Goal: Information Seeking & Learning: Learn about a topic

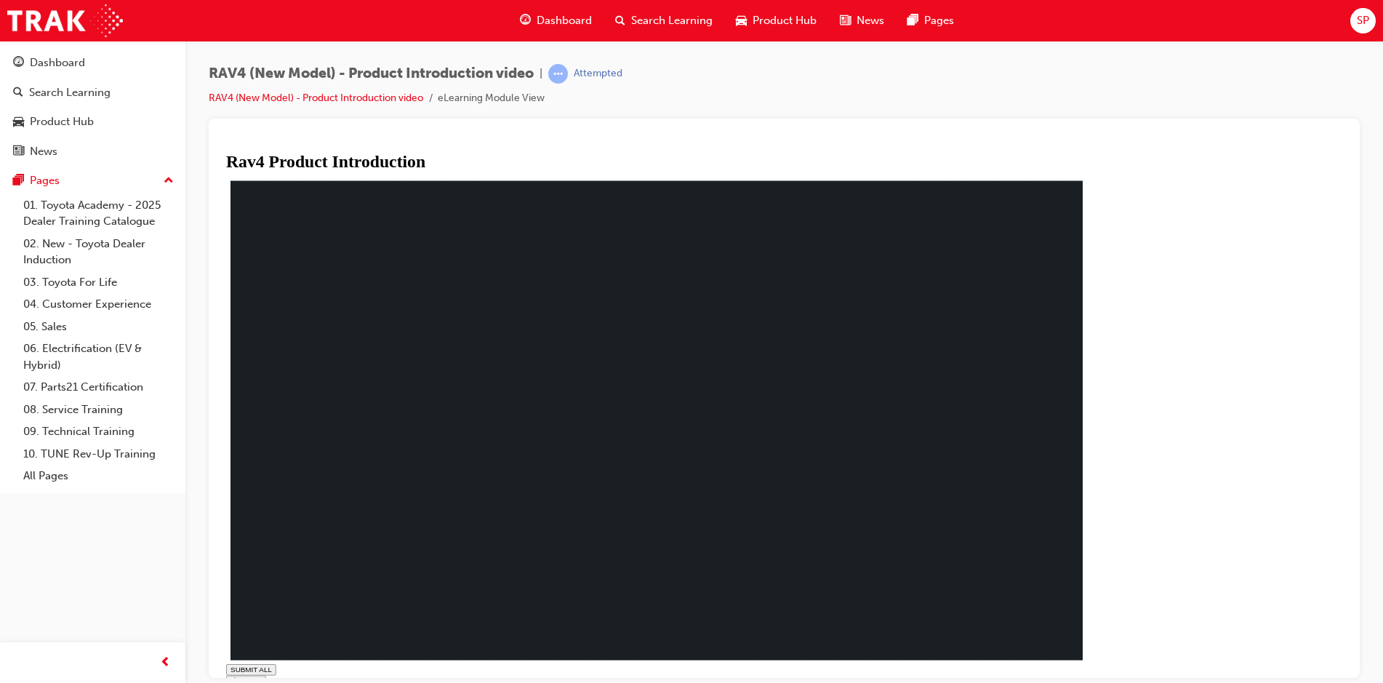
type input "0.493"
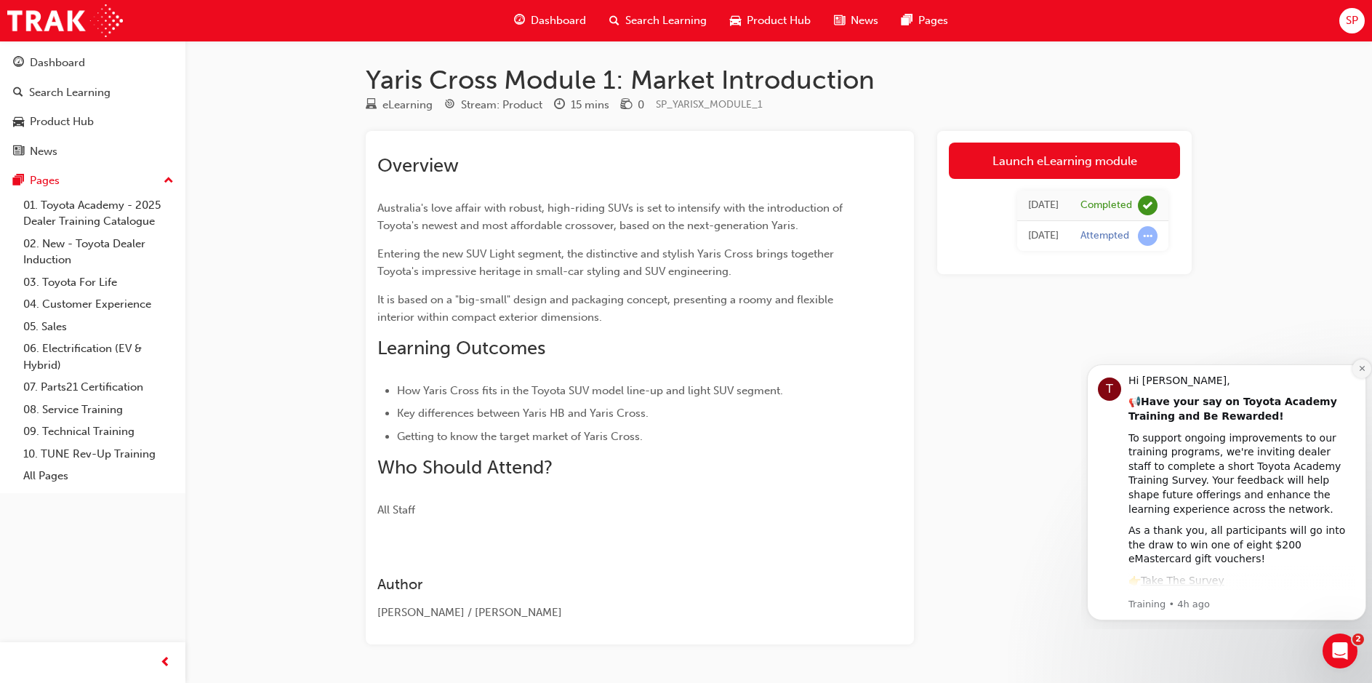
click at [1360, 369] on icon "Dismiss notification" at bounding box center [1362, 368] width 8 height 8
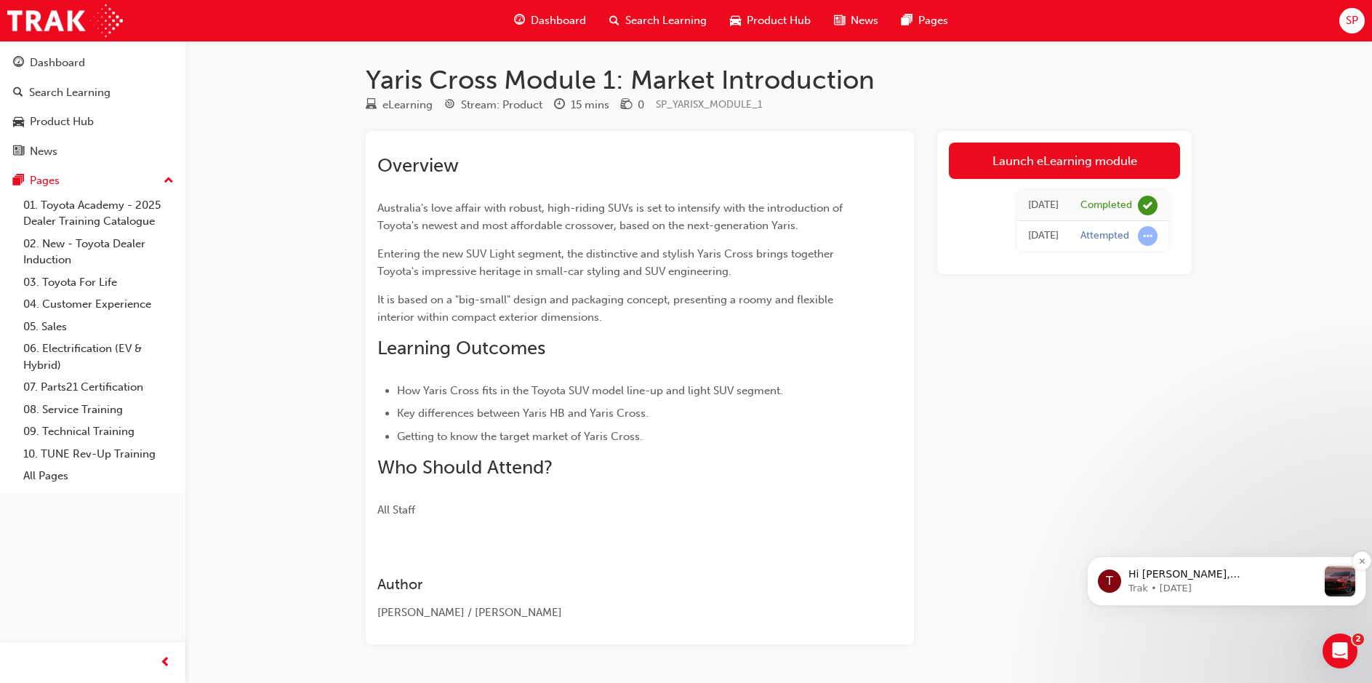
click at [1348, 590] on div "message notification from Trak, 11w ago. Hi Simon, Toyota has revealed the next…" at bounding box center [1339, 581] width 31 height 31
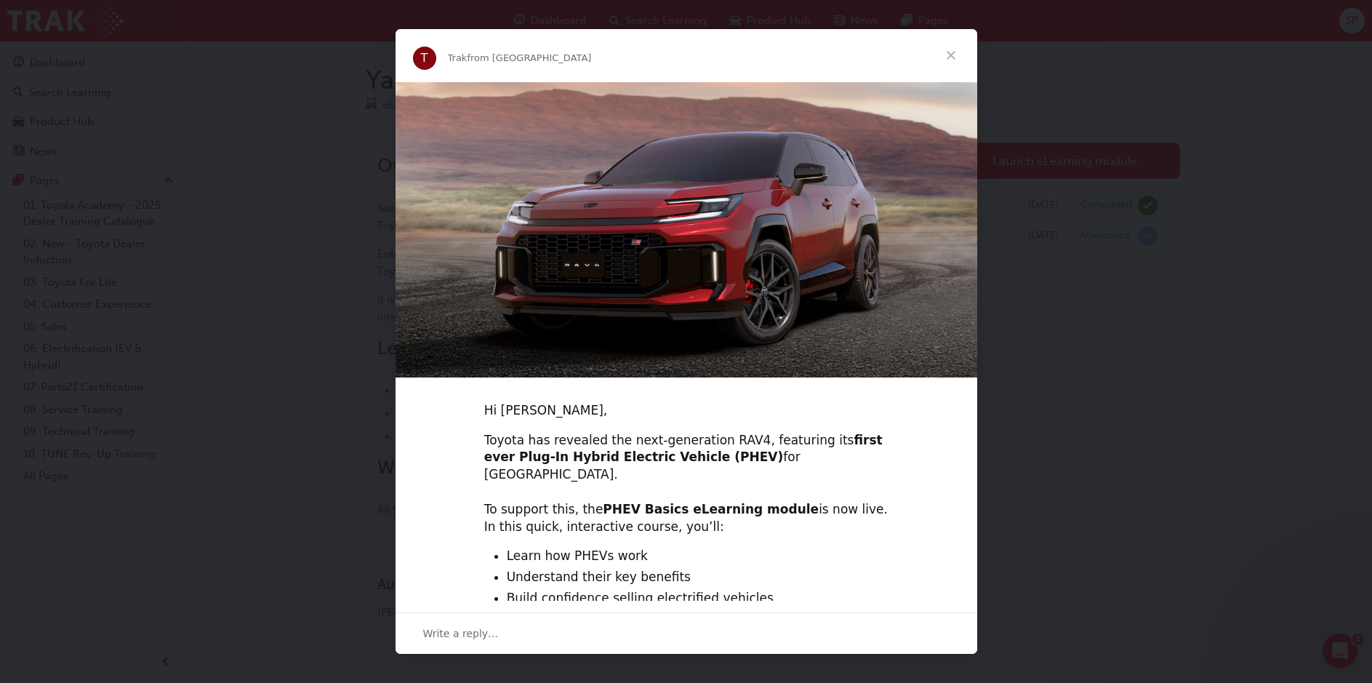
click at [947, 58] on span "Close" at bounding box center [951, 55] width 52 height 52
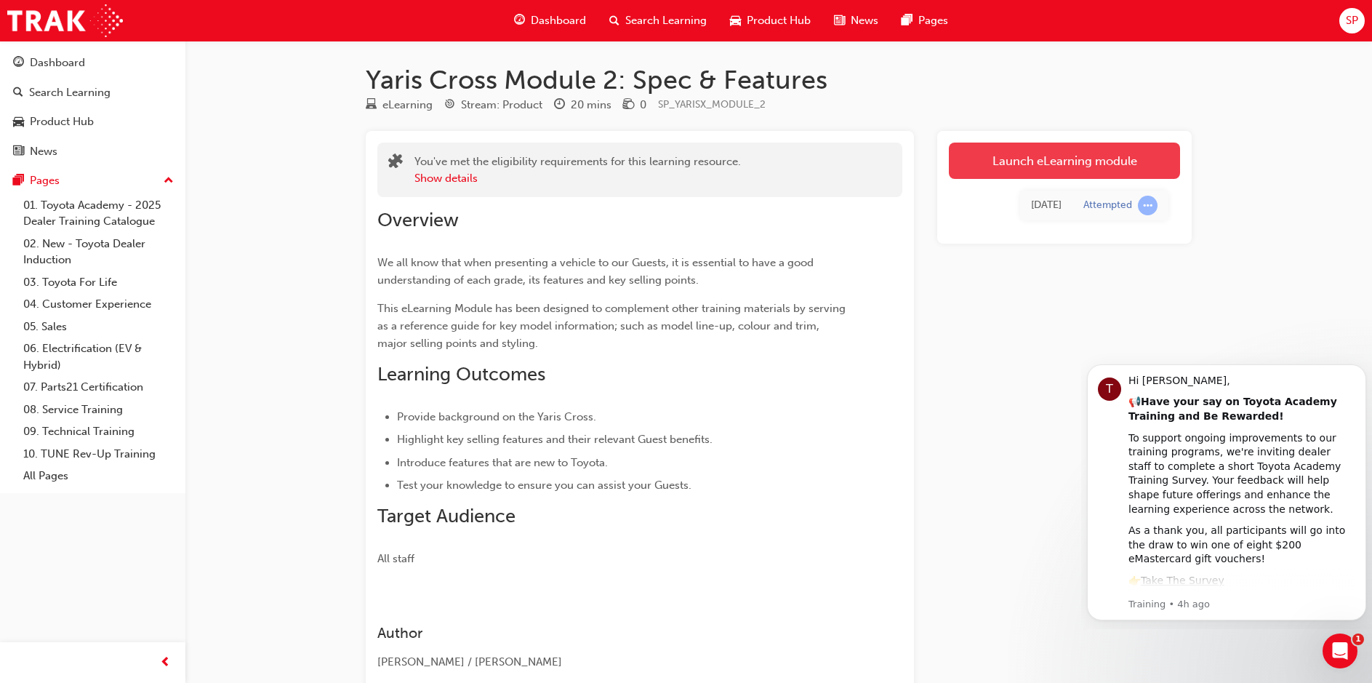
click at [1061, 159] on link "Launch eLearning module" at bounding box center [1064, 160] width 231 height 36
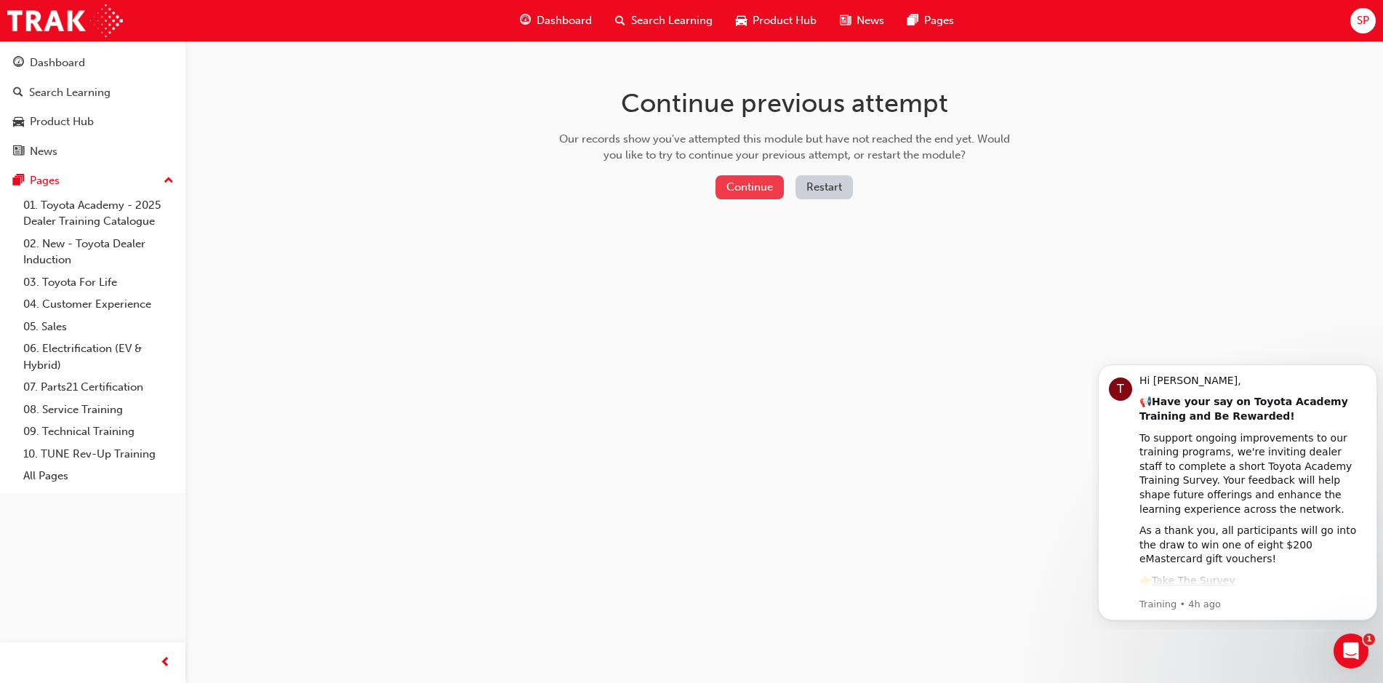
click at [748, 182] on button "Continue" at bounding box center [749, 187] width 68 height 24
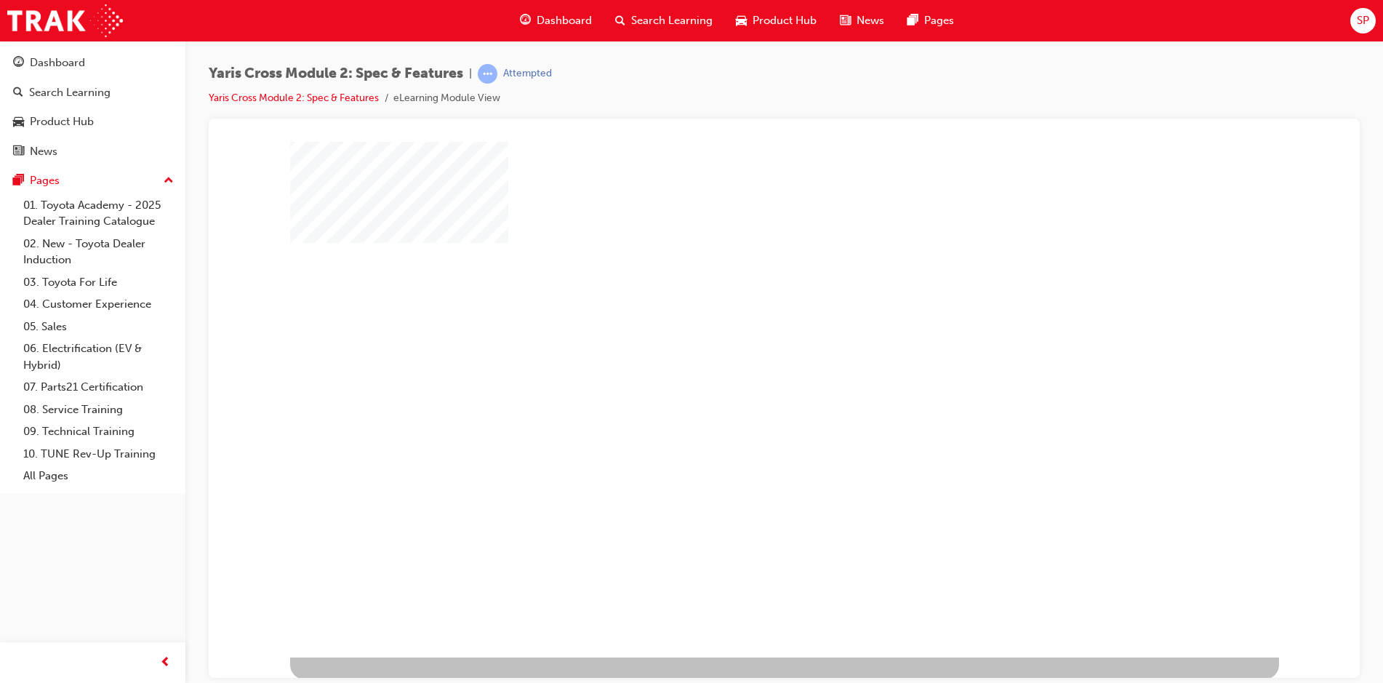
scroll to position [9, 0]
click at [742, 351] on div "play" at bounding box center [742, 351] width 0 height 0
click at [787, 478] on div at bounding box center [784, 393] width 989 height 523
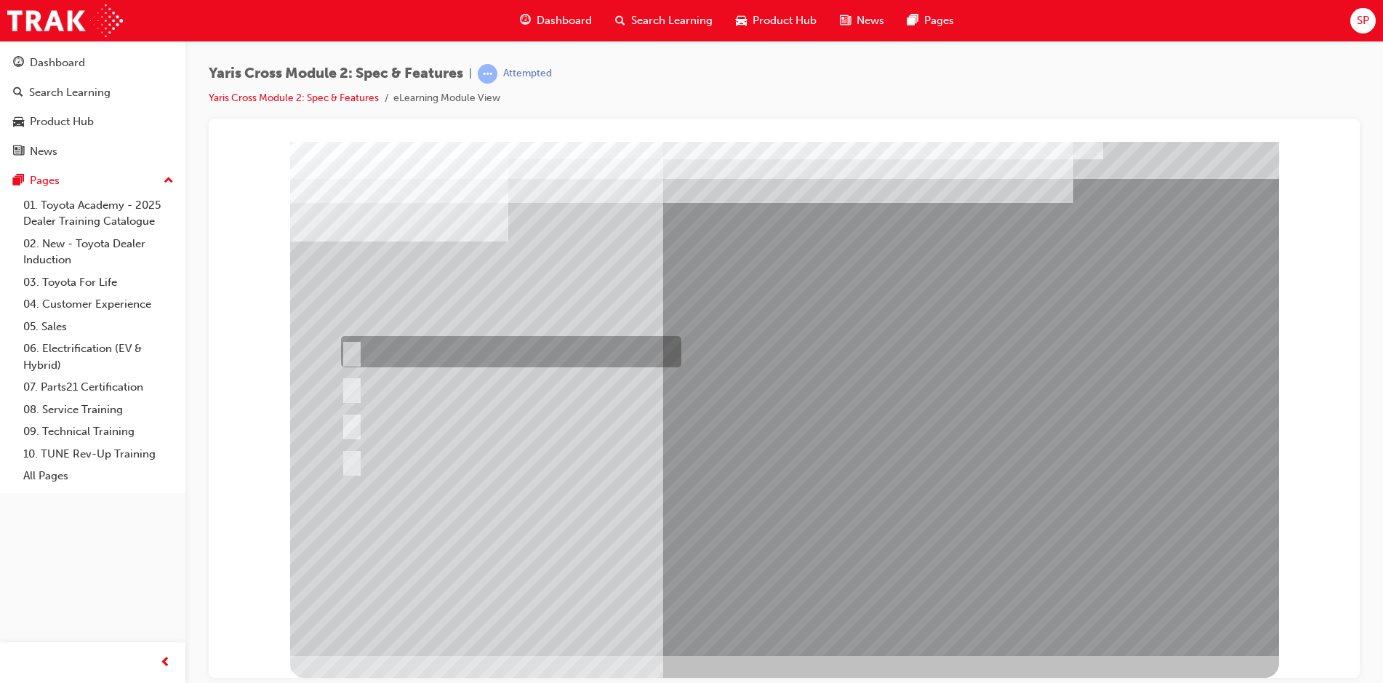
click at [353, 342] on div at bounding box center [507, 351] width 340 height 31
radio input "true"
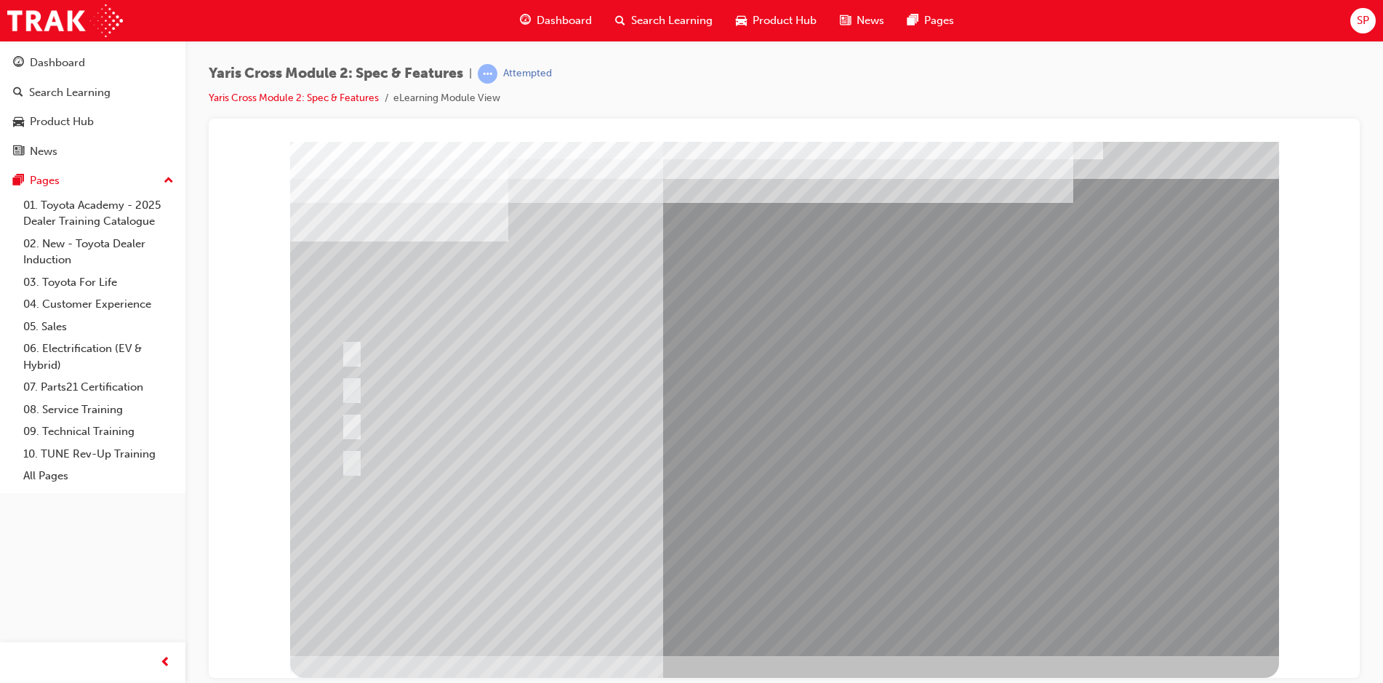
click at [602, 510] on div at bounding box center [784, 393] width 989 height 523
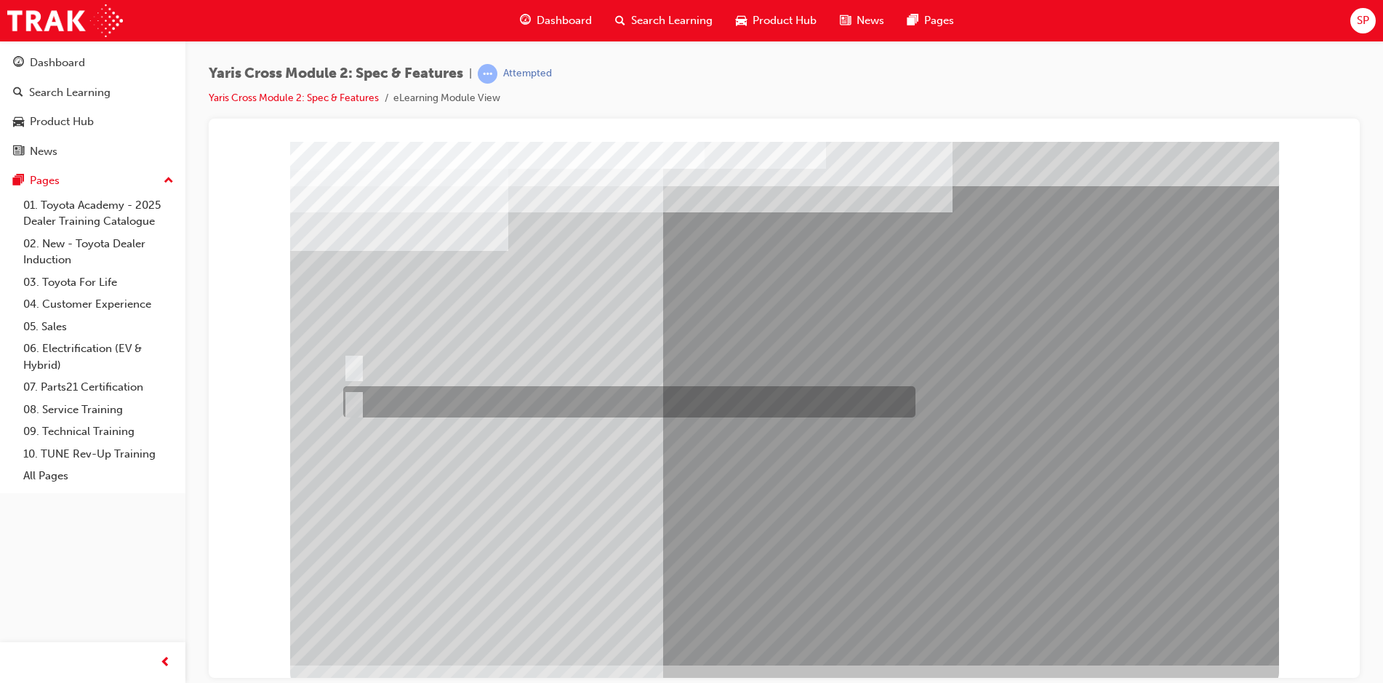
click at [356, 401] on input "True" at bounding box center [351, 402] width 16 height 16
radio input "true"
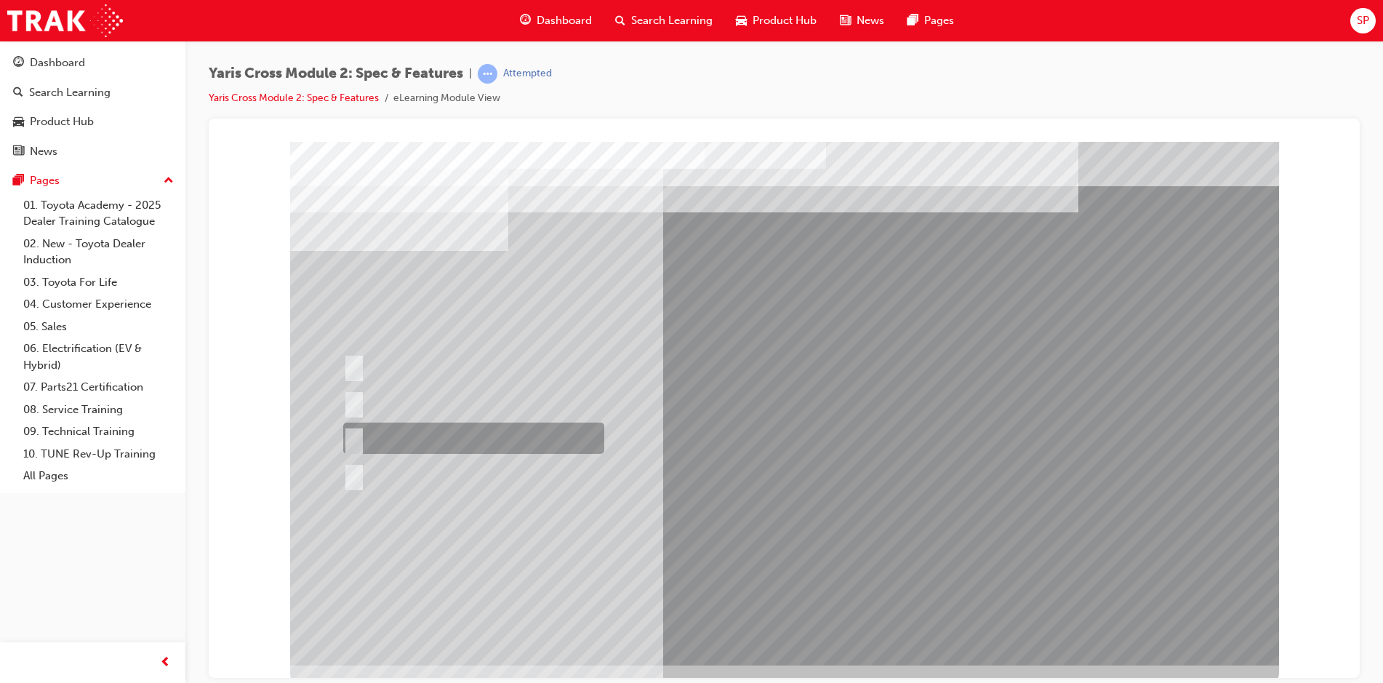
click at [355, 436] on input "Urban AWD Only" at bounding box center [351, 438] width 16 height 16
radio input "true"
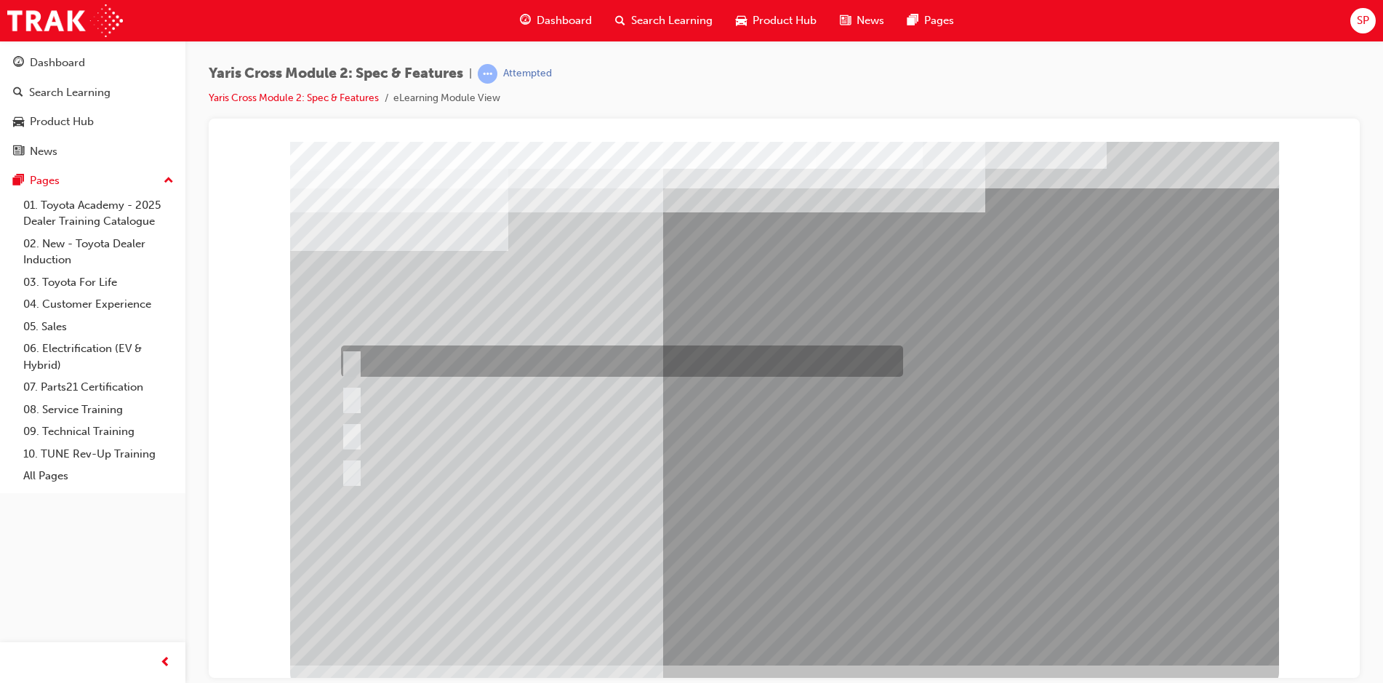
click at [363, 356] on div at bounding box center [618, 360] width 562 height 31
radio input "true"
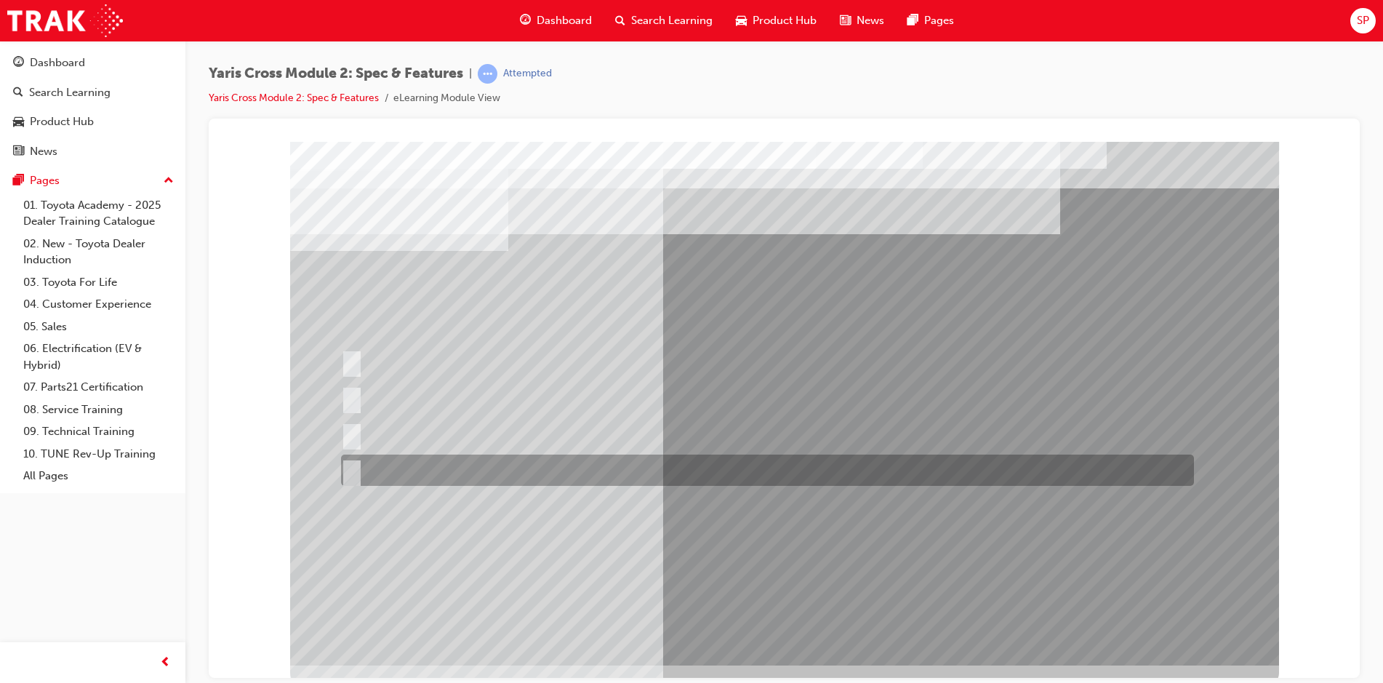
click at [348, 469] on input "Cup Holder & Armrest" at bounding box center [349, 470] width 16 height 16
radio input "true"
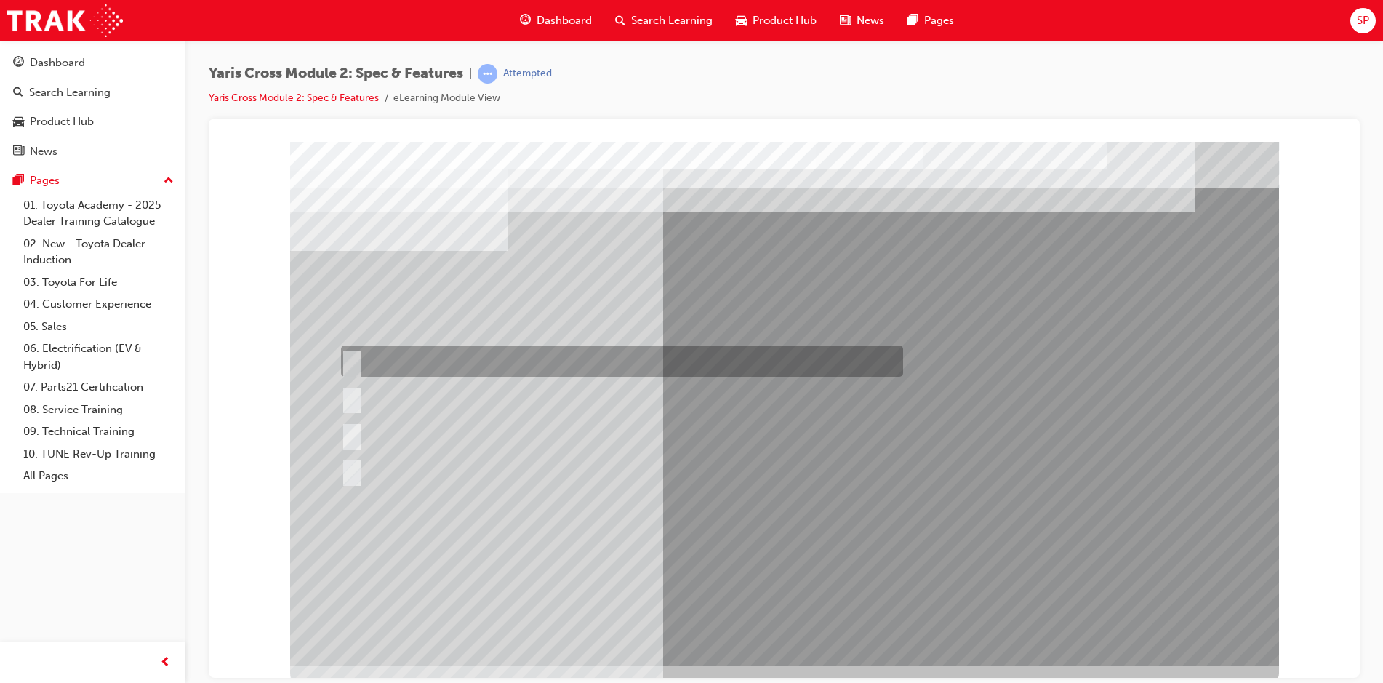
click at [355, 360] on input "314L across all variants" at bounding box center [349, 361] width 16 height 16
radio input "true"
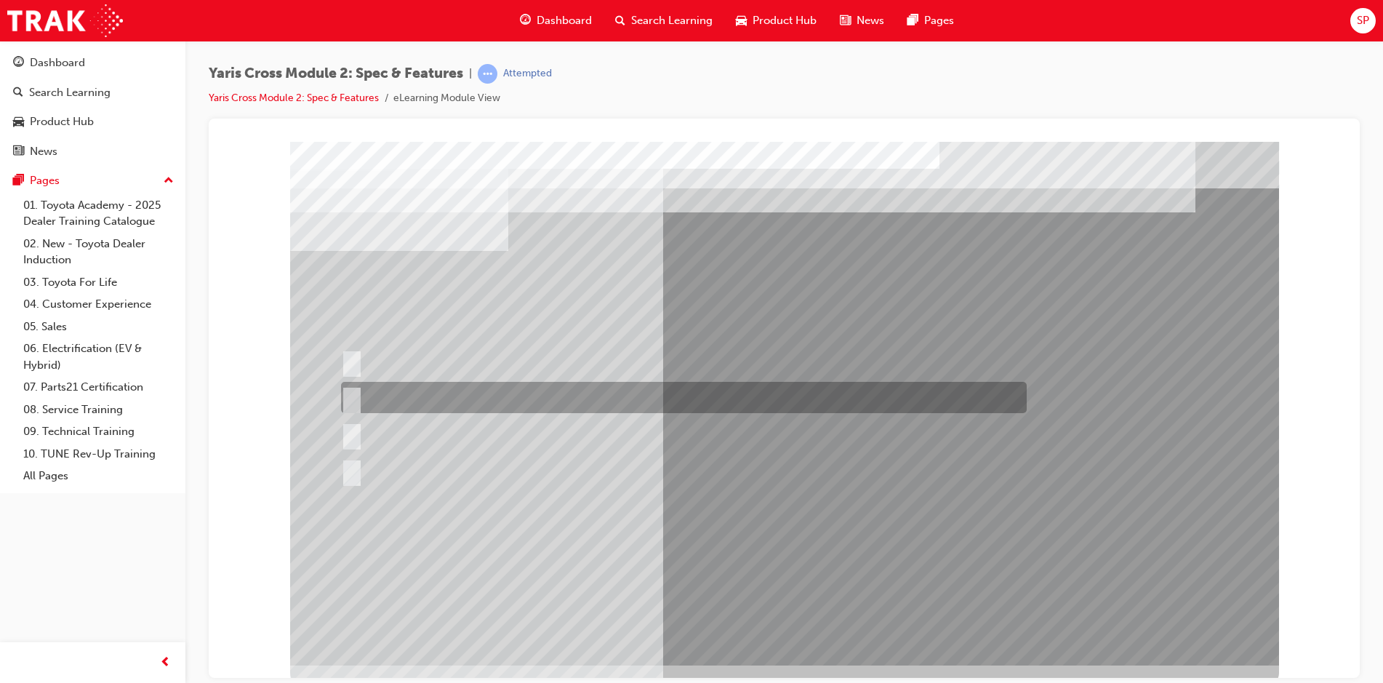
click at [350, 385] on div at bounding box center [679, 397] width 685 height 31
radio input "true"
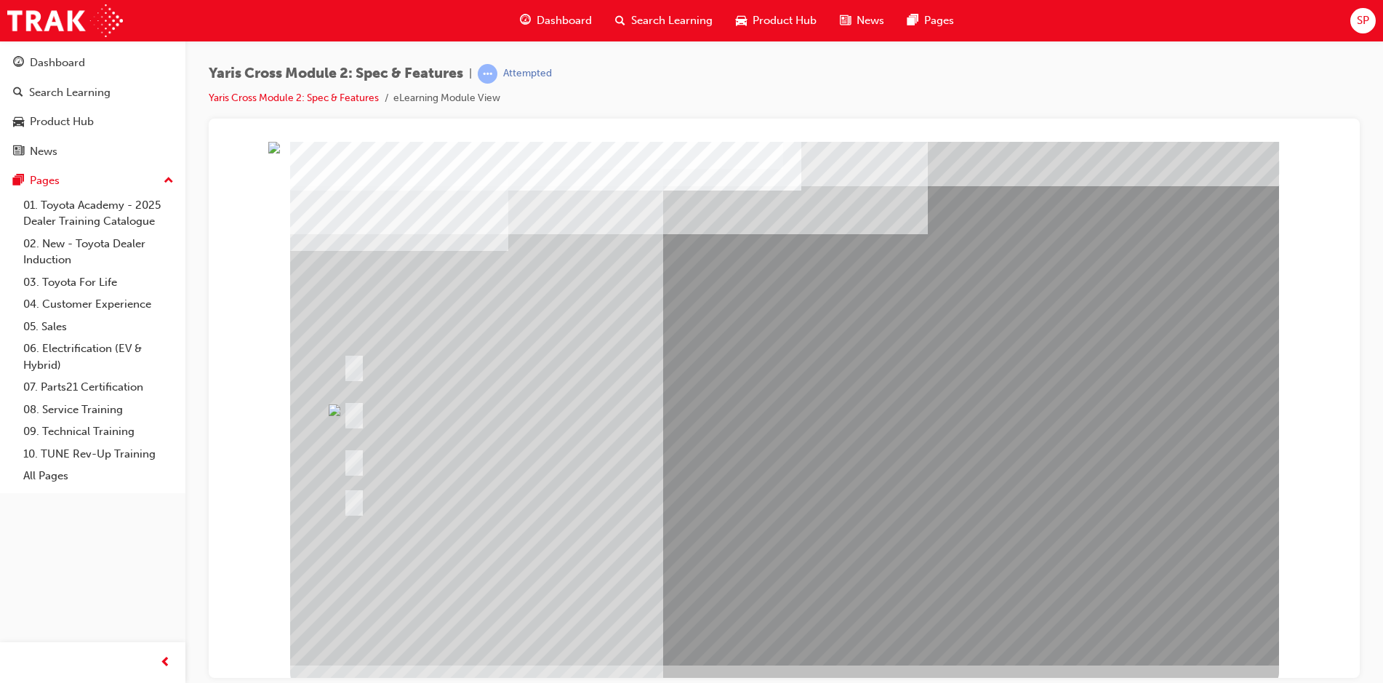
click at [809, 518] on div at bounding box center [612, 499] width 547 height 53
click at [335, 407] on img at bounding box center [335, 409] width 12 height 12
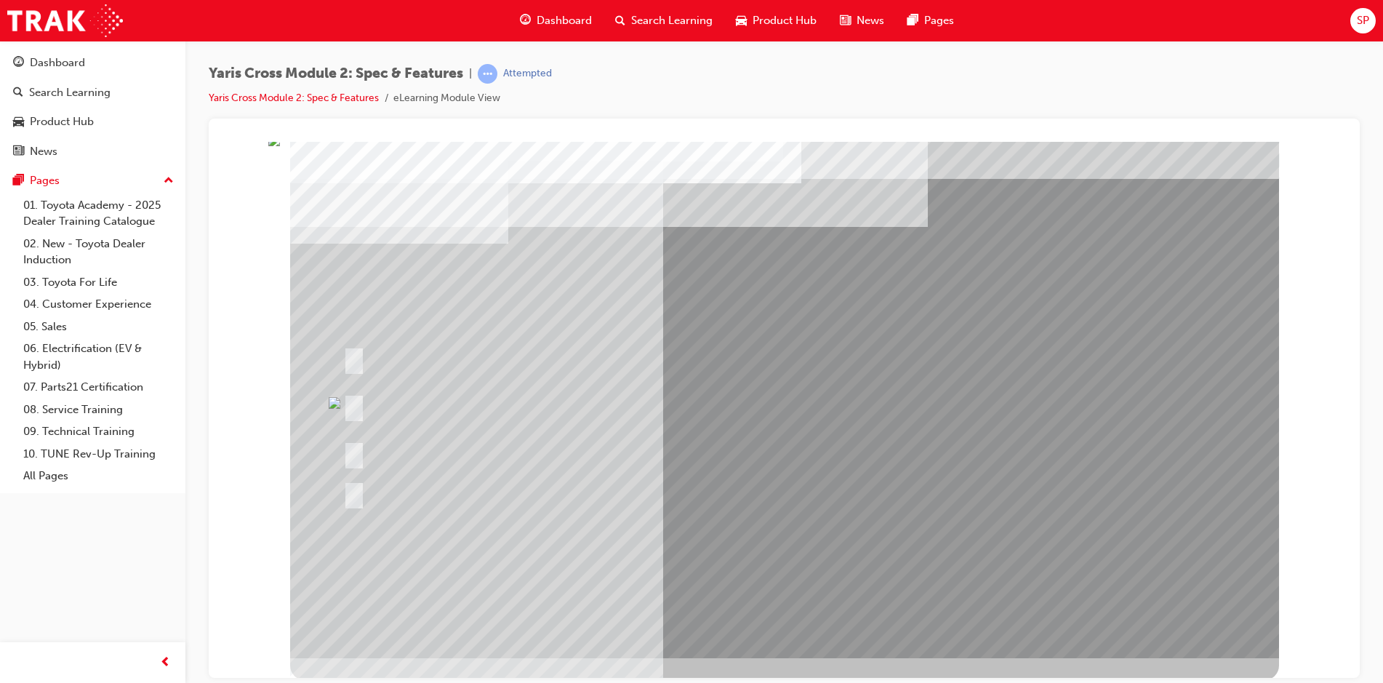
scroll to position [9, 0]
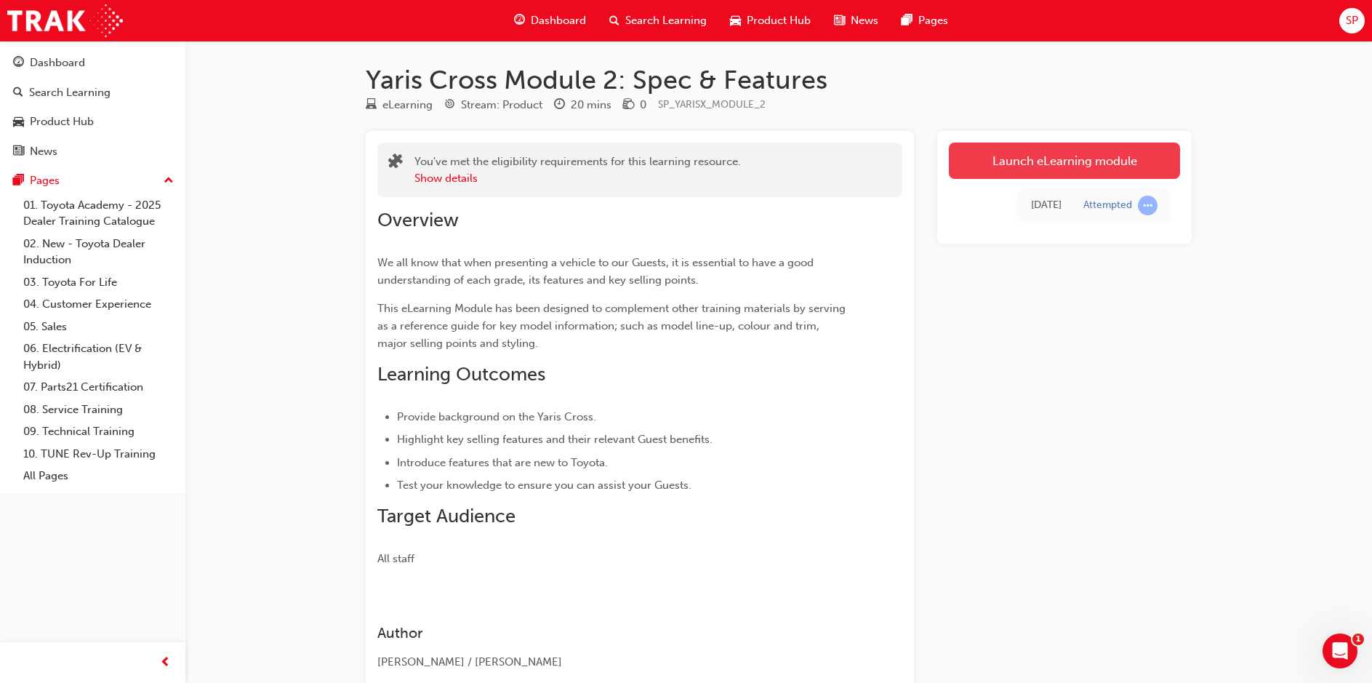
click at [1060, 157] on link "Launch eLearning module" at bounding box center [1064, 160] width 231 height 36
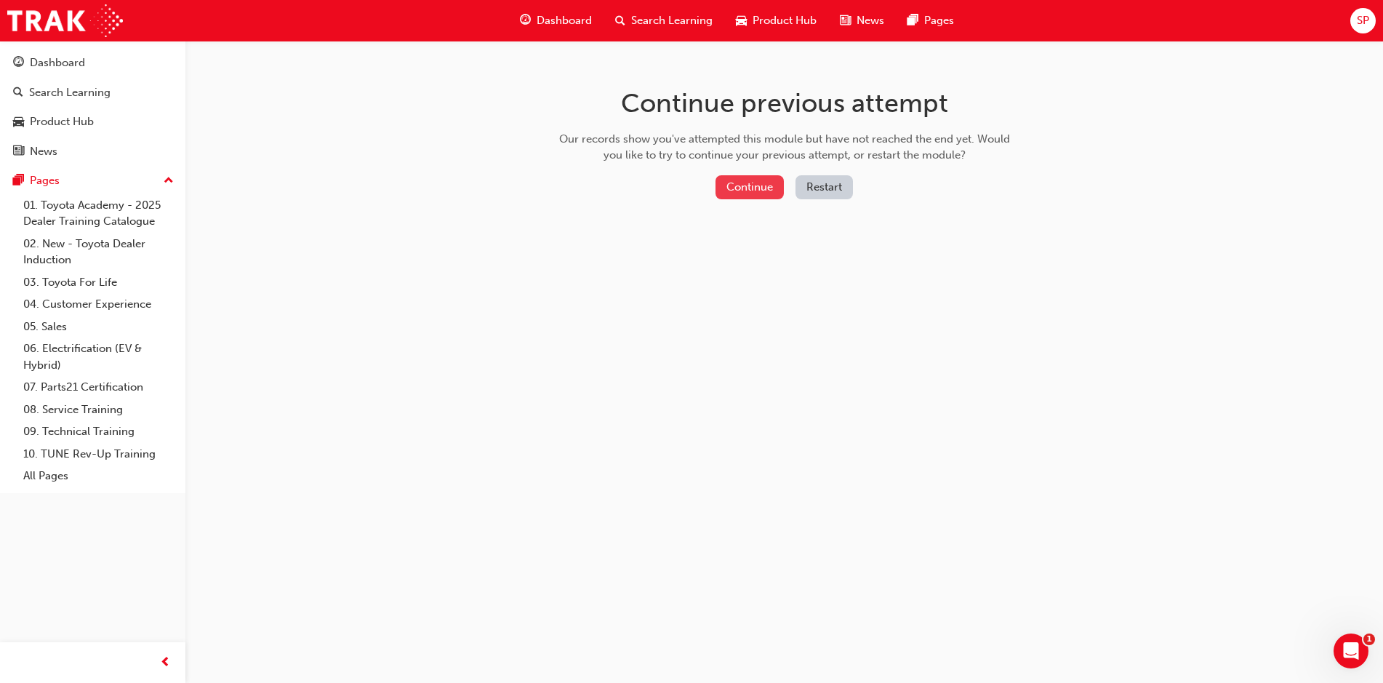
click at [747, 187] on button "Continue" at bounding box center [749, 187] width 68 height 24
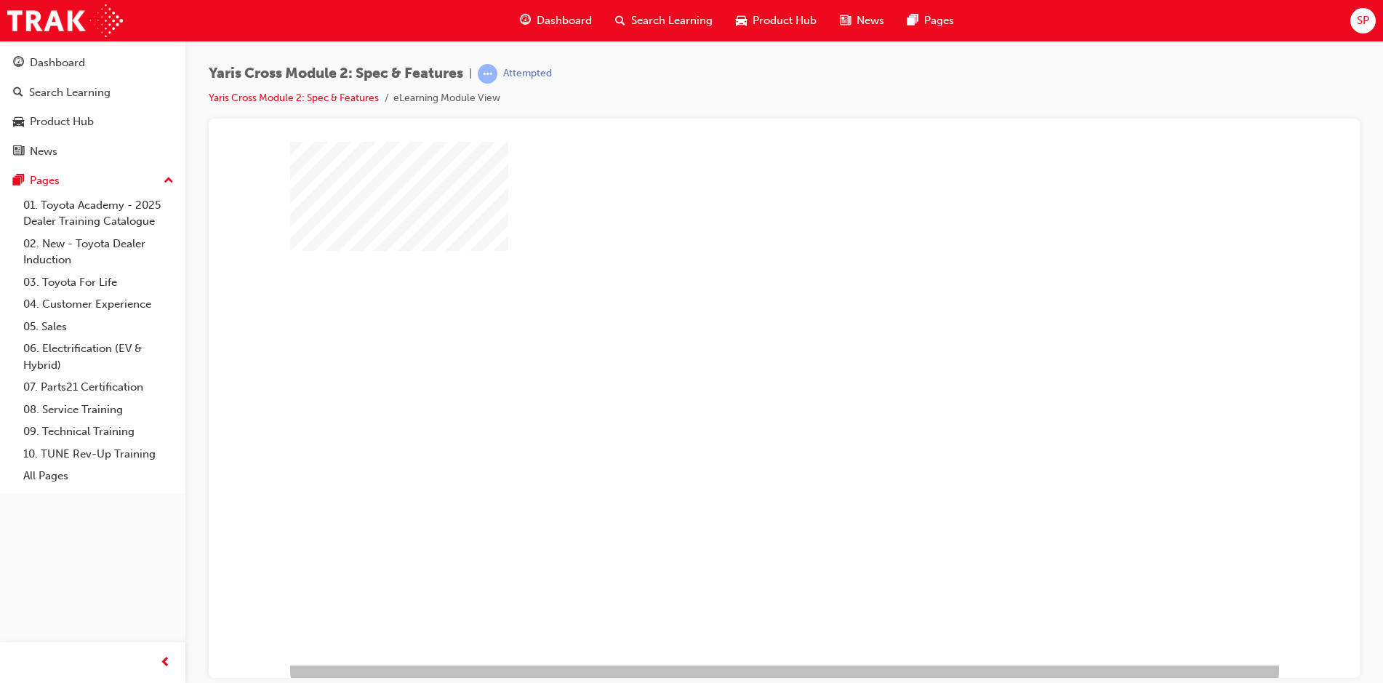
click at [742, 361] on div "play" at bounding box center [742, 361] width 0 height 0
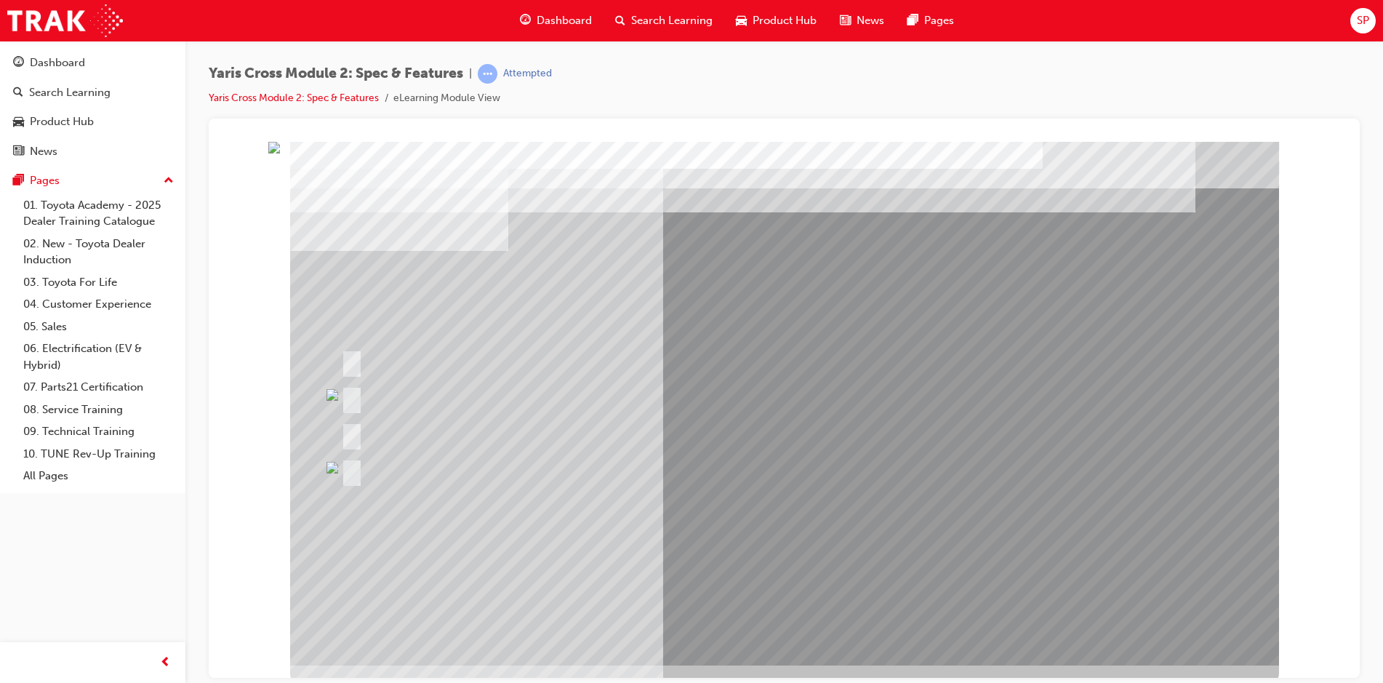
click at [358, 398] on div at bounding box center [579, 397] width 484 height 31
click at [355, 457] on div at bounding box center [731, 469] width 789 height 31
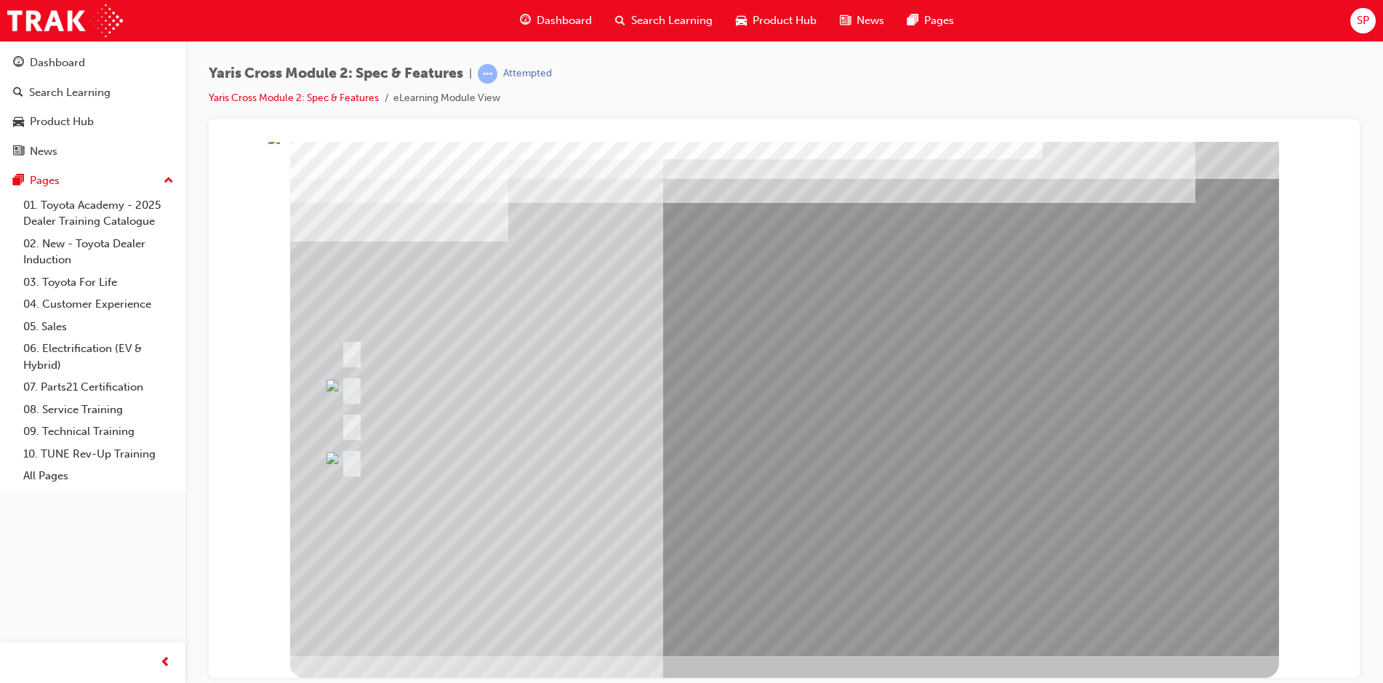
drag, startPoint x: 318, startPoint y: 453, endPoint x: 327, endPoint y: 456, distance: 9.4
click at [334, 456] on img at bounding box center [332, 457] width 12 height 12
drag, startPoint x: 334, startPoint y: 385, endPoint x: 524, endPoint y: 339, distance: 195.7
click at [524, 339] on div at bounding box center [687, 351] width 701 height 31
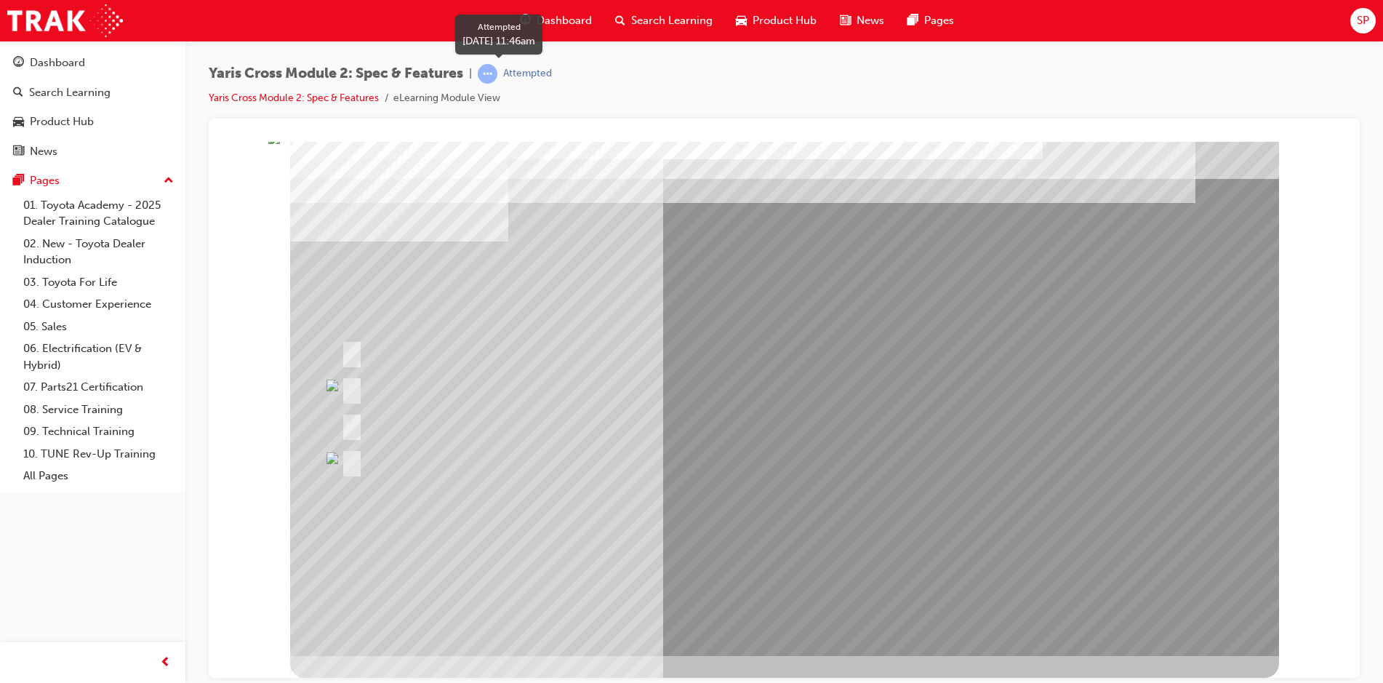
click at [524, 74] on div "Attempted" at bounding box center [527, 74] width 49 height 14
click at [351, 97] on link "Yaris Cross Module 2: Spec & Features" at bounding box center [294, 98] width 170 height 12
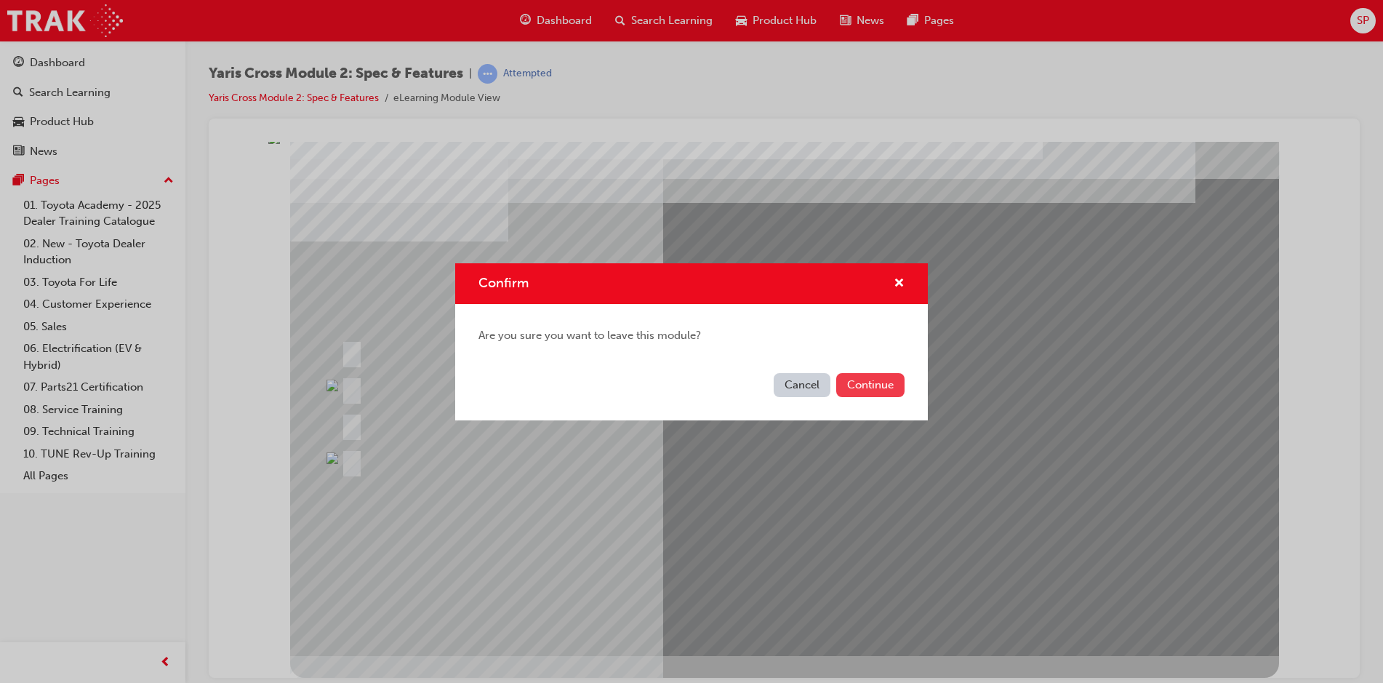
click at [866, 390] on button "Continue" at bounding box center [870, 385] width 68 height 24
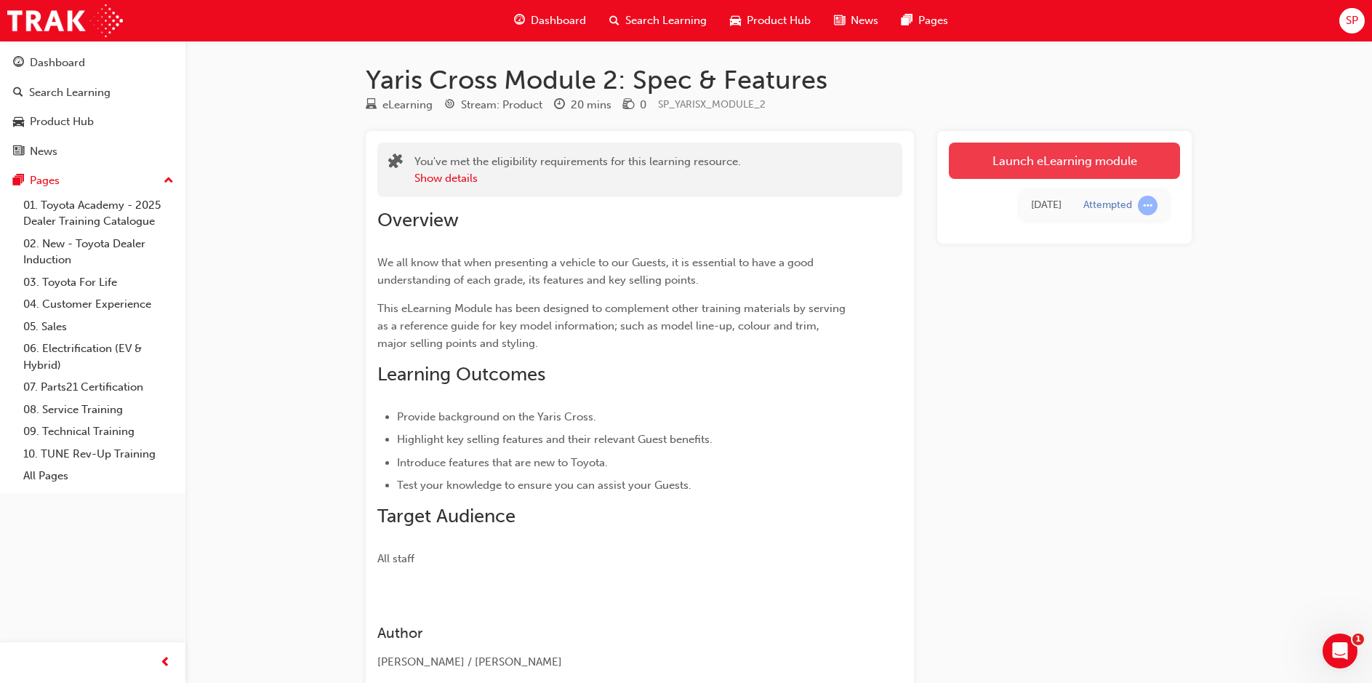
click at [1018, 162] on link "Launch eLearning module" at bounding box center [1064, 160] width 231 height 36
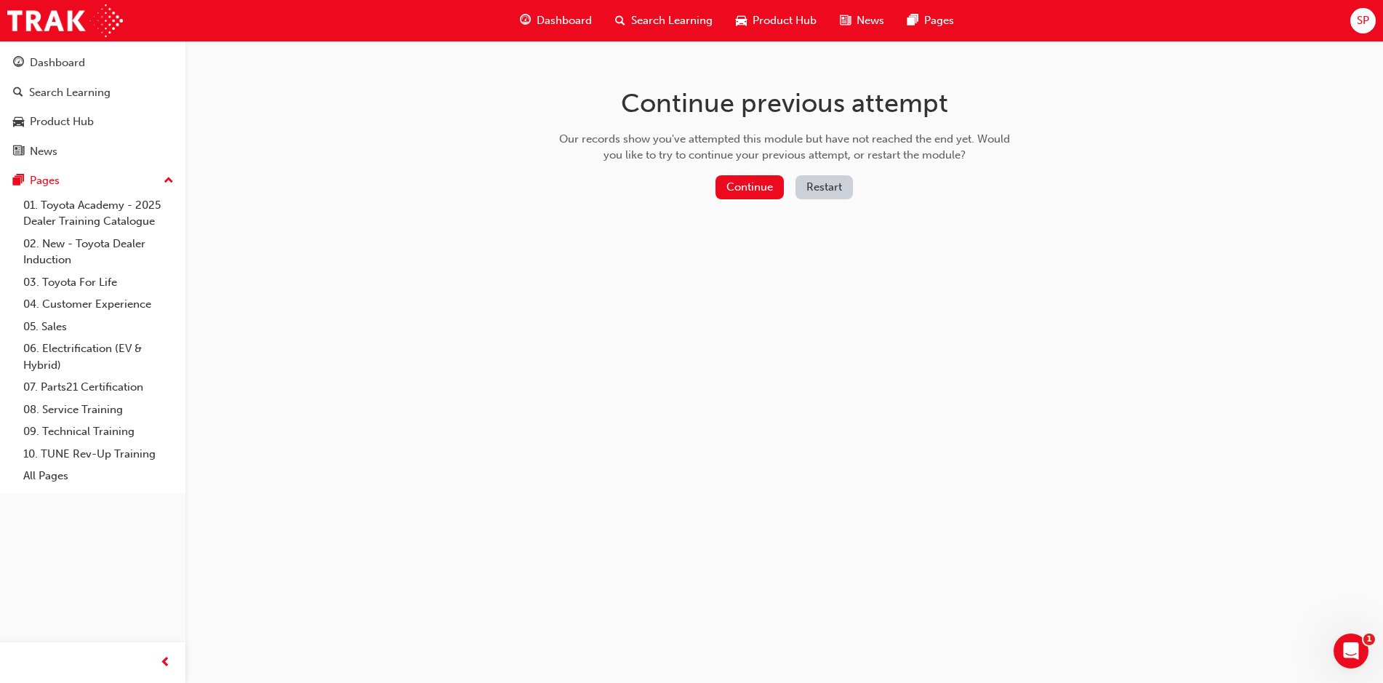
click at [826, 185] on button "Restart" at bounding box center [823, 187] width 57 height 24
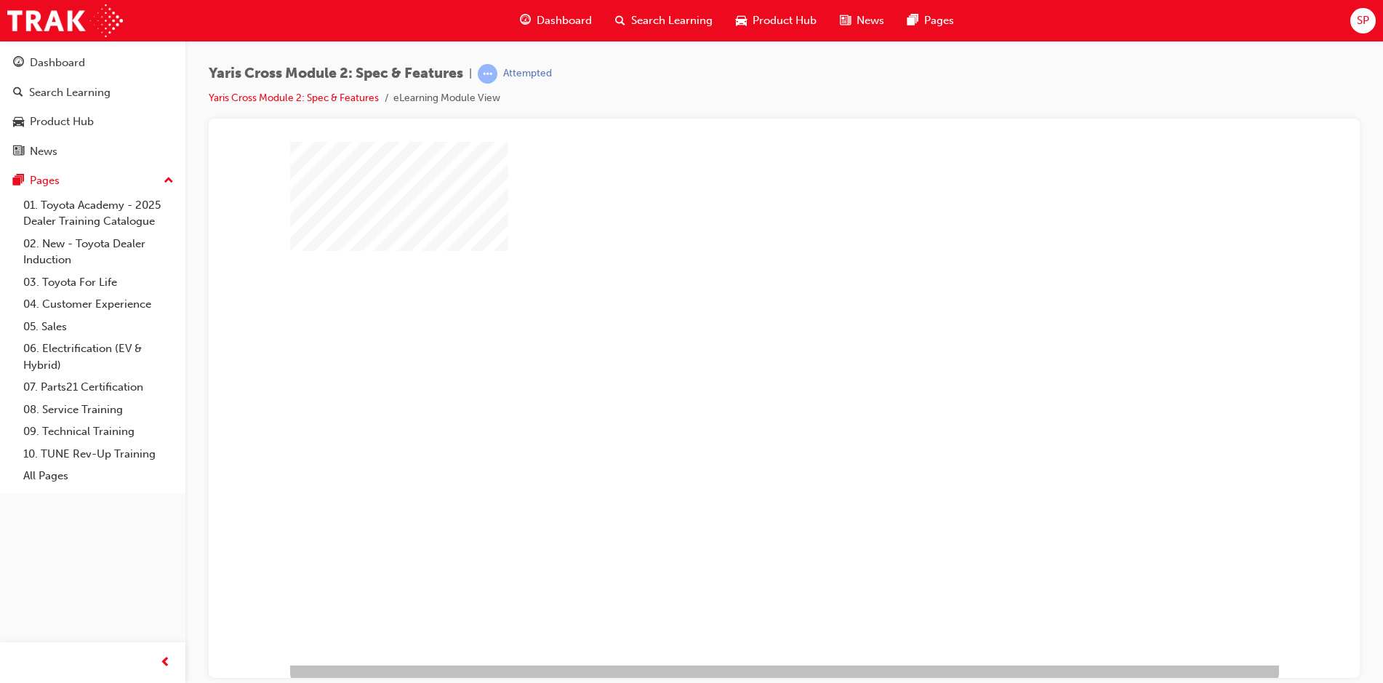
click at [742, 361] on div "play" at bounding box center [742, 361] width 0 height 0
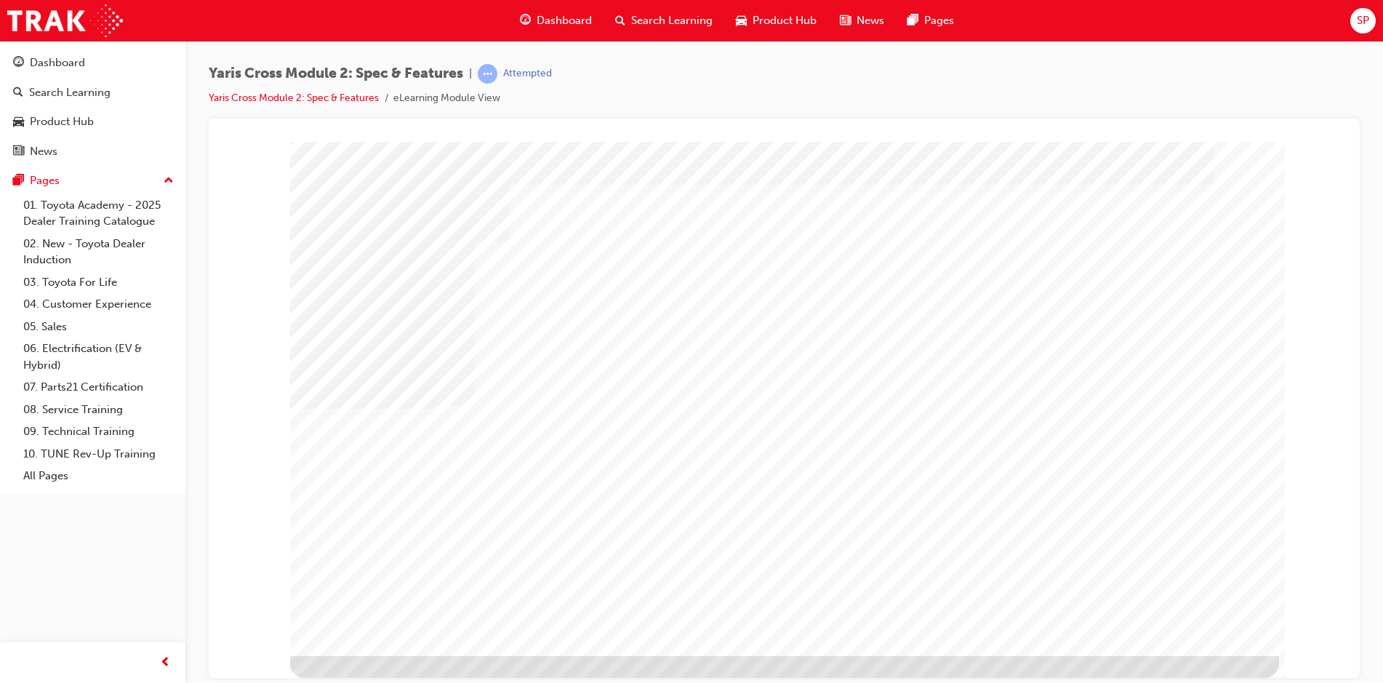
scroll to position [0, 0]
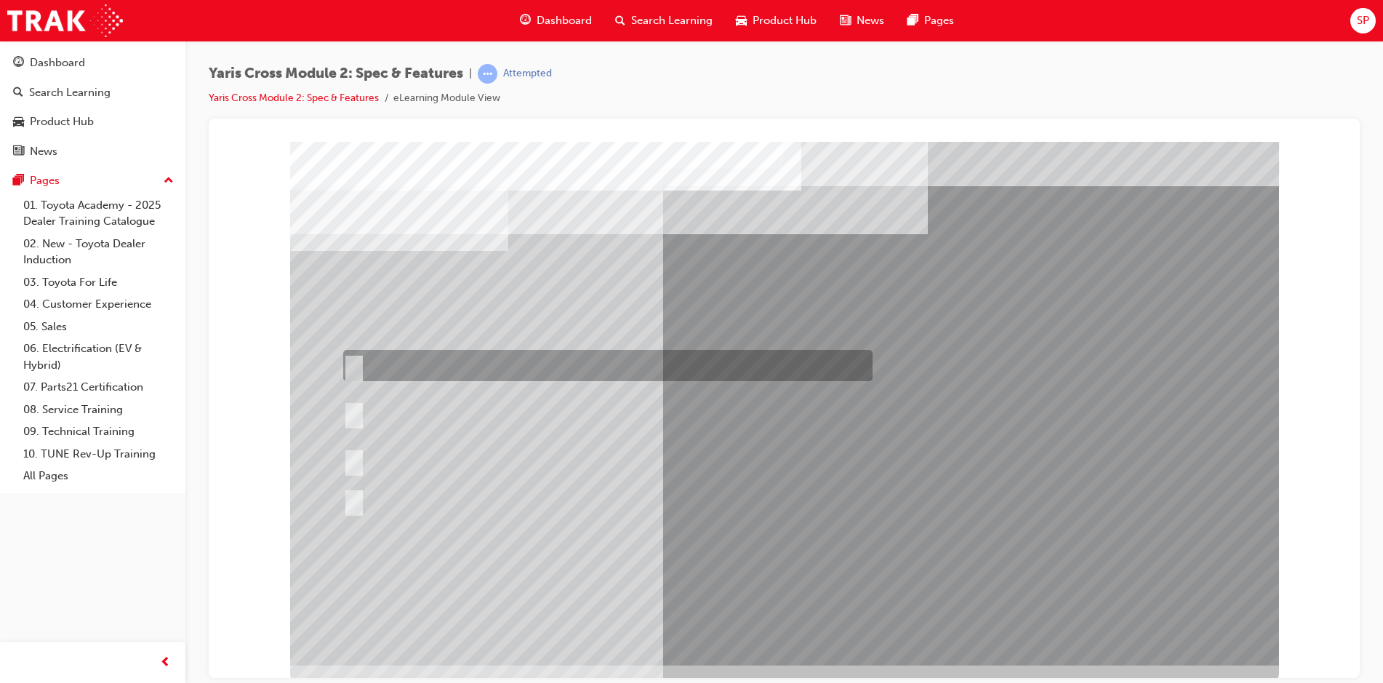
click at [354, 361] on input "8 standard colours across the range only" at bounding box center [351, 366] width 16 height 16
radio input "true"
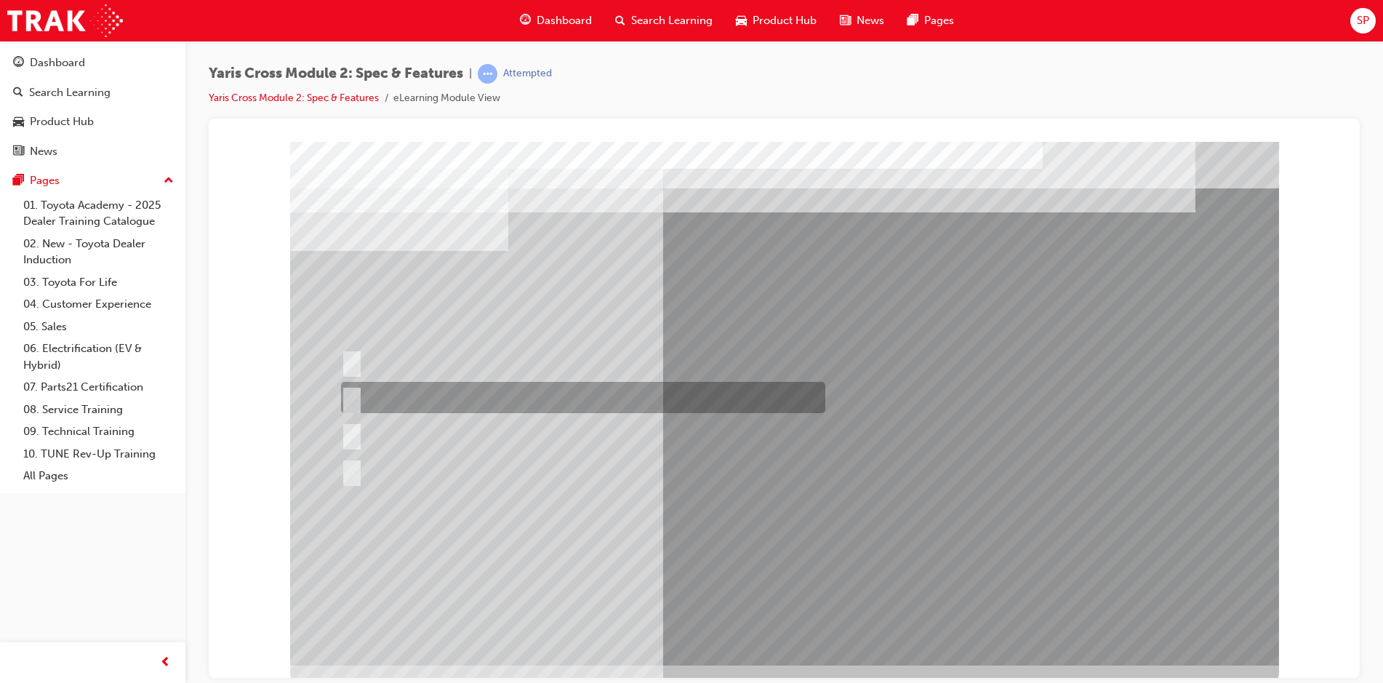
click at [362, 393] on div at bounding box center [579, 397] width 484 height 31
radio input "true"
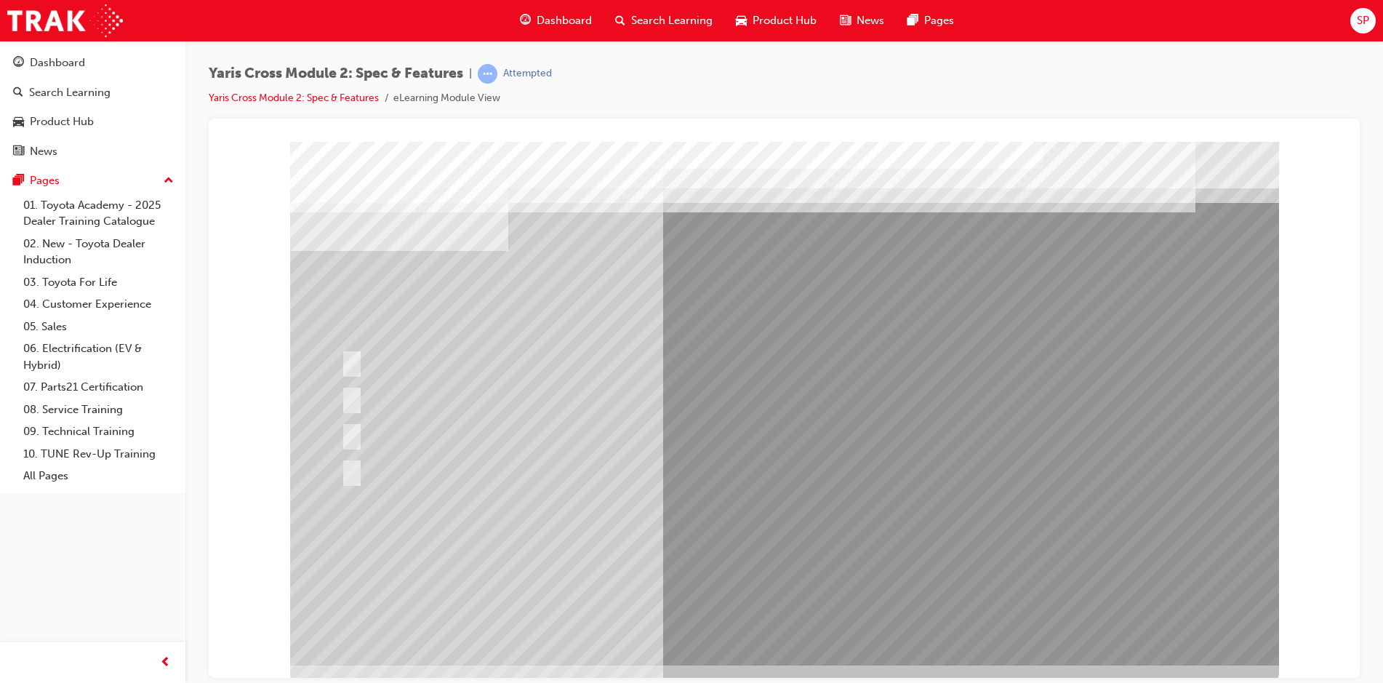
click at [792, 635] on div at bounding box center [784, 402] width 989 height 523
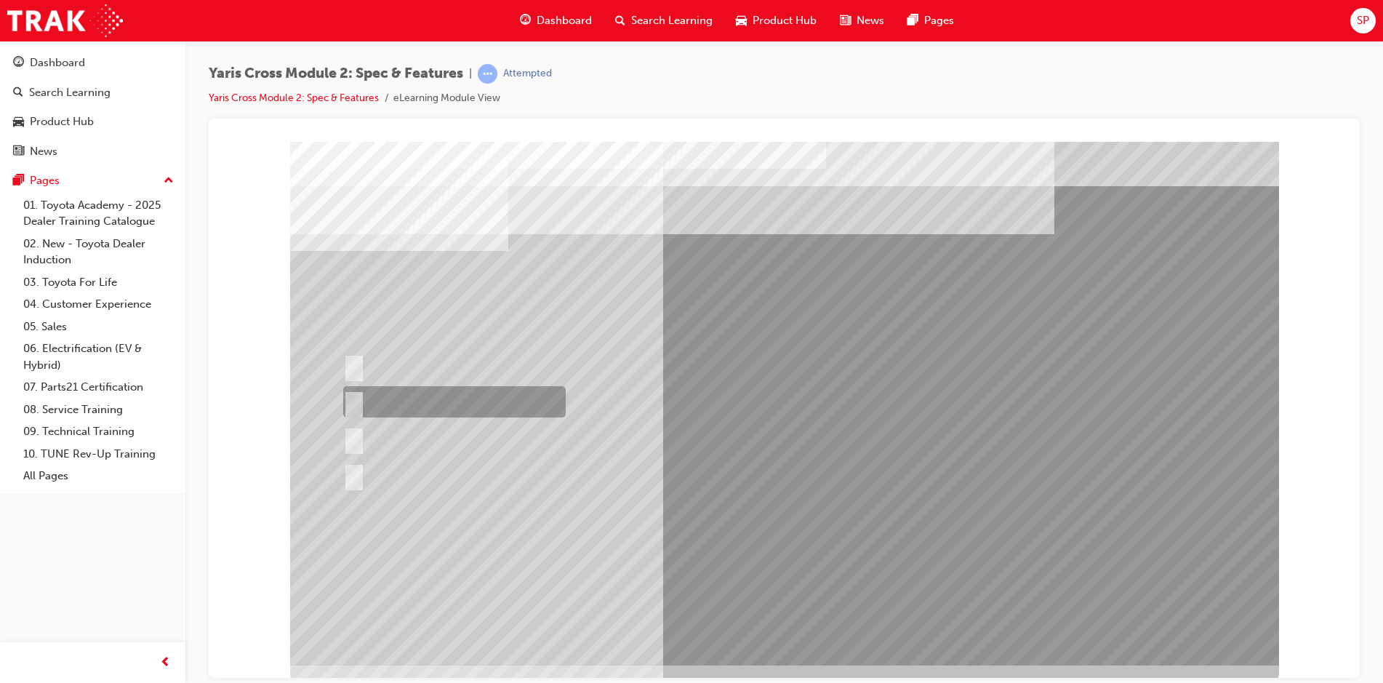
click at [355, 396] on input "GX Only" at bounding box center [351, 402] width 16 height 16
radio input "true"
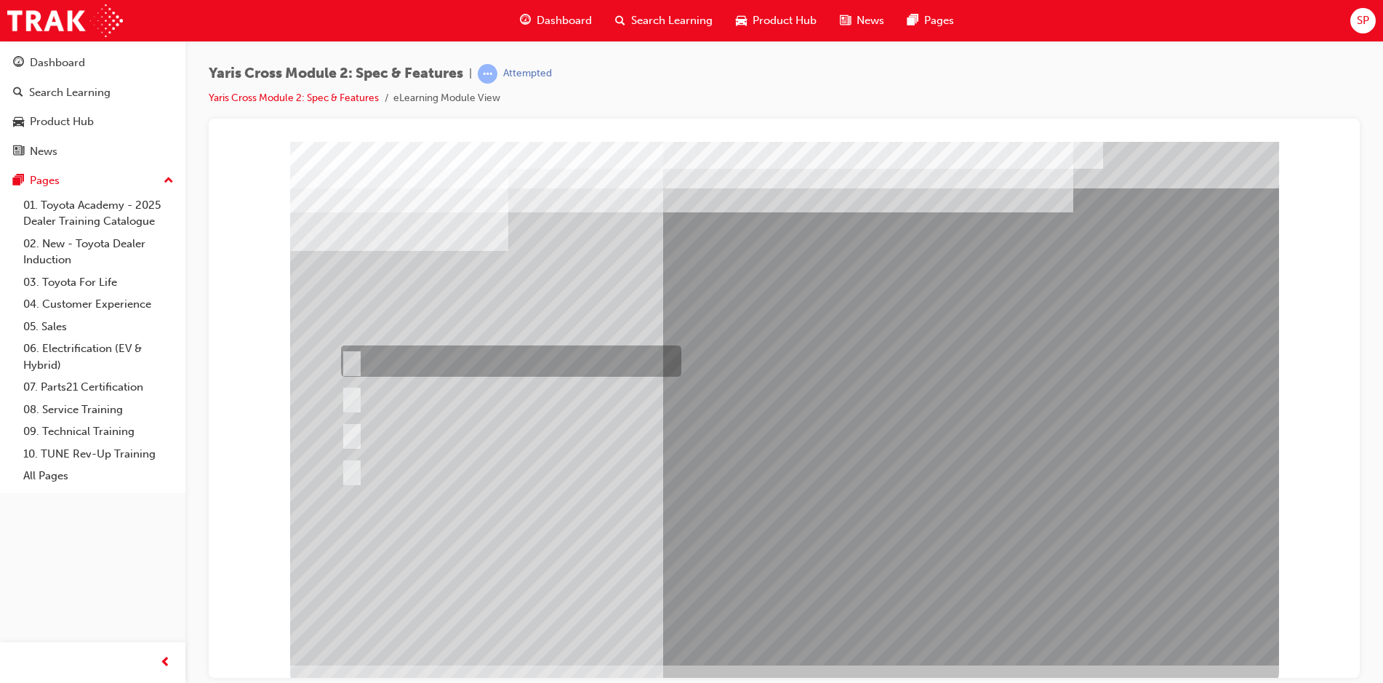
click at [350, 367] on input "Urban Only" at bounding box center [349, 361] width 16 height 16
radio input "true"
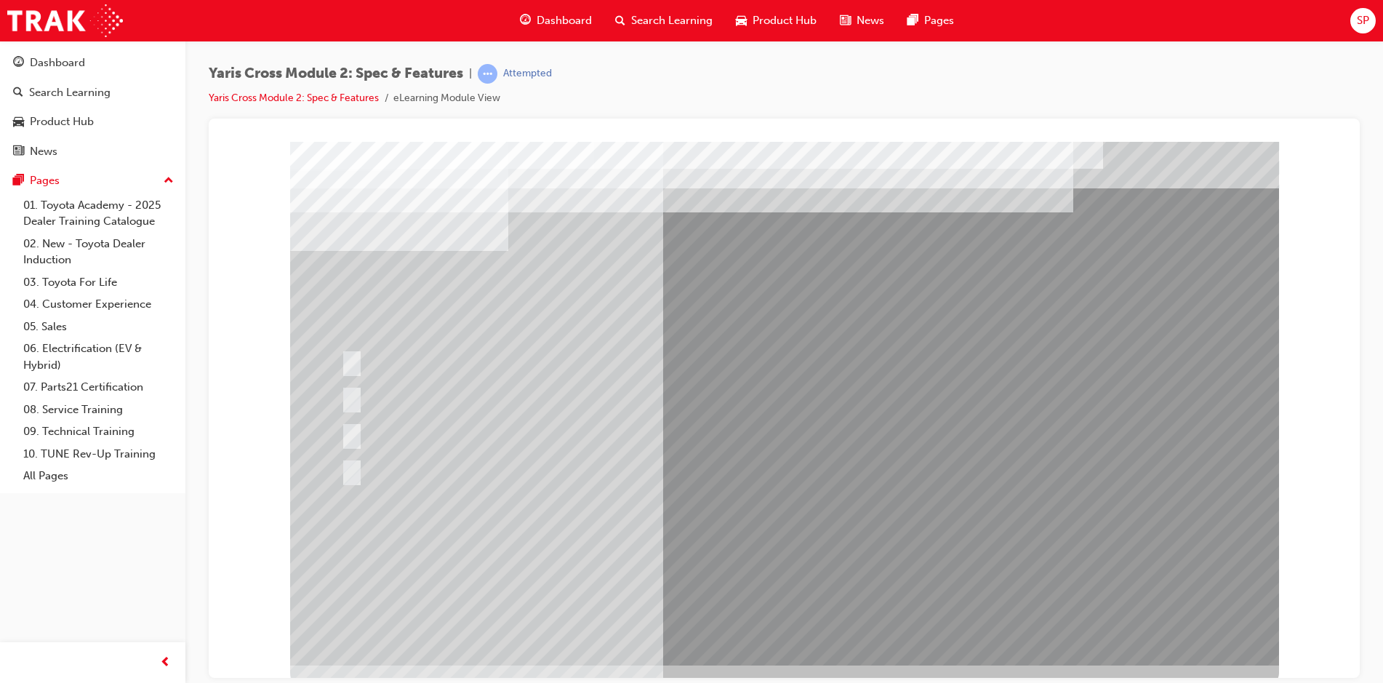
click at [762, 547] on div at bounding box center [784, 402] width 989 height 523
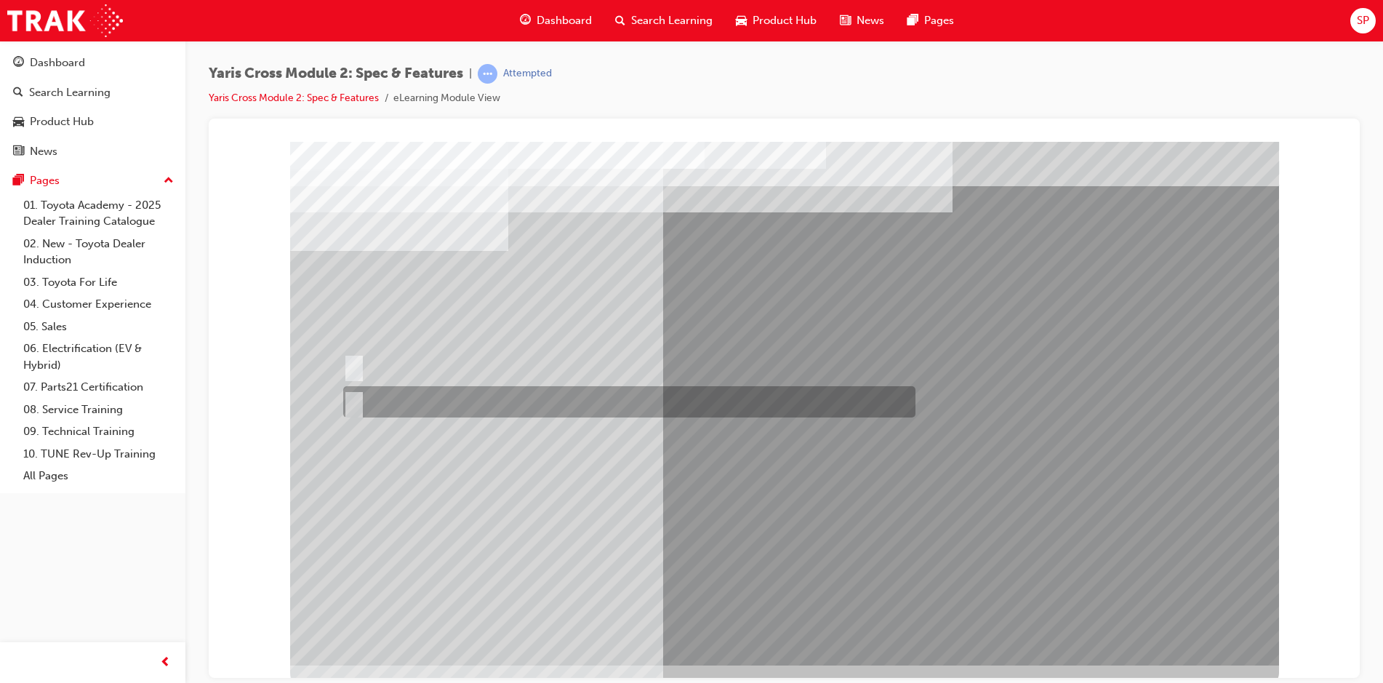
click at [355, 399] on input "True" at bounding box center [351, 402] width 16 height 16
radio input "true"
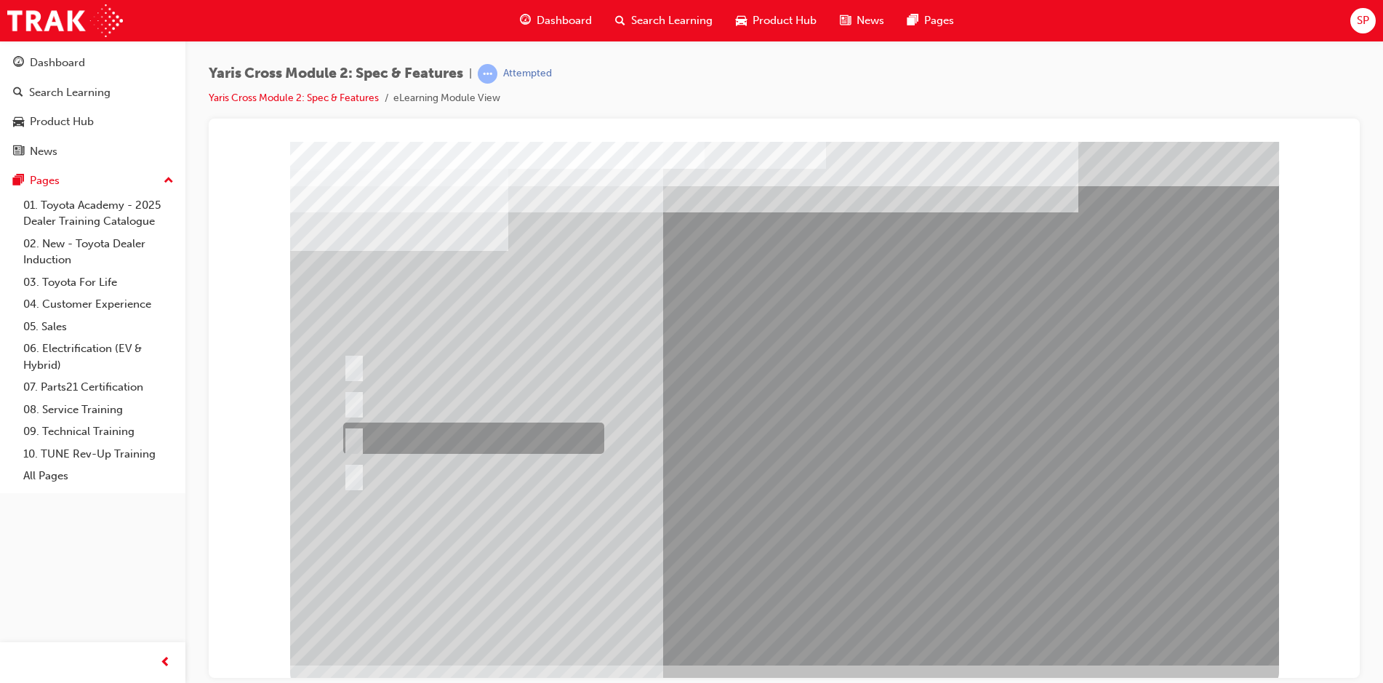
click at [351, 437] on input "Urban AWD Only" at bounding box center [351, 438] width 16 height 16
radio input "true"
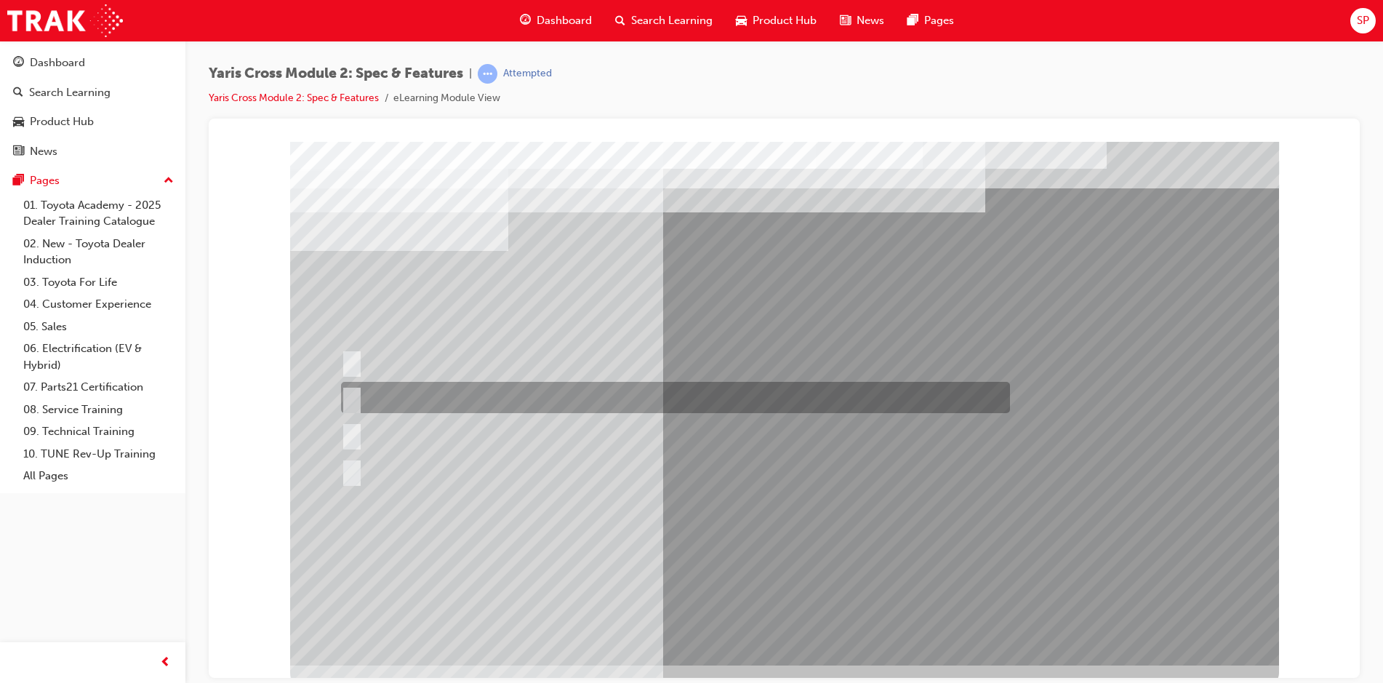
click at [351, 400] on input "70:30" at bounding box center [349, 398] width 16 height 16
radio input "true"
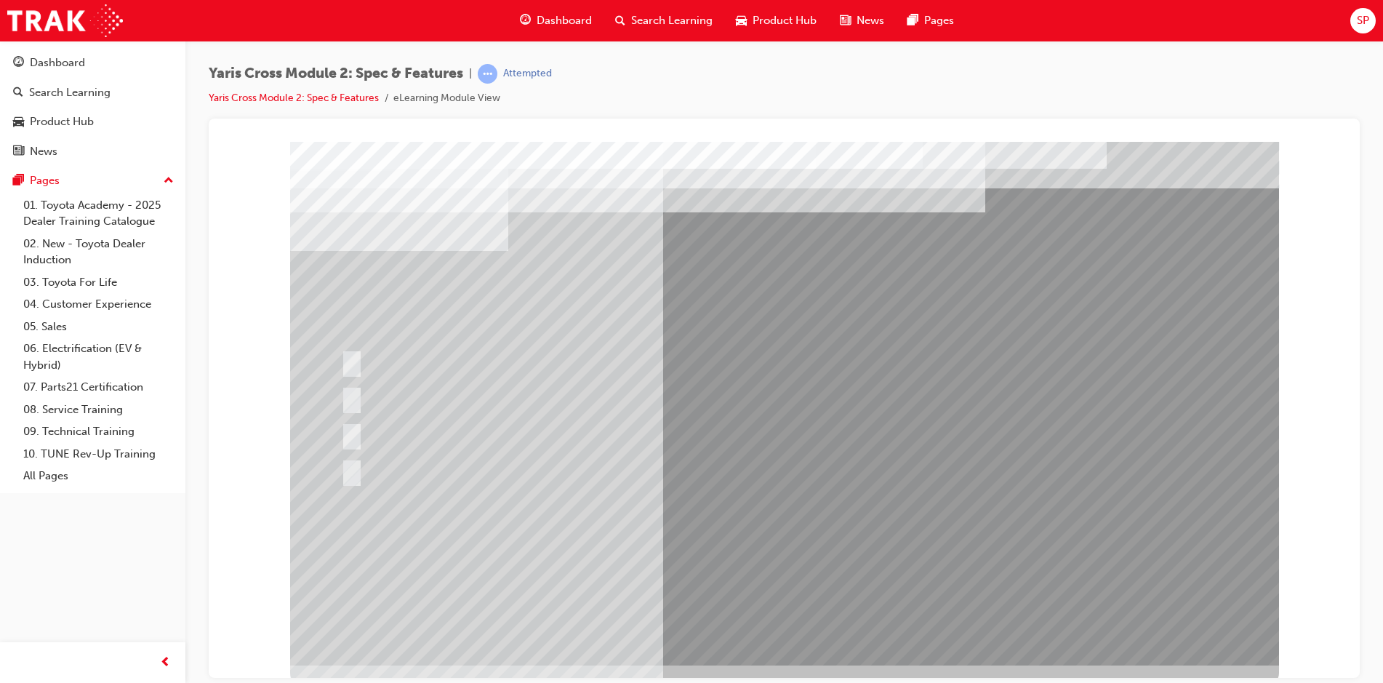
click at [779, 547] on div at bounding box center [784, 402] width 989 height 523
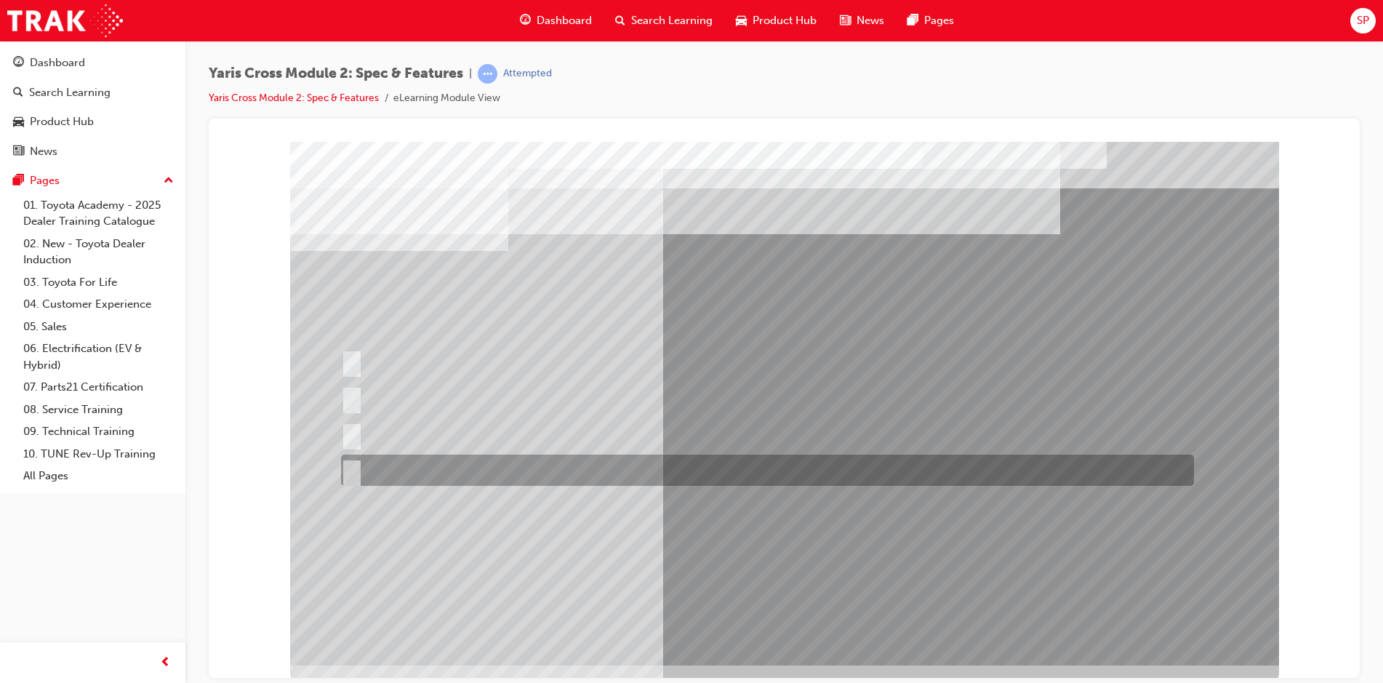
click at [350, 467] on input "Cup Holder & Armrest" at bounding box center [349, 470] width 16 height 16
radio input "true"
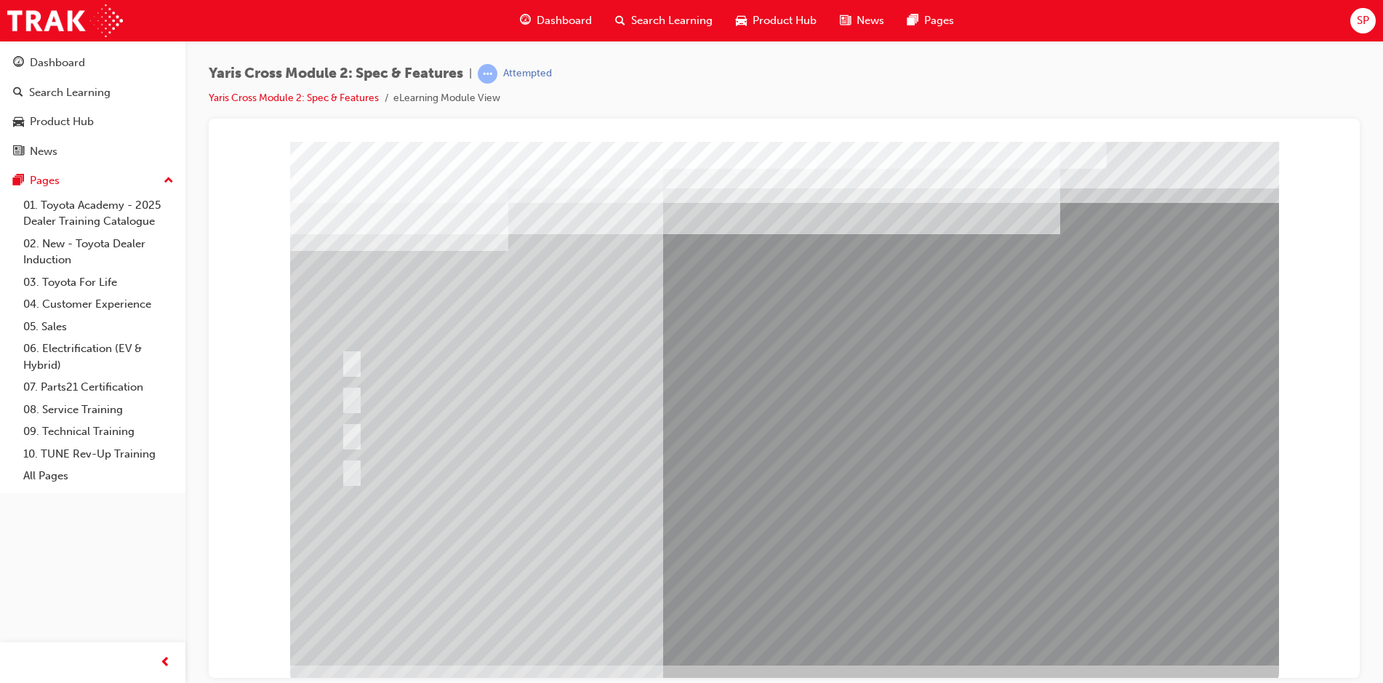
click at [790, 544] on div at bounding box center [784, 402] width 989 height 523
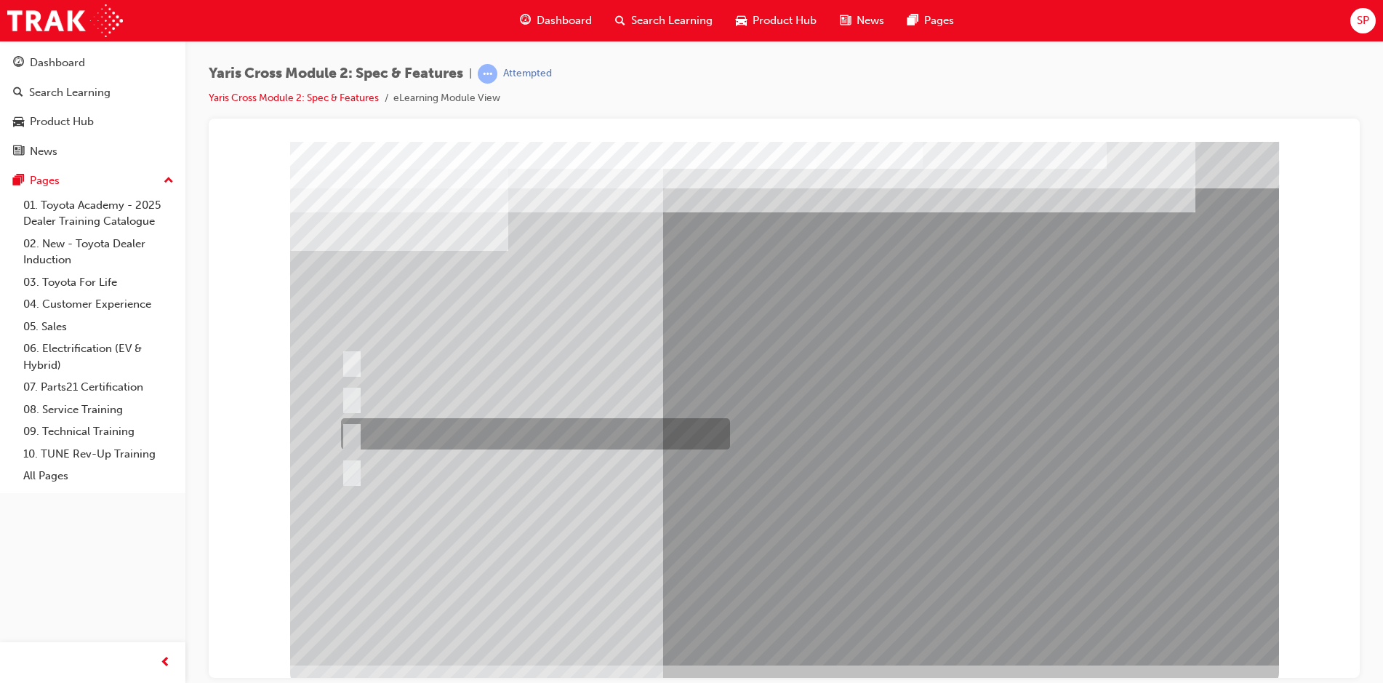
click at [353, 429] on input "390L across all variants" at bounding box center [349, 434] width 16 height 16
radio input "true"
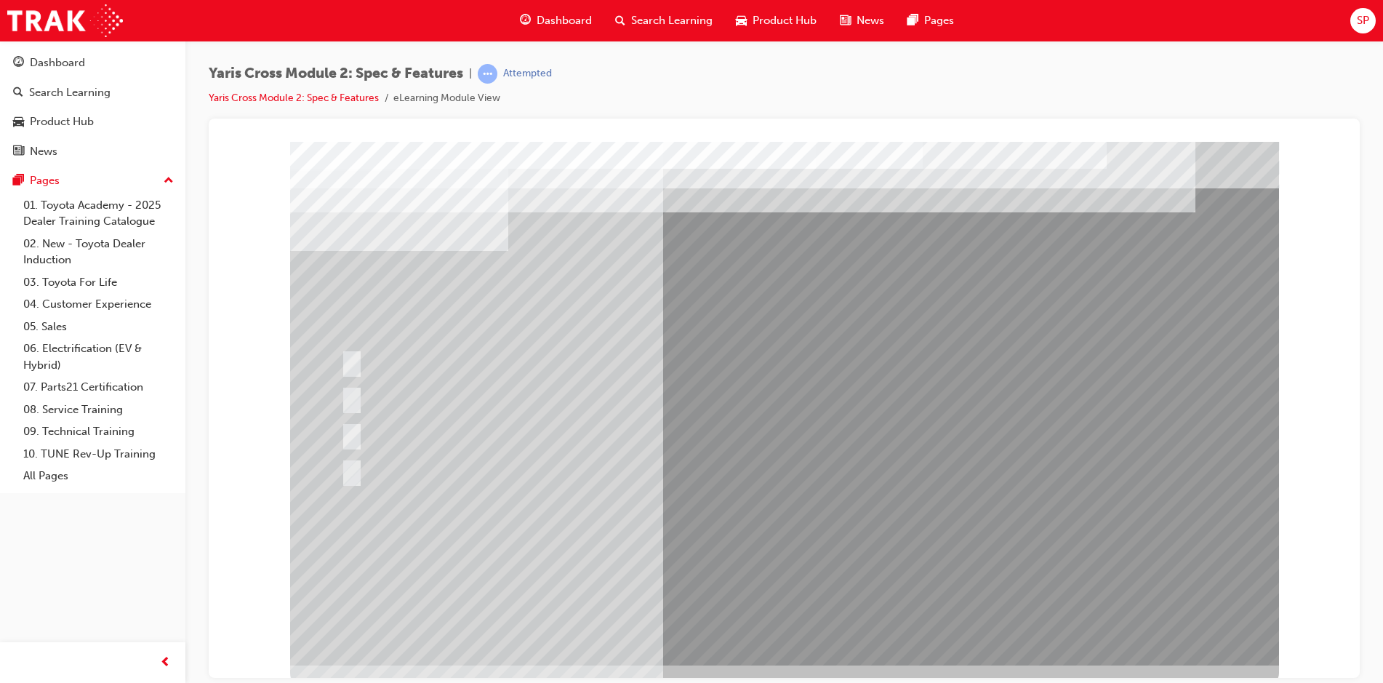
click at [733, 545] on div at bounding box center [784, 402] width 989 height 523
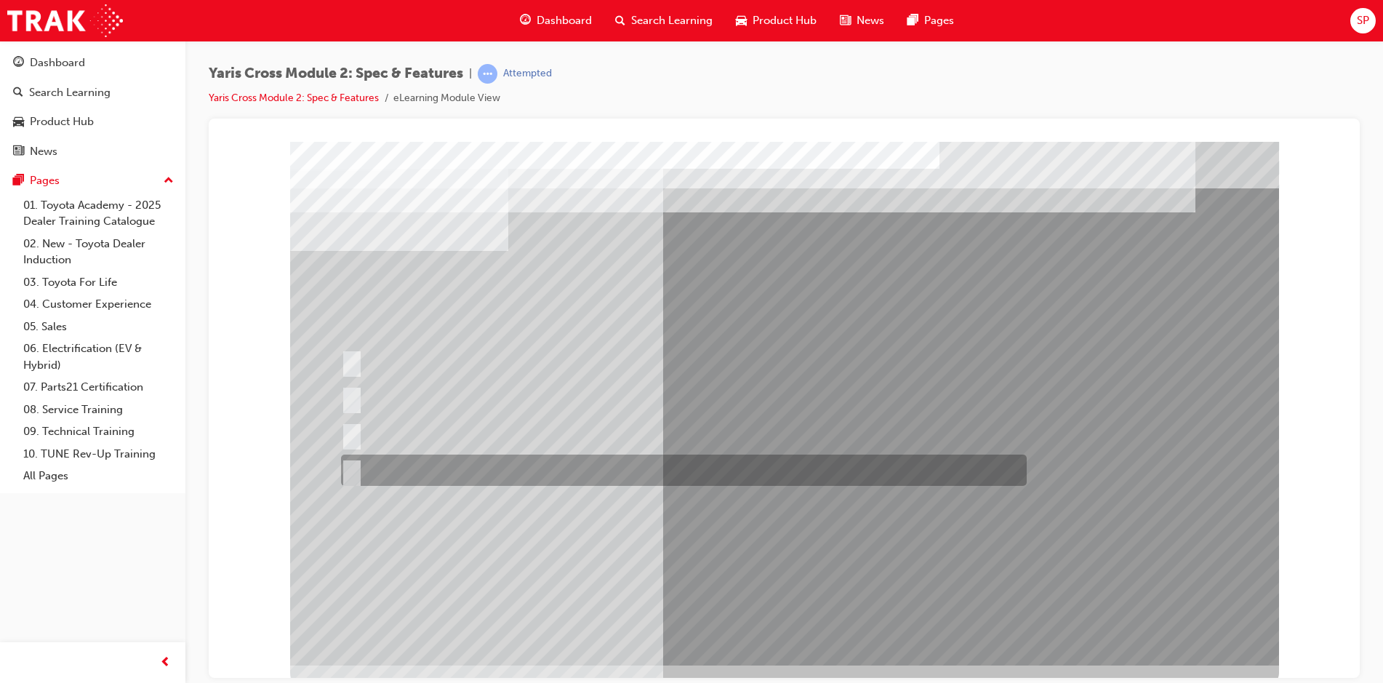
click at [352, 468] on input "2WD Petrol: 5.4, 2WD HV: 3.8, AWD HV: 4.0" at bounding box center [349, 470] width 16 height 16
radio input "true"
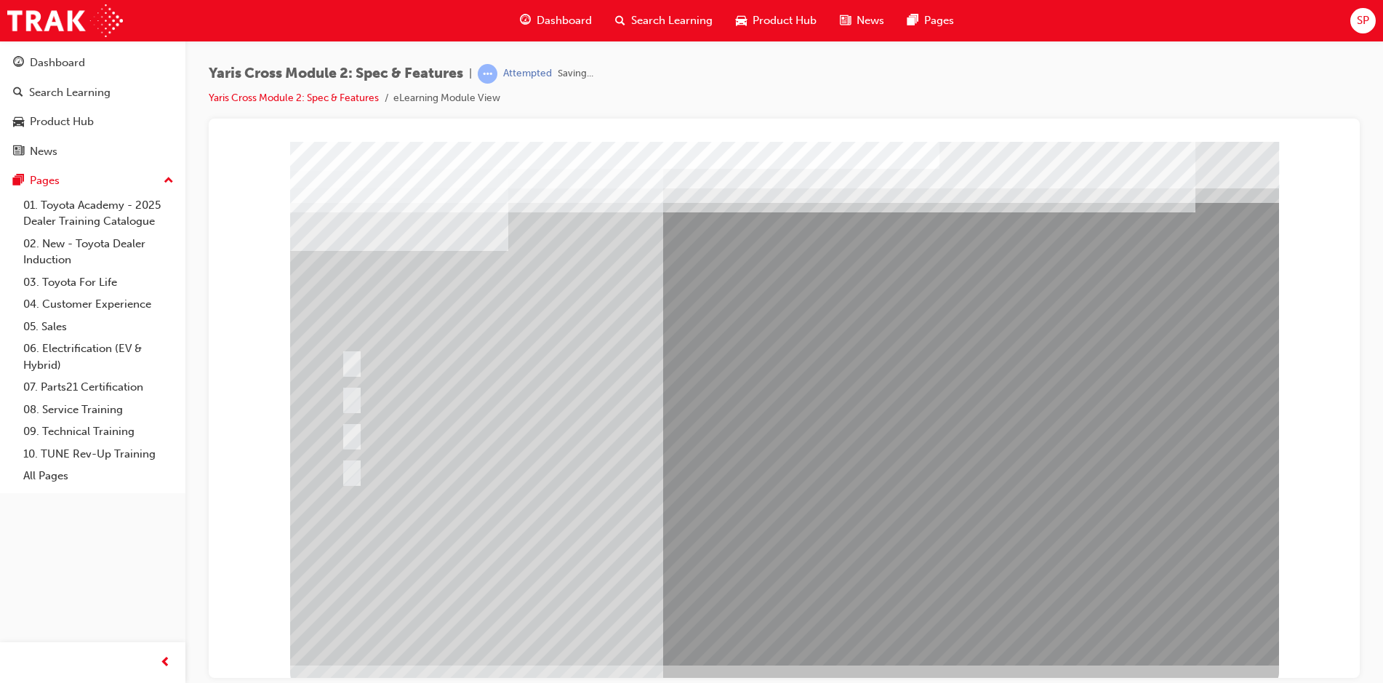
click at [749, 546] on div at bounding box center [784, 402] width 989 height 523
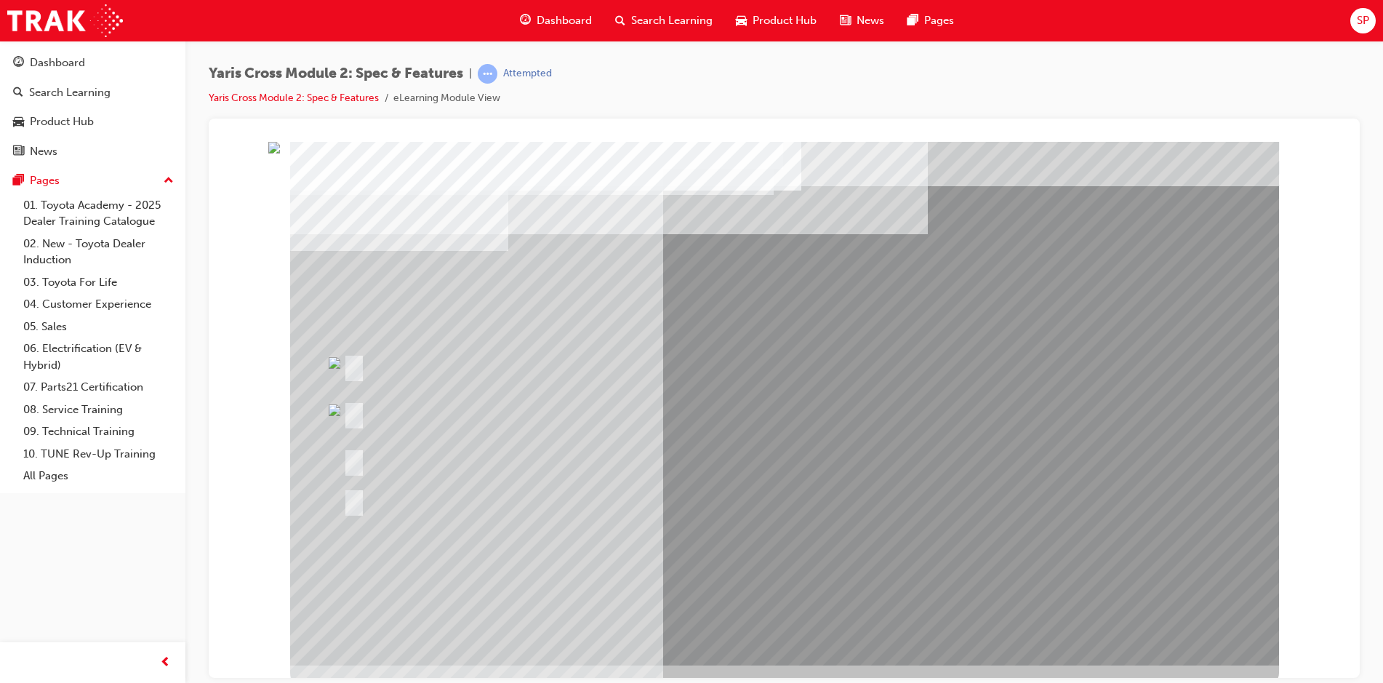
click at [527, 78] on div "Attempted" at bounding box center [527, 74] width 49 height 14
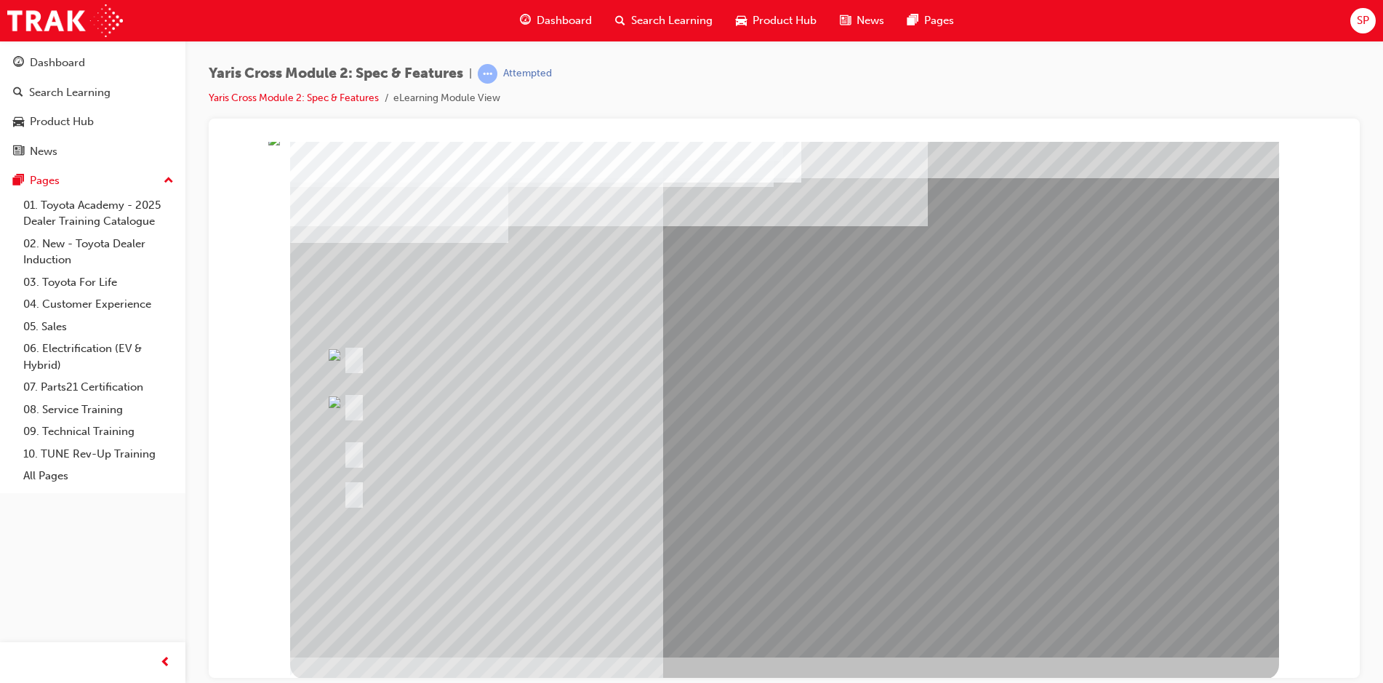
scroll to position [9, 0]
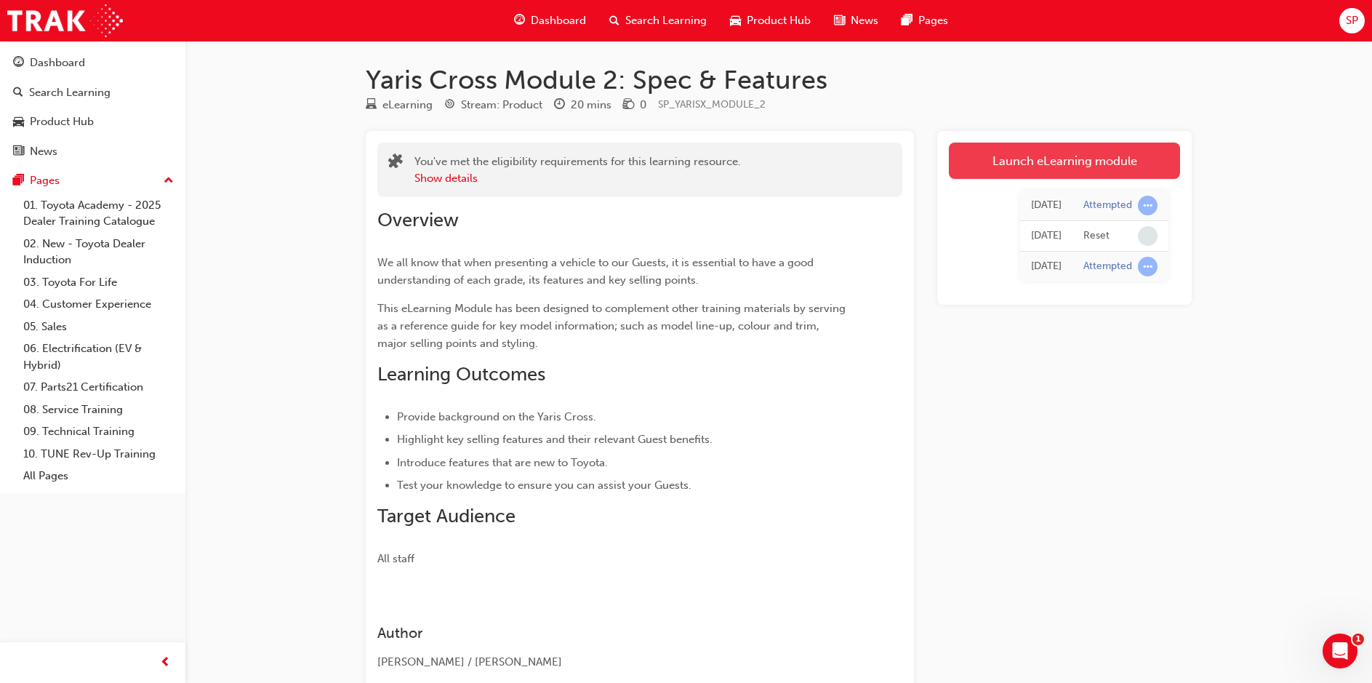
click at [1056, 162] on link "Launch eLearning module" at bounding box center [1064, 160] width 231 height 36
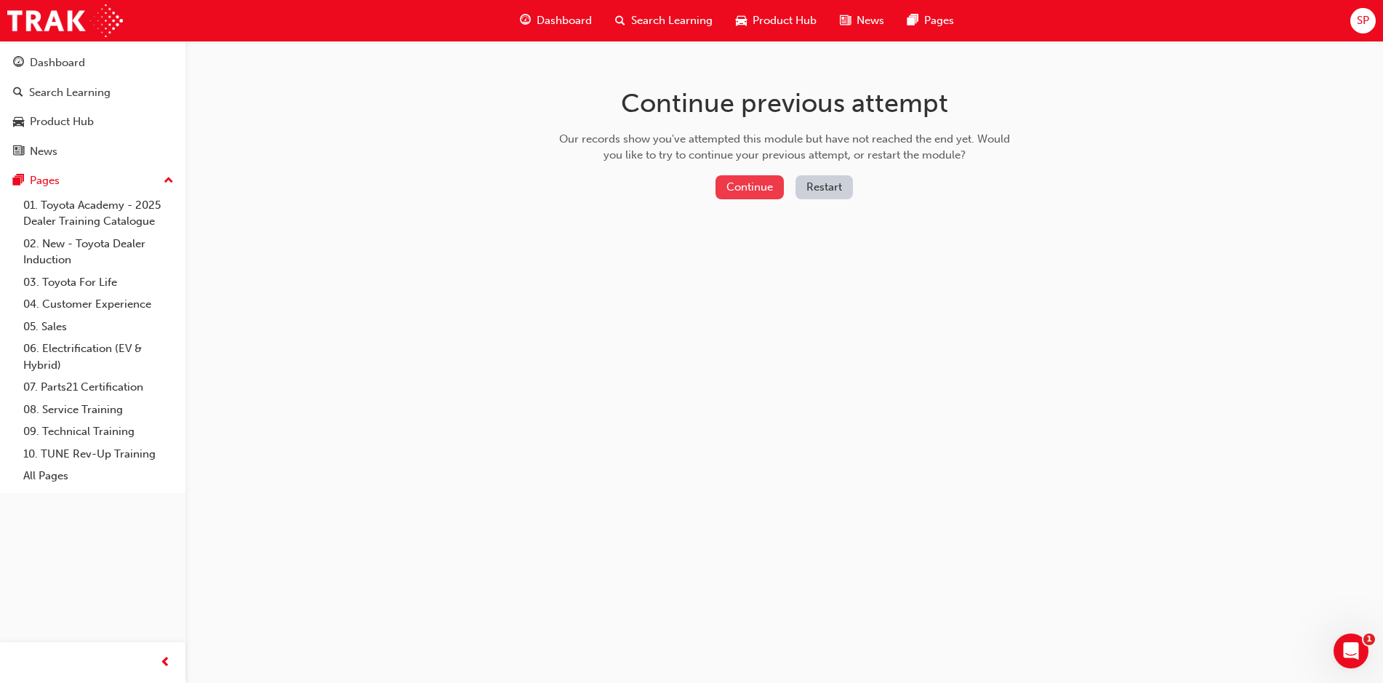
click at [770, 186] on button "Continue" at bounding box center [749, 187] width 68 height 24
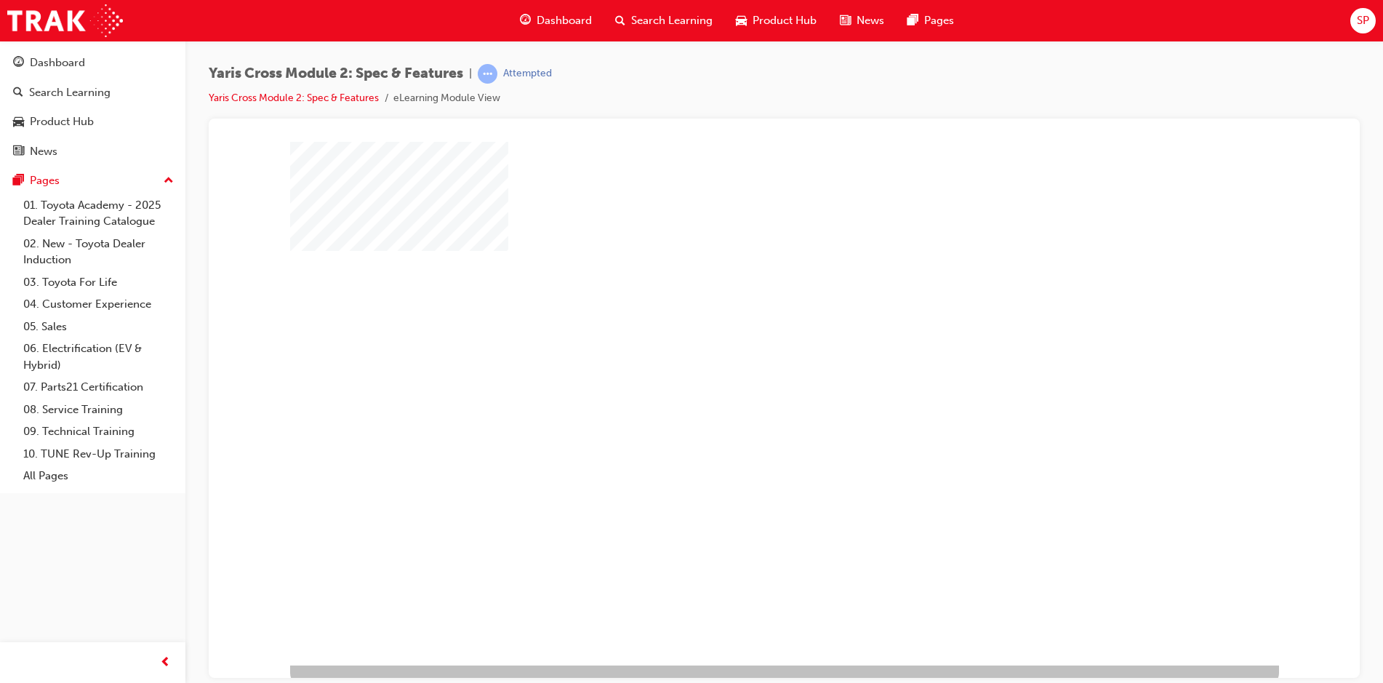
click at [742, 361] on div "play" at bounding box center [742, 361] width 0 height 0
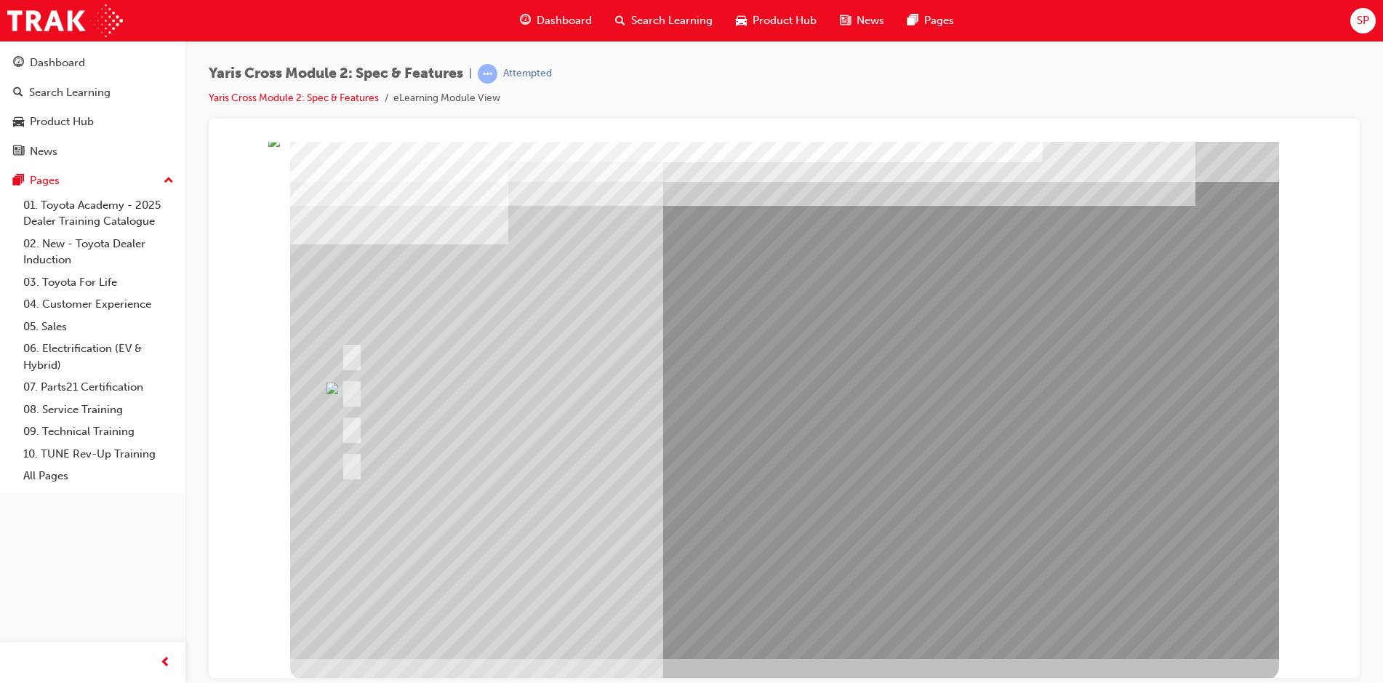
scroll to position [9, 0]
click at [731, 398] on div at bounding box center [579, 387] width 484 height 31
click at [164, 661] on span "prev-icon" at bounding box center [165, 662] width 11 height 18
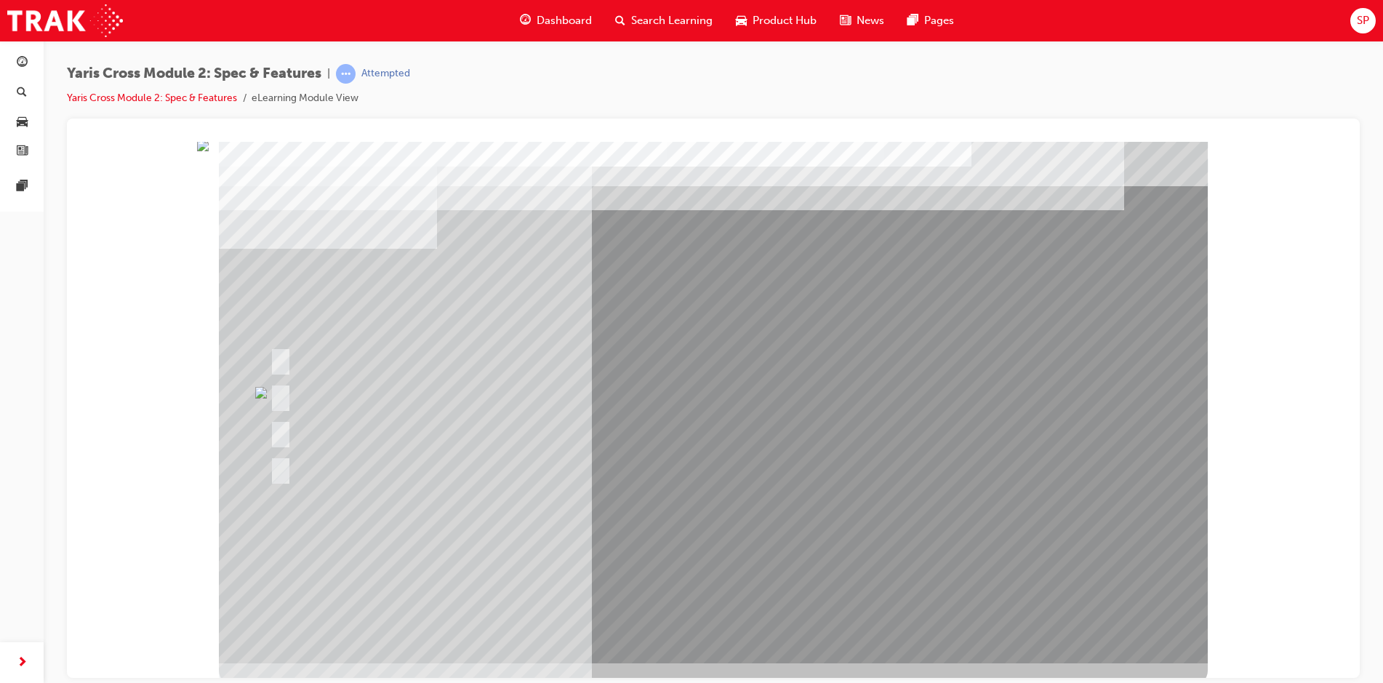
scroll to position [0, 0]
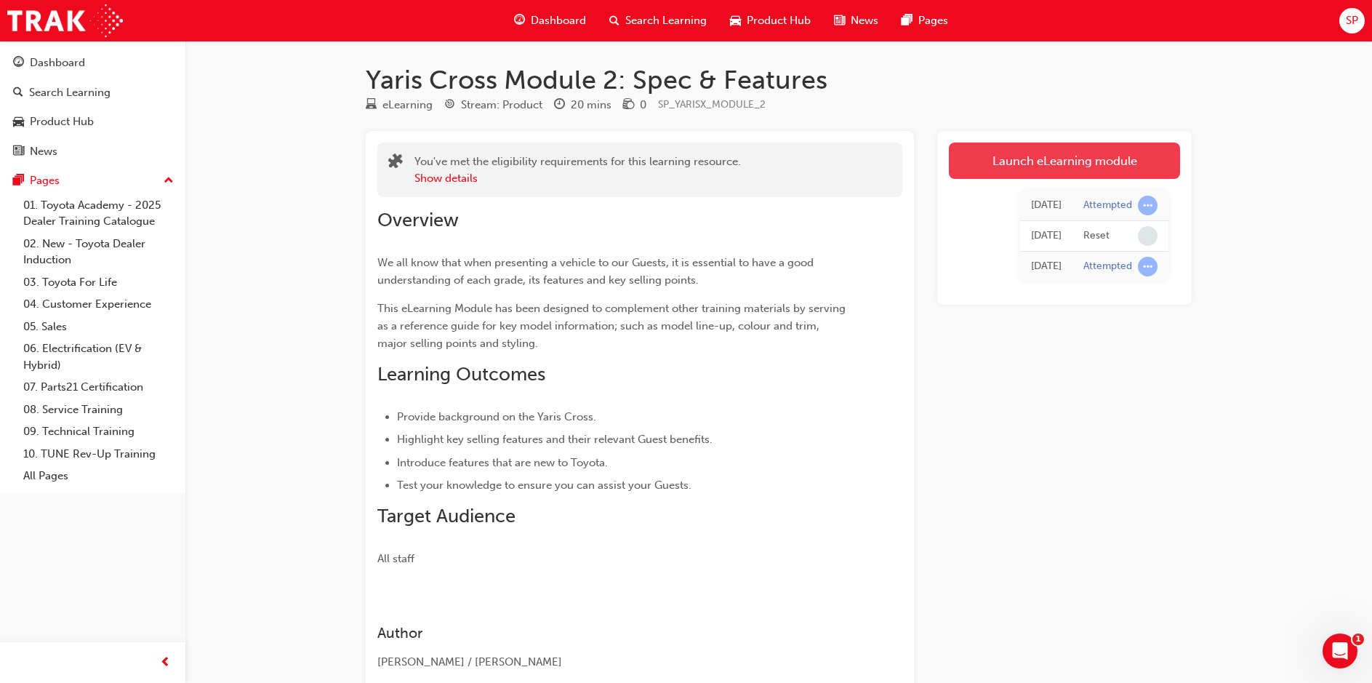
click at [1005, 166] on link "Launch eLearning module" at bounding box center [1064, 160] width 231 height 36
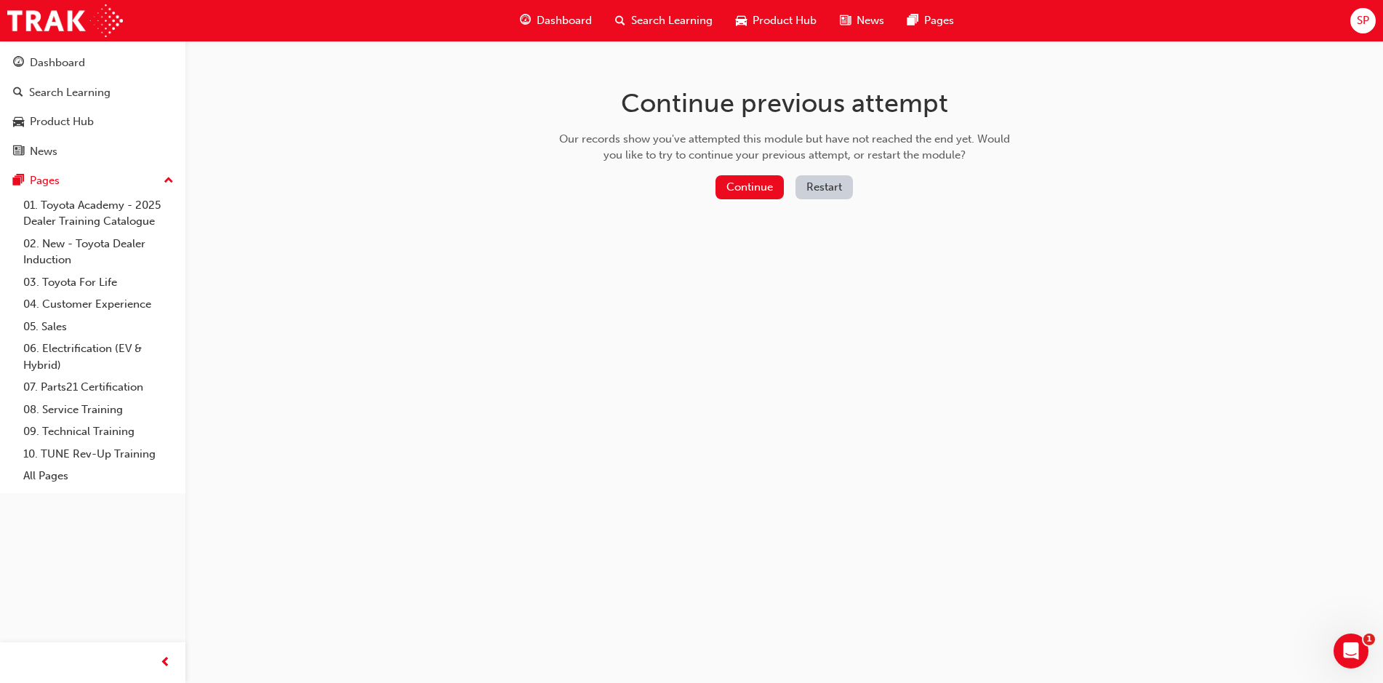
click at [814, 191] on button "Restart" at bounding box center [823, 187] width 57 height 24
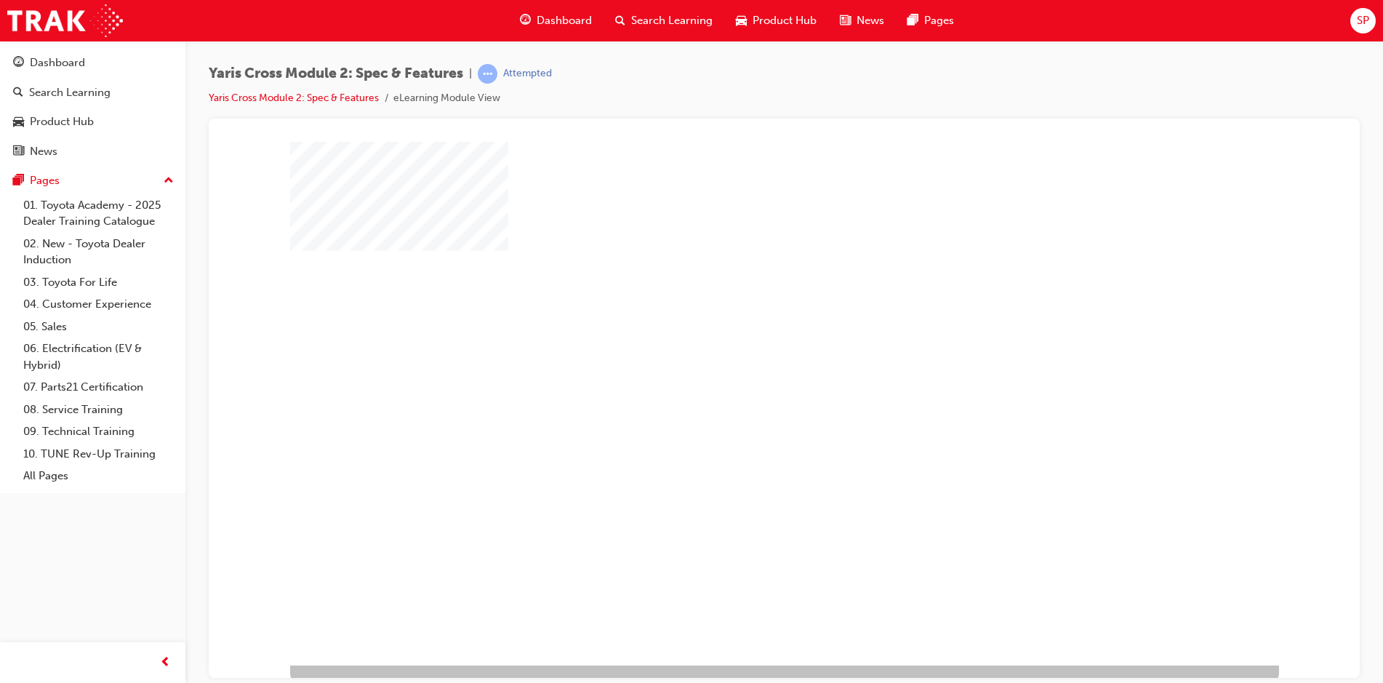
click at [742, 361] on div "play" at bounding box center [742, 361] width 0 height 0
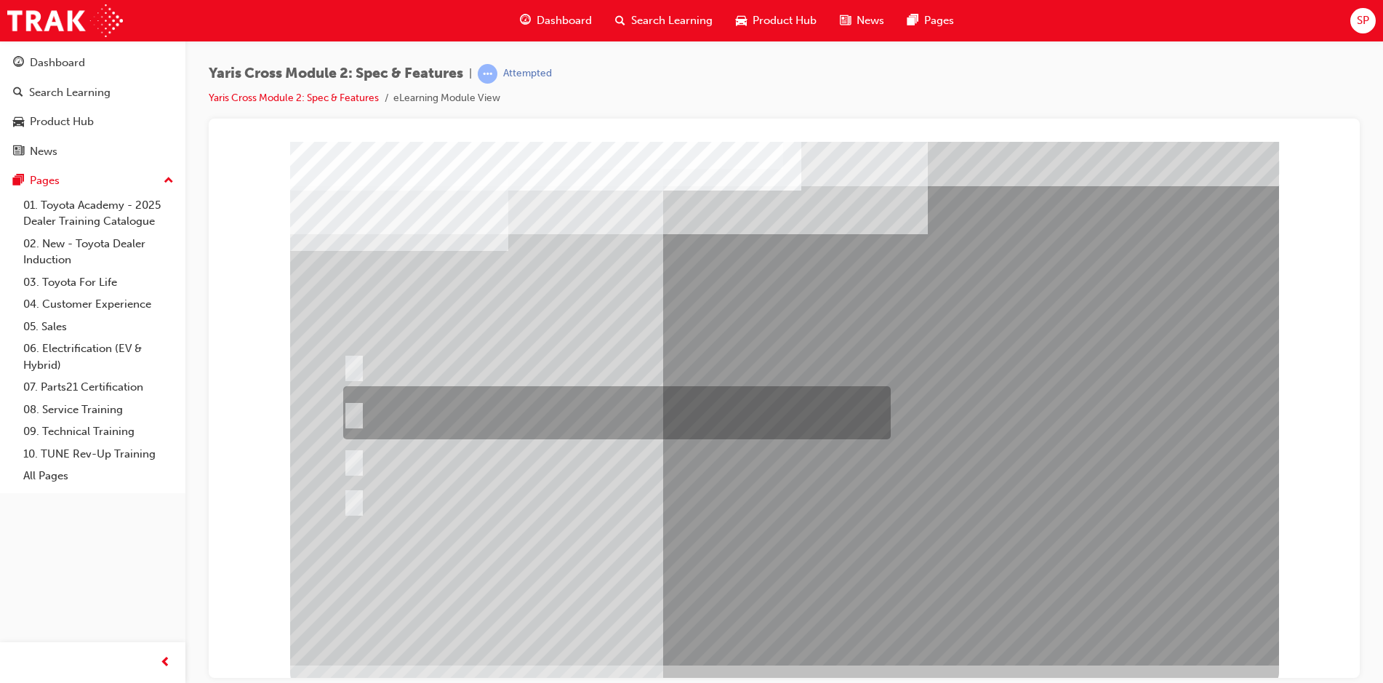
click at [355, 408] on input "8 standard colours across the range and an additional 7 two-tone colours in the…" at bounding box center [351, 413] width 16 height 16
radio input "true"
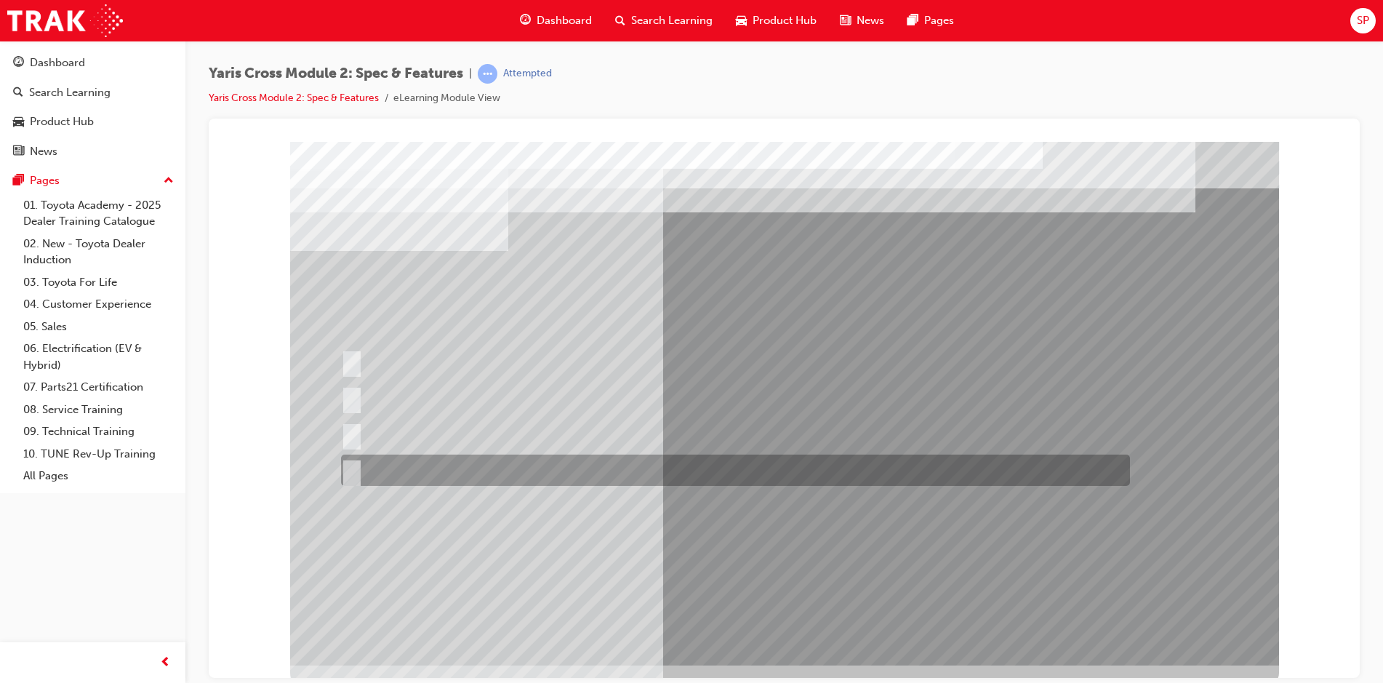
click at [346, 472] on input "GXL & Urban" at bounding box center [349, 470] width 16 height 16
radio input "true"
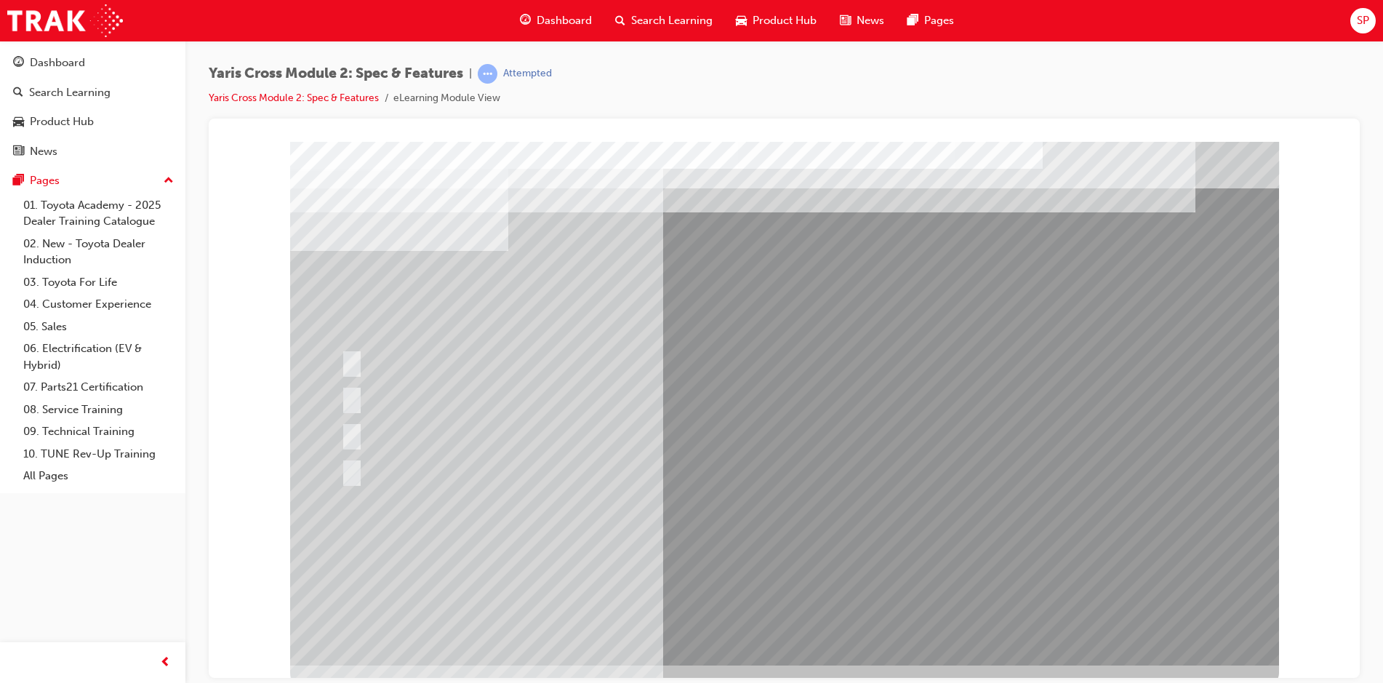
click at [749, 552] on div at bounding box center [784, 402] width 989 height 523
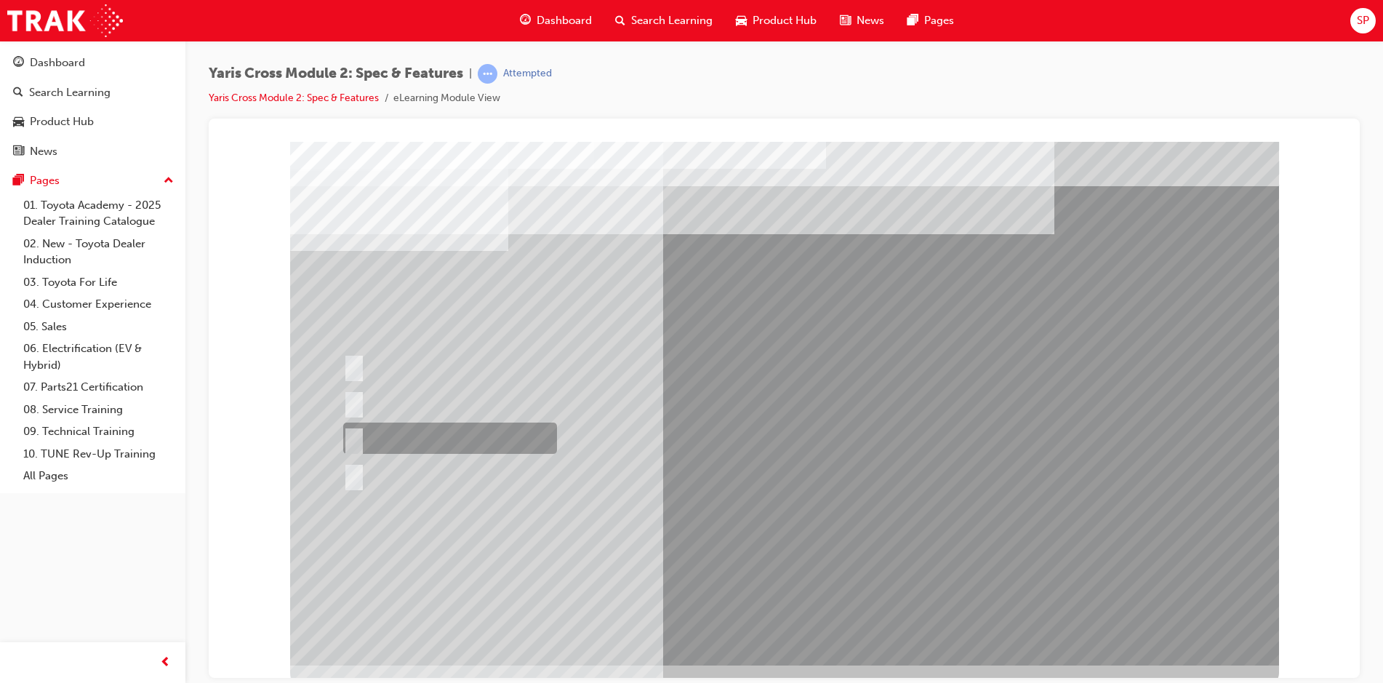
click at [356, 435] on input "2WD HV GX" at bounding box center [351, 438] width 16 height 16
radio input "true"
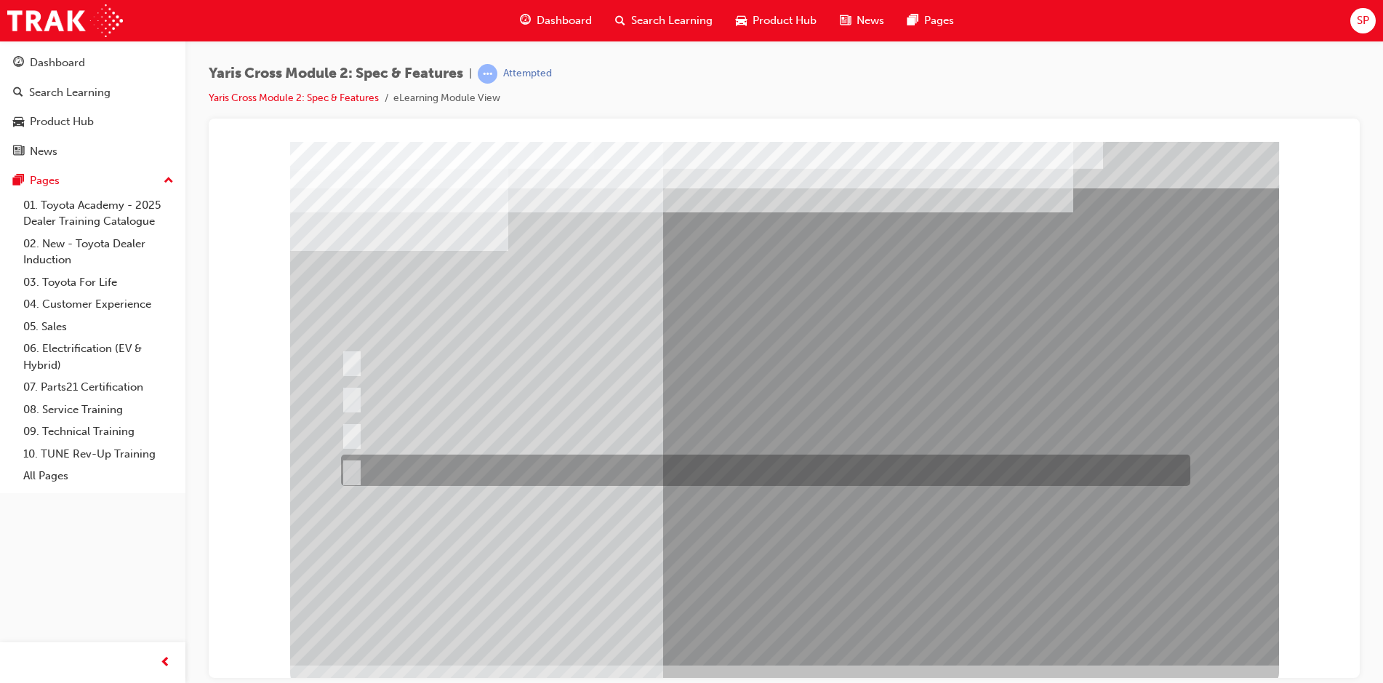
click at [354, 466] on input "Urban AWD Only" at bounding box center [349, 470] width 16 height 16
radio input "true"
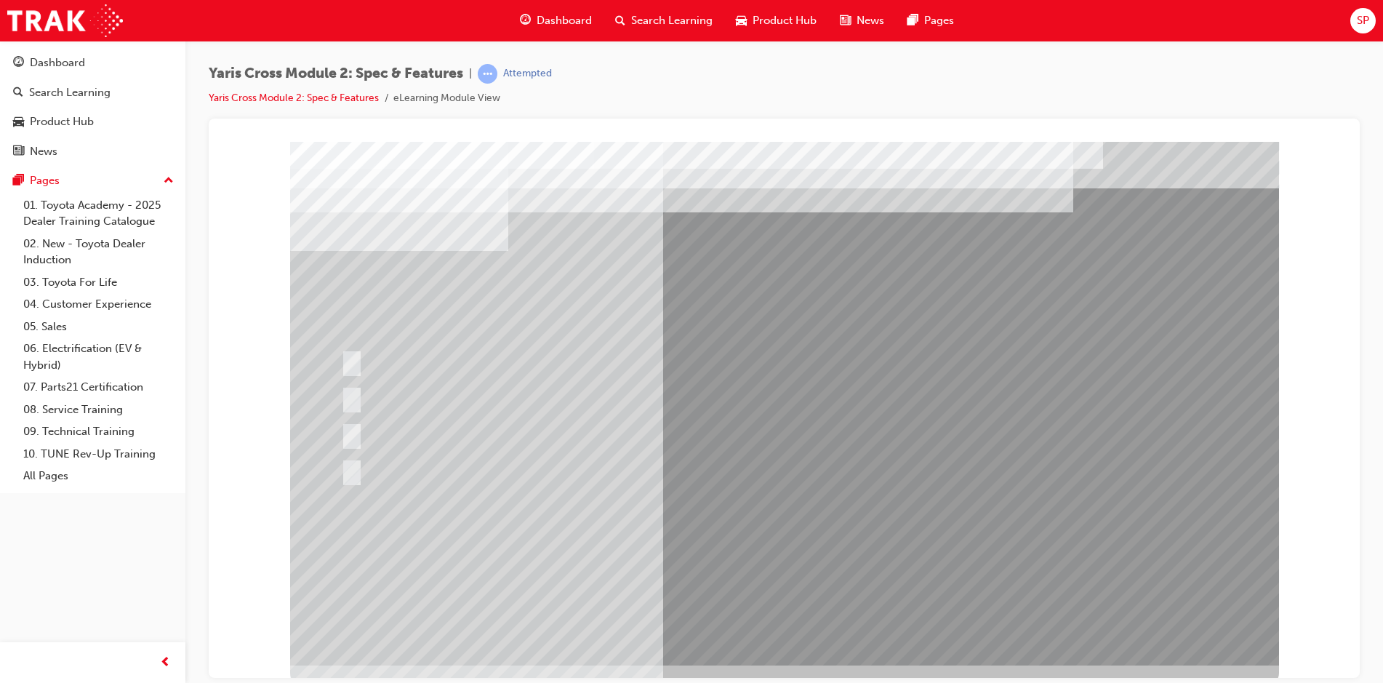
click at [765, 544] on div at bounding box center [784, 402] width 989 height 523
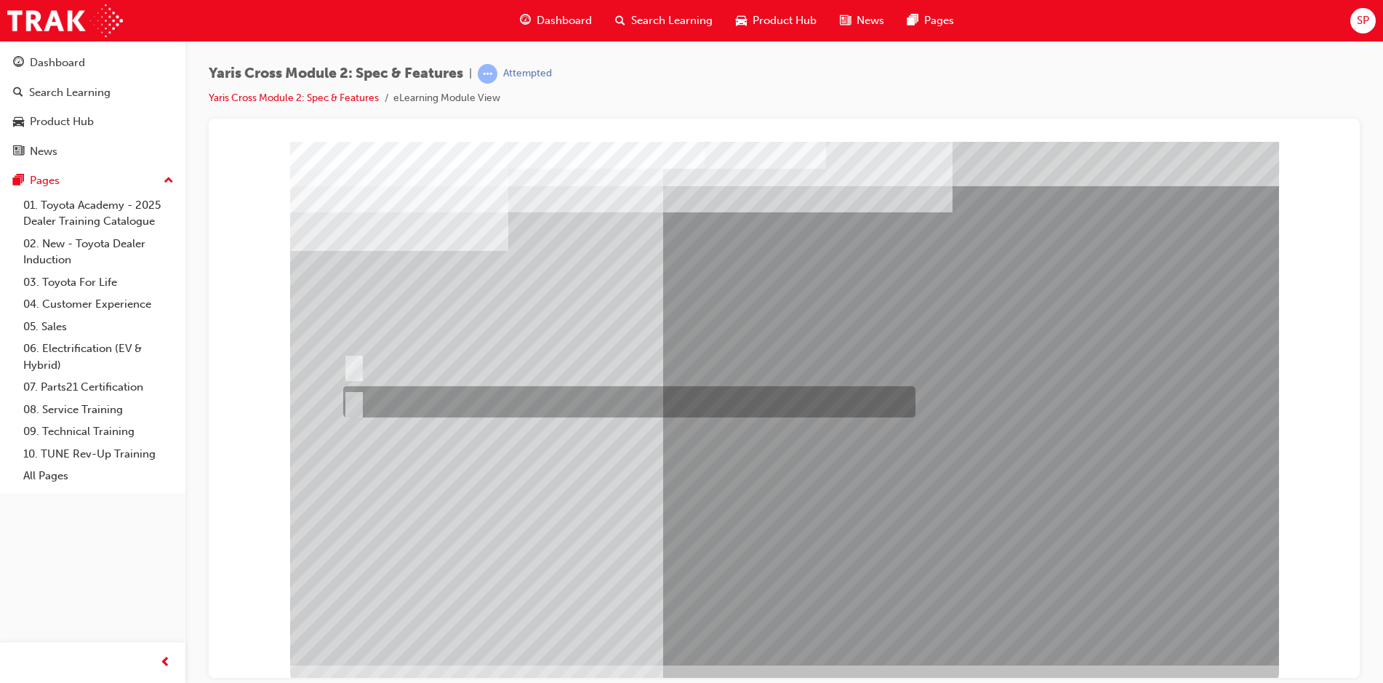
click at [353, 398] on input "True" at bounding box center [351, 402] width 16 height 16
radio input "true"
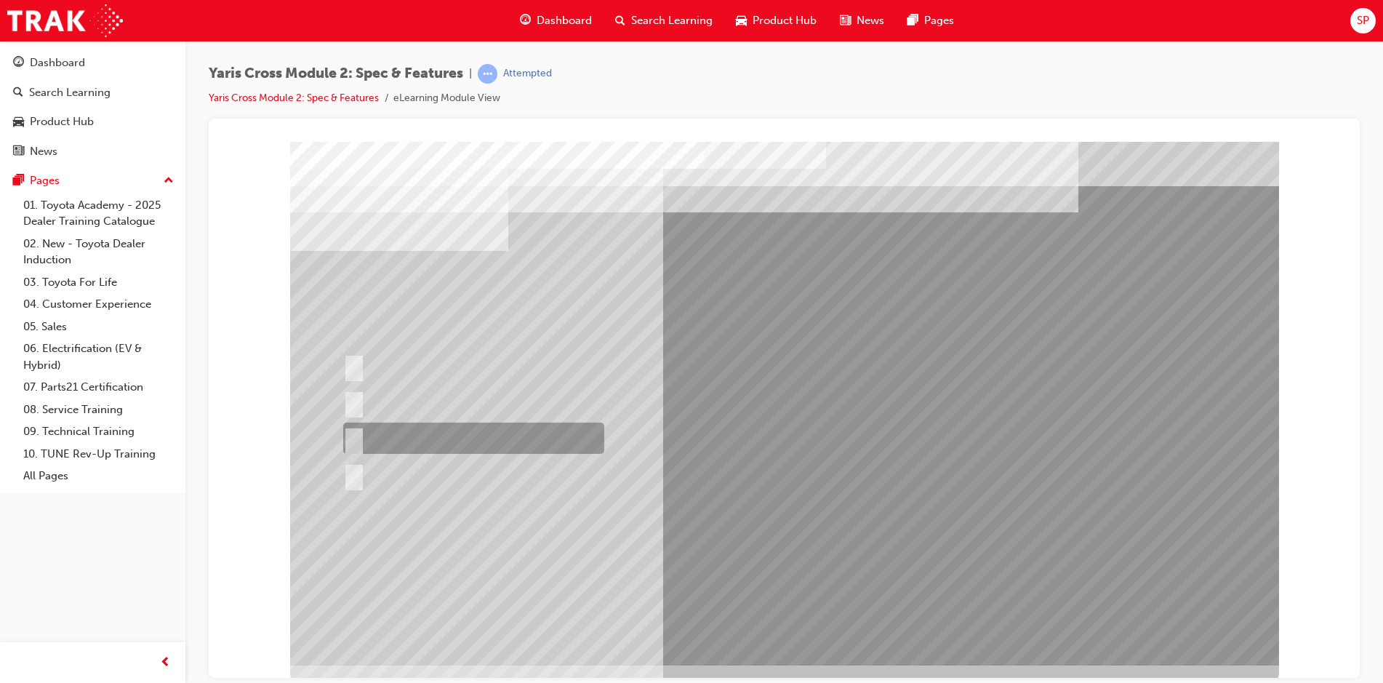
click at [353, 436] on input "Urban AWD Only" at bounding box center [351, 438] width 16 height 16
radio input "true"
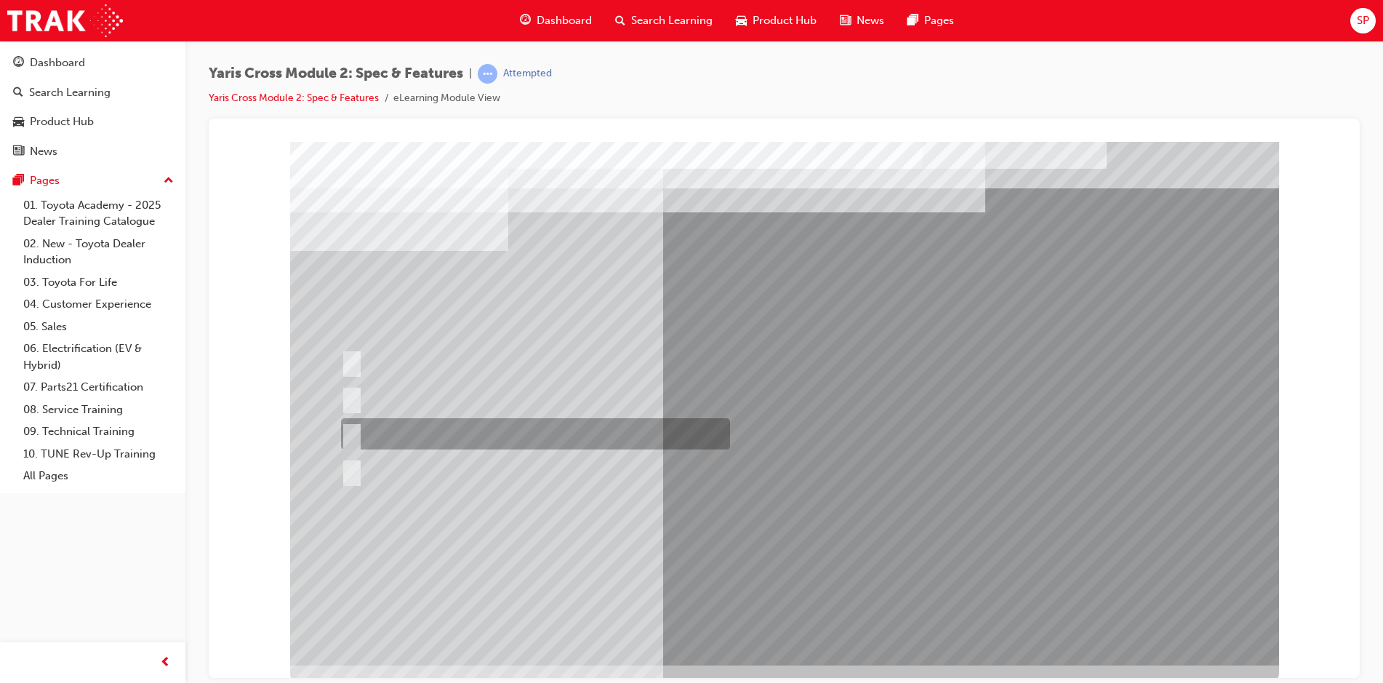
click at [347, 432] on input "80:20" at bounding box center [349, 434] width 16 height 16
radio input "true"
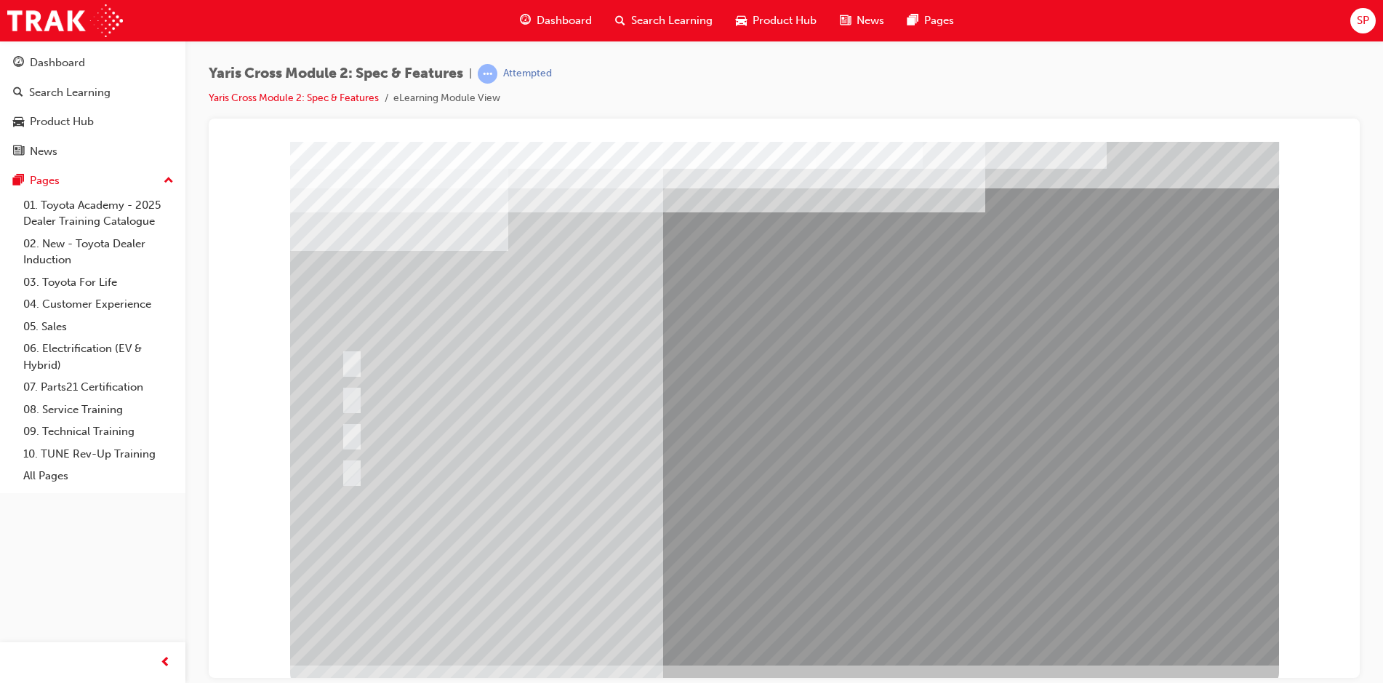
click at [778, 550] on div at bounding box center [784, 402] width 989 height 523
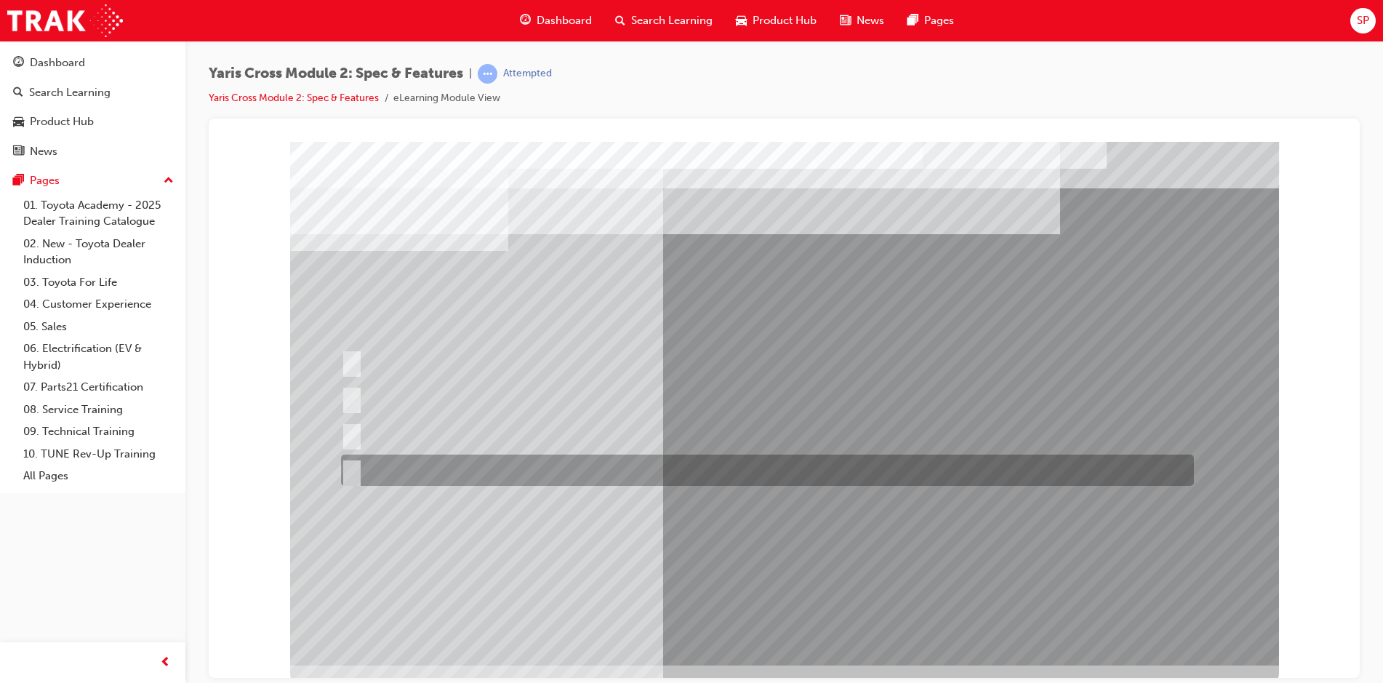
click at [353, 465] on input "Cup Holder & Armrest" at bounding box center [349, 470] width 16 height 16
radio input "true"
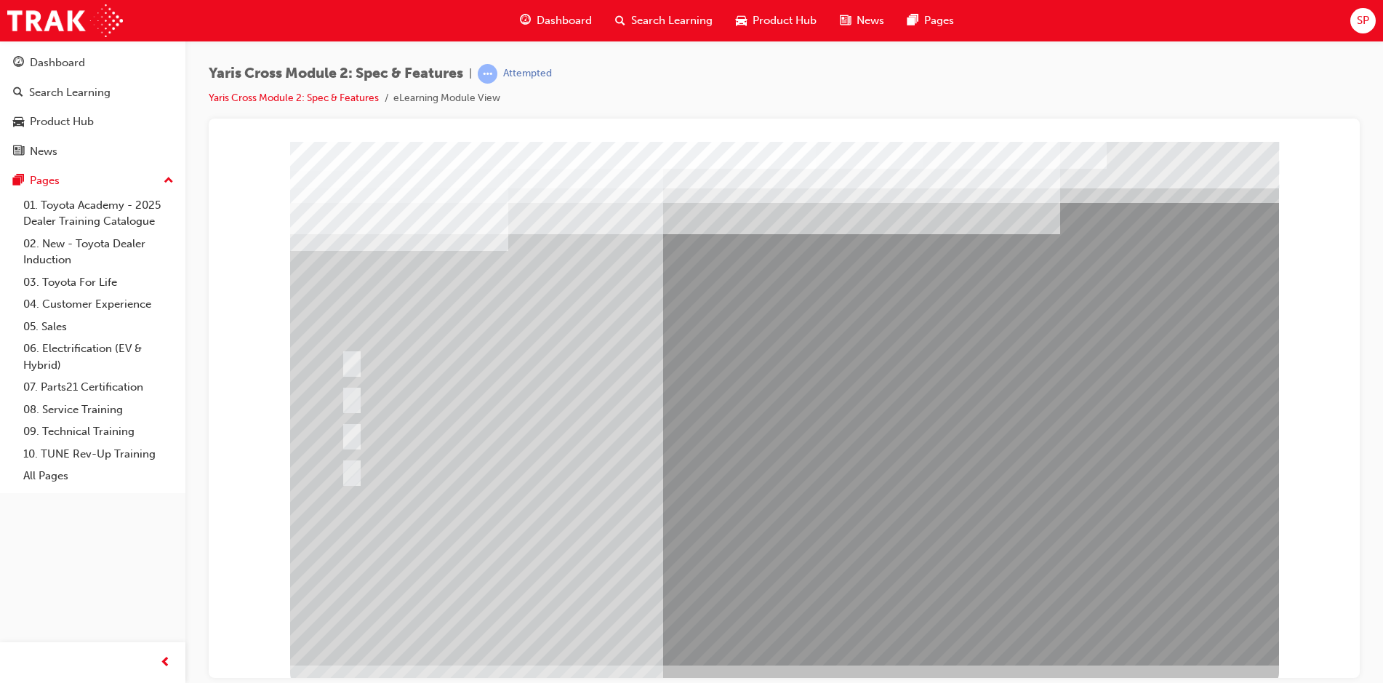
click at [779, 553] on div at bounding box center [784, 402] width 989 height 523
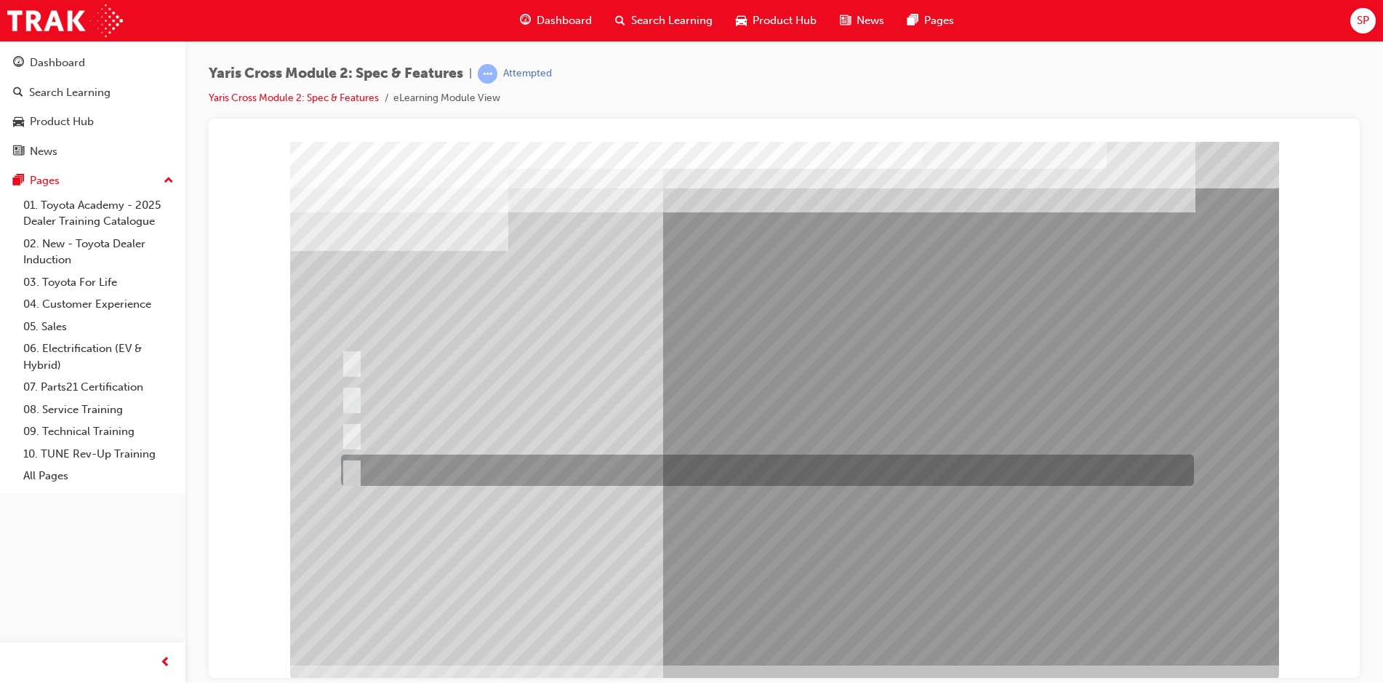
click at [353, 467] on input "390L: 2WD & 314L: AWD" at bounding box center [349, 470] width 16 height 16
radio input "true"
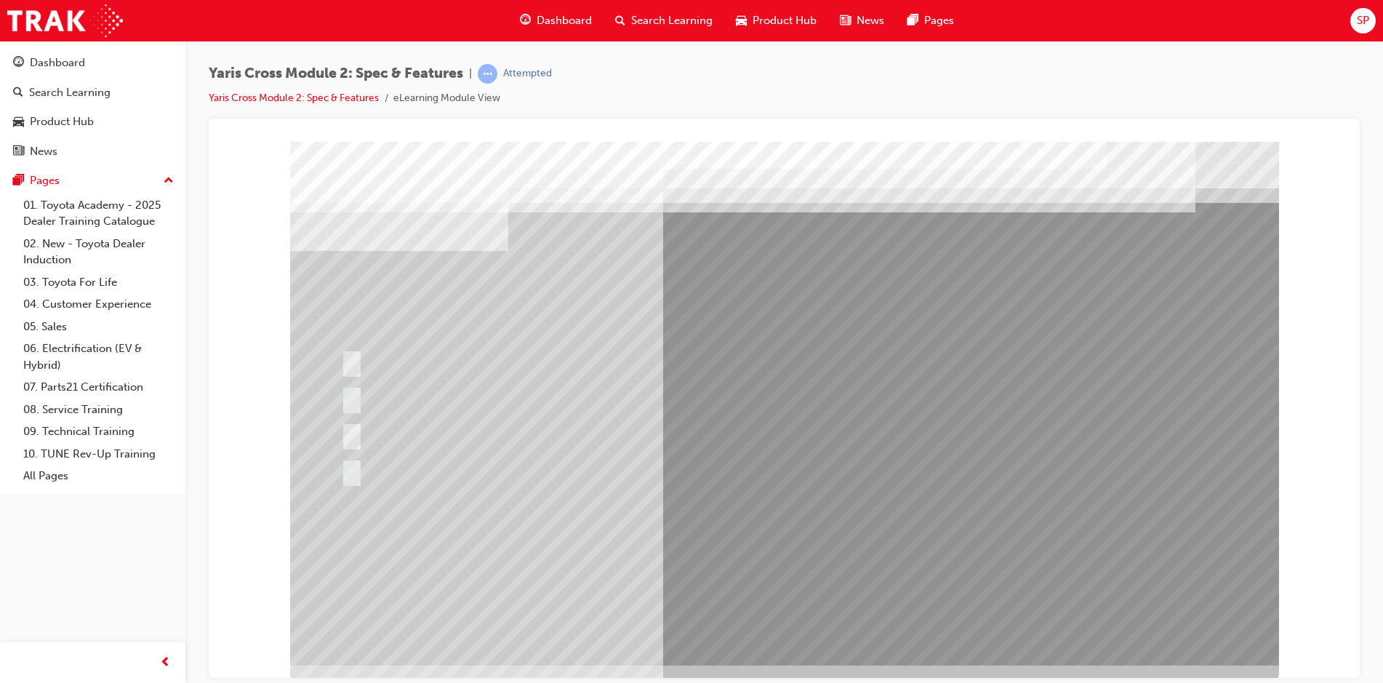
click at [763, 546] on div at bounding box center [784, 402] width 989 height 523
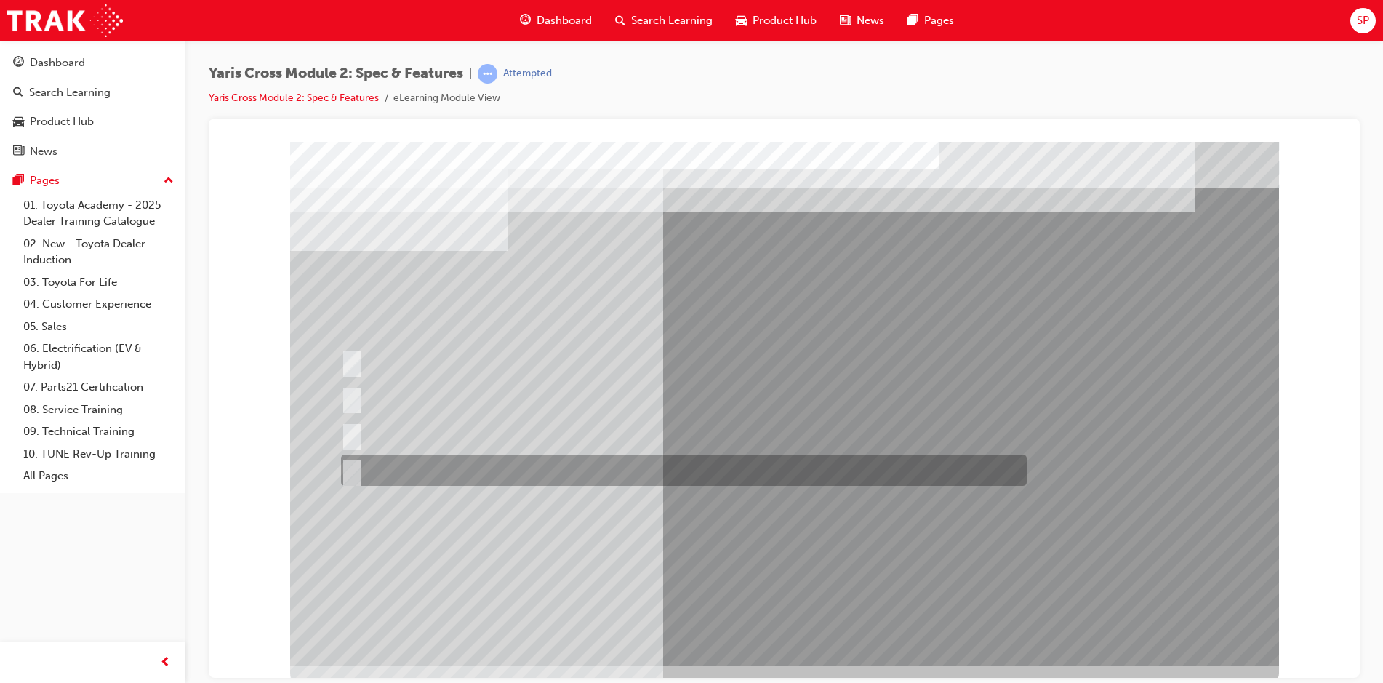
click at [354, 467] on input "2WD Petrol: 5.4, 2WD HV: 3.8, AWD HV: 4.0" at bounding box center [349, 470] width 16 height 16
radio input "true"
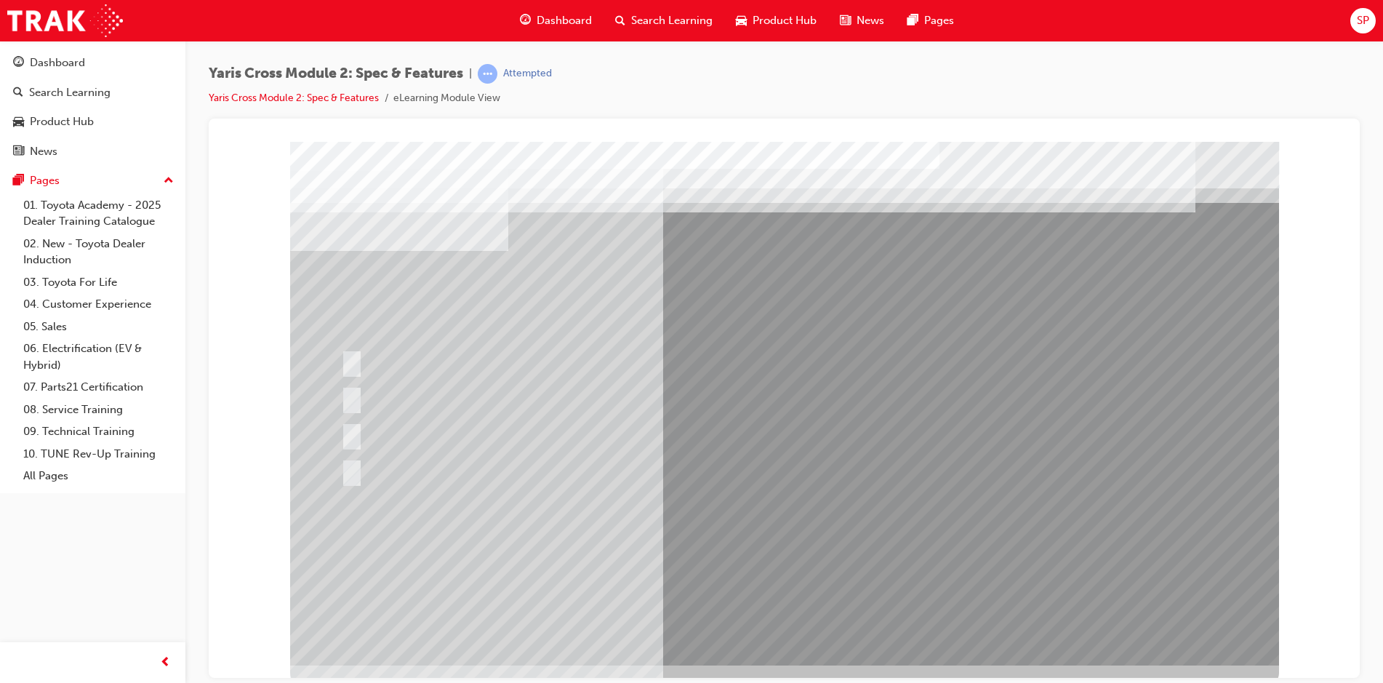
click at [767, 545] on div at bounding box center [784, 402] width 989 height 523
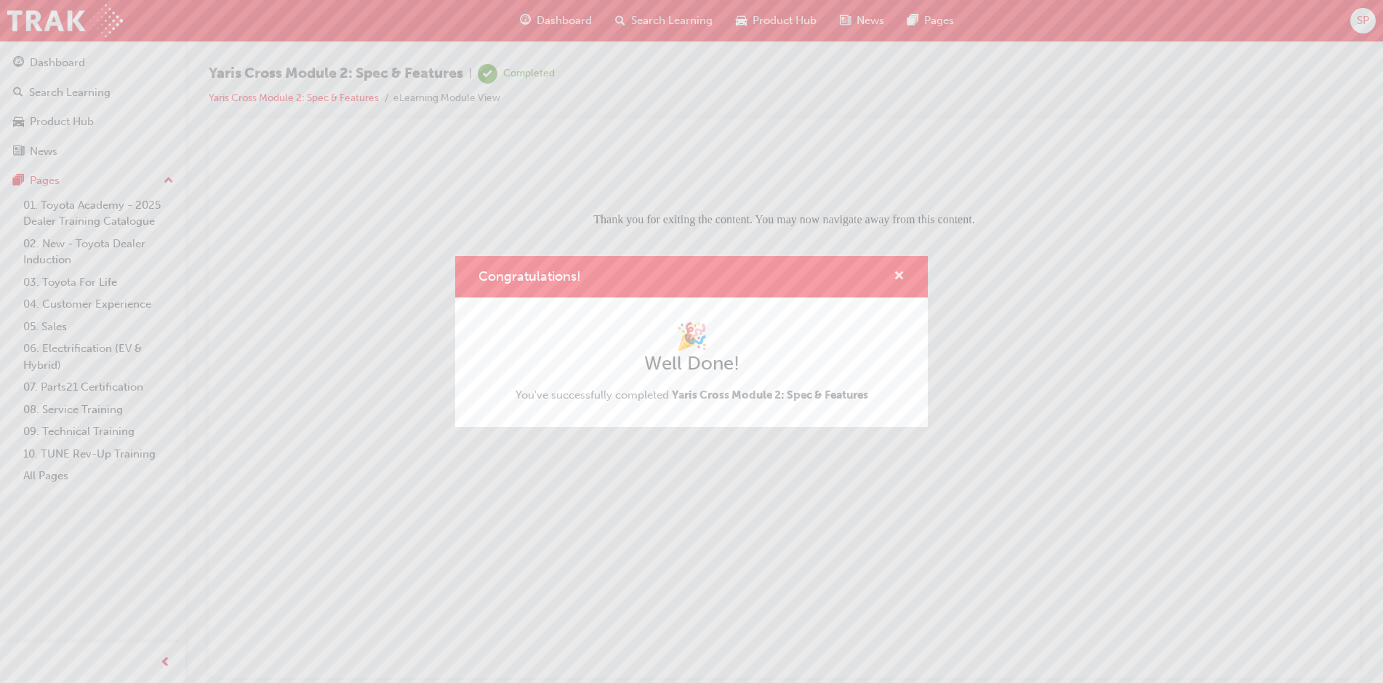
click at [900, 273] on span "cross-icon" at bounding box center [898, 276] width 11 height 13
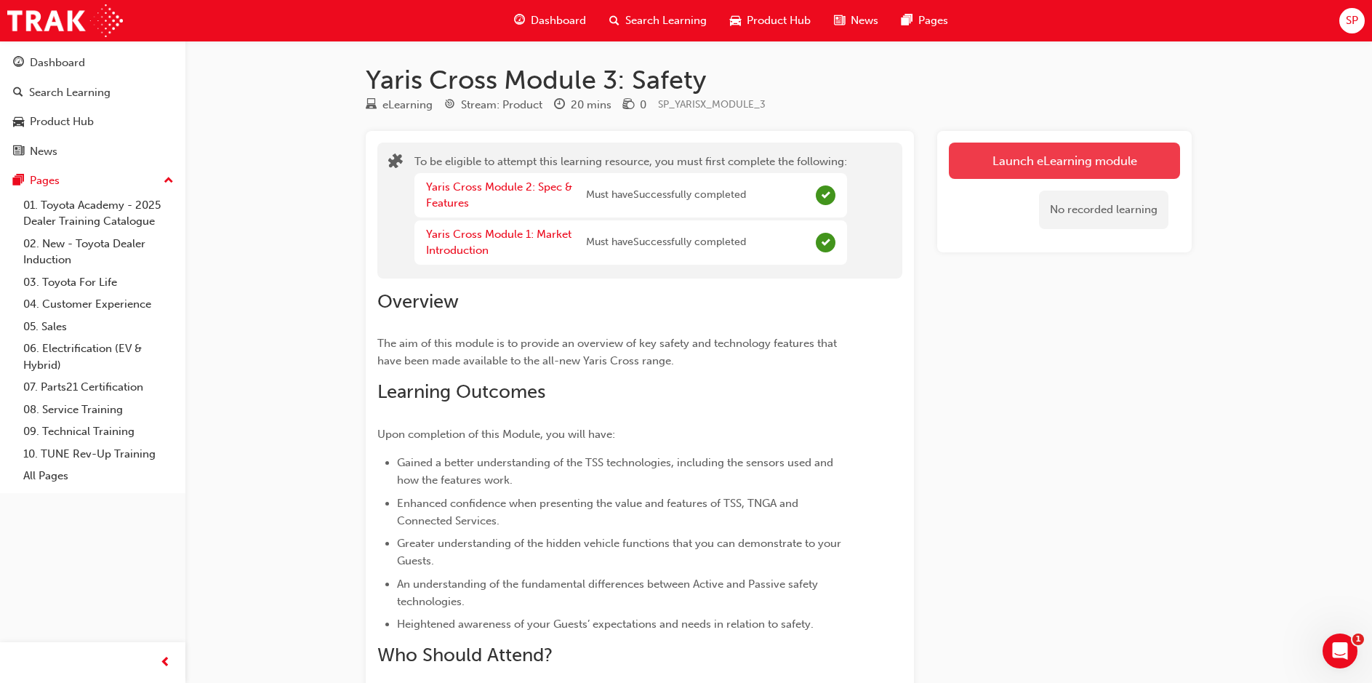
click at [1035, 166] on button "Launch eLearning module" at bounding box center [1064, 160] width 231 height 36
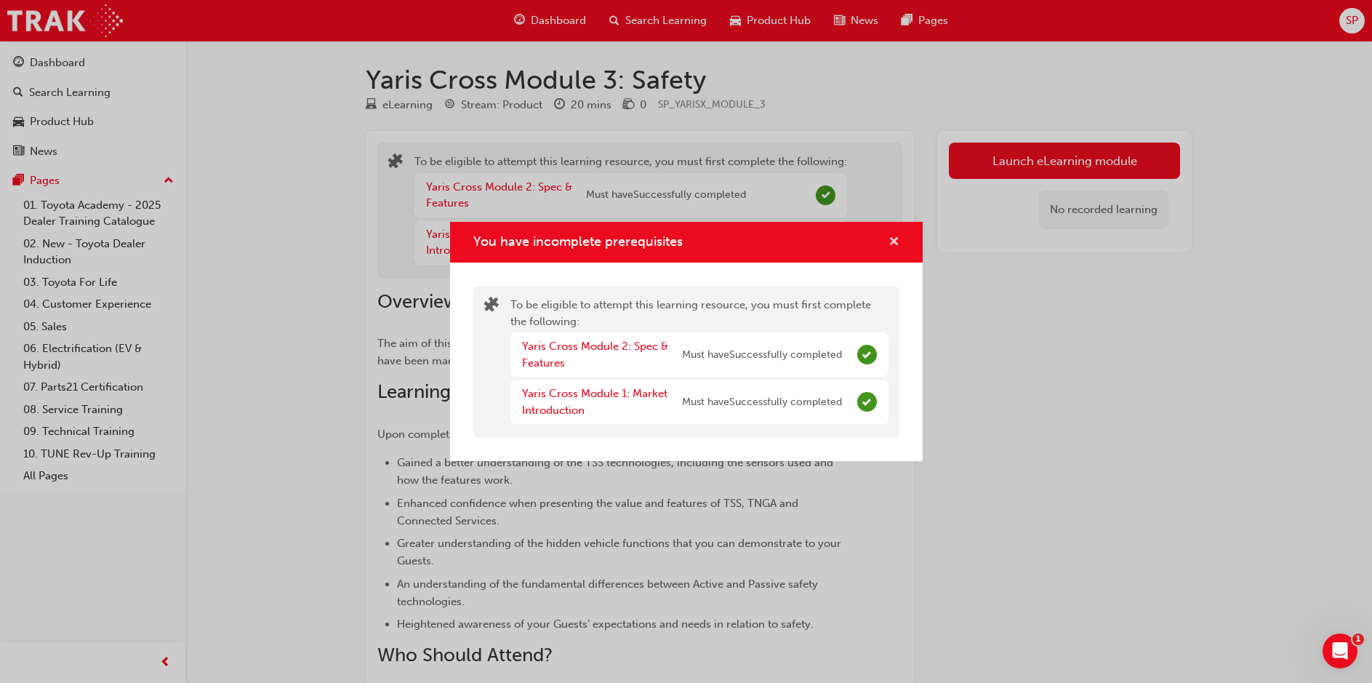
click at [890, 238] on span "cross-icon" at bounding box center [893, 242] width 11 height 13
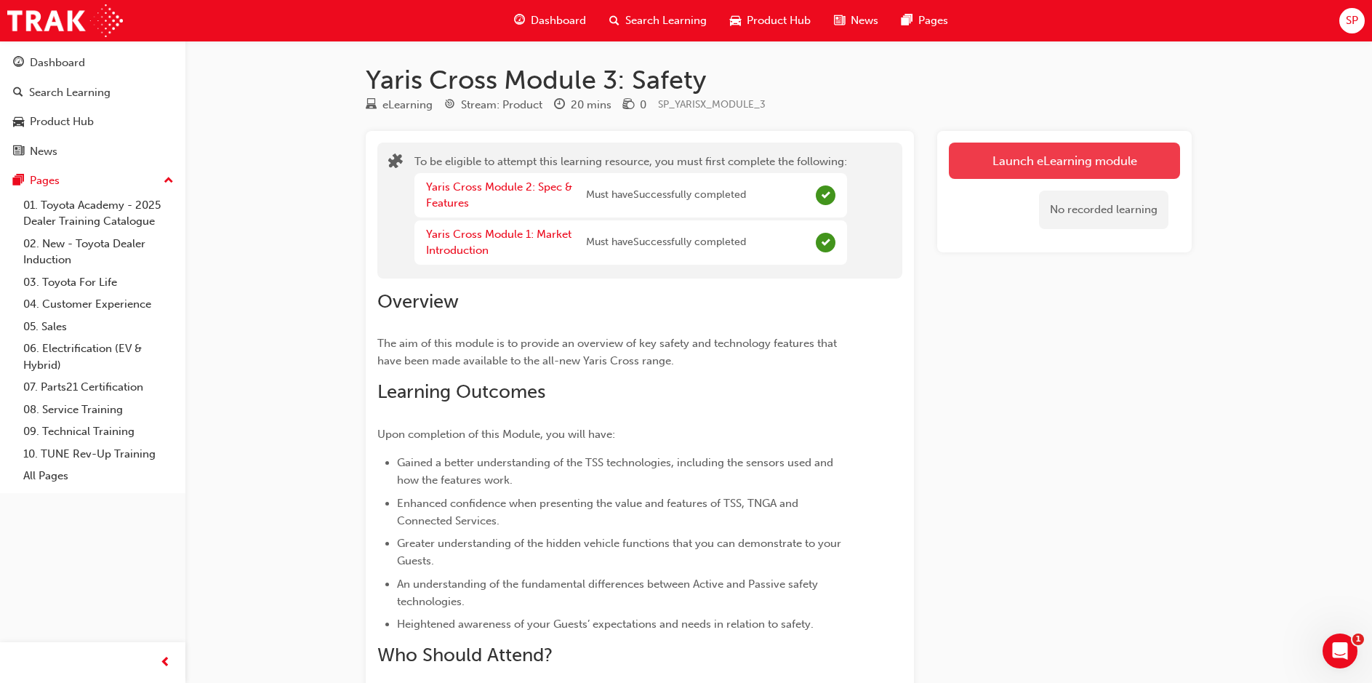
click at [1078, 166] on button "Launch eLearning module" at bounding box center [1064, 160] width 231 height 36
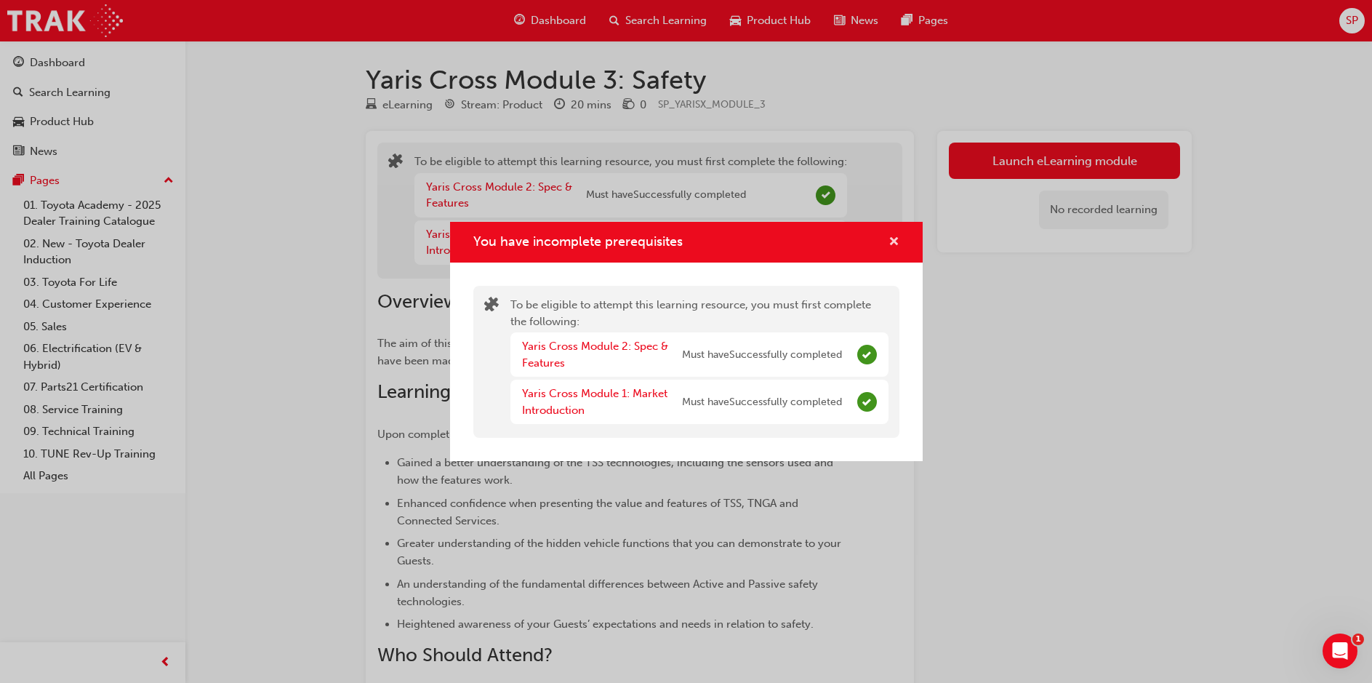
click at [896, 237] on span "cross-icon" at bounding box center [893, 242] width 11 height 13
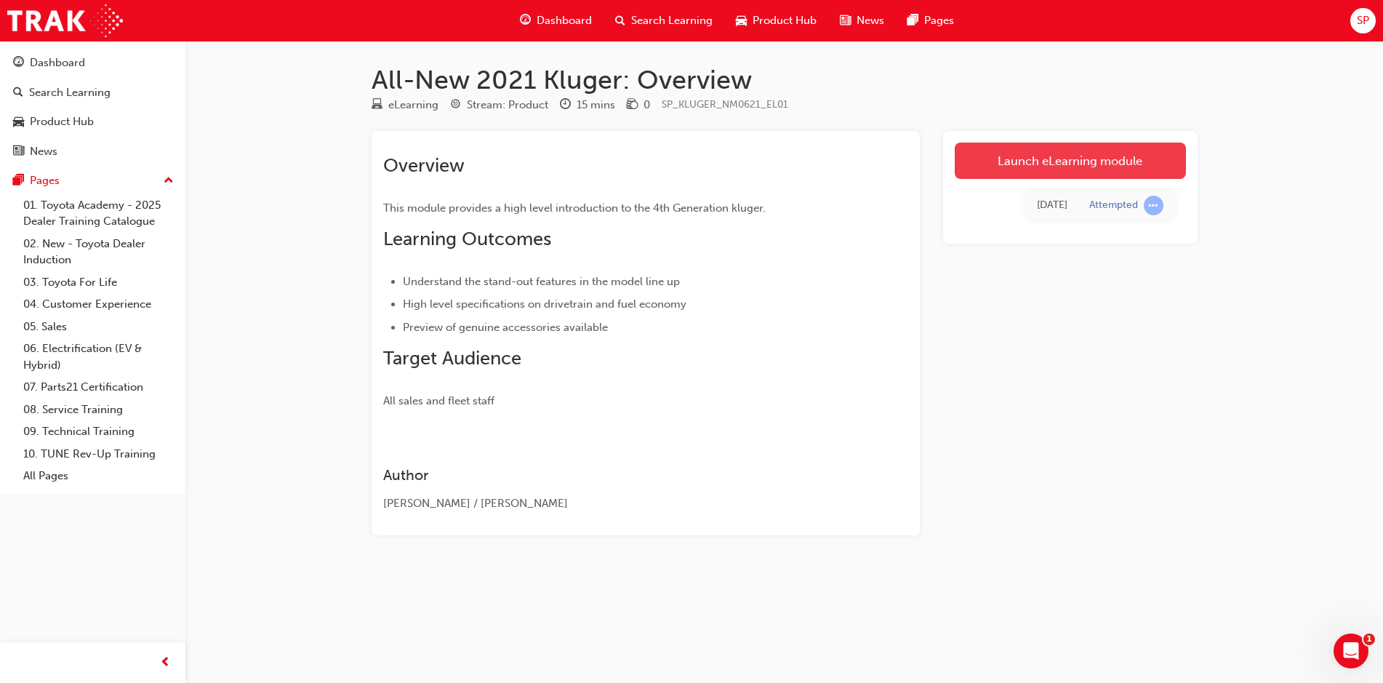
click at [1074, 155] on link "Launch eLearning module" at bounding box center [1069, 160] width 231 height 36
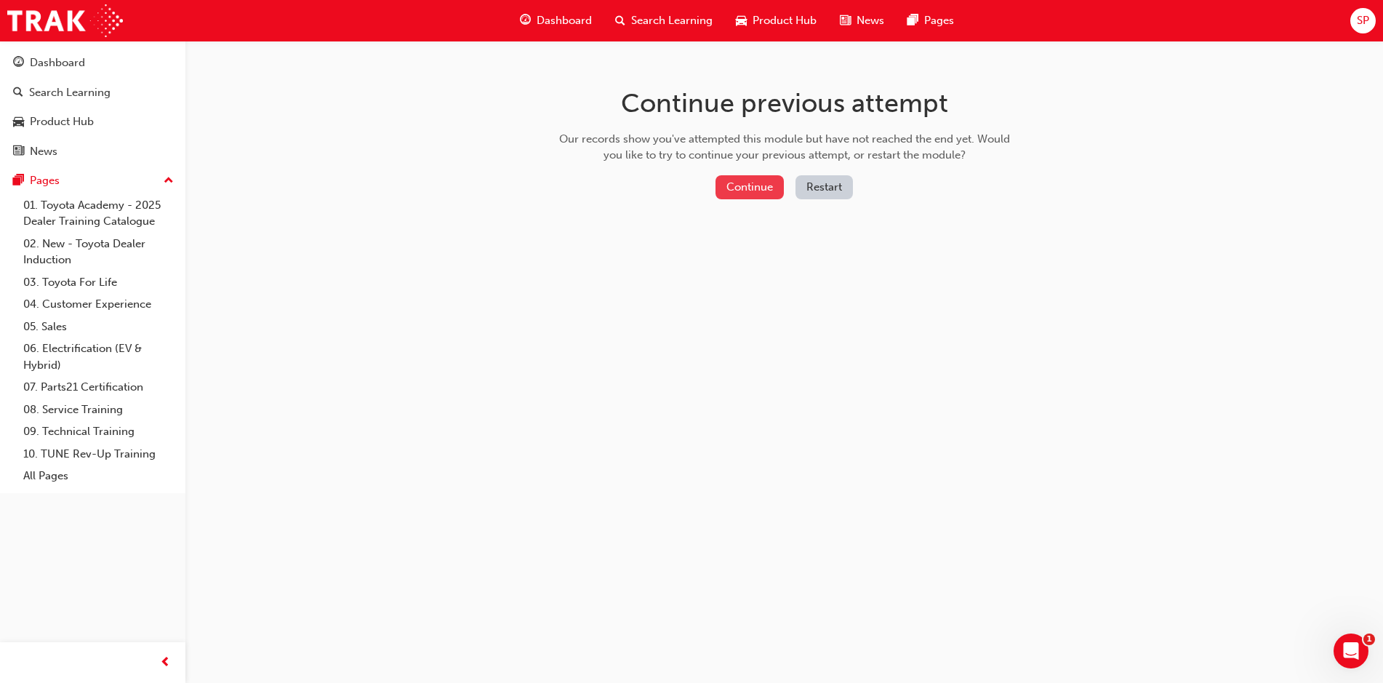
click at [768, 184] on button "Continue" at bounding box center [749, 187] width 68 height 24
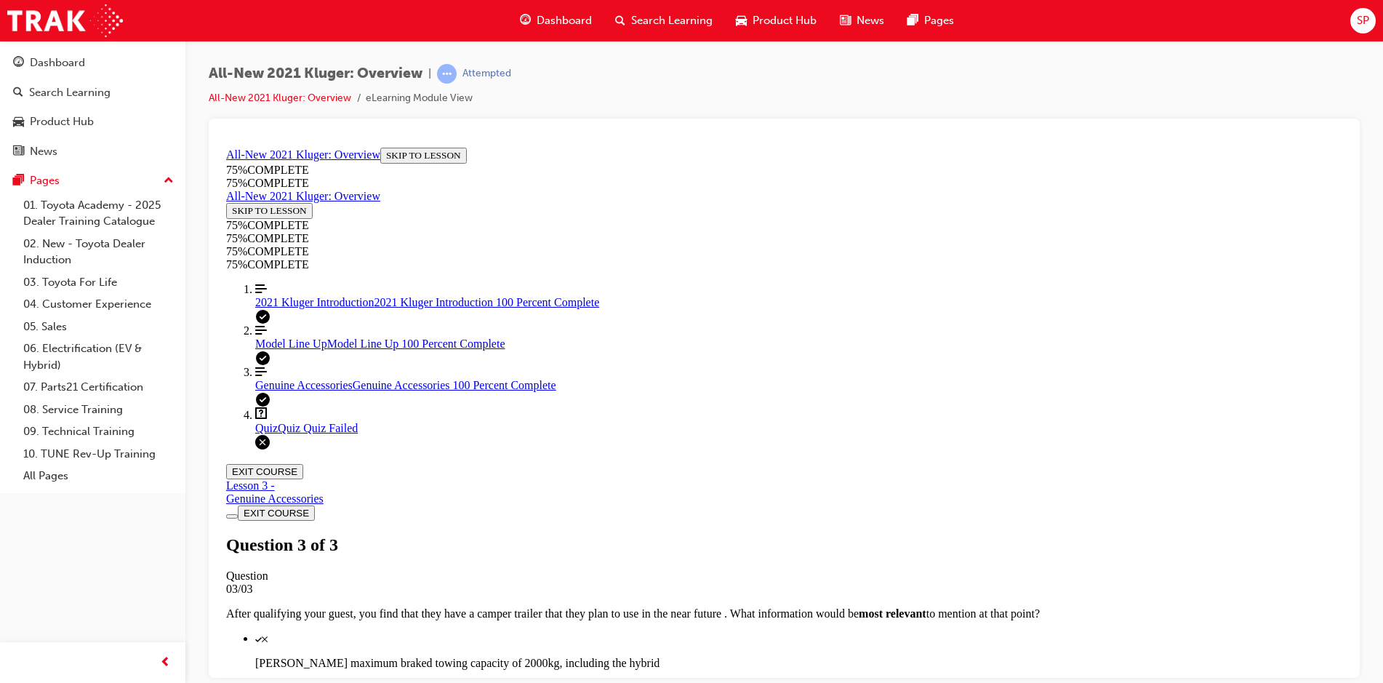
scroll to position [216, 0]
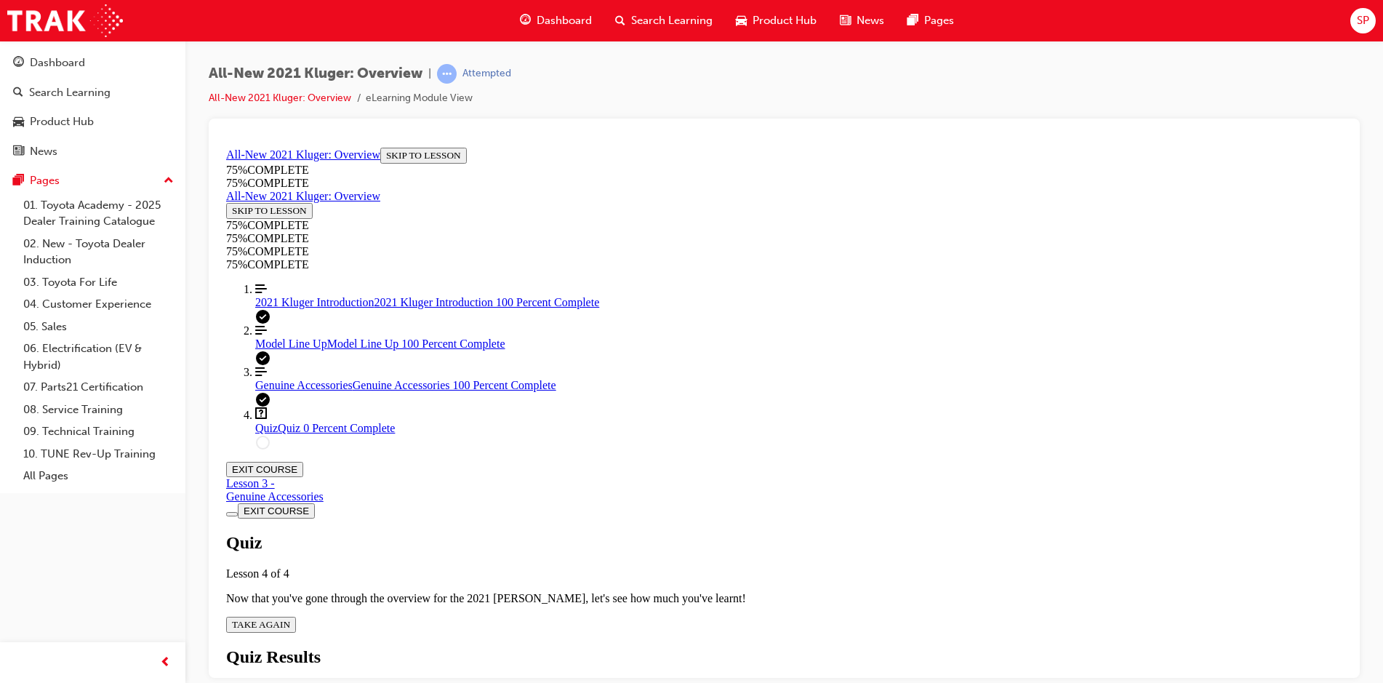
scroll to position [52, 0]
click at [290, 618] on span "TAKE AGAIN" at bounding box center [261, 623] width 58 height 11
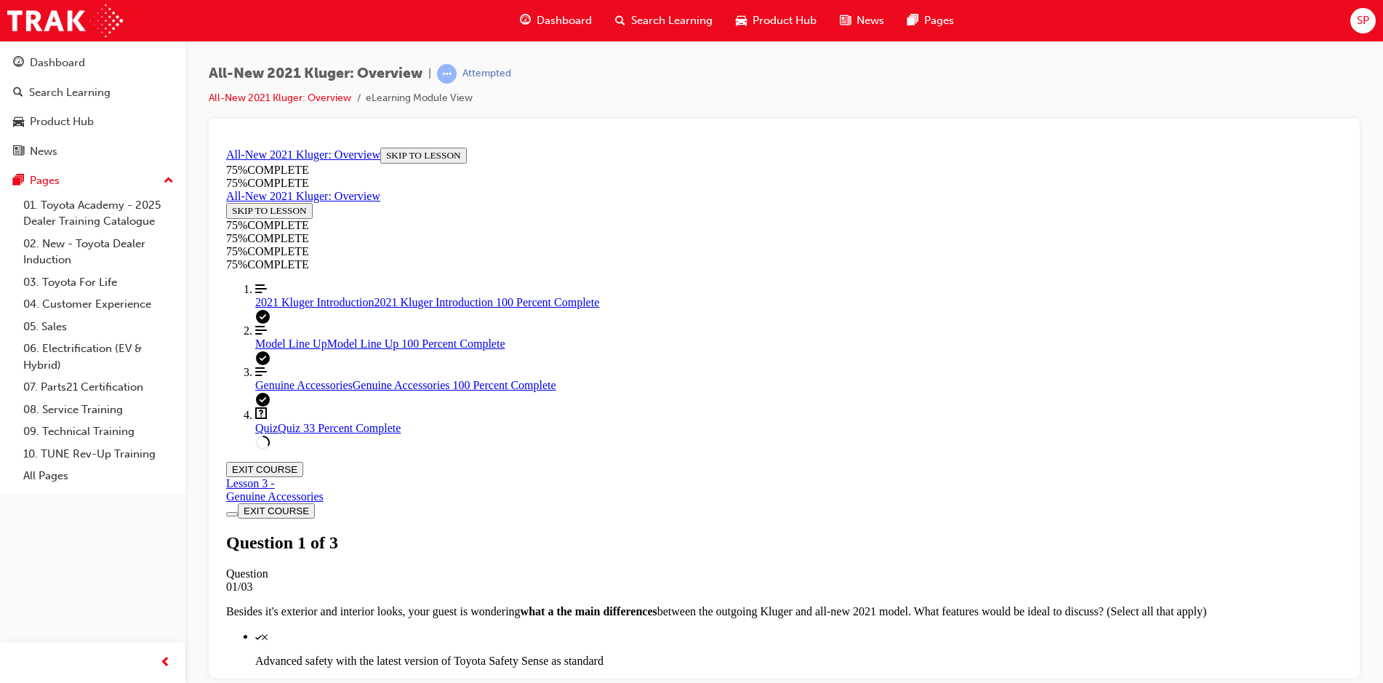
scroll to position [194, 0]
click at [297, 349] on span "Model Line Up" at bounding box center [291, 343] width 72 height 12
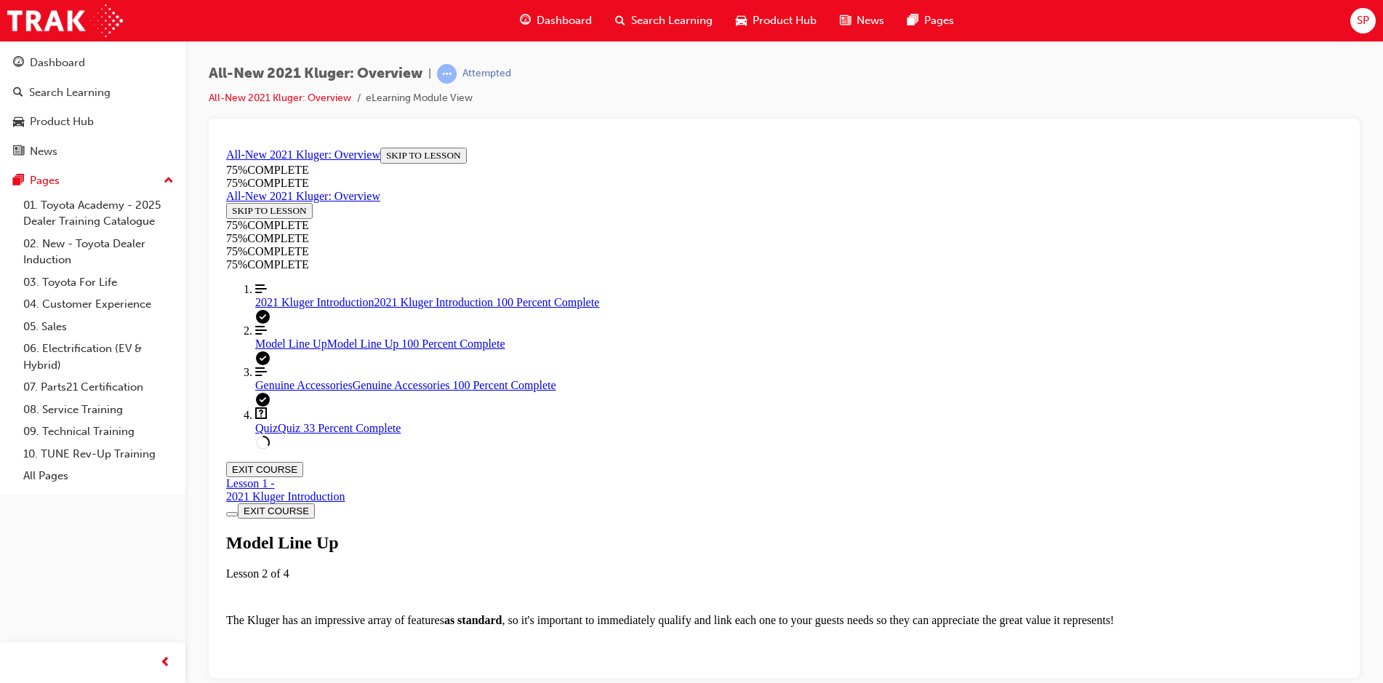
scroll to position [4239, 0]
click at [291, 434] on div "Quiz Quiz 33 Percent Complete" at bounding box center [798, 427] width 1087 height 13
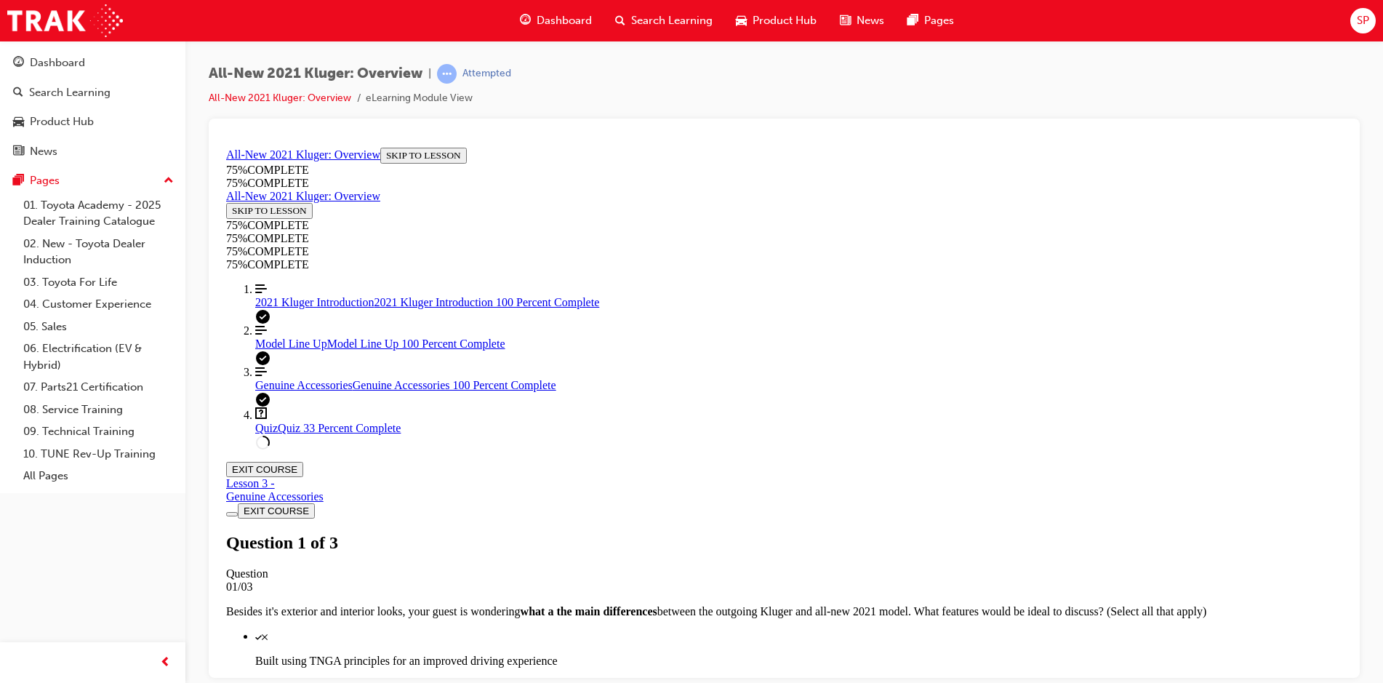
scroll to position [194, 0]
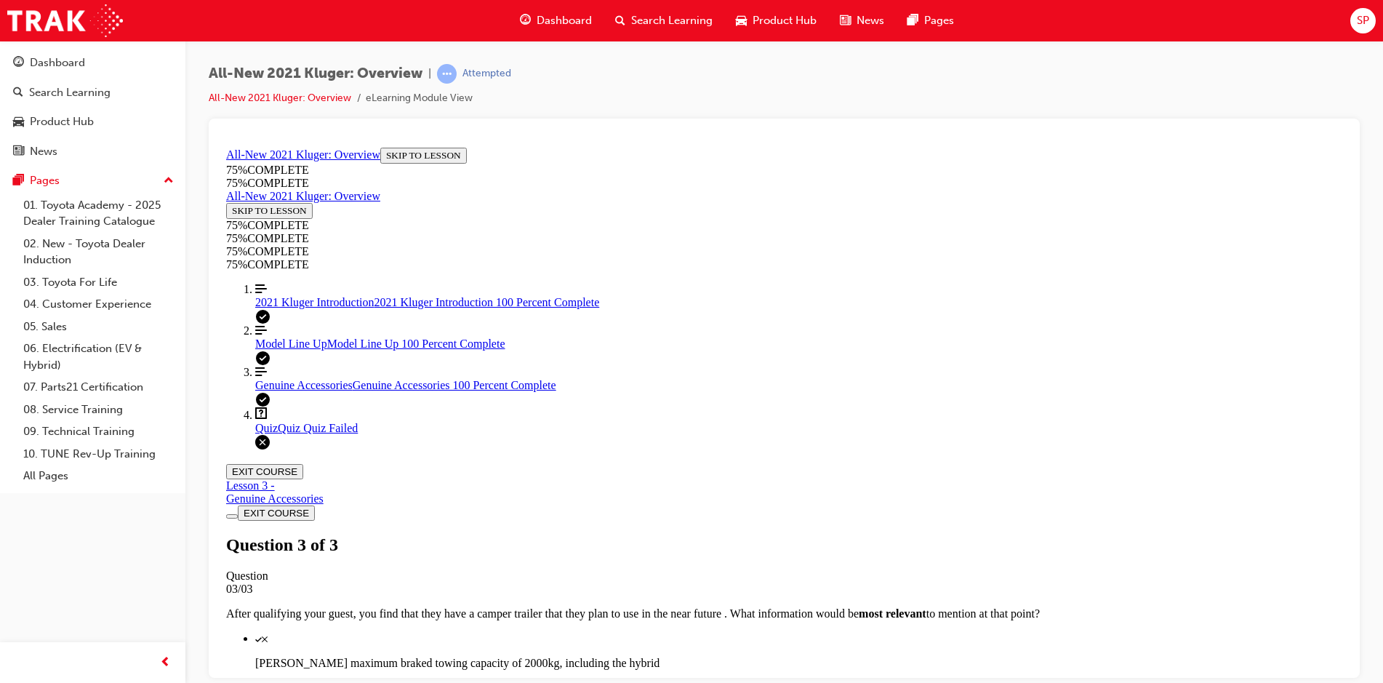
scroll to position [216, 0]
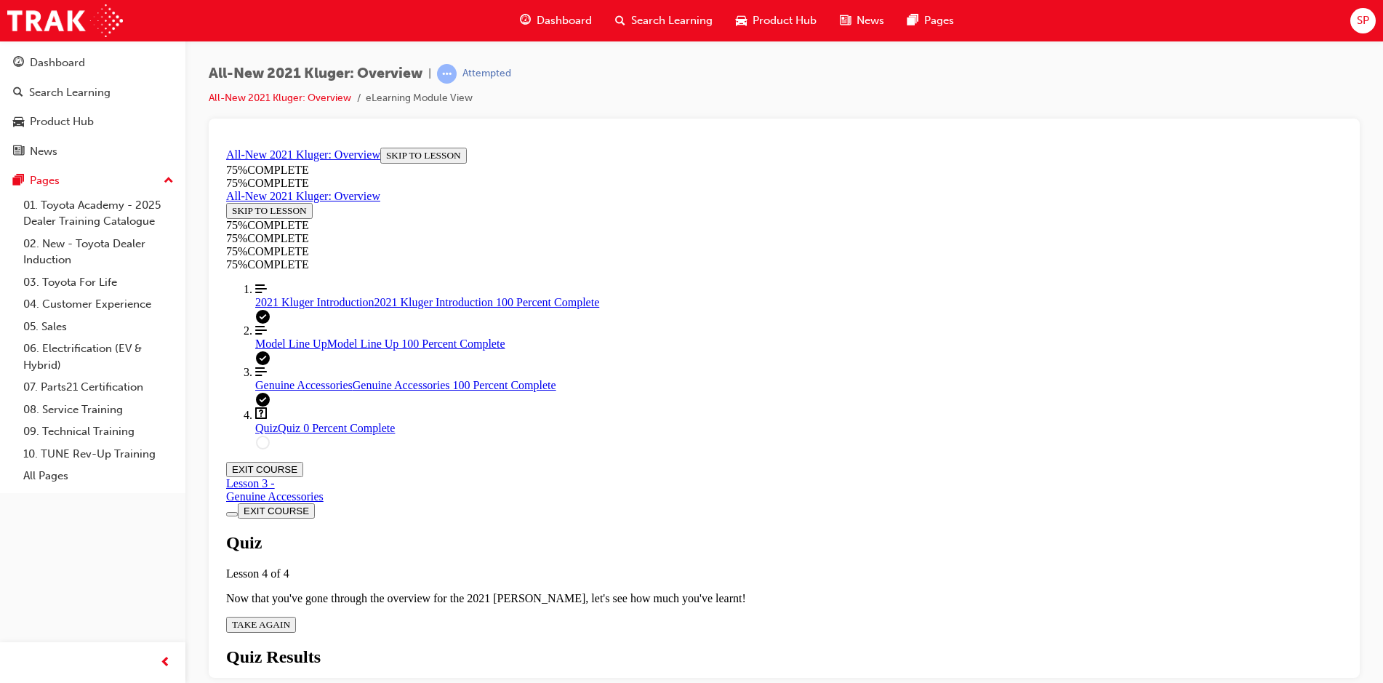
scroll to position [52, 0]
click at [290, 618] on span "TAKE AGAIN" at bounding box center [261, 623] width 58 height 11
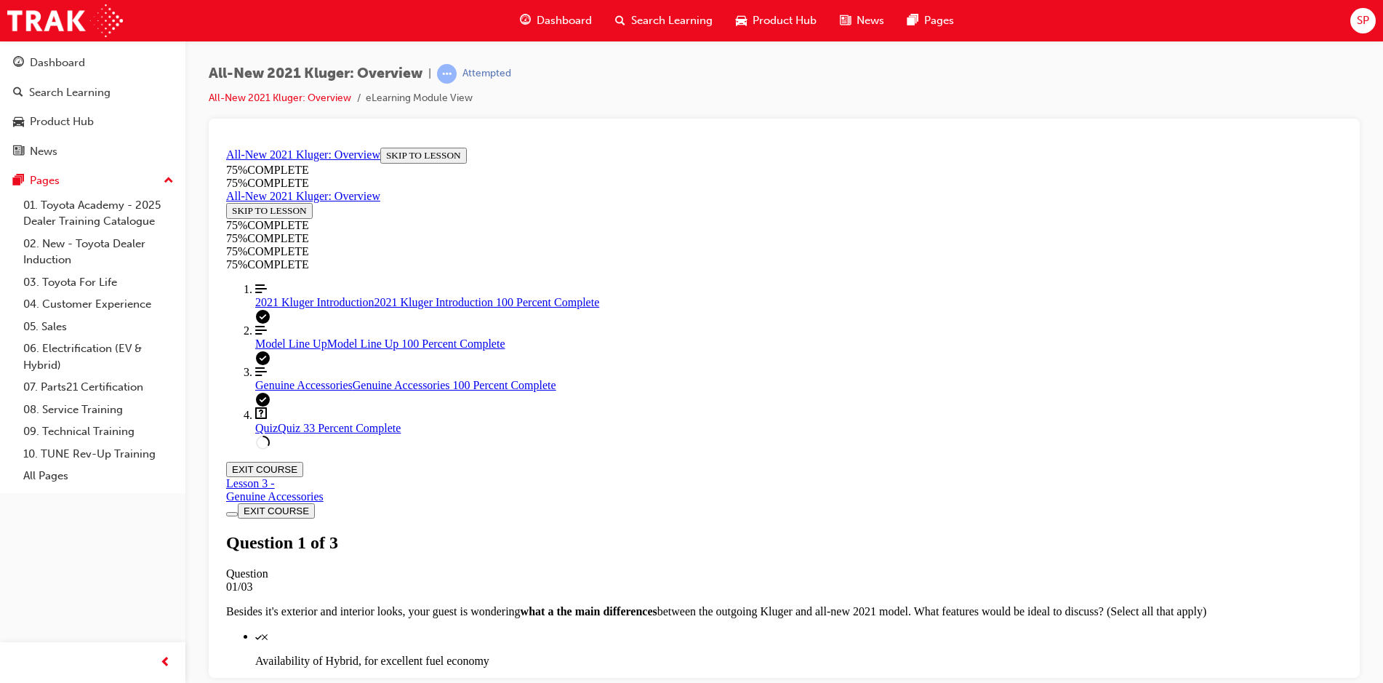
scroll to position [223, 0]
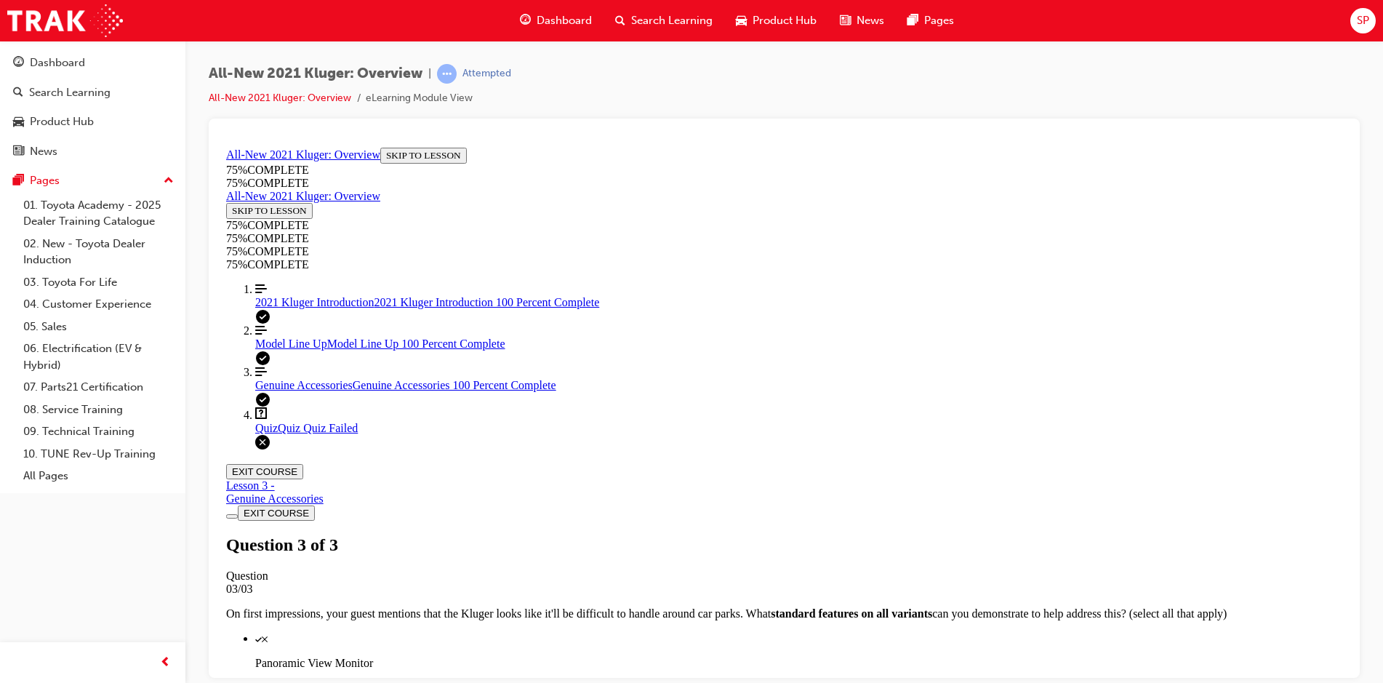
scroll to position [53, 0]
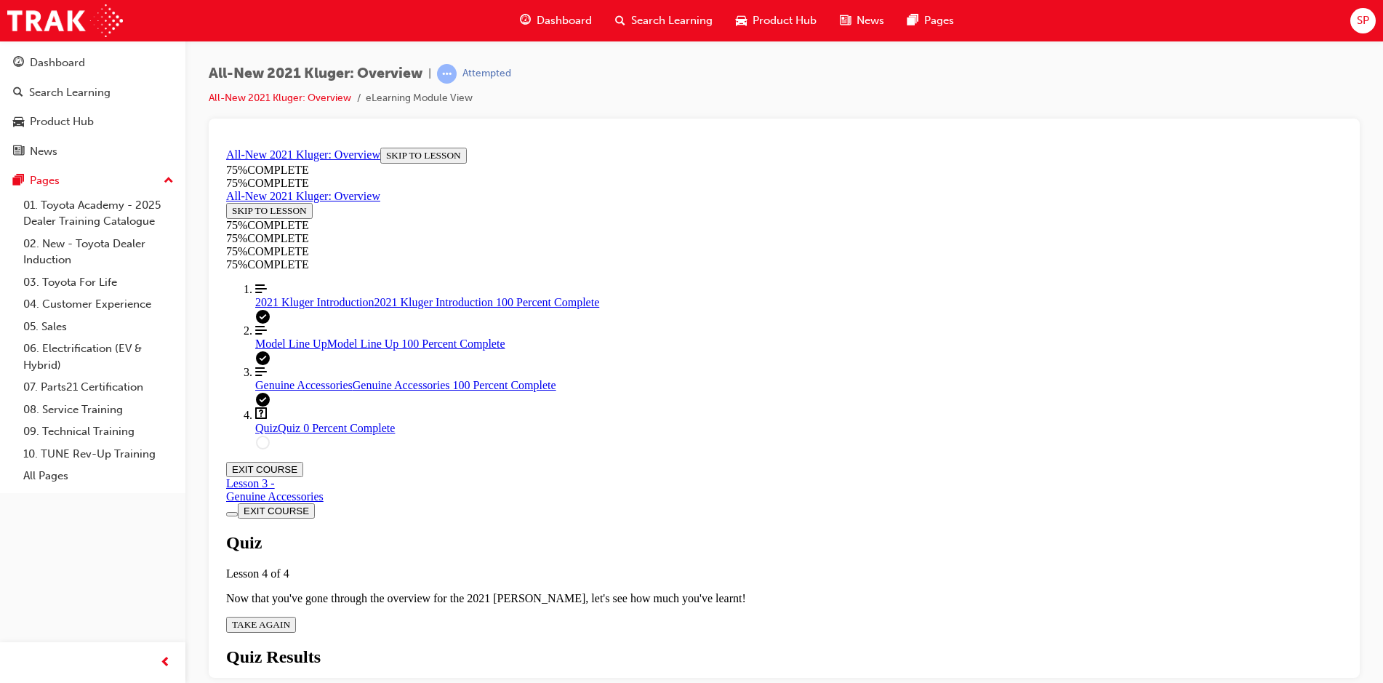
click at [290, 618] on span "TAKE AGAIN" at bounding box center [261, 623] width 58 height 11
click at [284, 307] on span "2021 Kluger Introduction" at bounding box center [314, 301] width 119 height 12
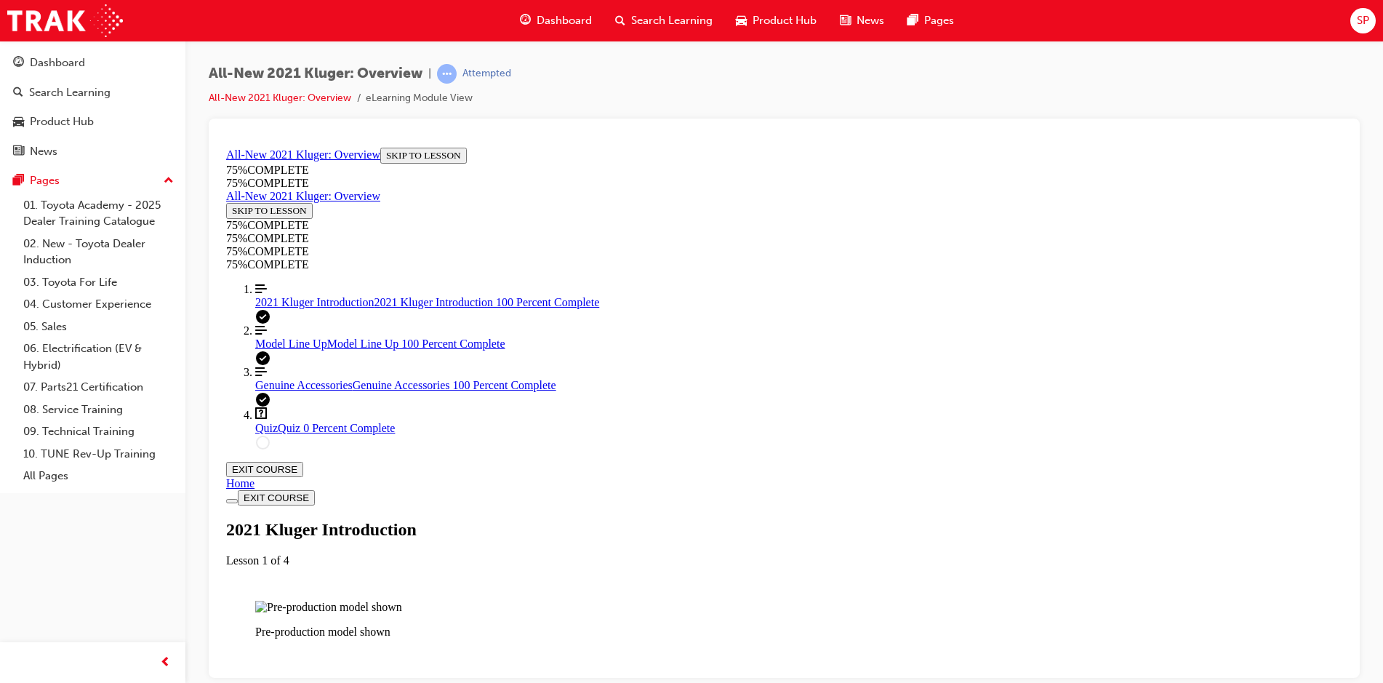
scroll to position [2469, 0]
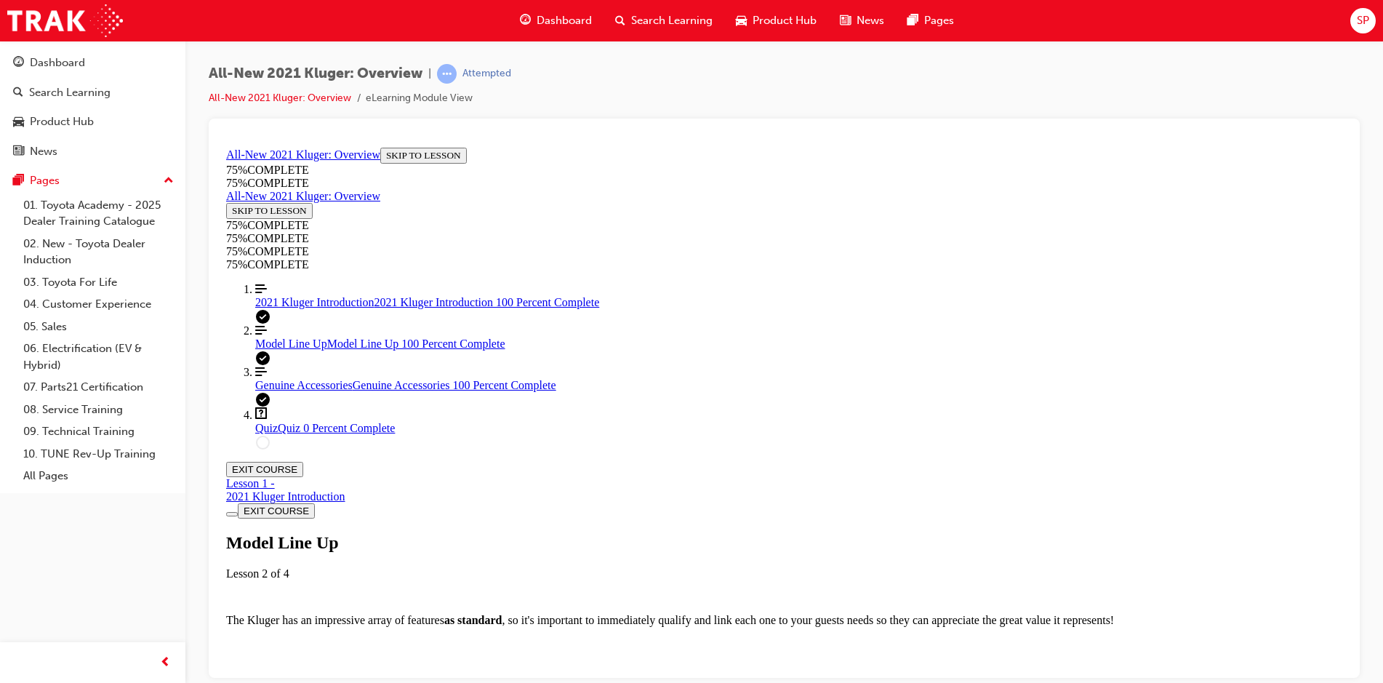
scroll to position [4239, 0]
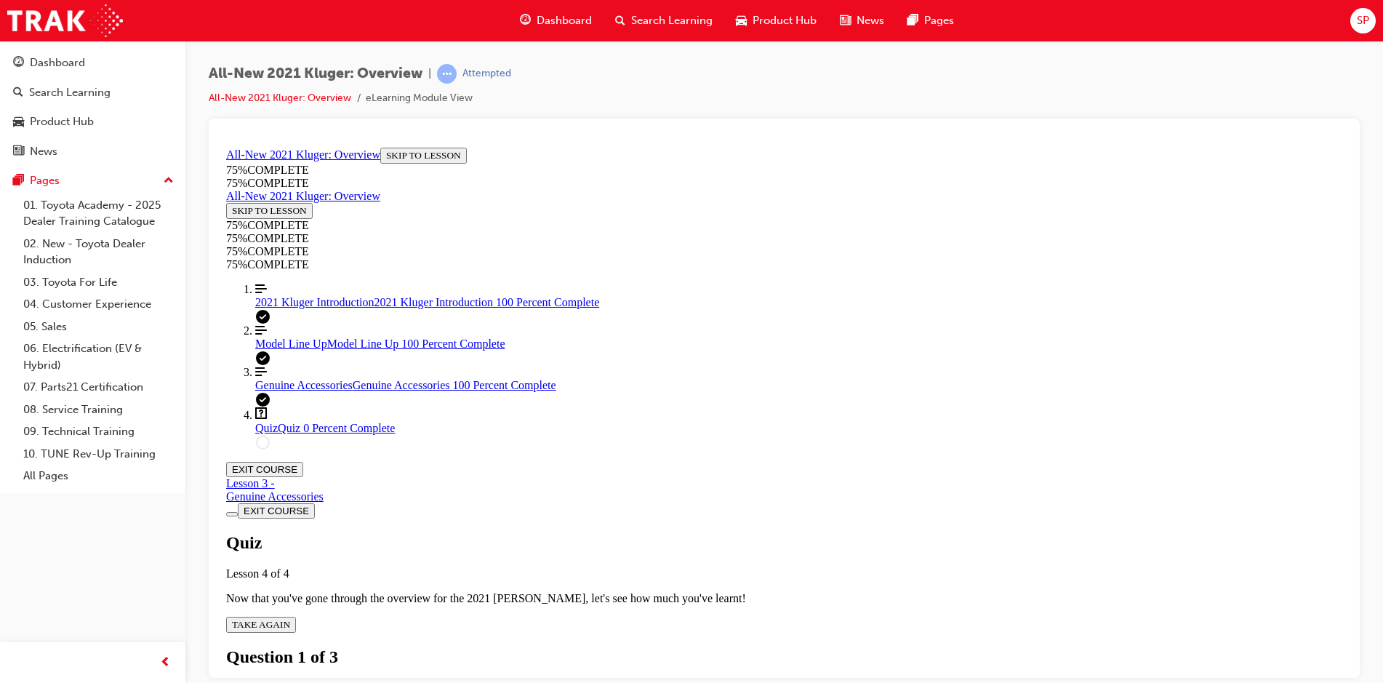
scroll to position [196, 0]
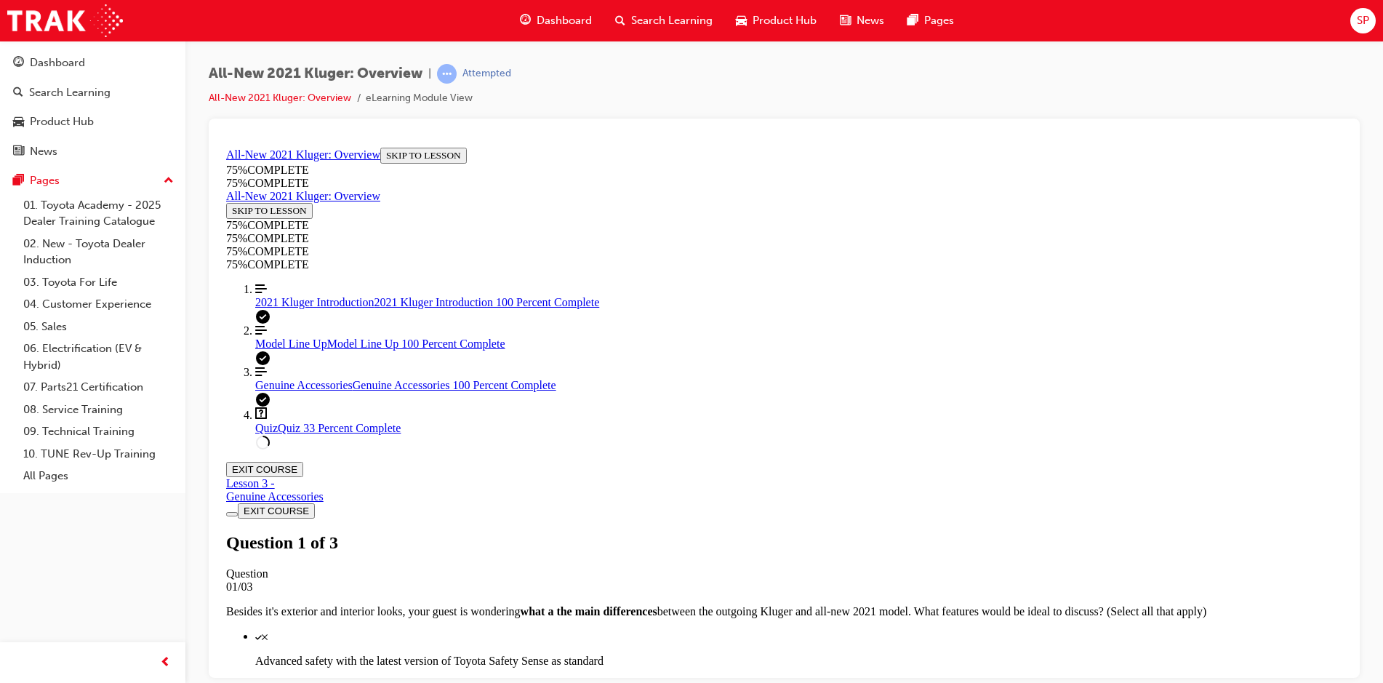
scroll to position [194, 0]
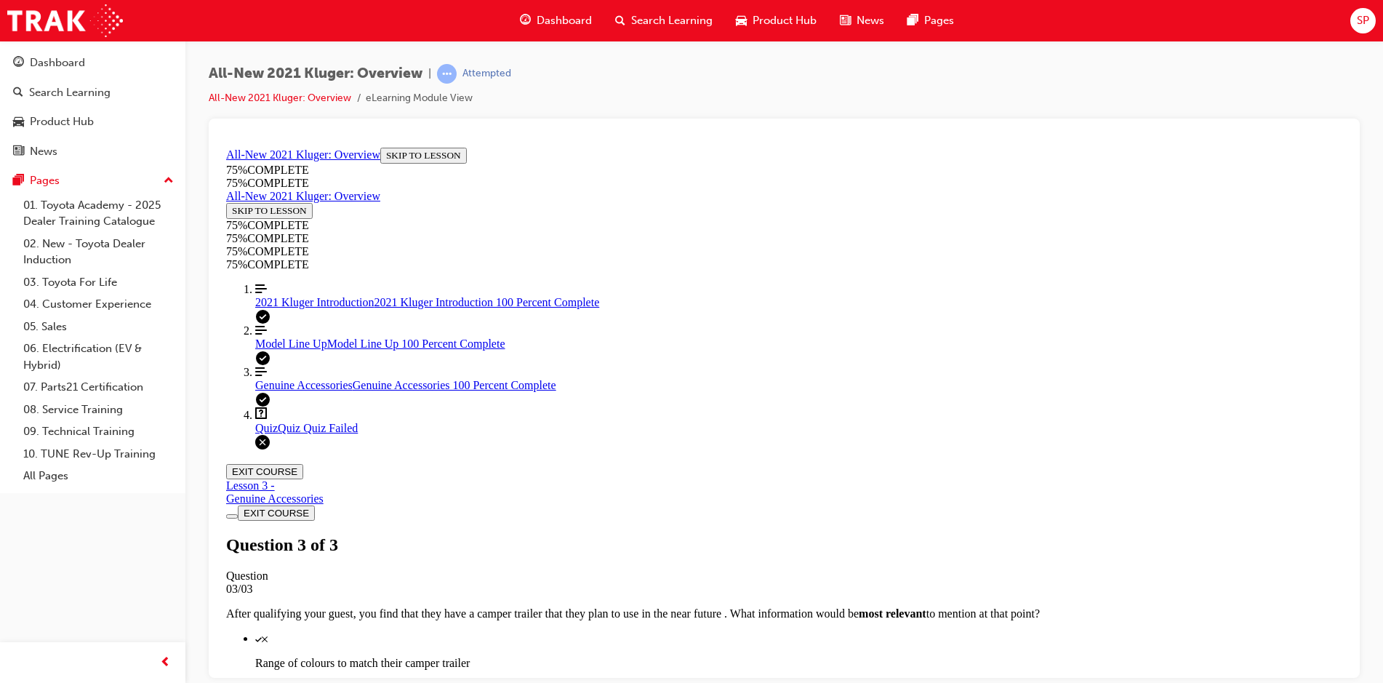
scroll to position [52, 0]
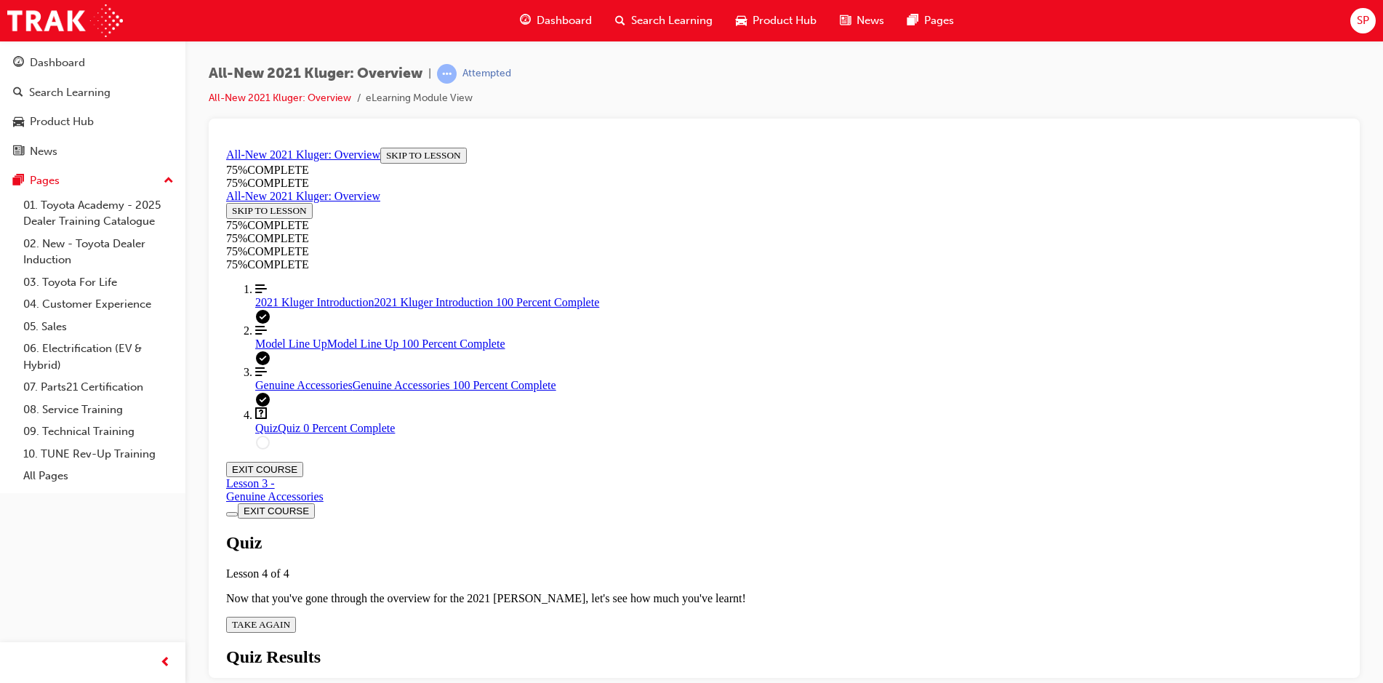
click at [290, 618] on span "TAKE AGAIN" at bounding box center [261, 623] width 58 height 11
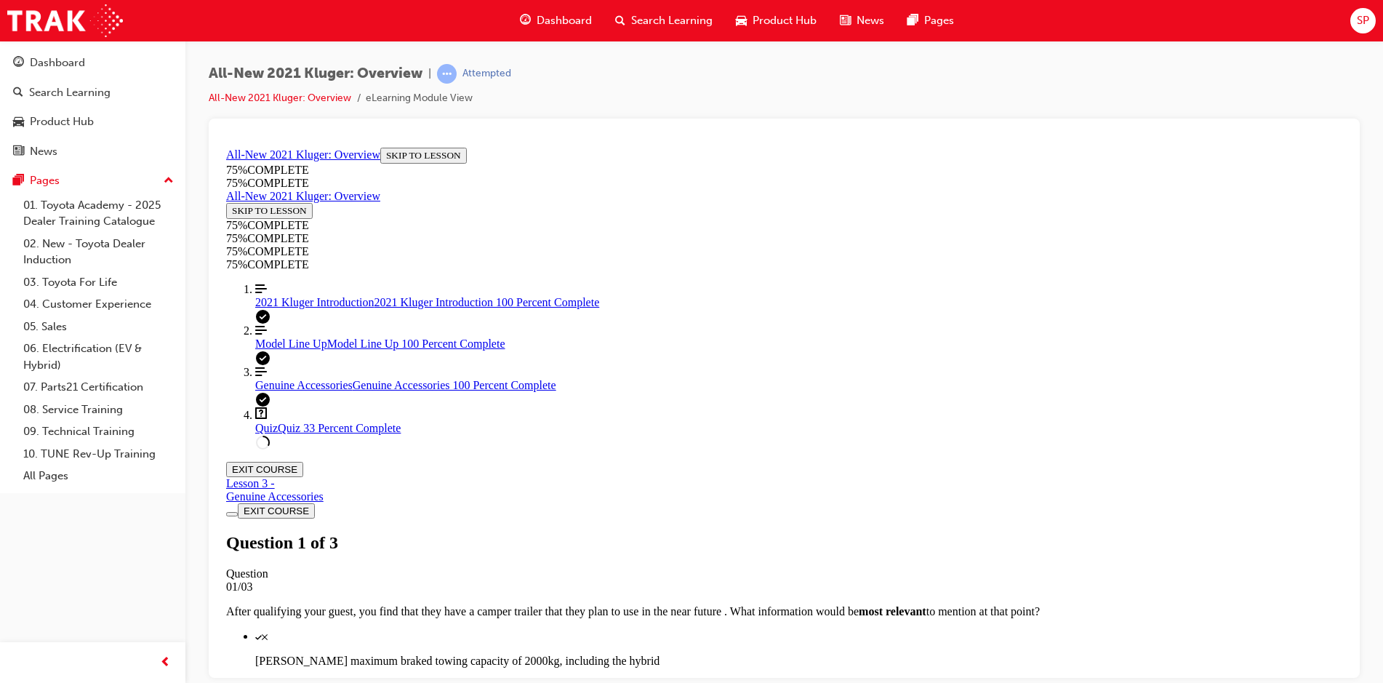
scroll to position [194, 0]
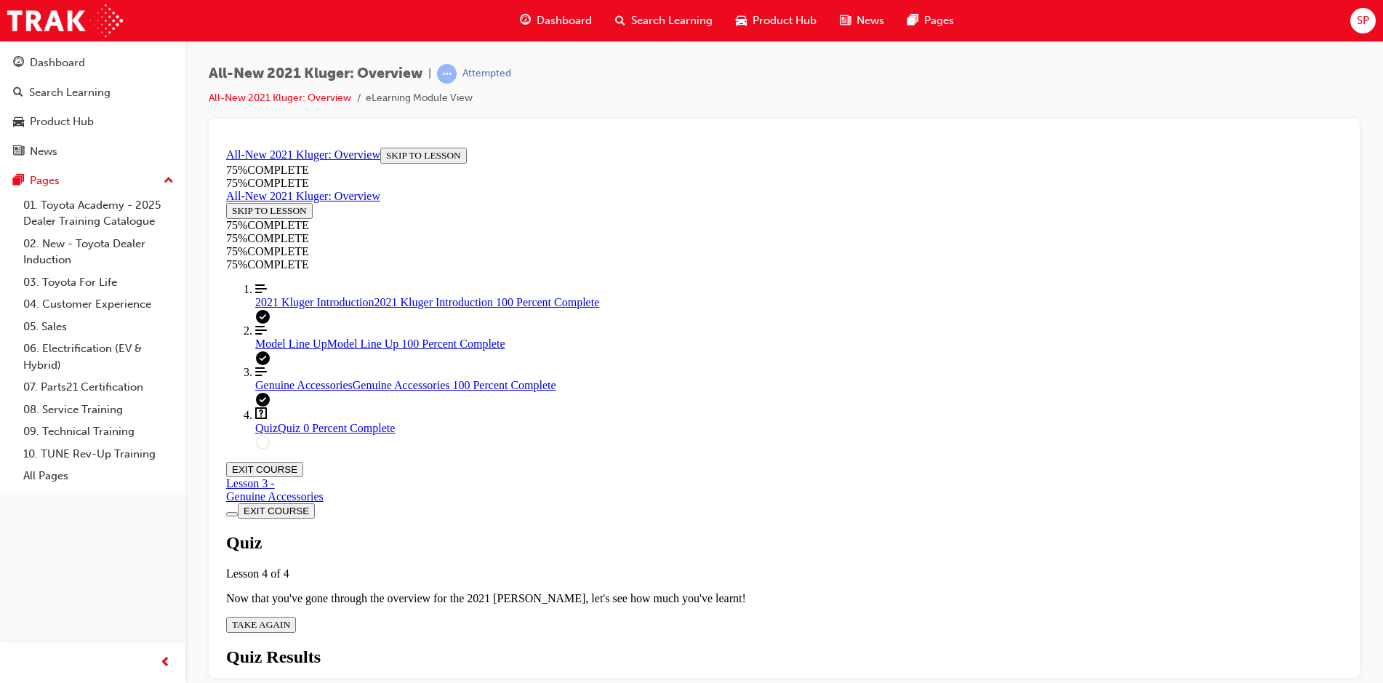
scroll to position [52, 0]
click at [290, 618] on span "TAKE AGAIN" at bounding box center [261, 623] width 58 height 11
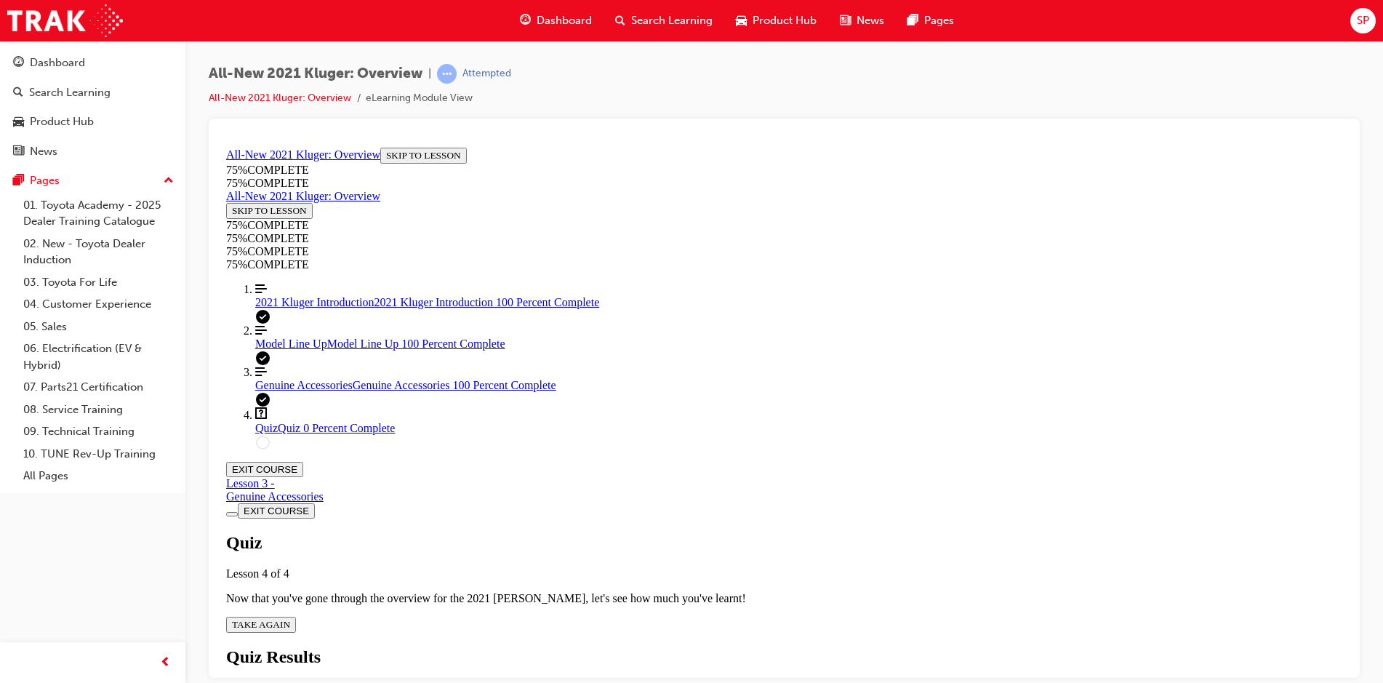
scroll to position [52, 0]
click at [290, 618] on span "TAKE AGAIN" at bounding box center [261, 623] width 58 height 11
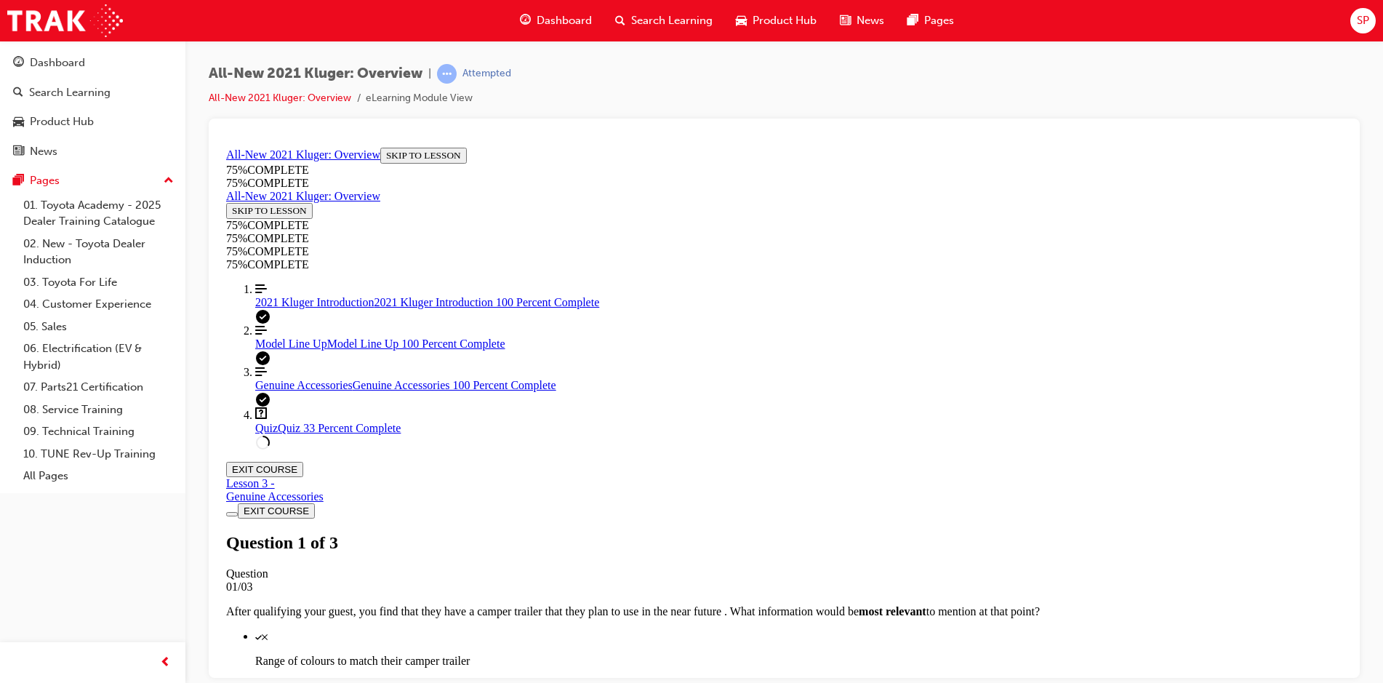
scroll to position [198, 0]
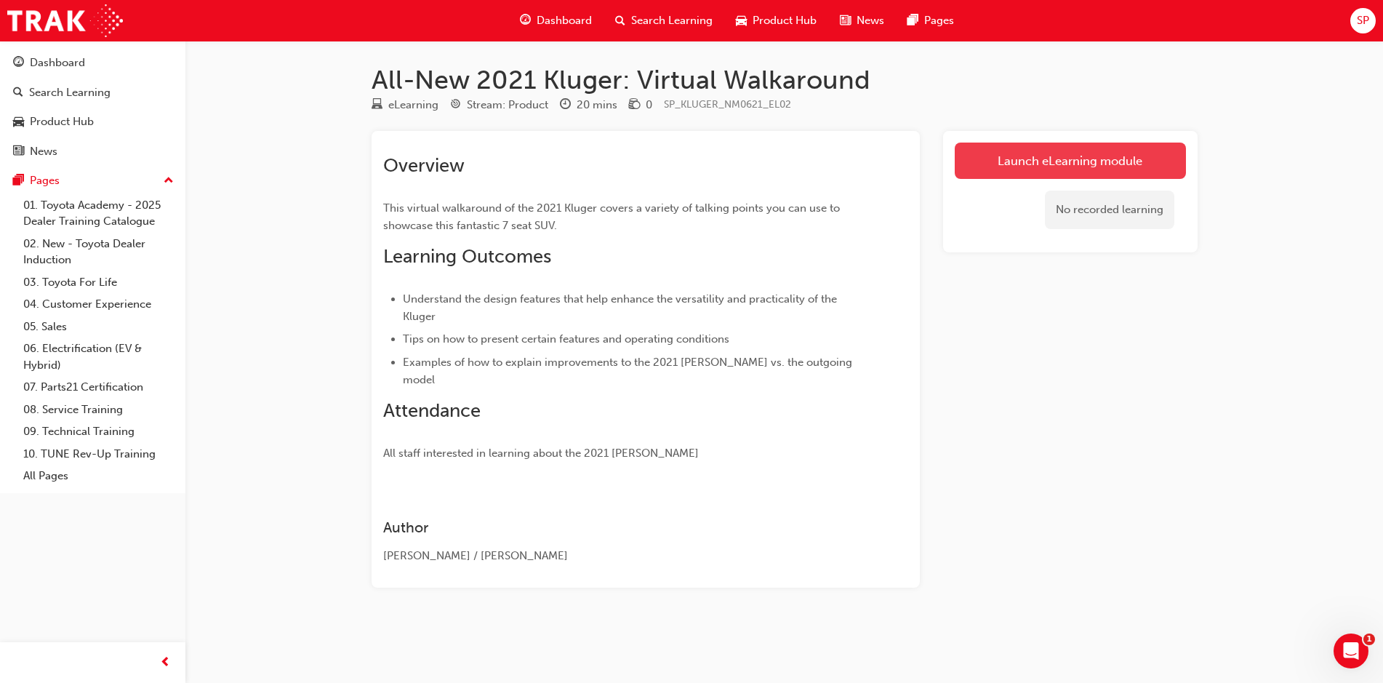
click at [1018, 148] on link "Launch eLearning module" at bounding box center [1069, 160] width 231 height 36
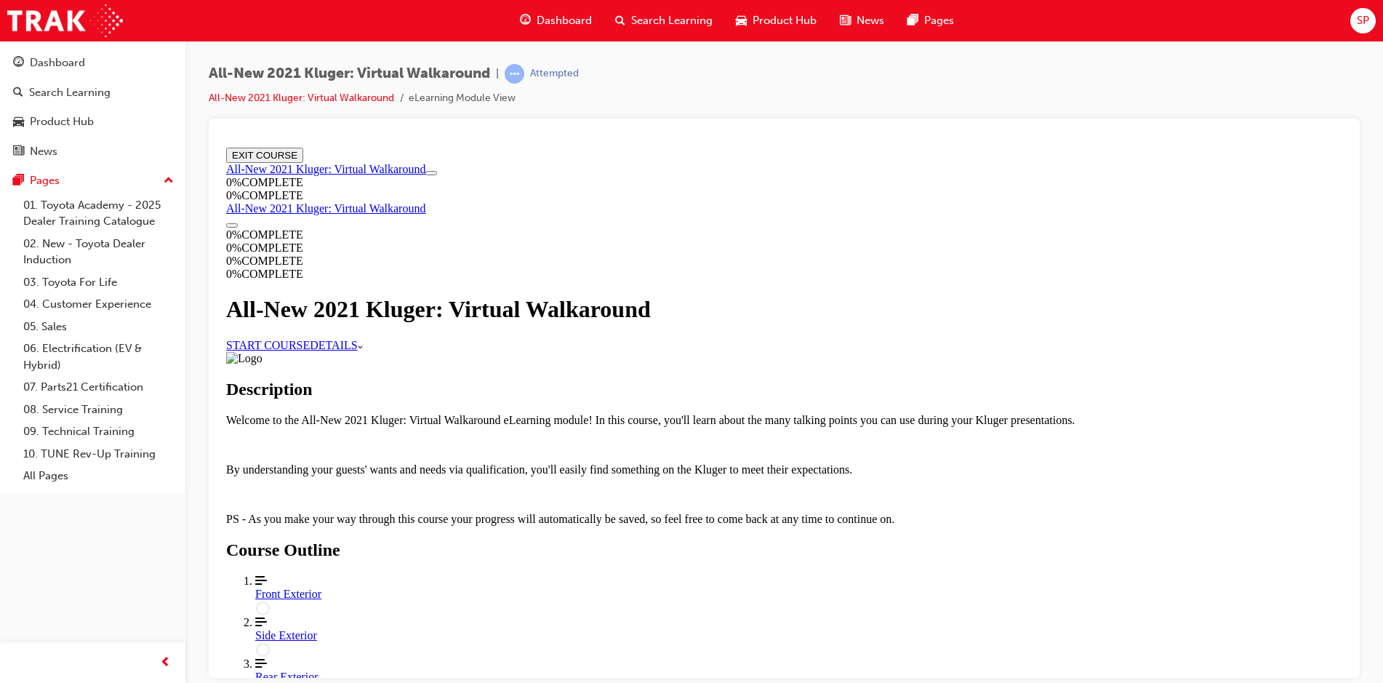
scroll to position [73, 0]
click at [592, 295] on div "All-New 2021 Kluger: Virtual Walkaround" at bounding box center [784, 308] width 1116 height 27
click at [310, 338] on link "START COURSE" at bounding box center [268, 344] width 84 height 12
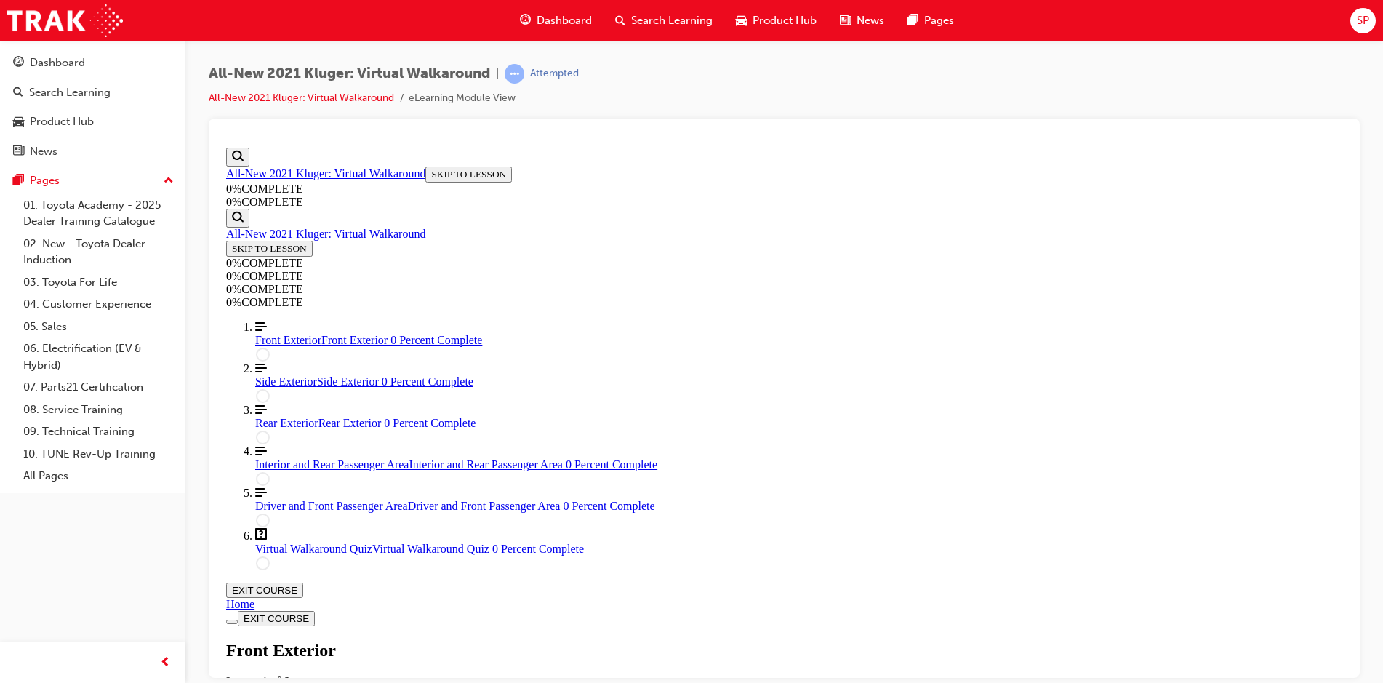
scroll to position [268, 0]
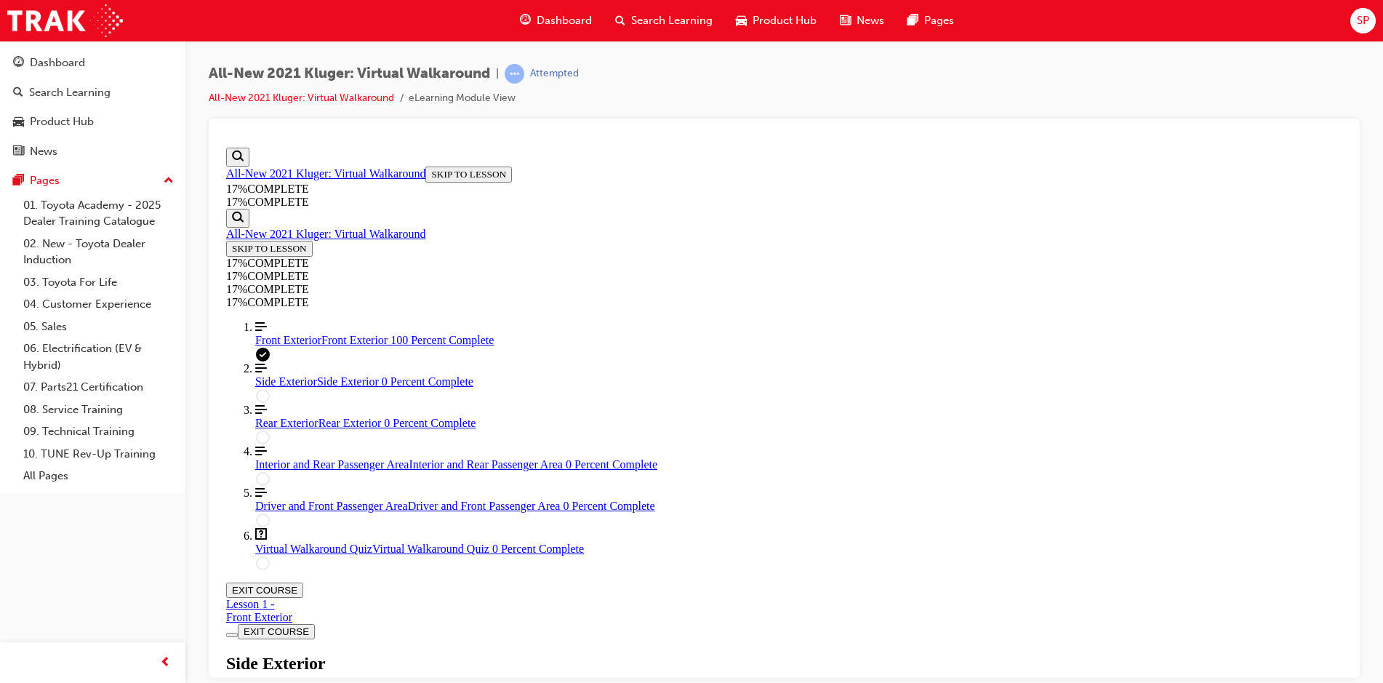
scroll to position [196, 0]
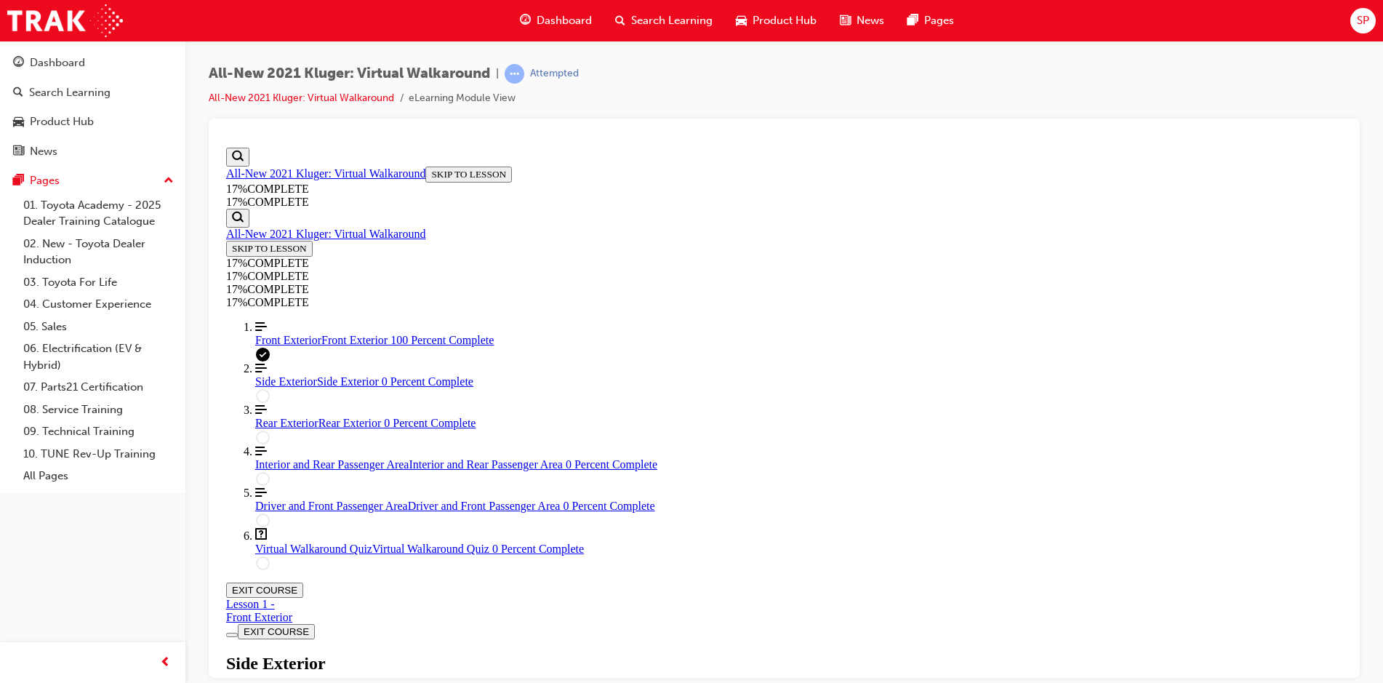
scroll to position [152, 0]
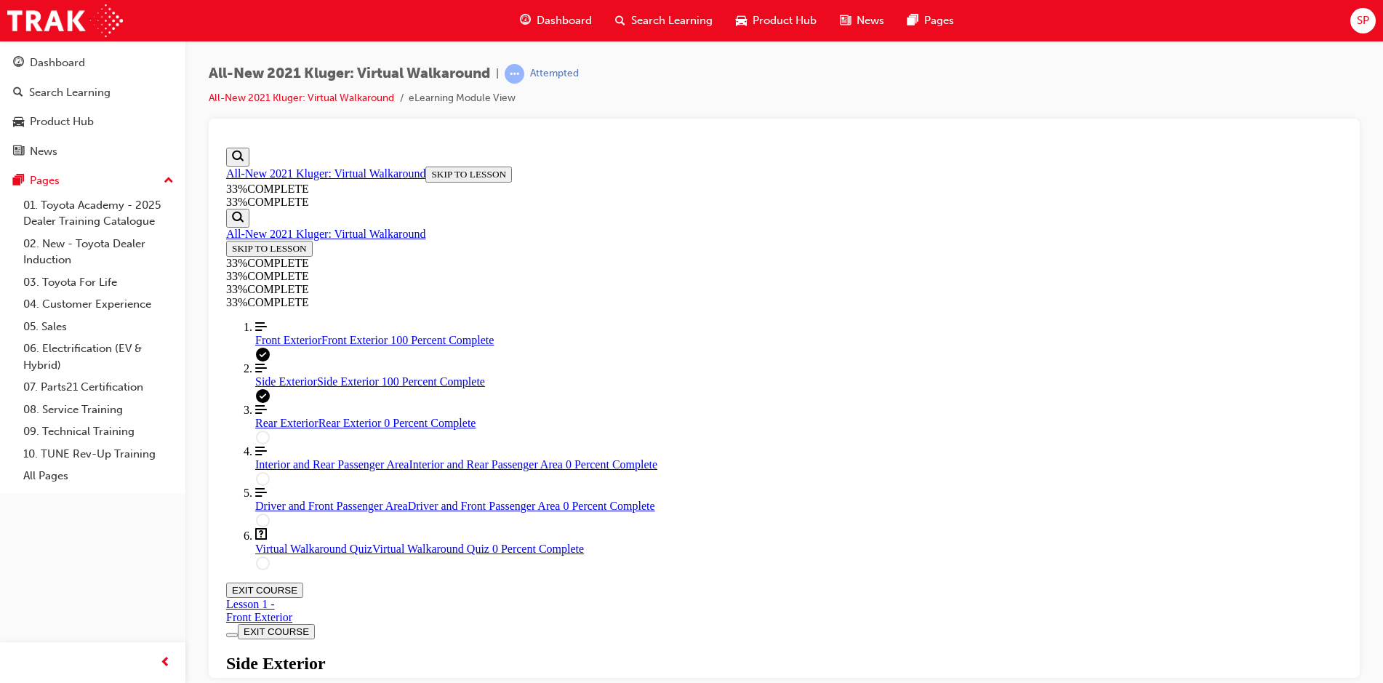
scroll to position [735, 0]
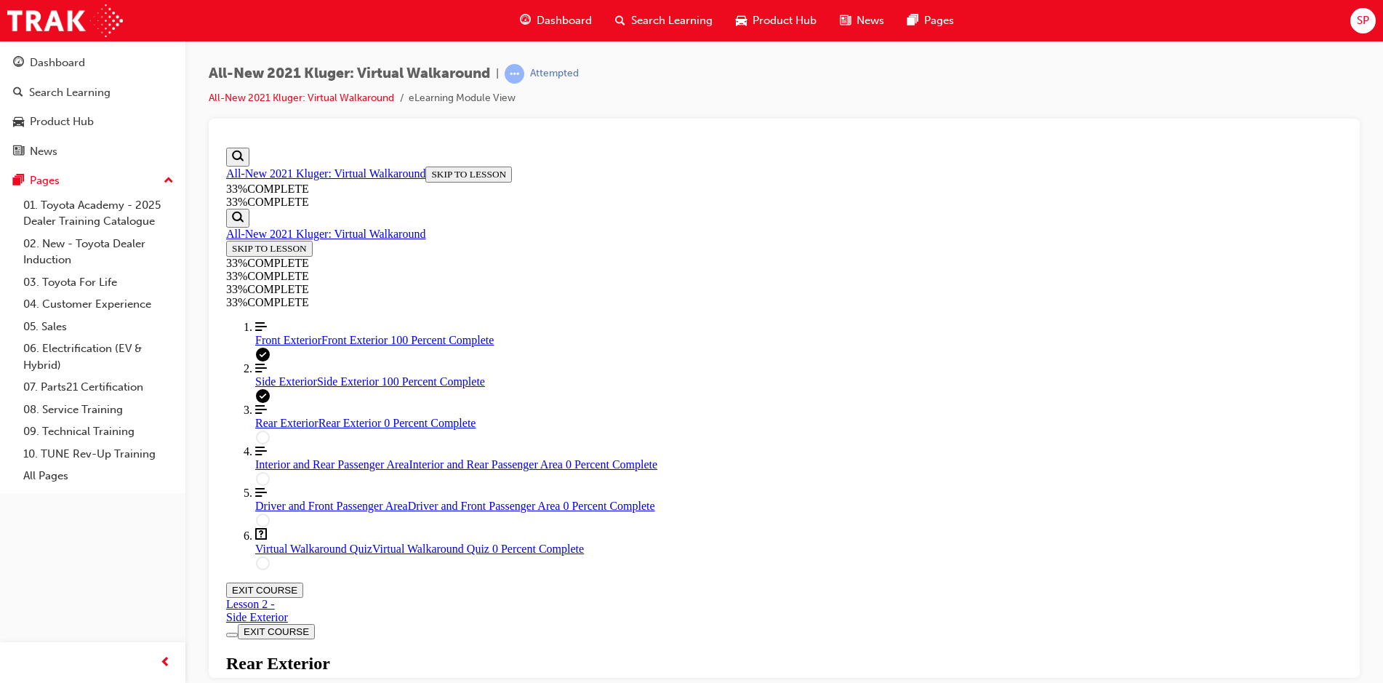
scroll to position [268, 0]
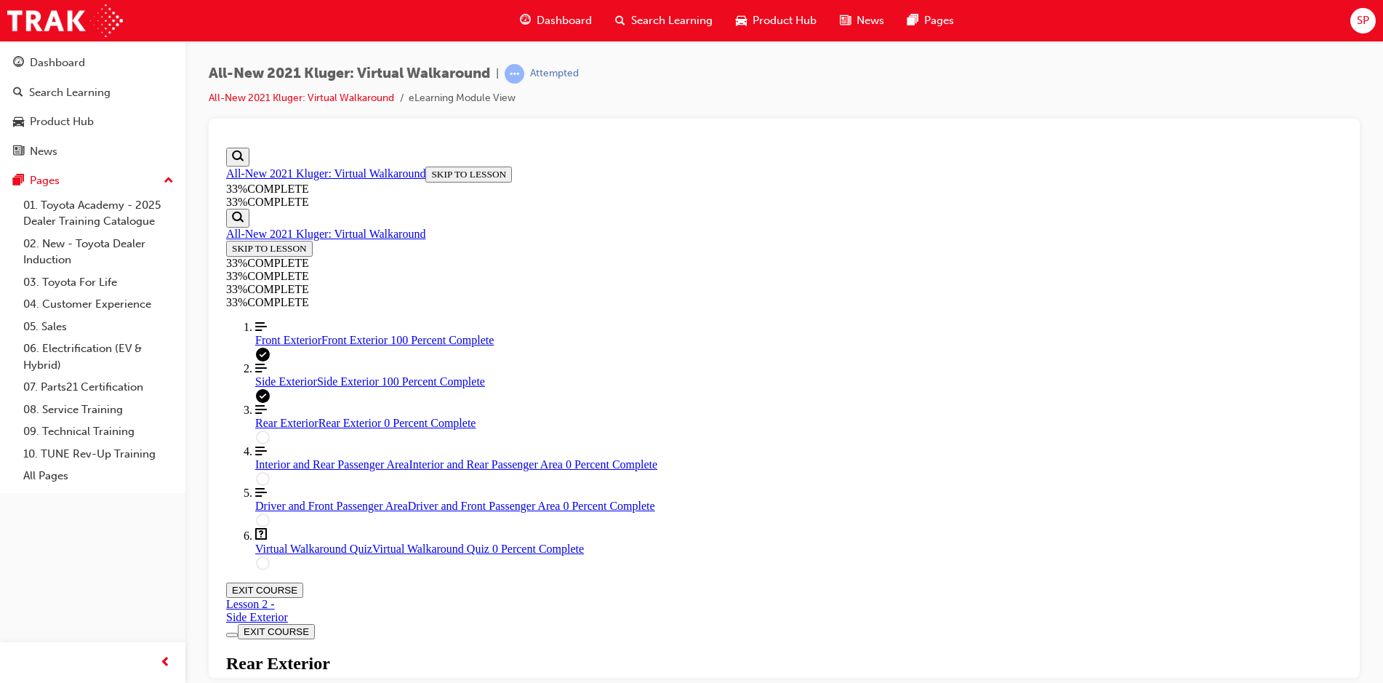
scroll to position [355, 0]
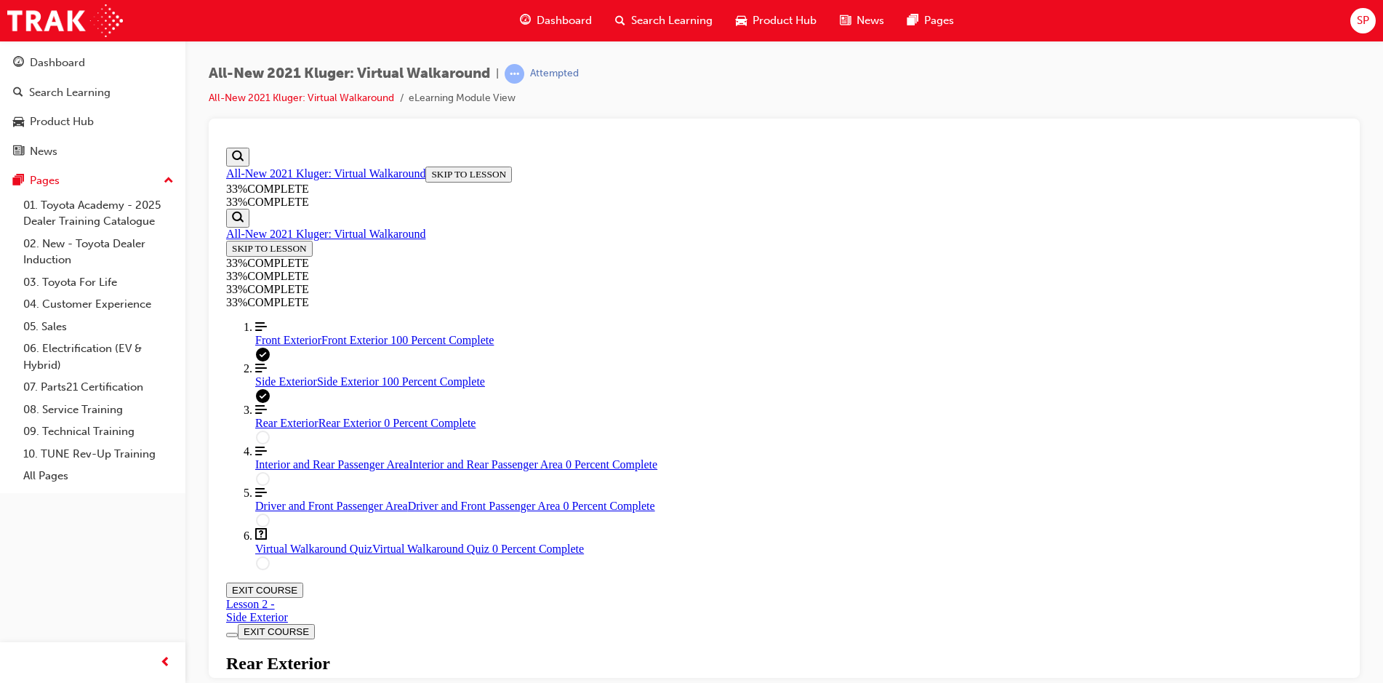
scroll to position [247, 0]
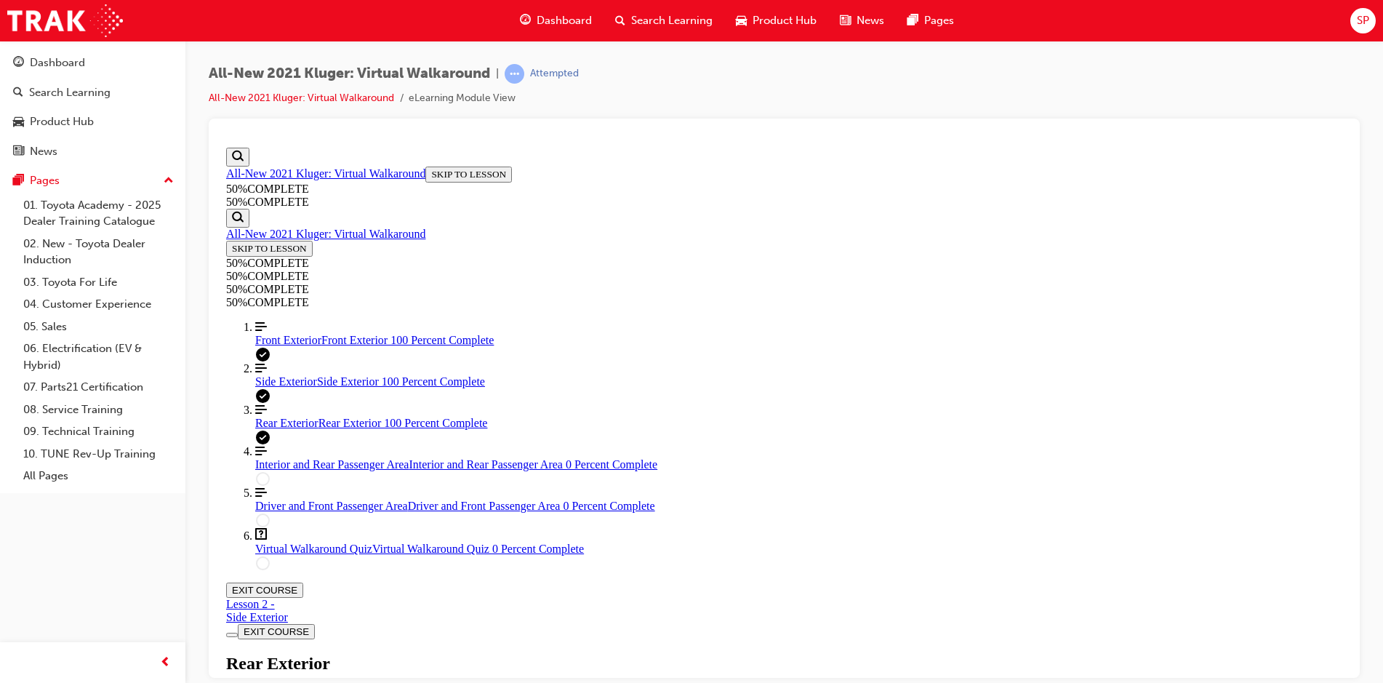
scroll to position [0, 0]
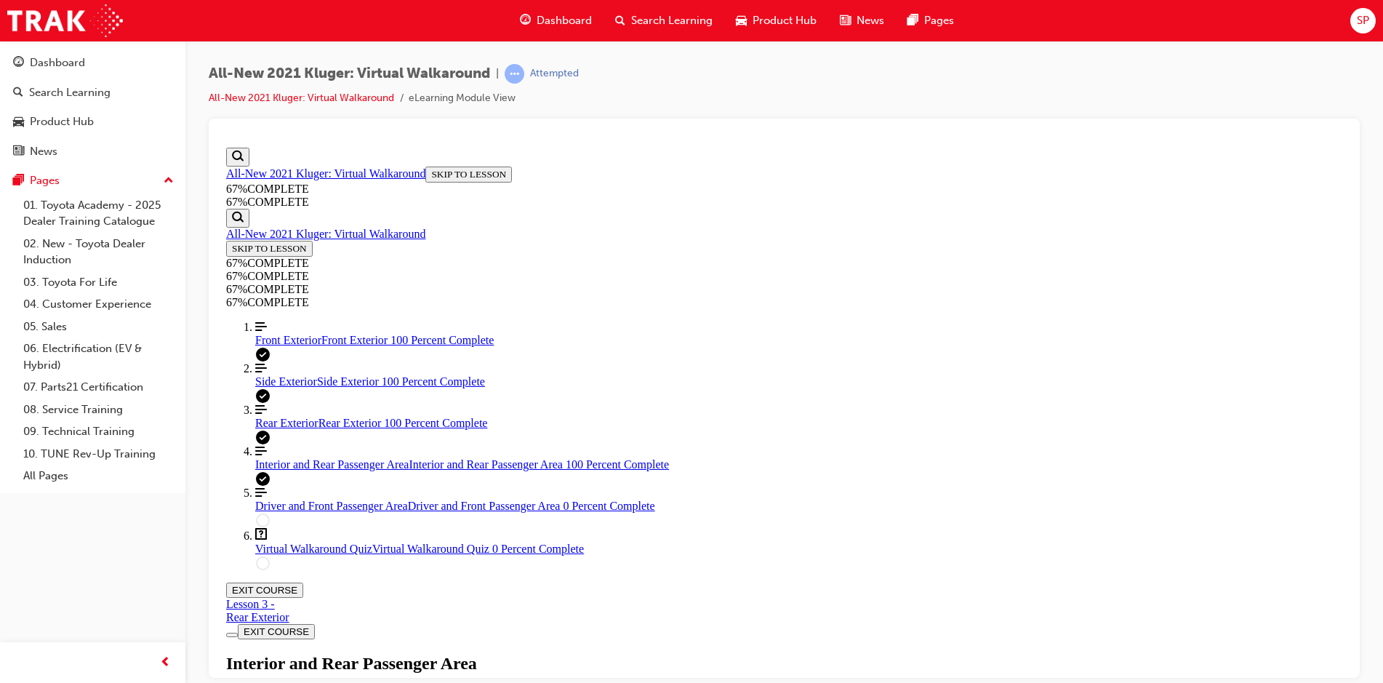
scroll to position [193, 0]
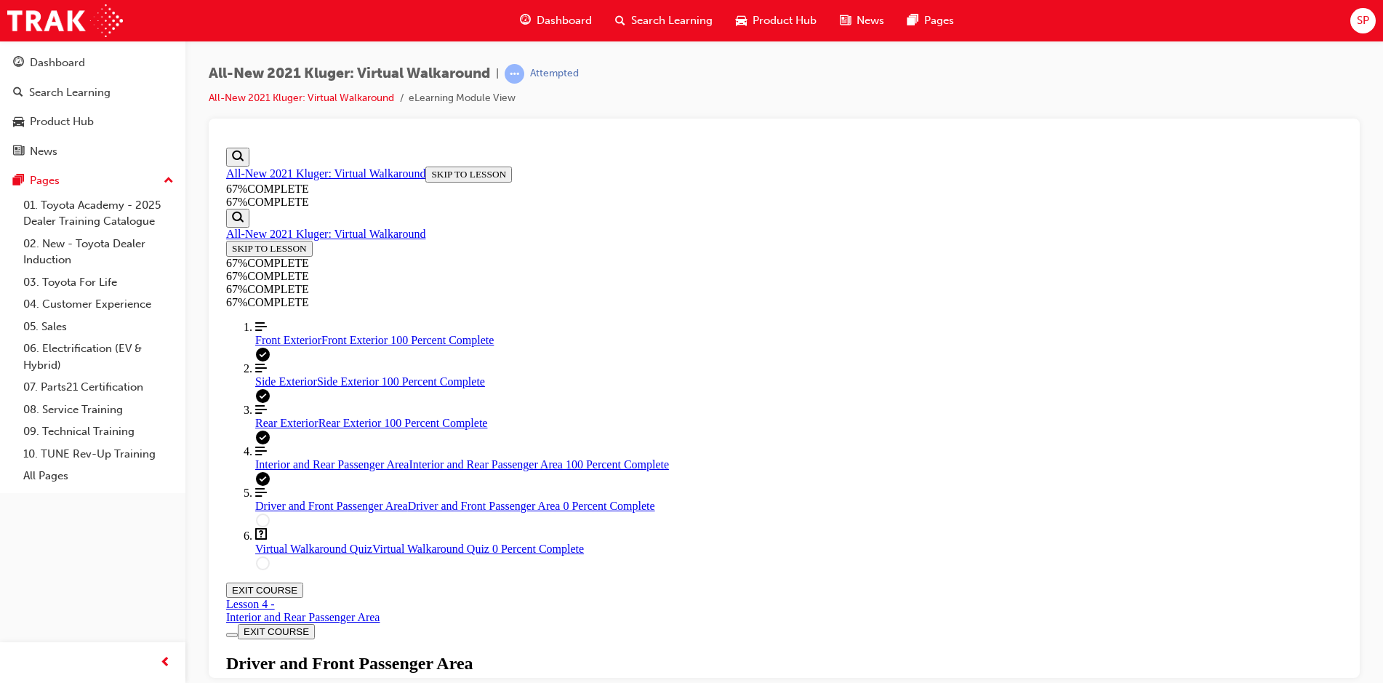
scroll to position [13, 0]
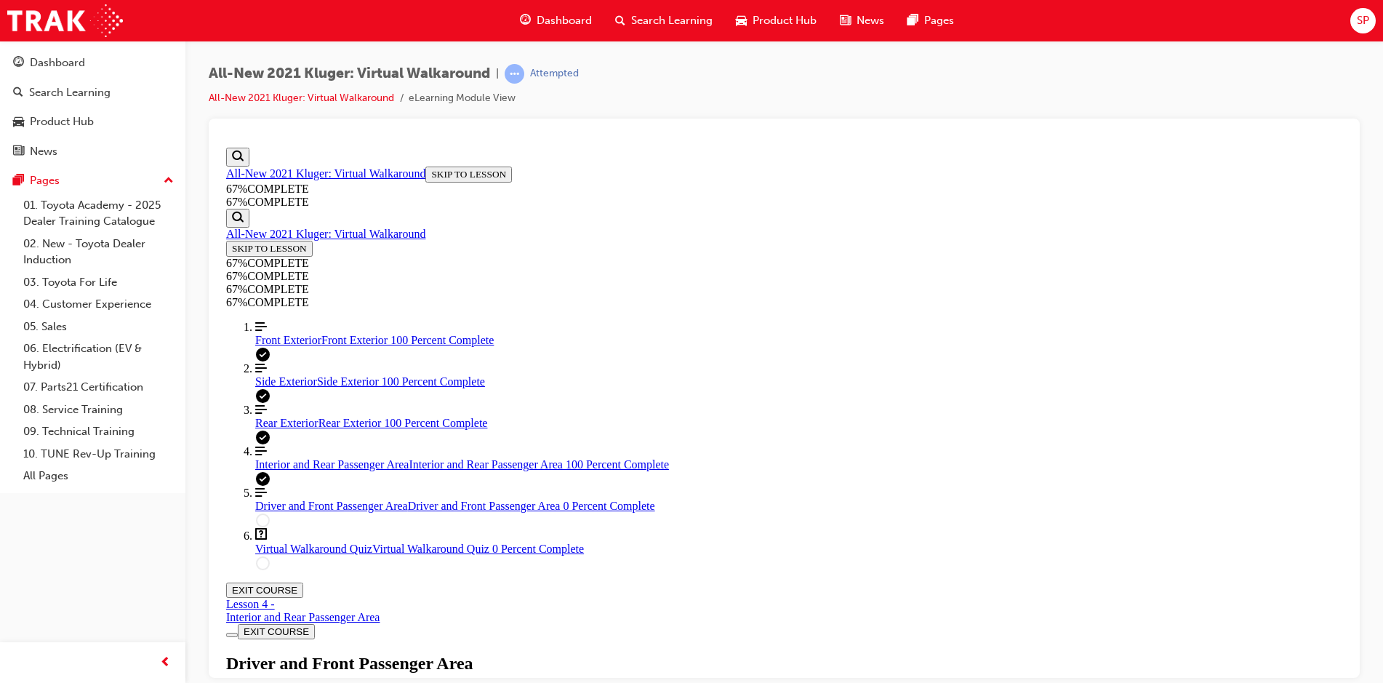
scroll to position [105, 0]
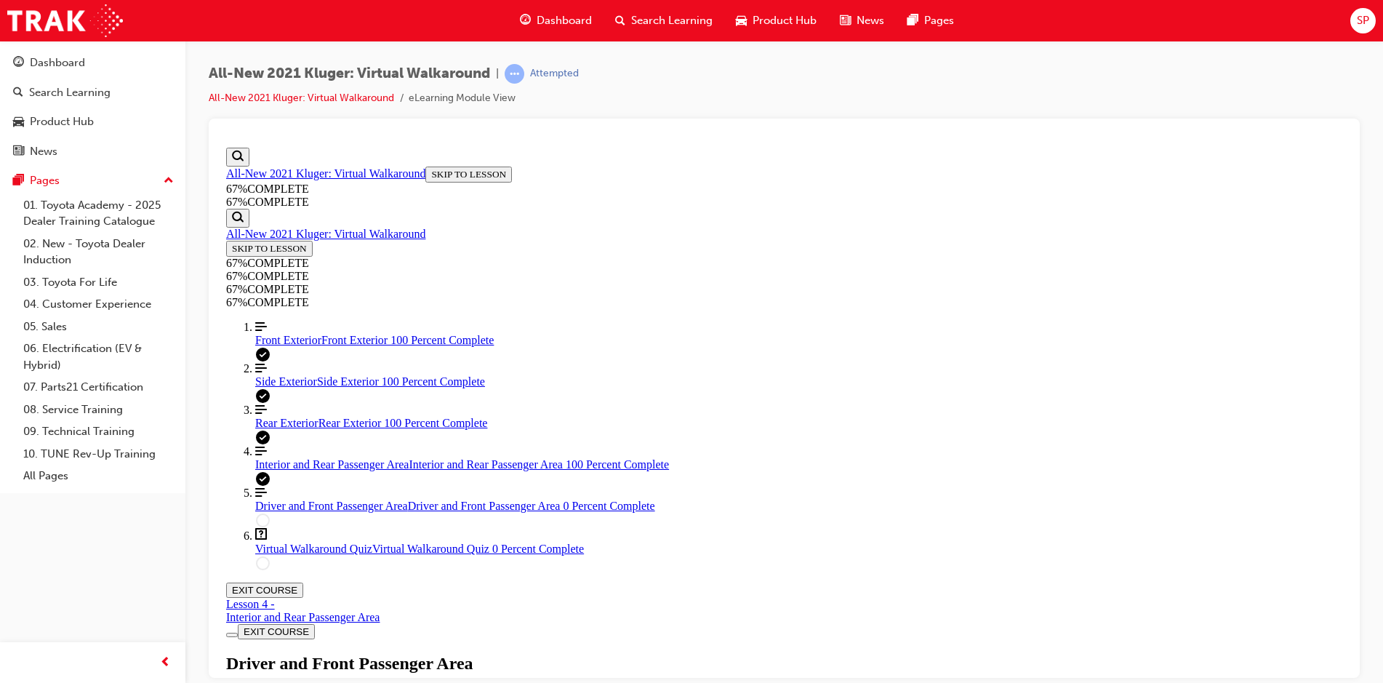
drag, startPoint x: 1148, startPoint y: 422, endPoint x: 1146, endPoint y: 494, distance: 72.0
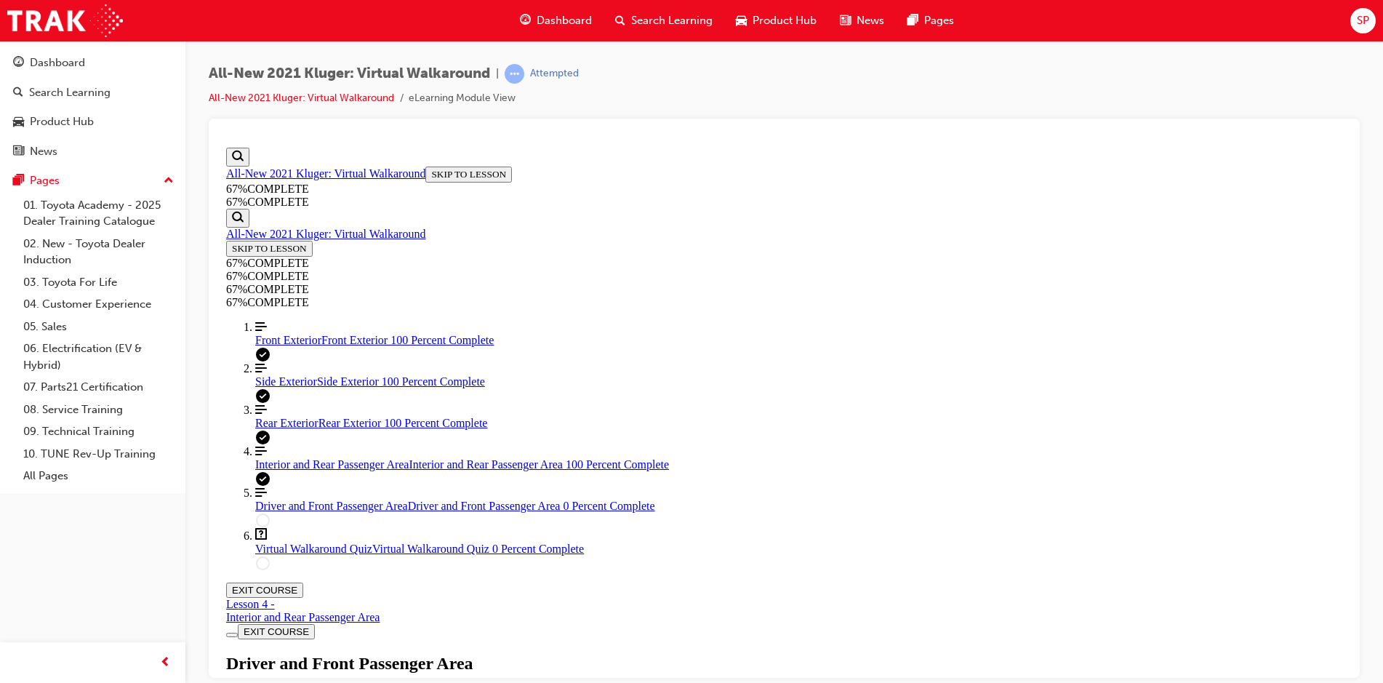
scroll to position [45, 0]
drag, startPoint x: 696, startPoint y: 406, endPoint x: 745, endPoint y: 371, distance: 60.9
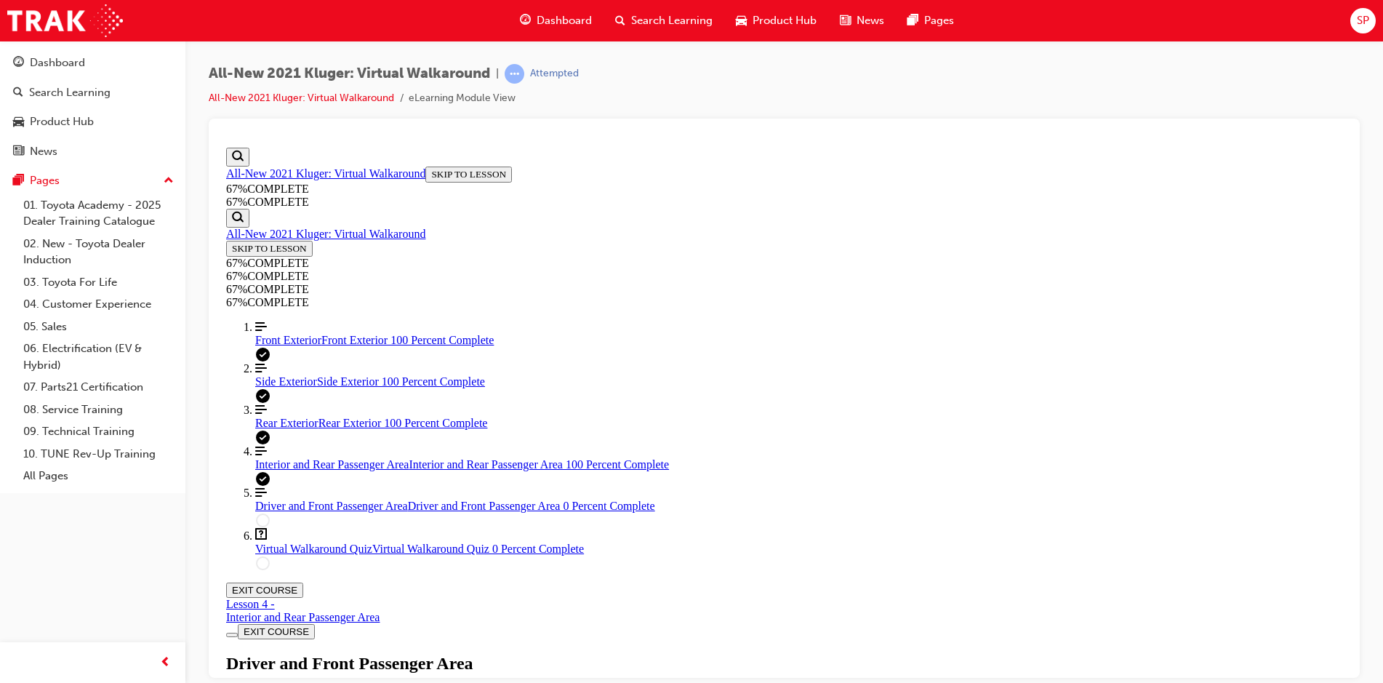
scroll to position [110, 0]
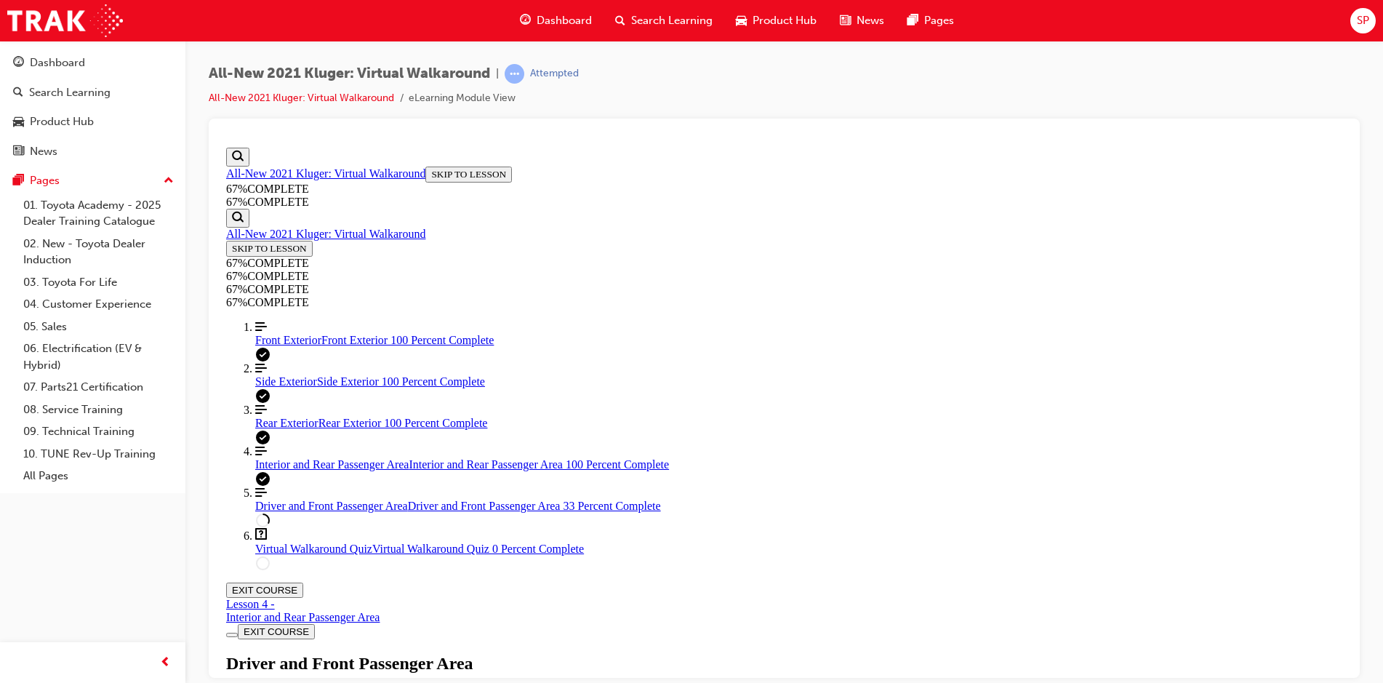
scroll to position [126, 0]
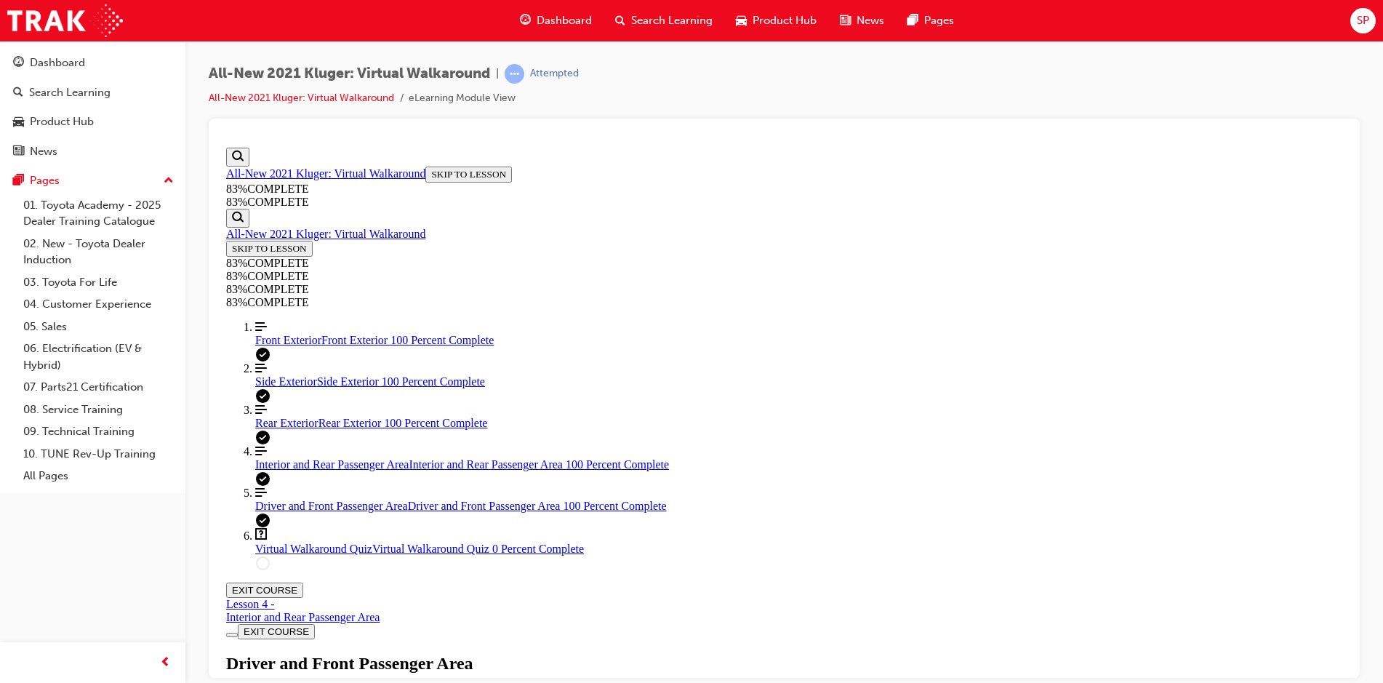
scroll to position [0, 0]
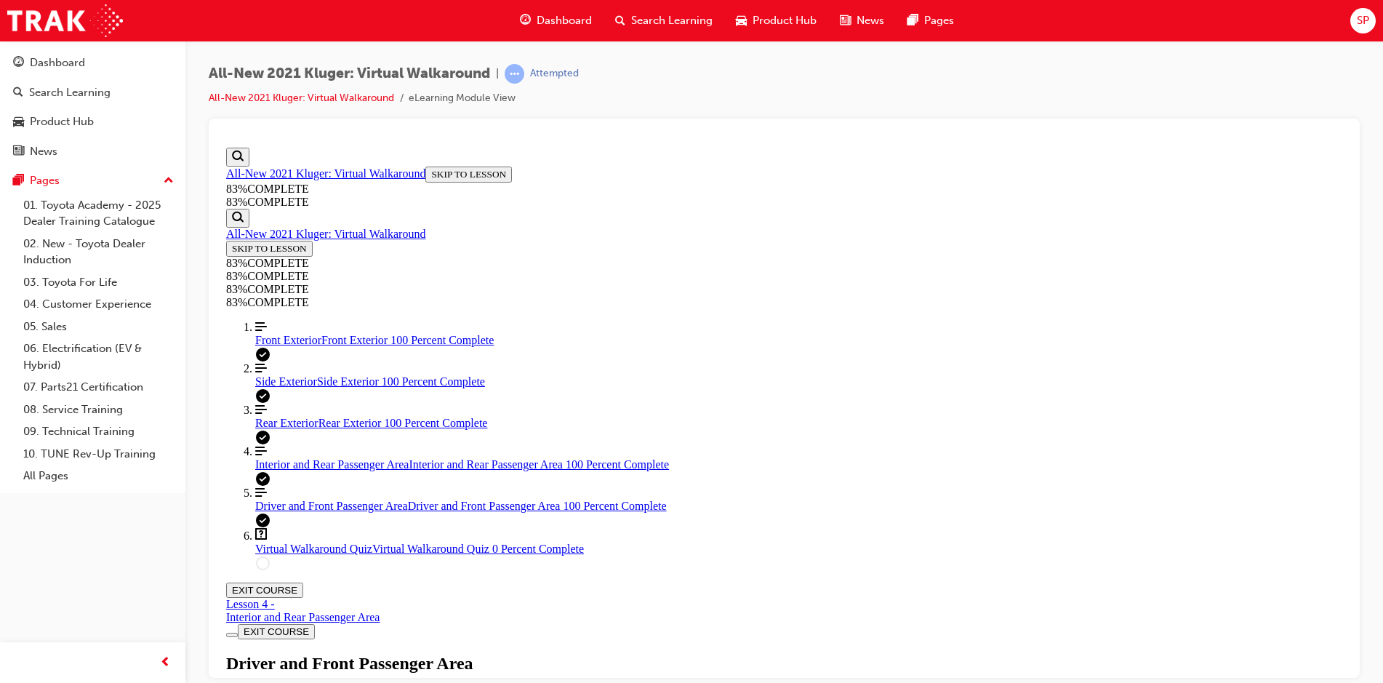
scroll to position [228, 0]
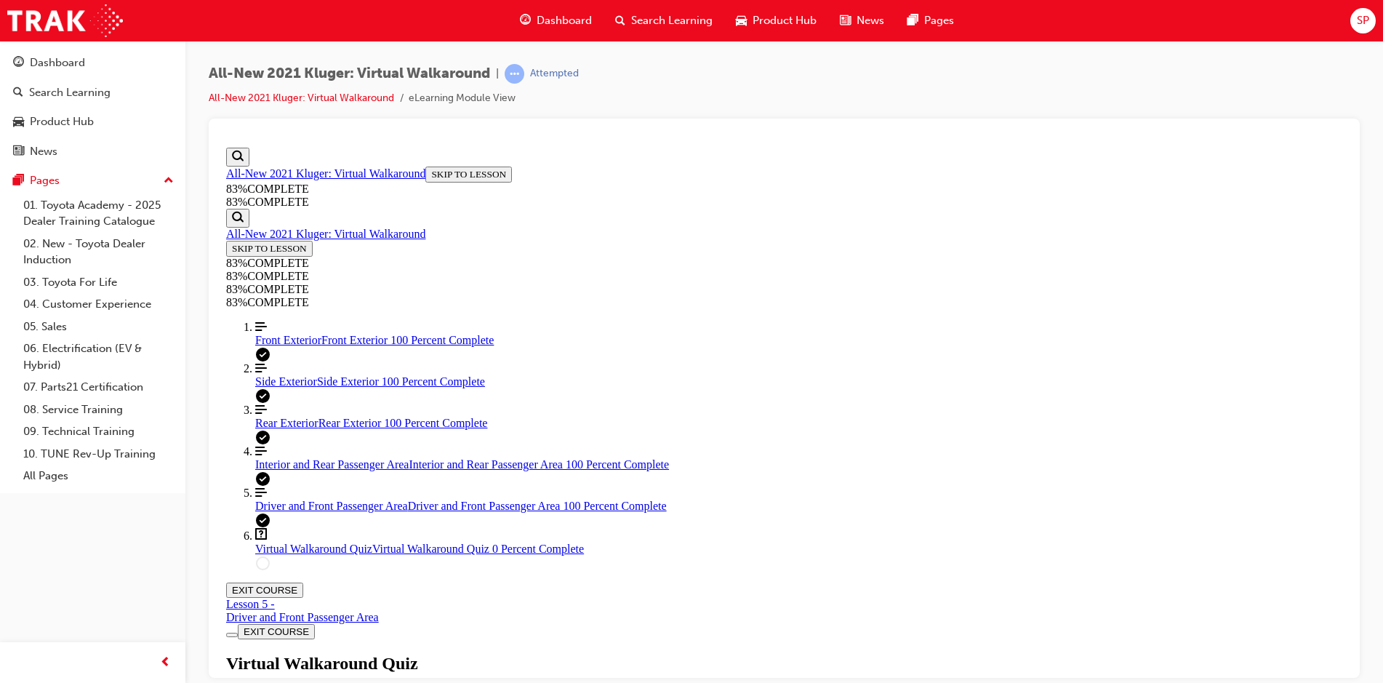
scroll to position [50, 0]
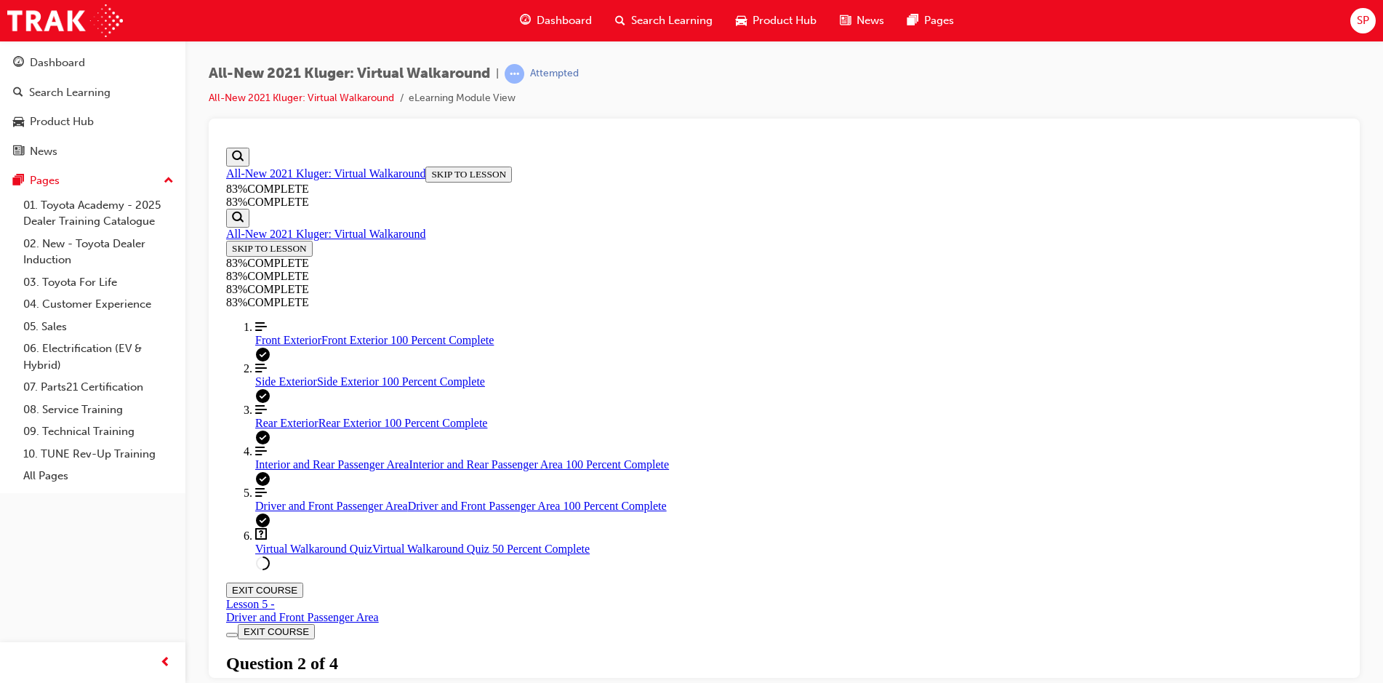
scroll to position [53, 0]
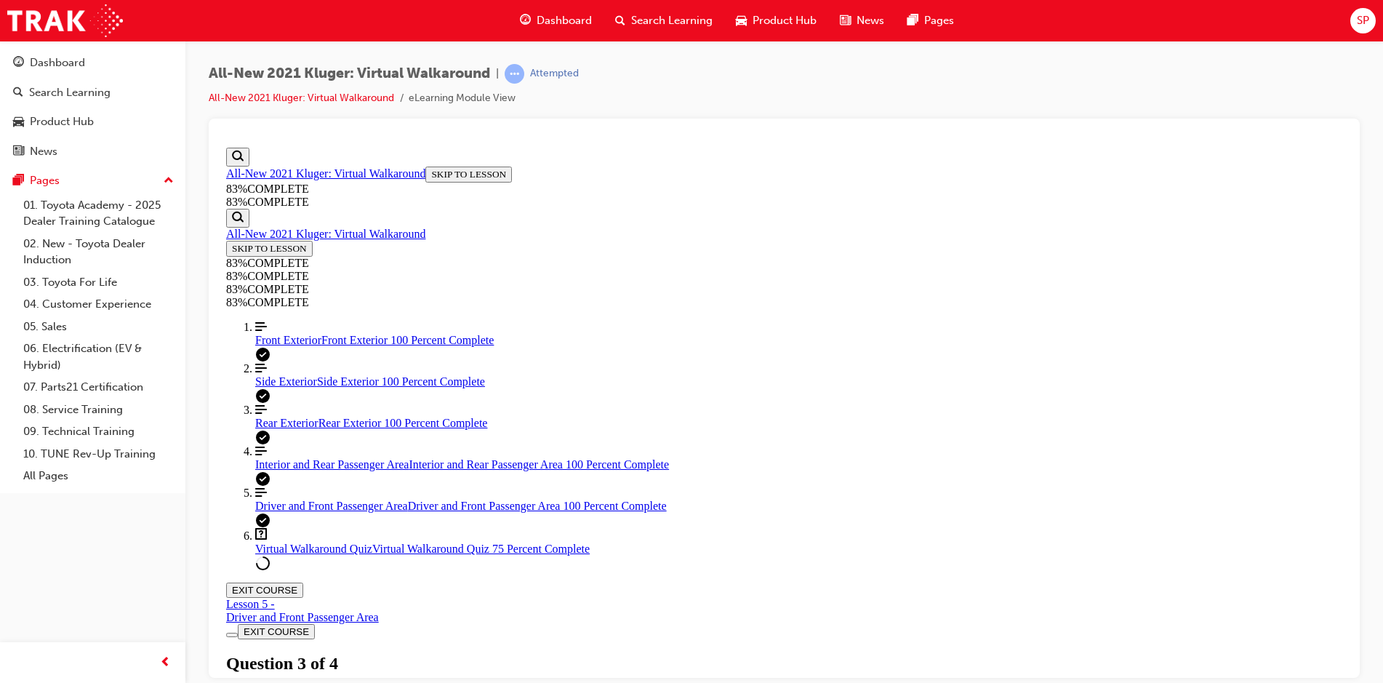
click at [338, 470] on link "Align left Three vertical lines aligned to the left Interior and Rear Passenger…" at bounding box center [798, 457] width 1087 height 26
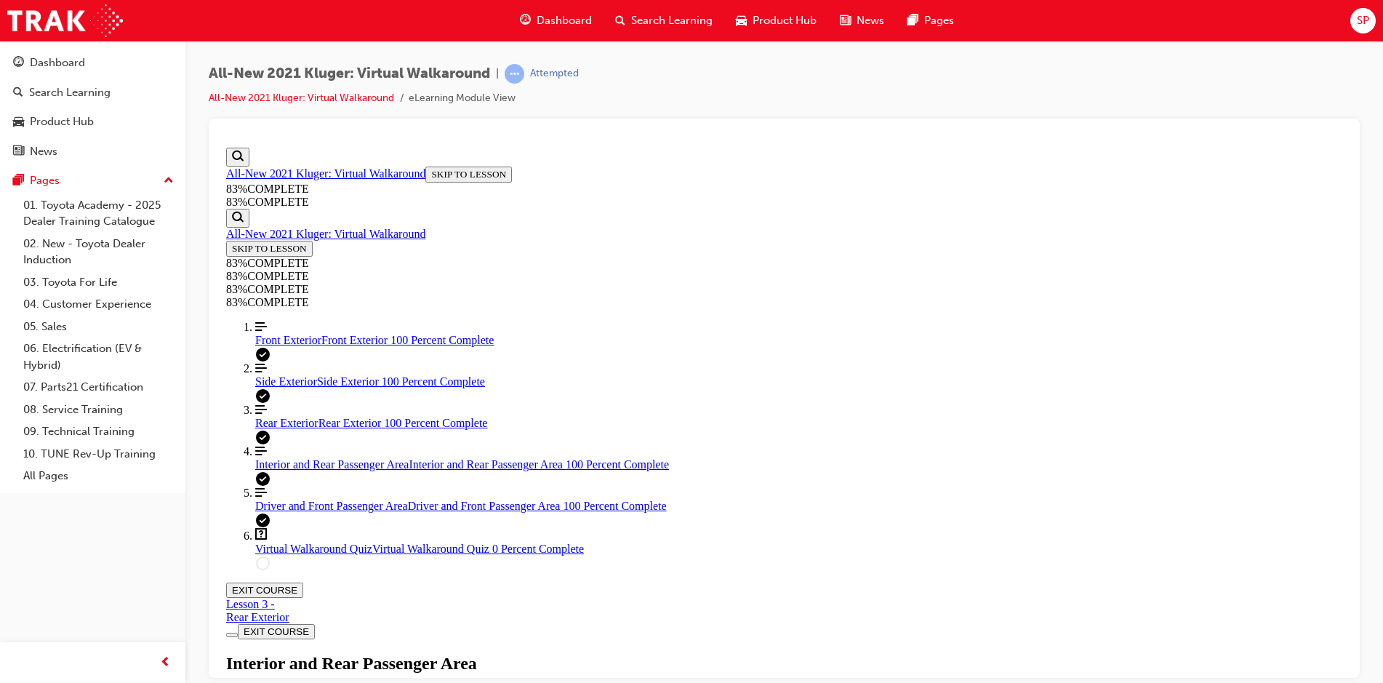
scroll to position [196, 0]
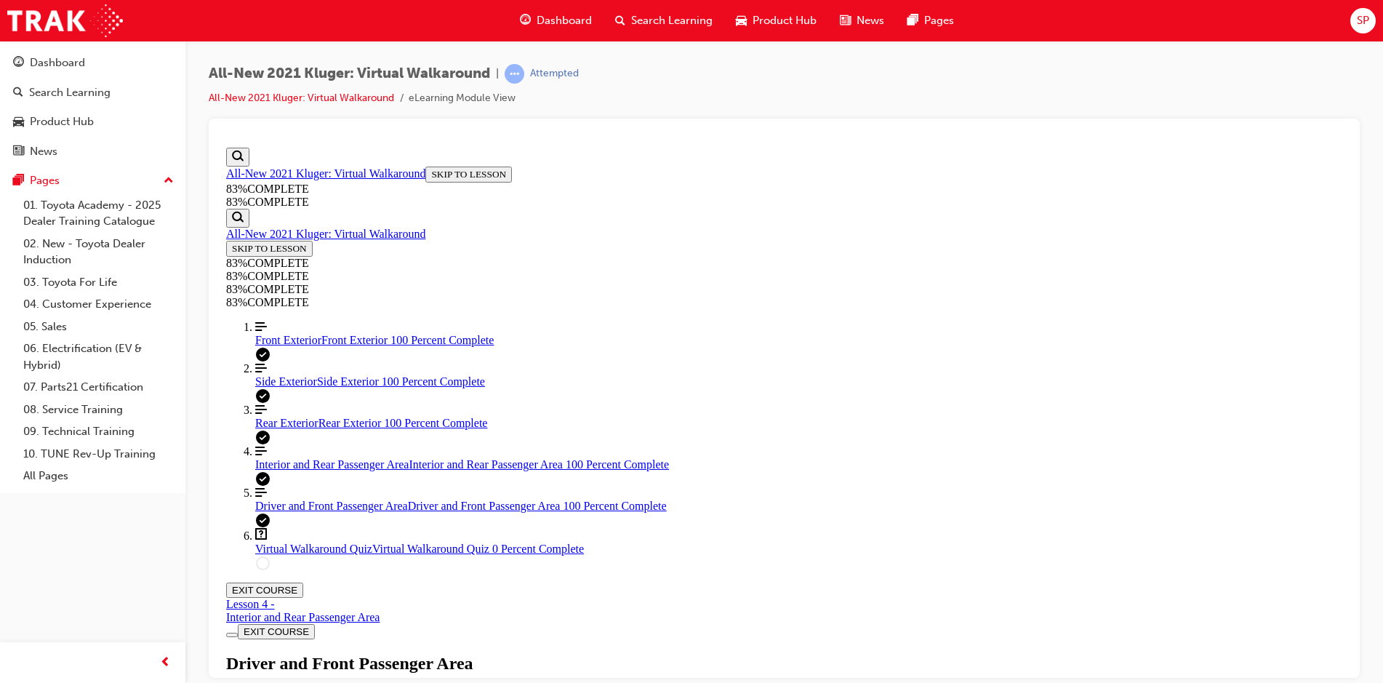
click at [326, 554] on span "Virtual Walkaround Quiz" at bounding box center [313, 548] width 117 height 12
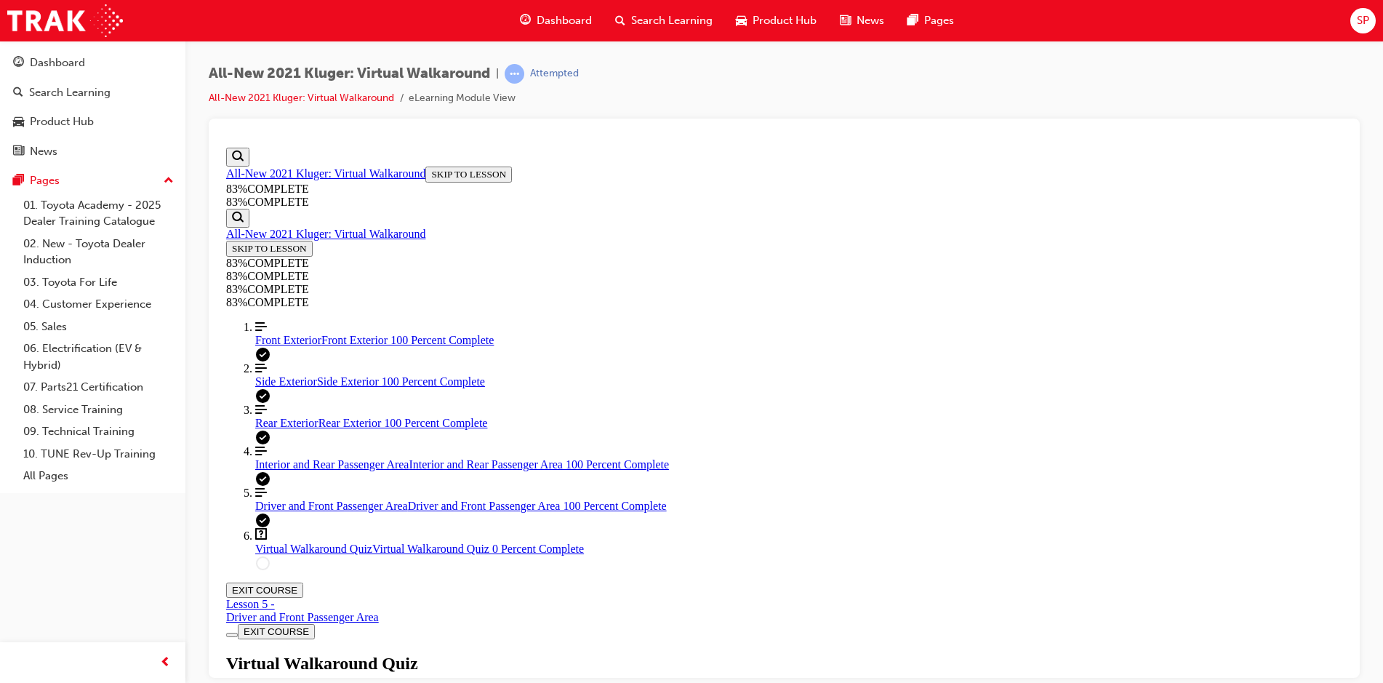
click at [290, 470] on link "Align left Three vertical lines aligned to the left Interior and Rear Passenger…" at bounding box center [798, 457] width 1087 height 26
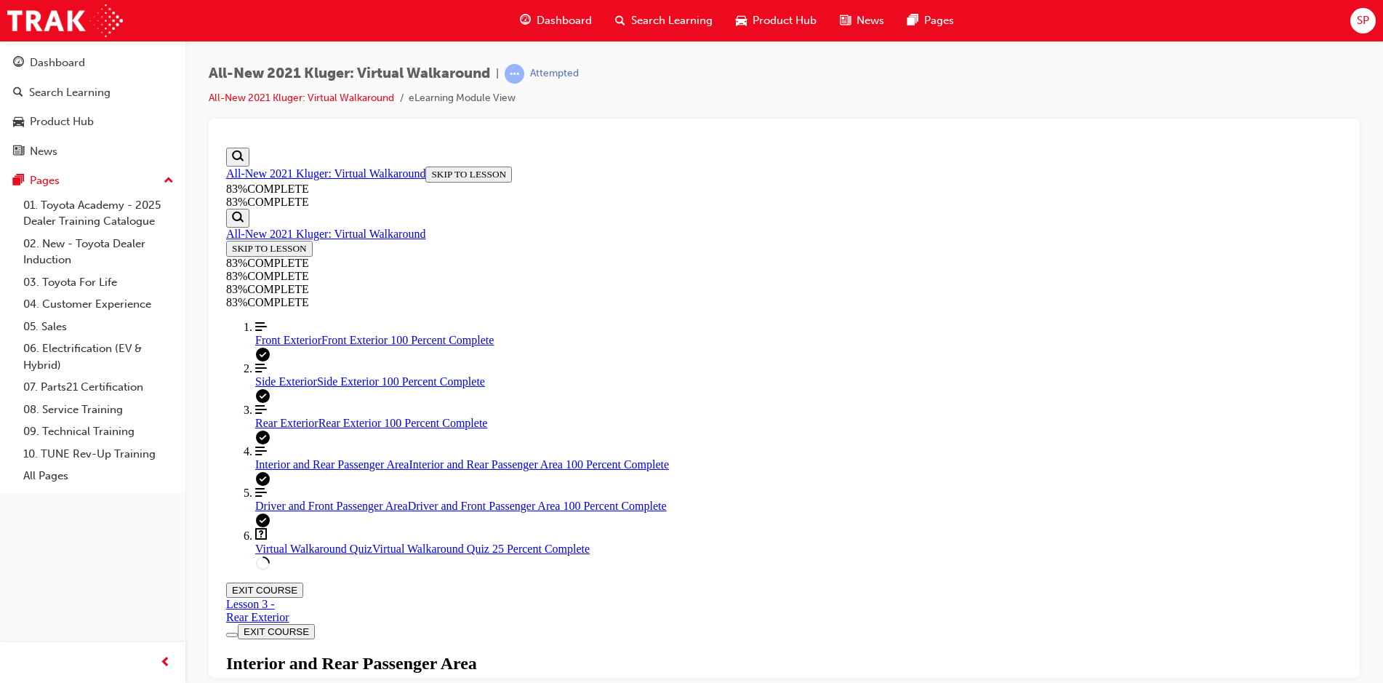
scroll to position [341, 0]
click at [329, 554] on span "Virtual Walkaround Quiz" at bounding box center [313, 548] width 117 height 12
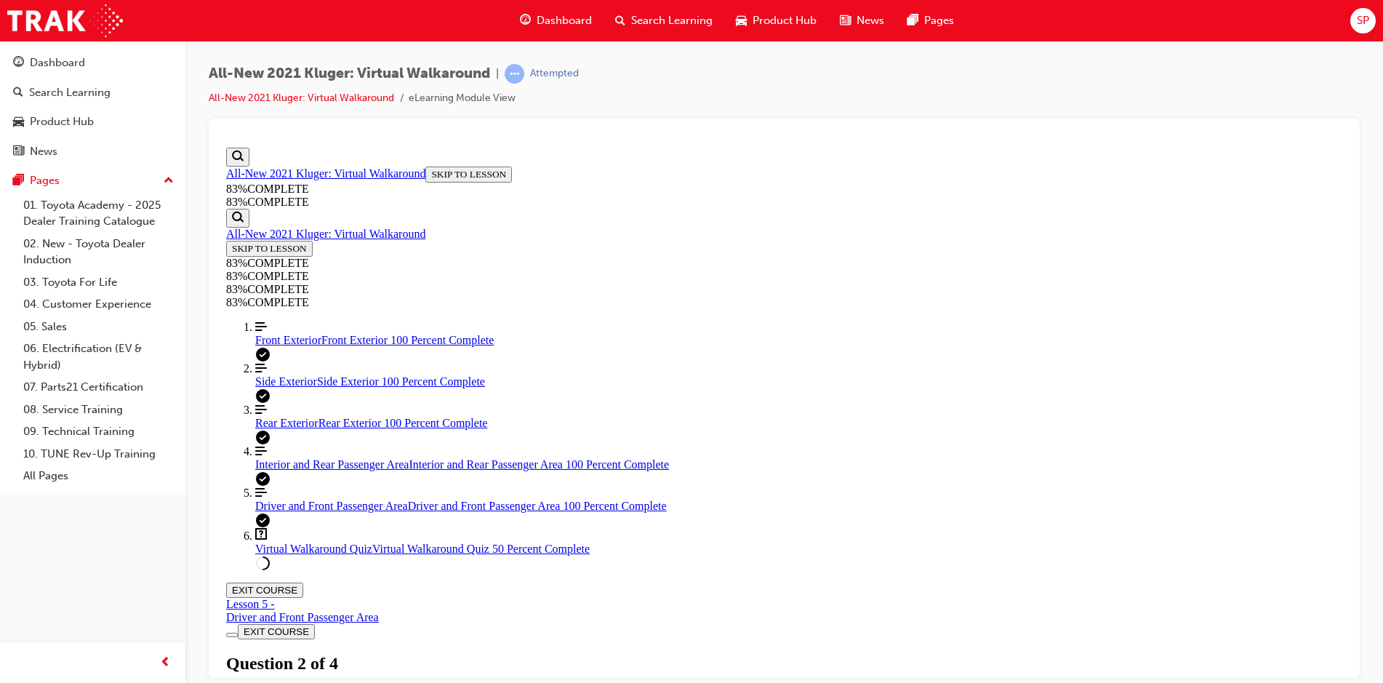
click at [302, 428] on span "Rear Exterior" at bounding box center [286, 422] width 63 height 12
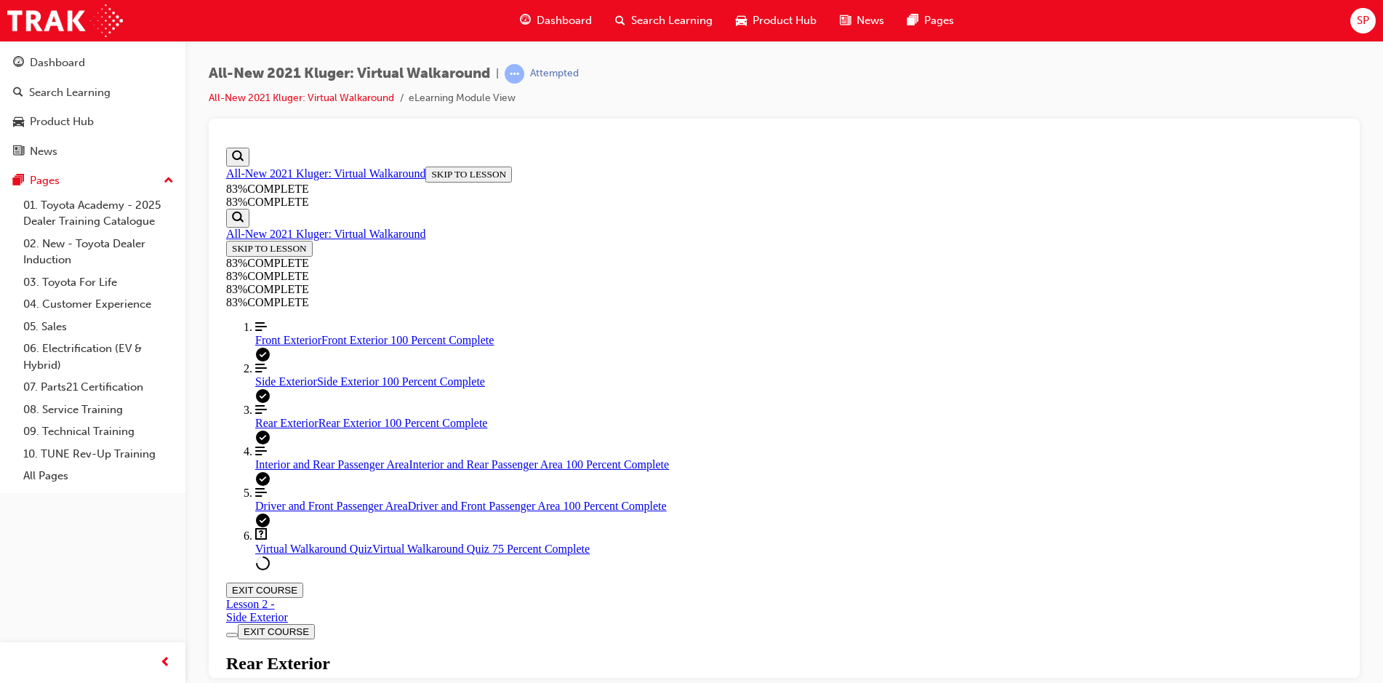
click at [286, 343] on span "Front Exterior" at bounding box center [288, 339] width 66 height 12
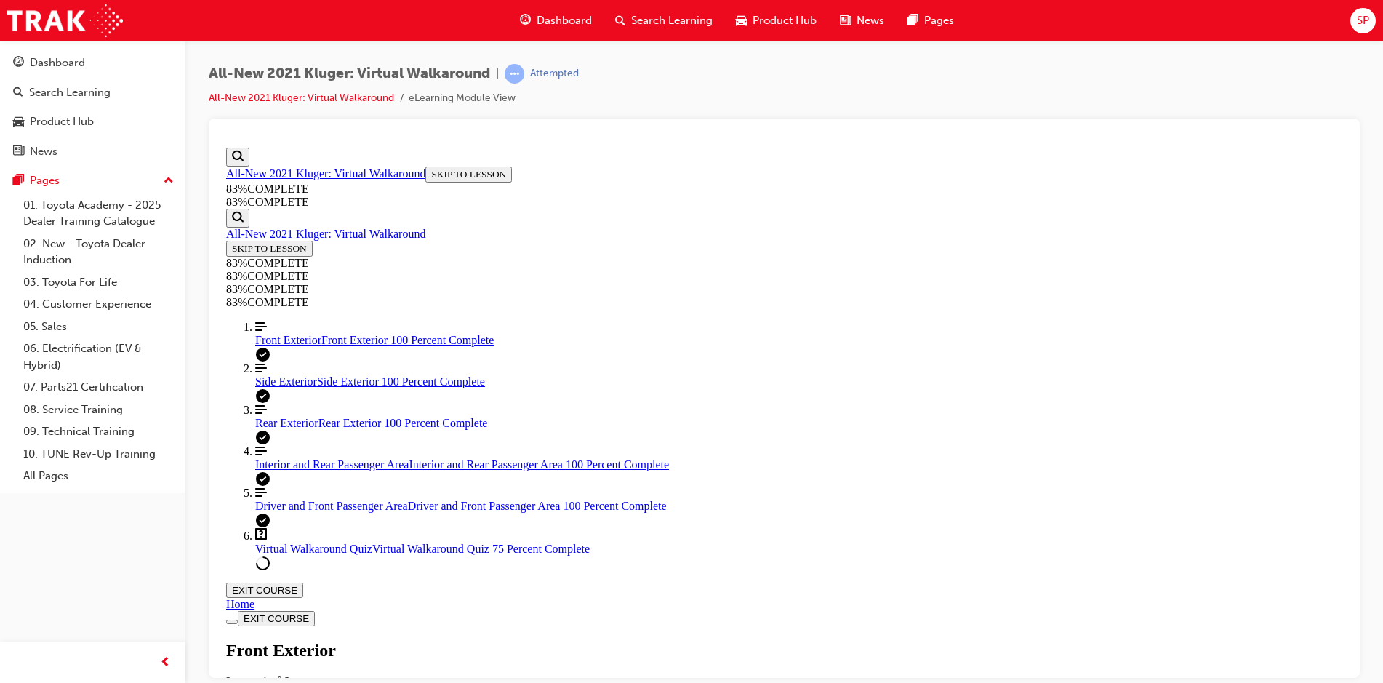
click at [292, 554] on span "Virtual Walkaround Quiz" at bounding box center [313, 548] width 117 height 12
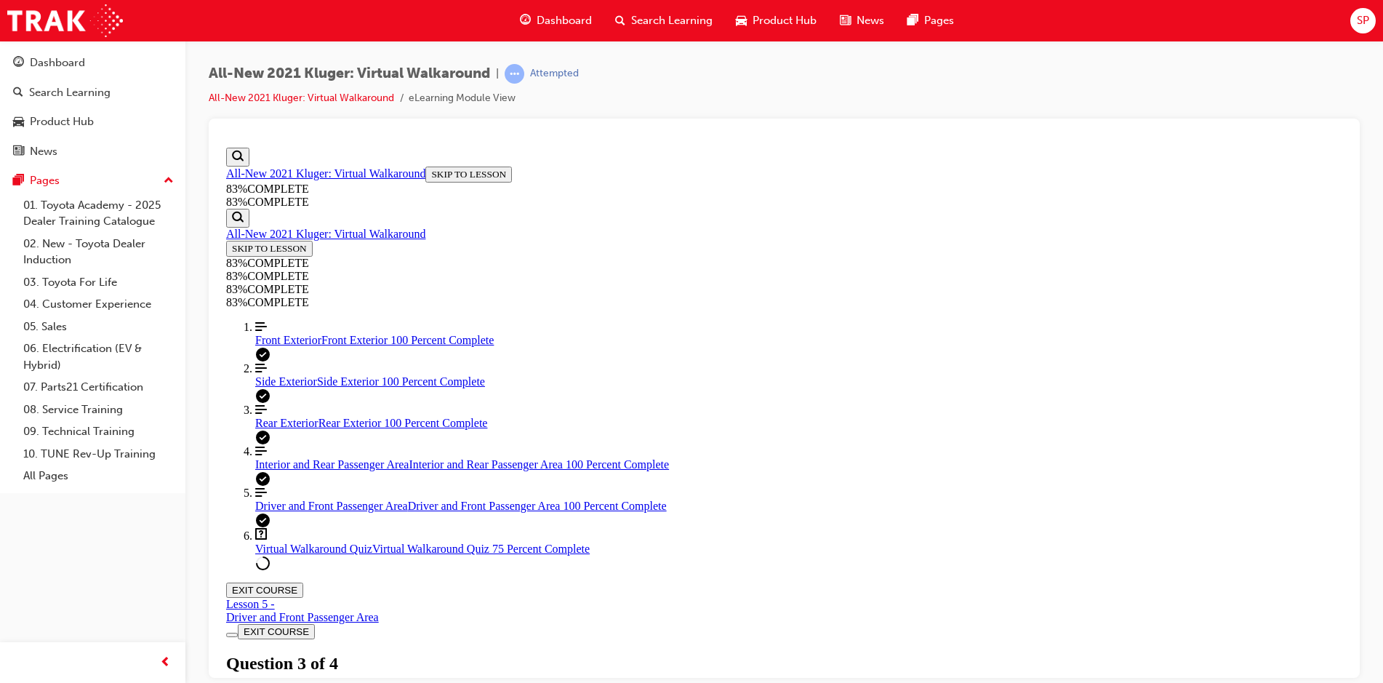
scroll to position [196, 0]
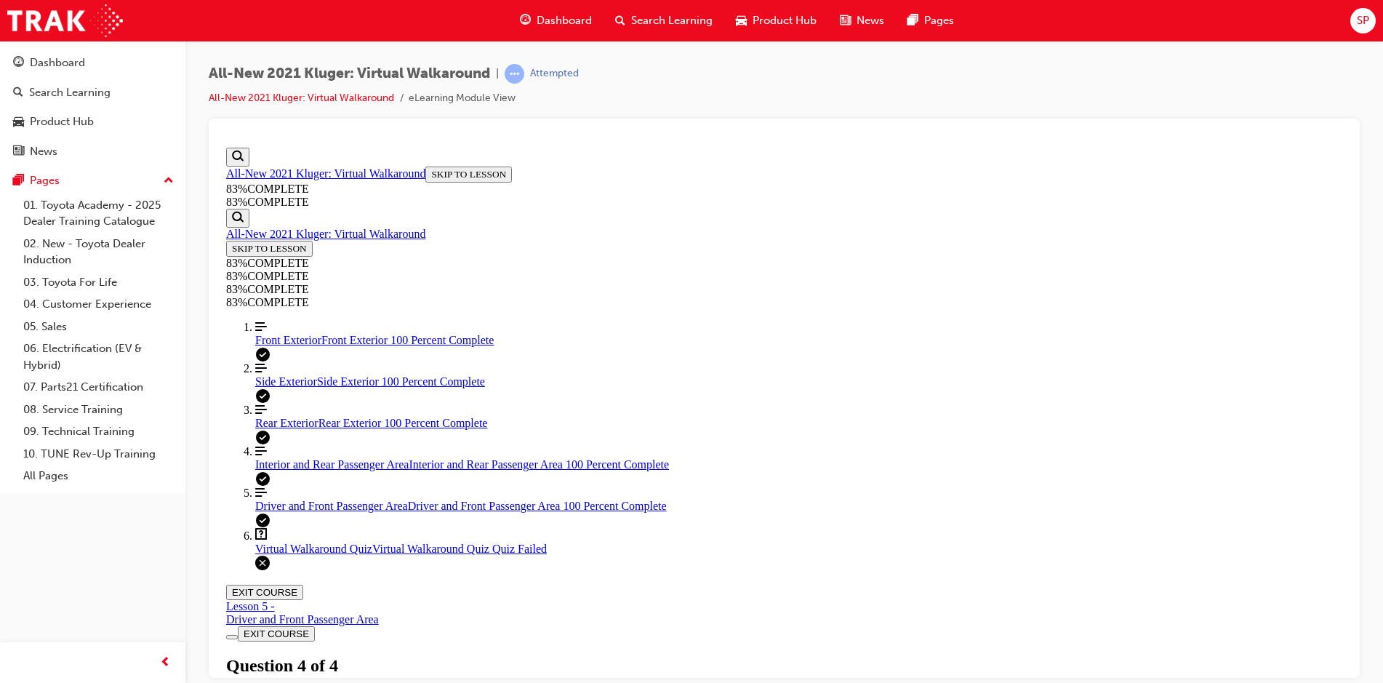
scroll to position [216, 0]
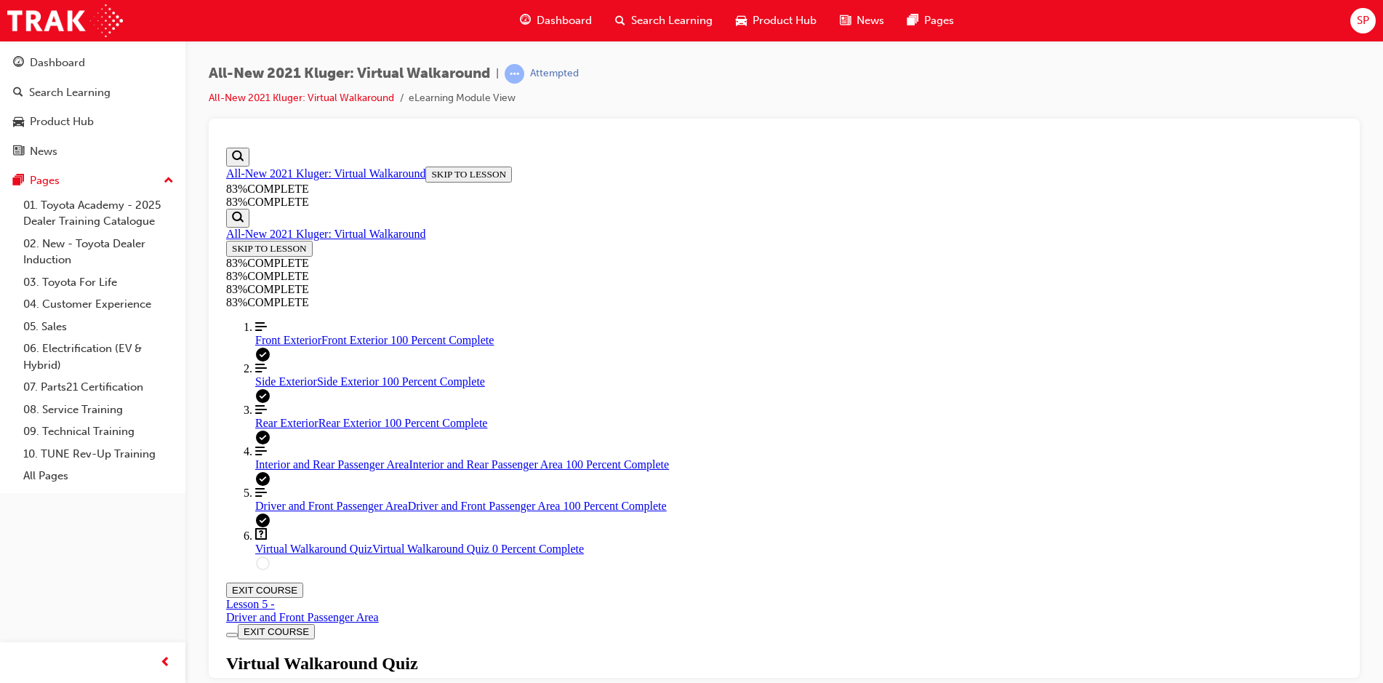
click at [310, 387] on link "Align left Three vertical lines aligned to the left Side Exterior Side Exterior…" at bounding box center [798, 374] width 1087 height 26
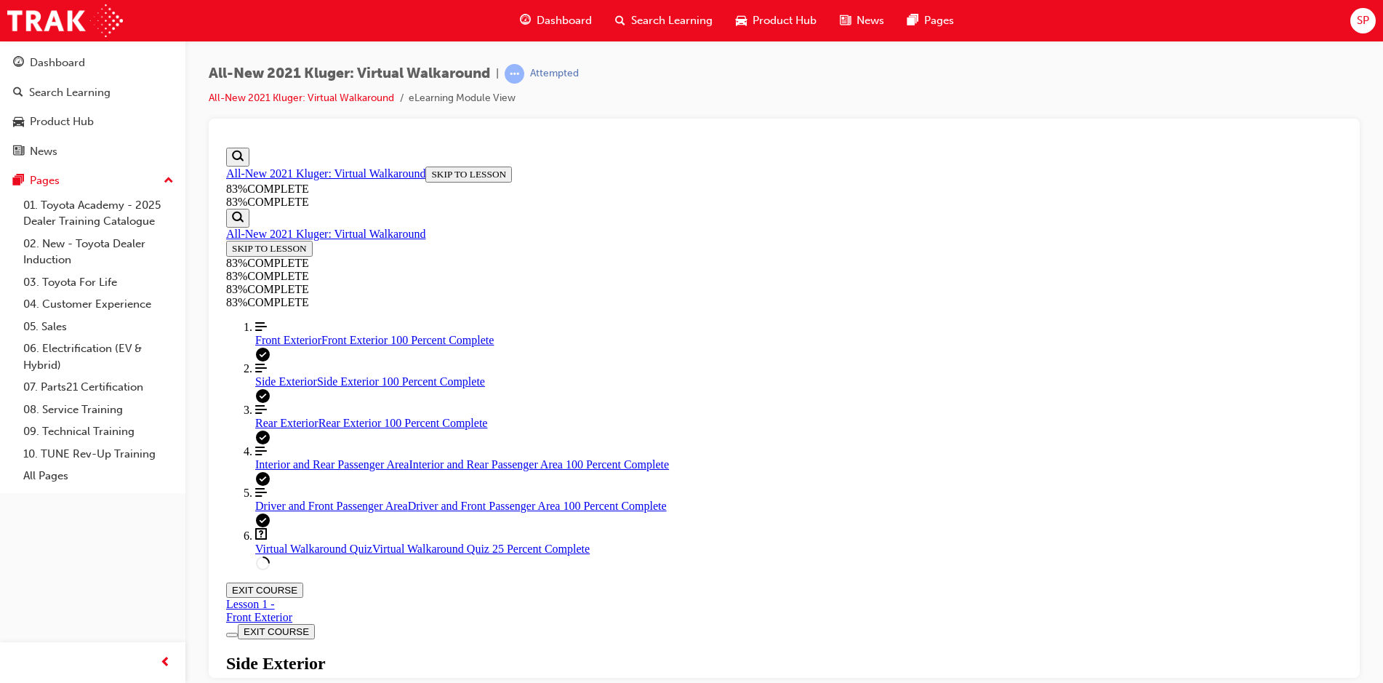
drag, startPoint x: 906, startPoint y: 455, endPoint x: 899, endPoint y: 433, distance: 23.0
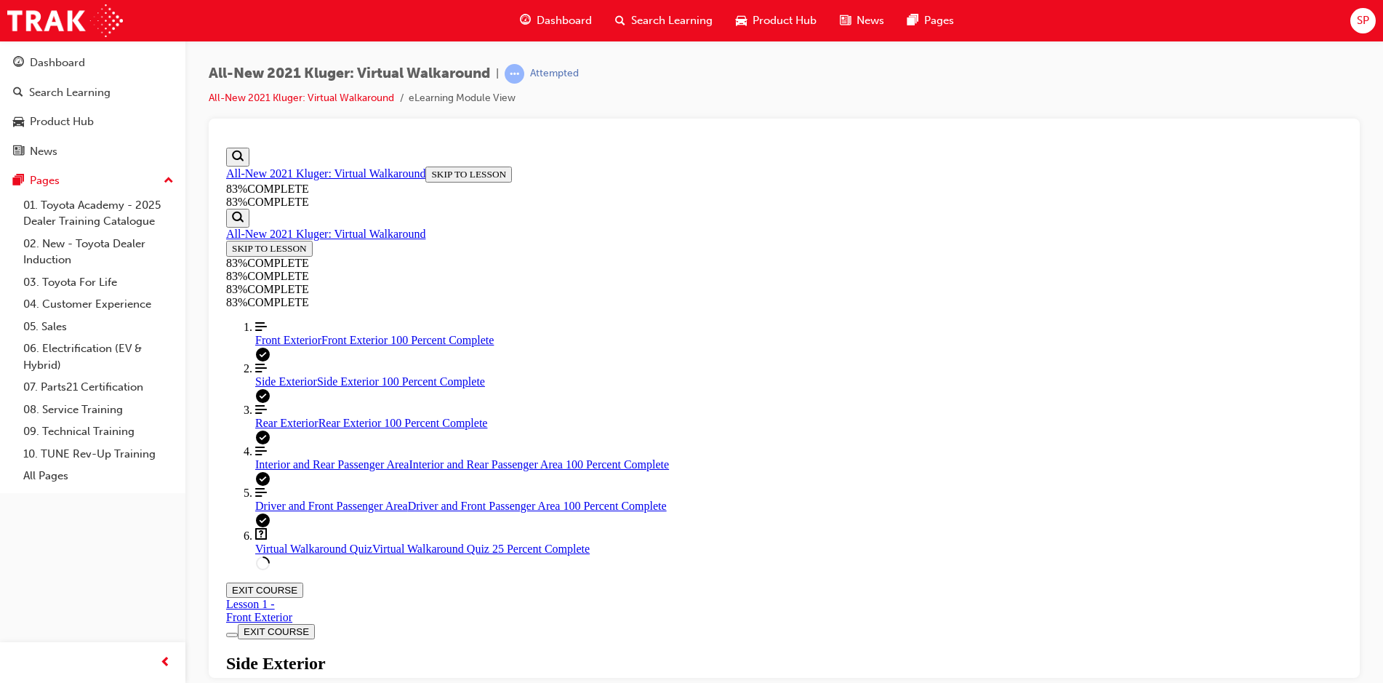
scroll to position [158, 0]
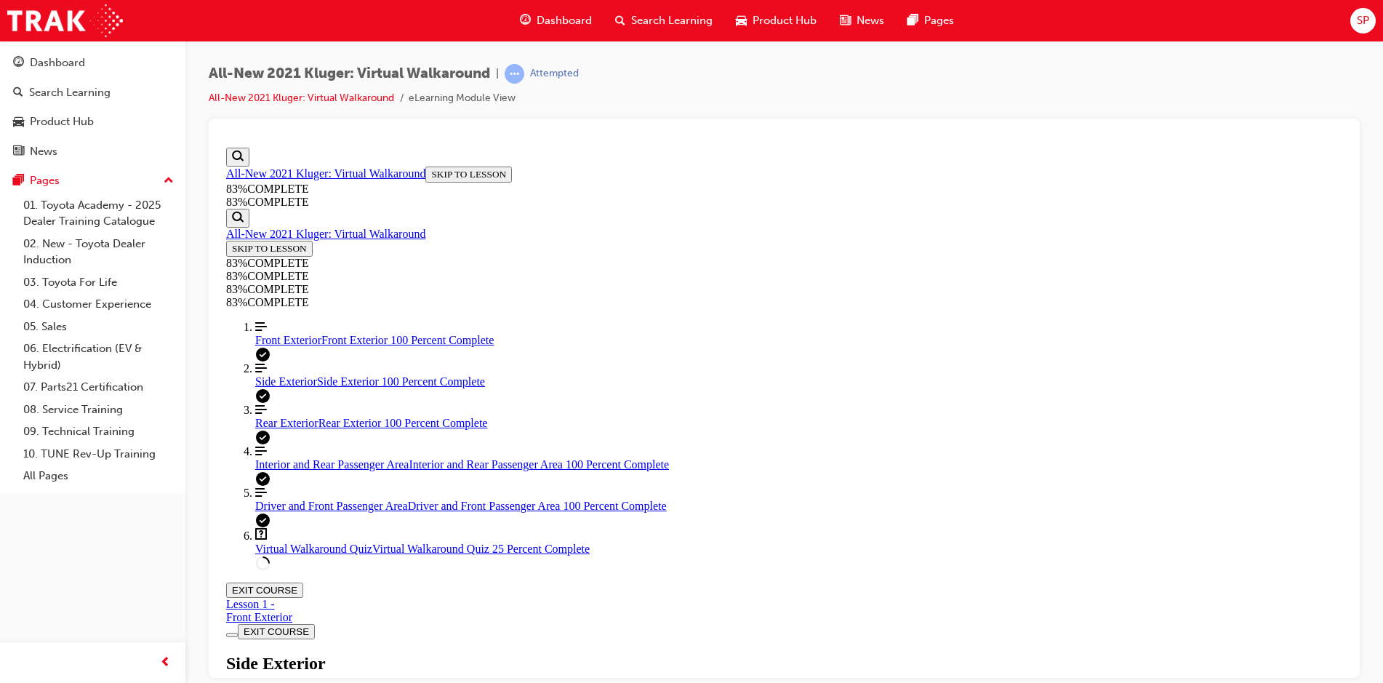
click at [305, 346] on link "Align left Three vertical lines aligned to the left Front Exterior Front Exteri…" at bounding box center [798, 333] width 1087 height 26
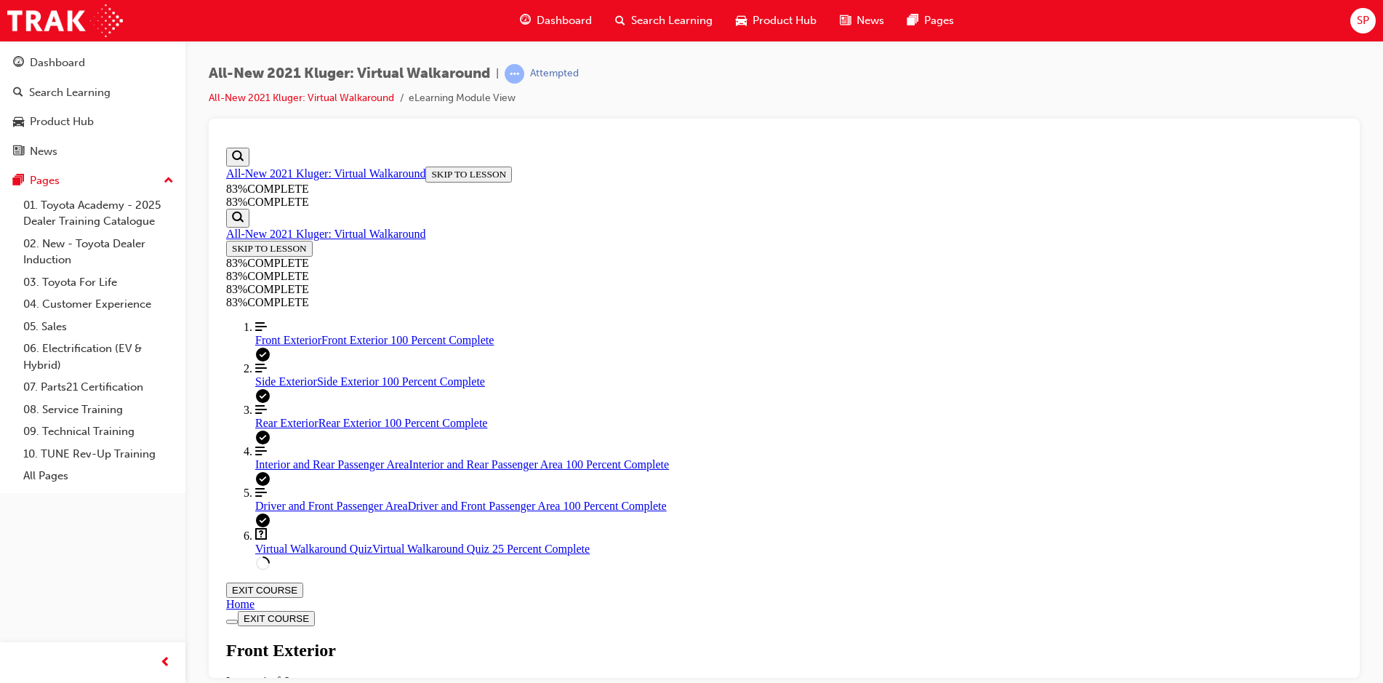
click at [290, 428] on span "Rear Exterior" at bounding box center [286, 422] width 63 height 12
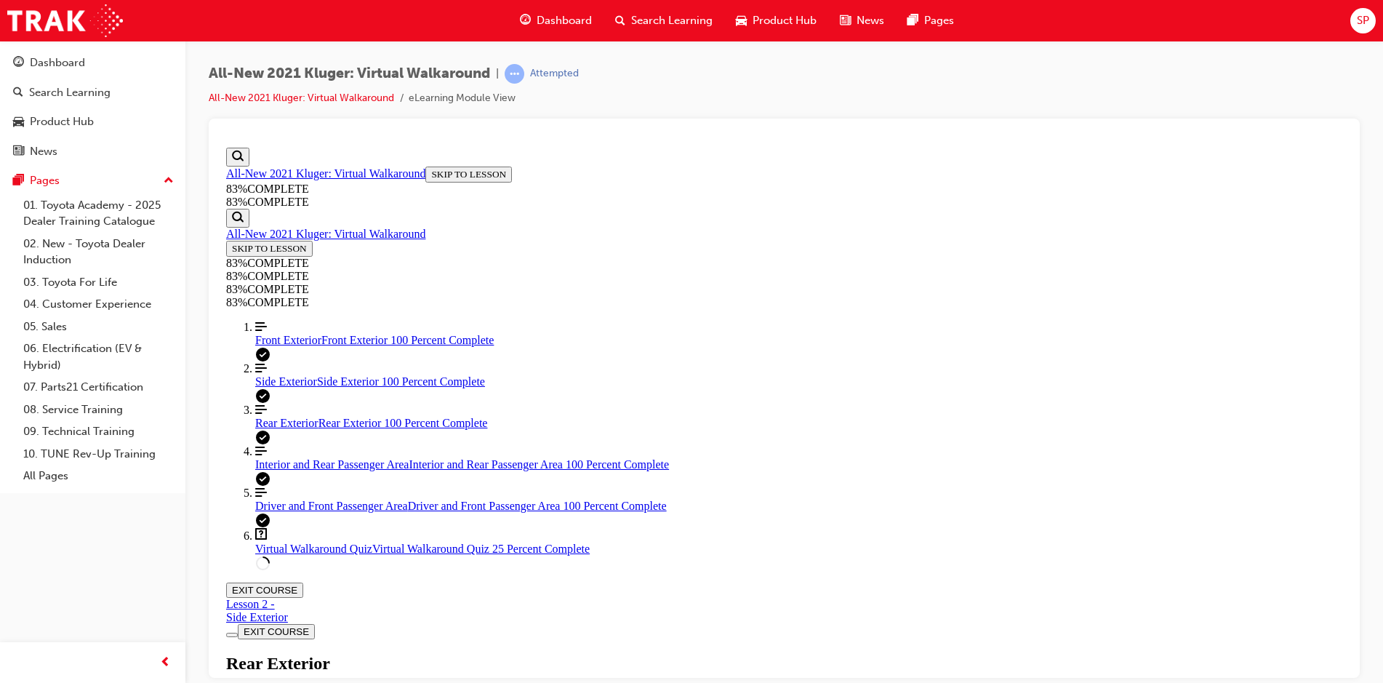
drag, startPoint x: 1250, startPoint y: 347, endPoint x: 1242, endPoint y: 348, distance: 8.8
click at [302, 554] on span "Virtual Walkaround Quiz" at bounding box center [313, 548] width 117 height 12
click at [284, 429] on link "Align left Three vertical lines aligned to the left Rear Exterior Rear Exterior…" at bounding box center [798, 416] width 1087 height 26
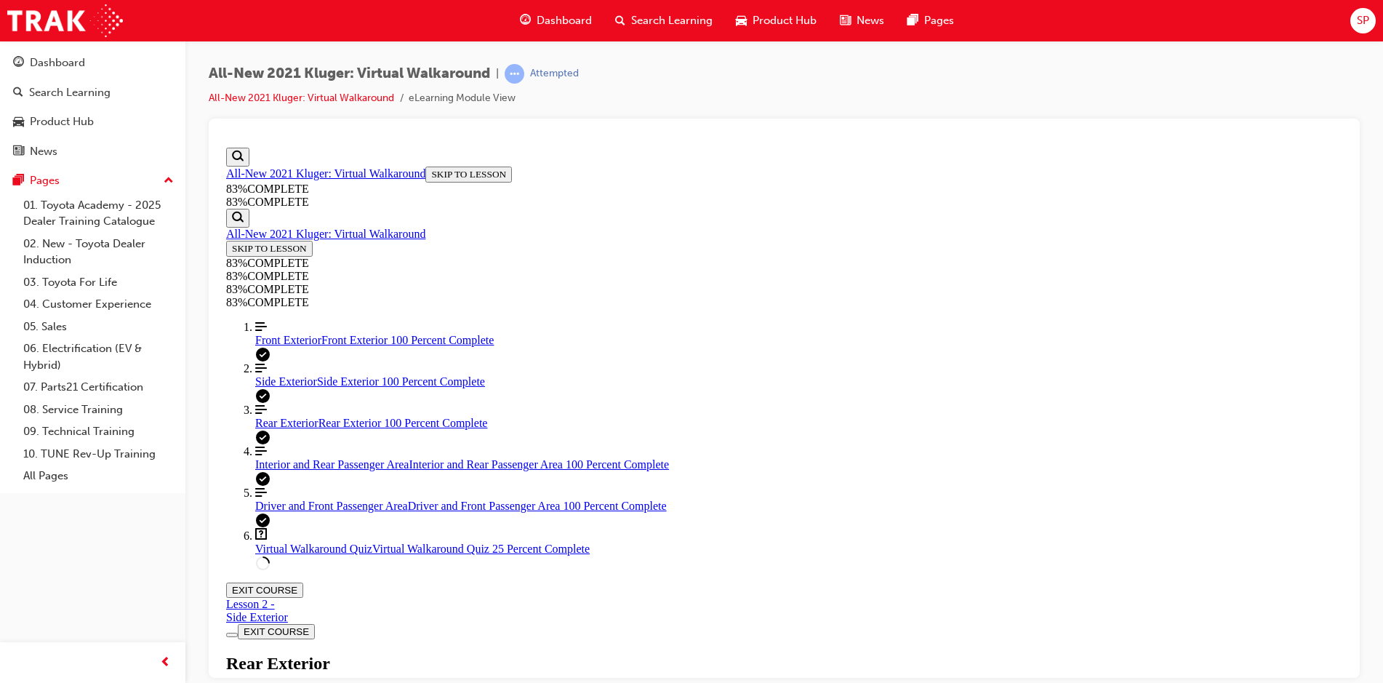
scroll to position [123, 0]
click at [310, 554] on span "Virtual Walkaround Quiz" at bounding box center [313, 548] width 117 height 12
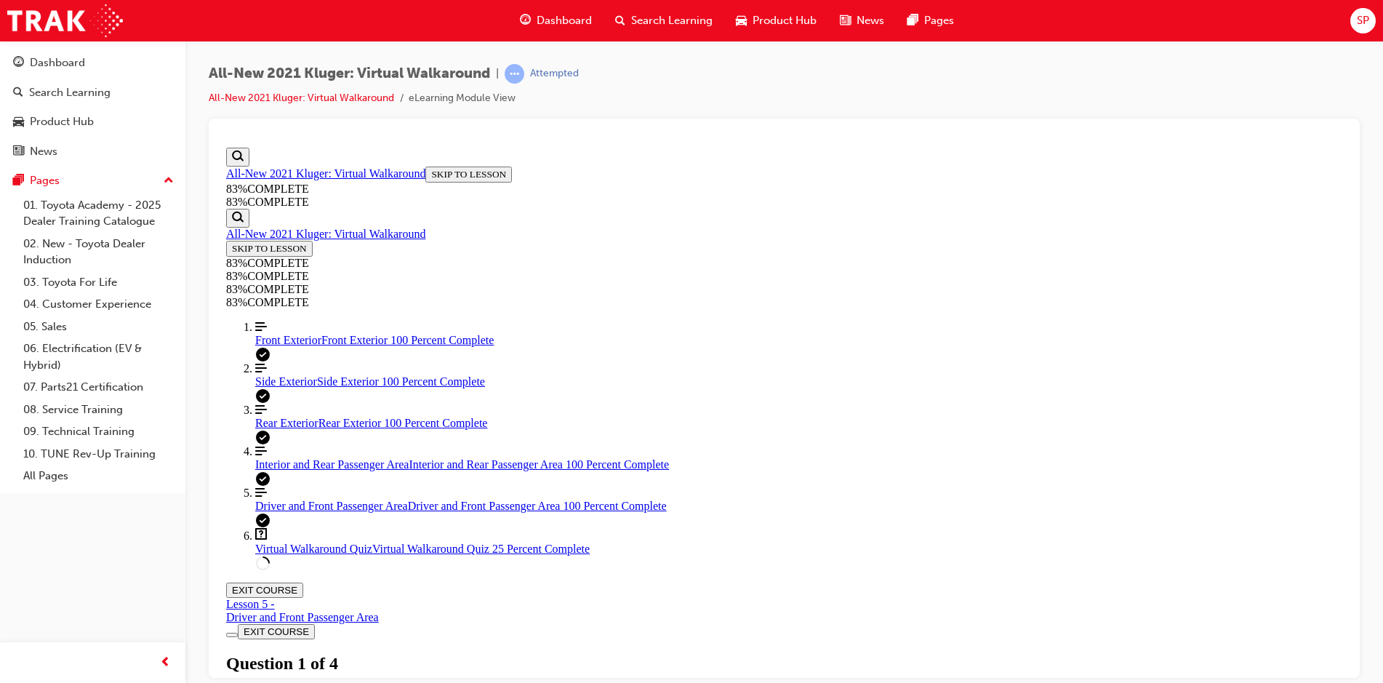
scroll to position [50, 0]
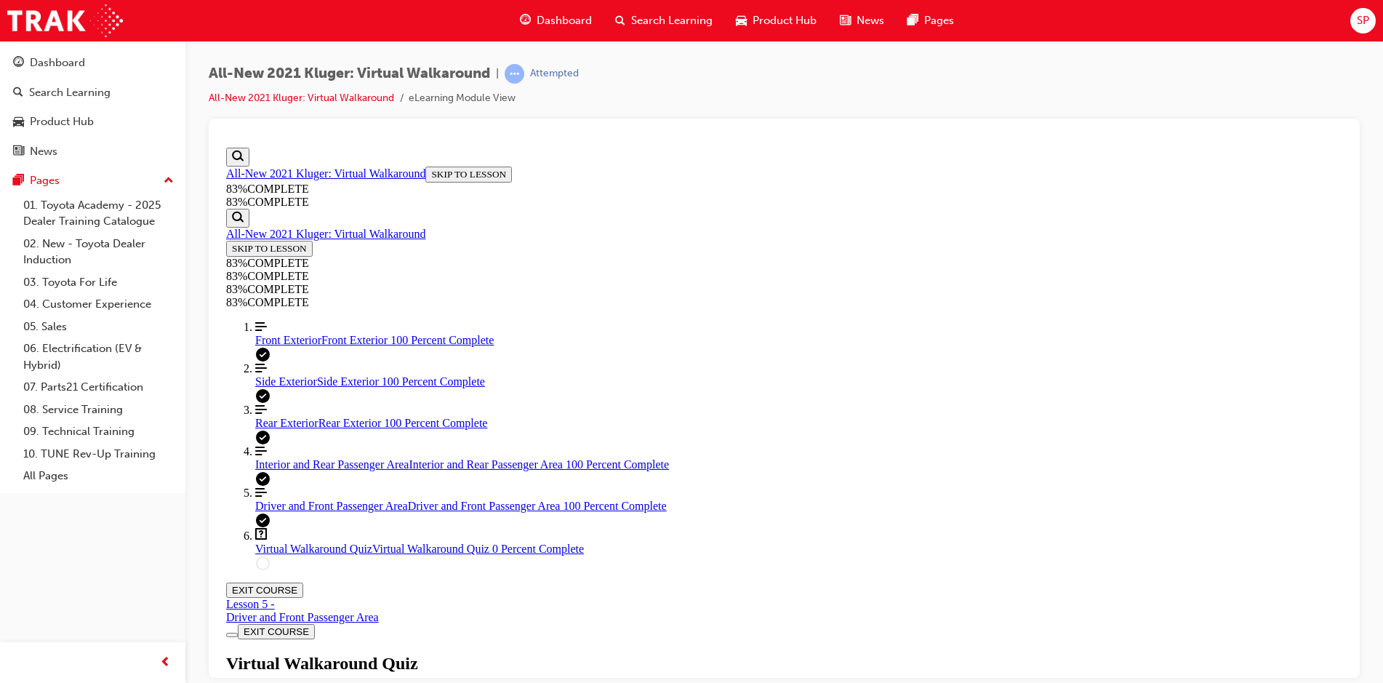
scroll to position [126, 0]
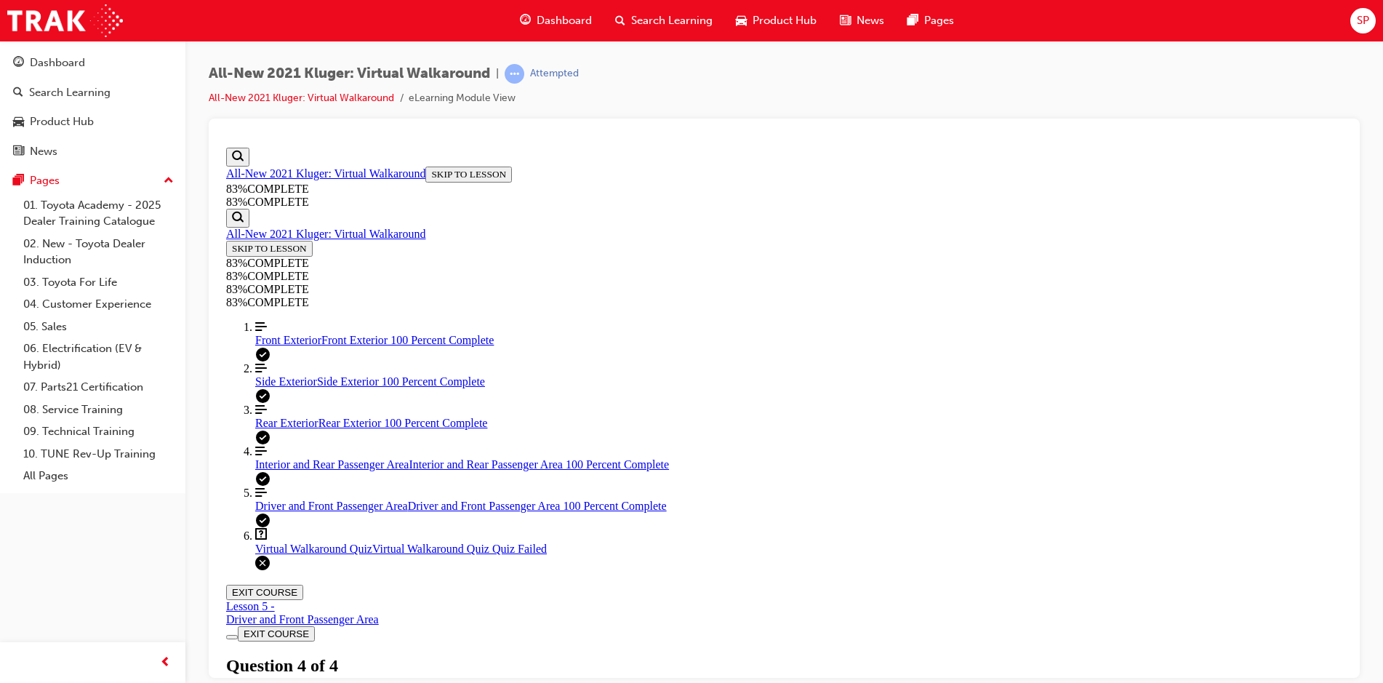
scroll to position [52, 0]
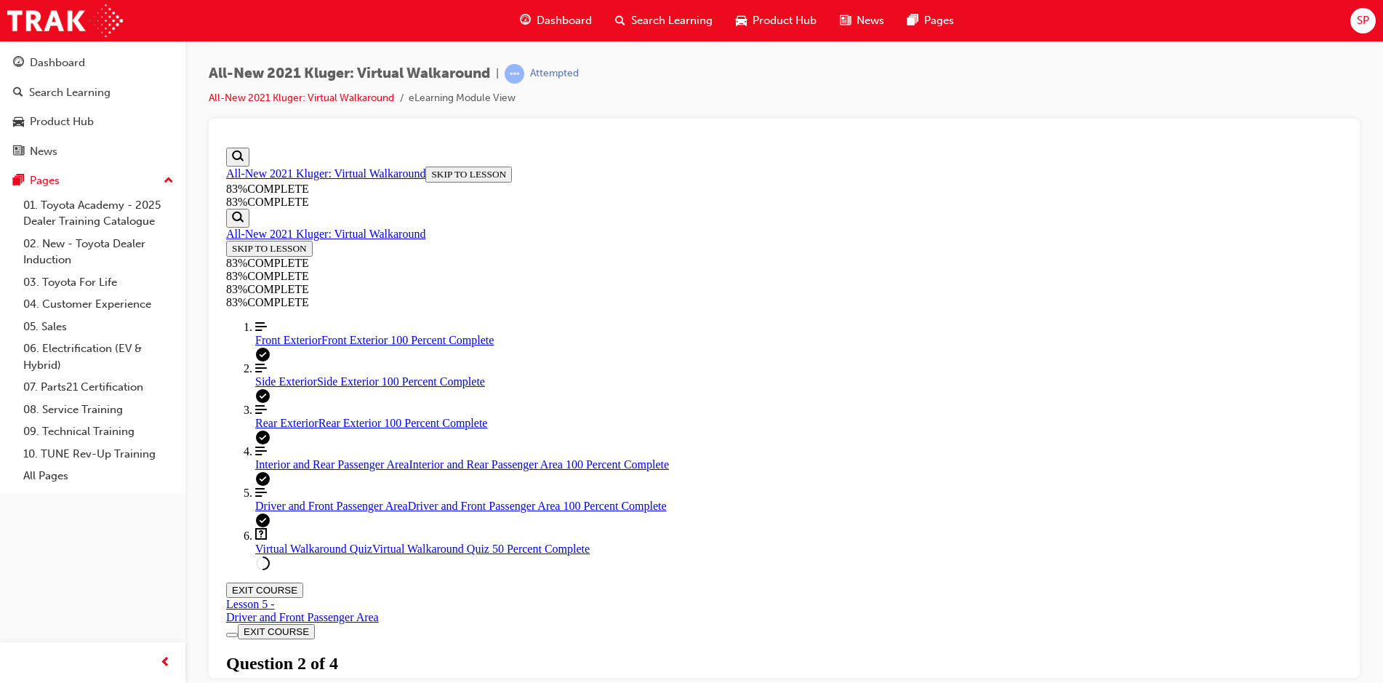
scroll to position [53, 0]
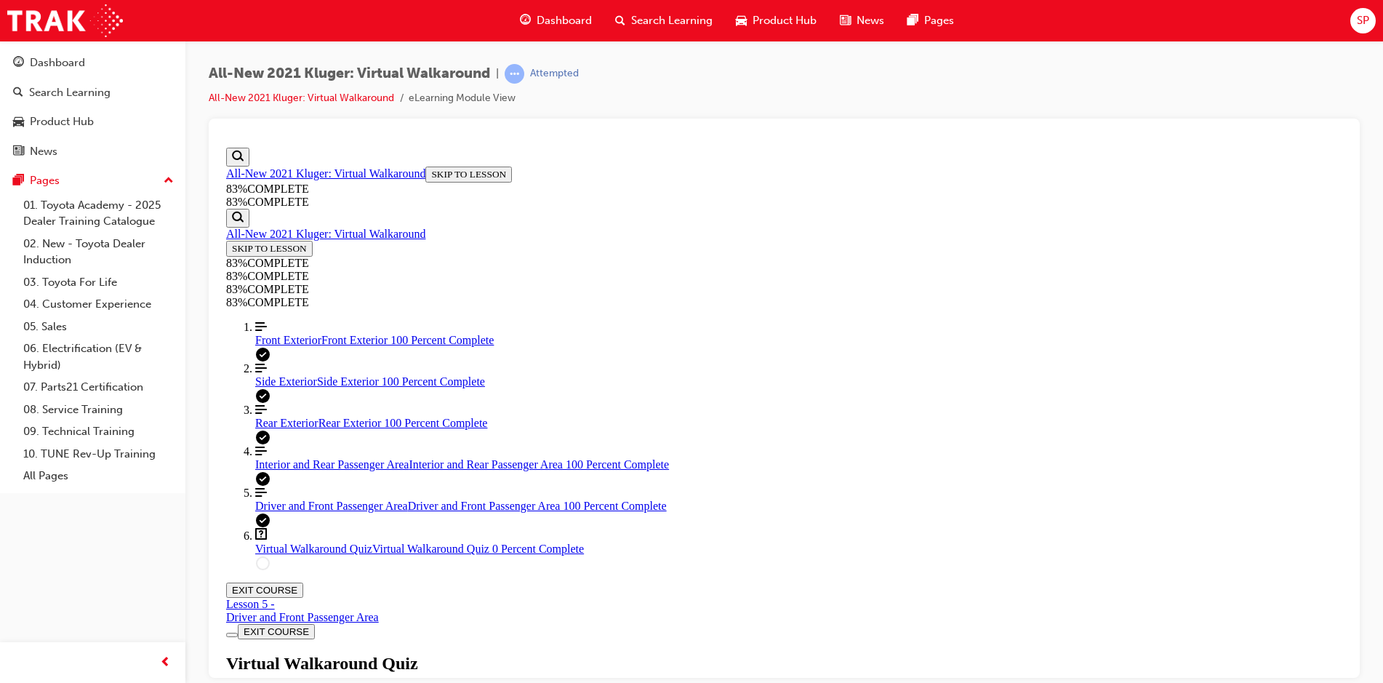
scroll to position [52, 0]
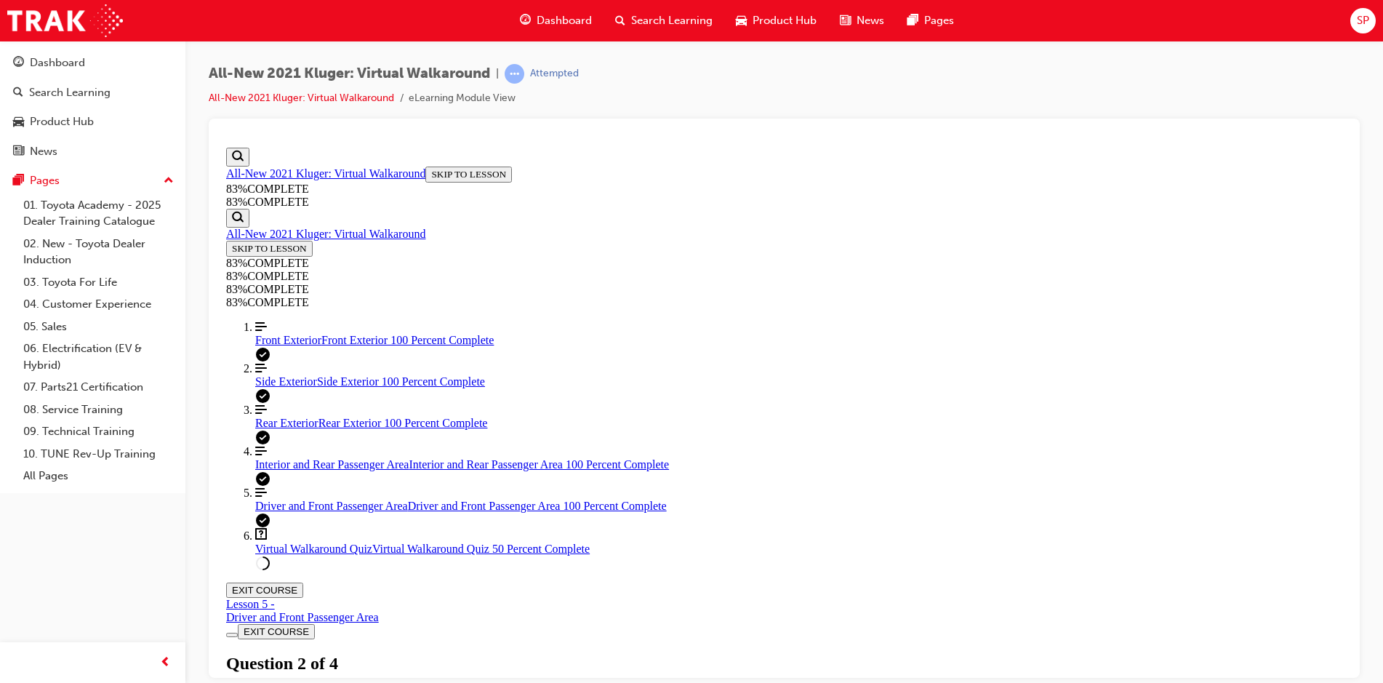
scroll to position [53, 0]
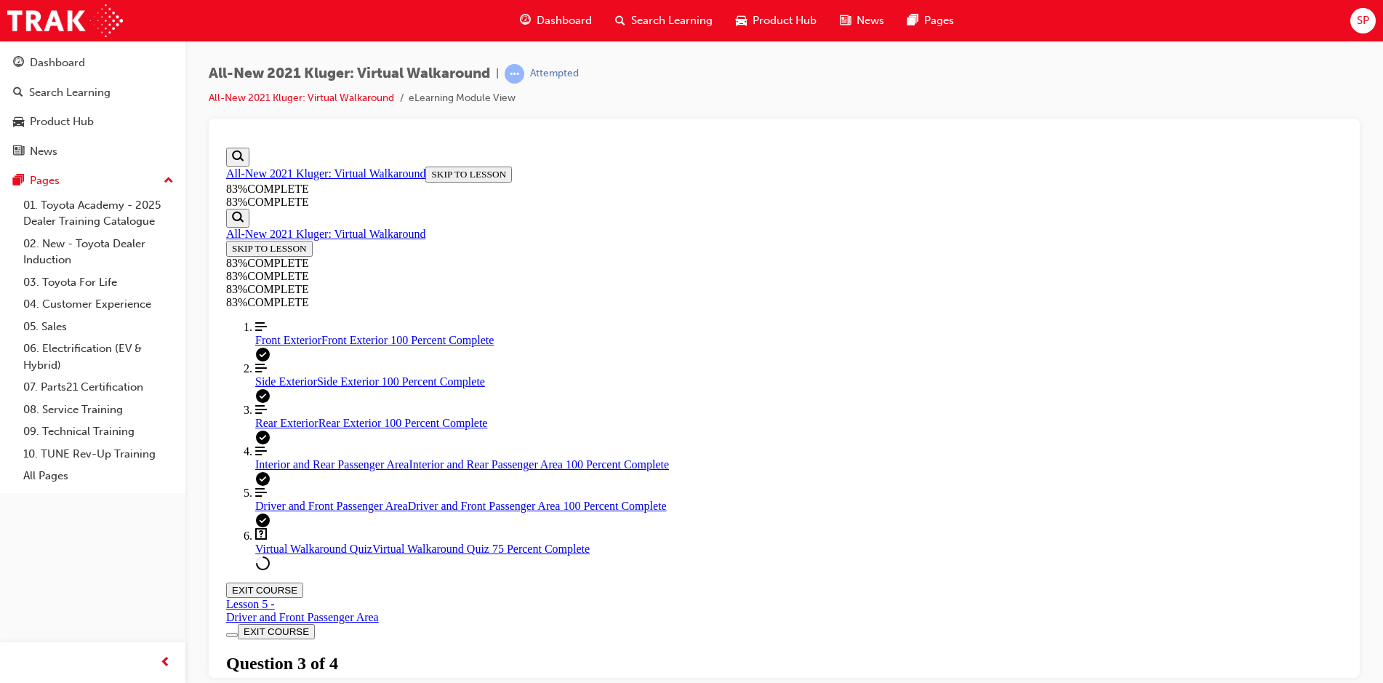
click at [303, 345] on span "Front Exterior" at bounding box center [288, 339] width 66 height 12
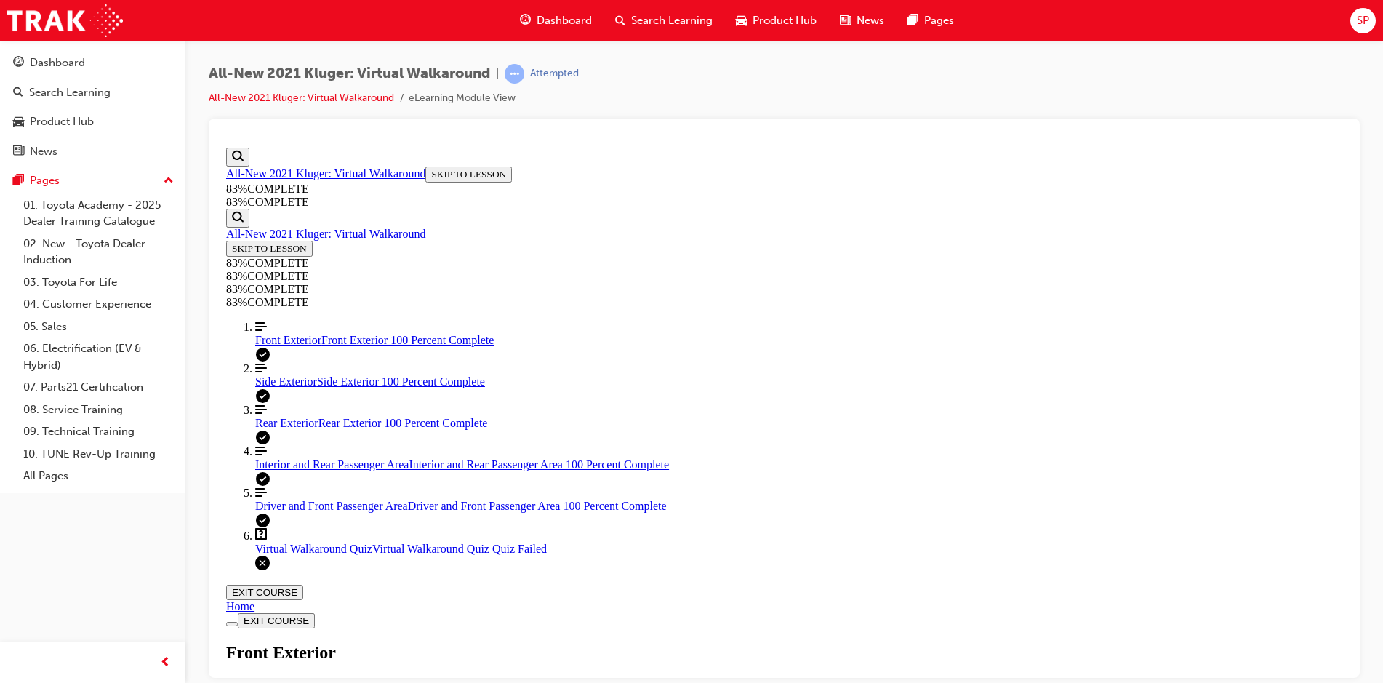
scroll to position [26, 0]
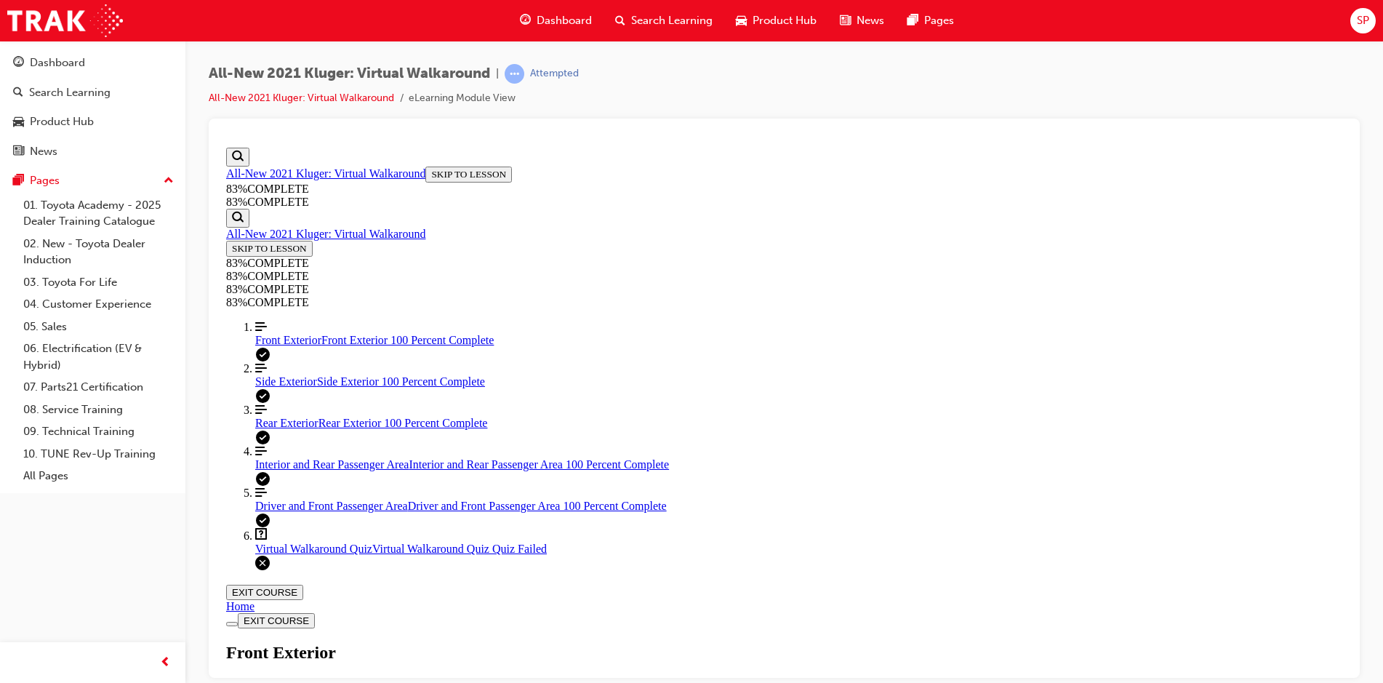
click at [292, 387] on span "Side Exterior" at bounding box center [286, 380] width 62 height 12
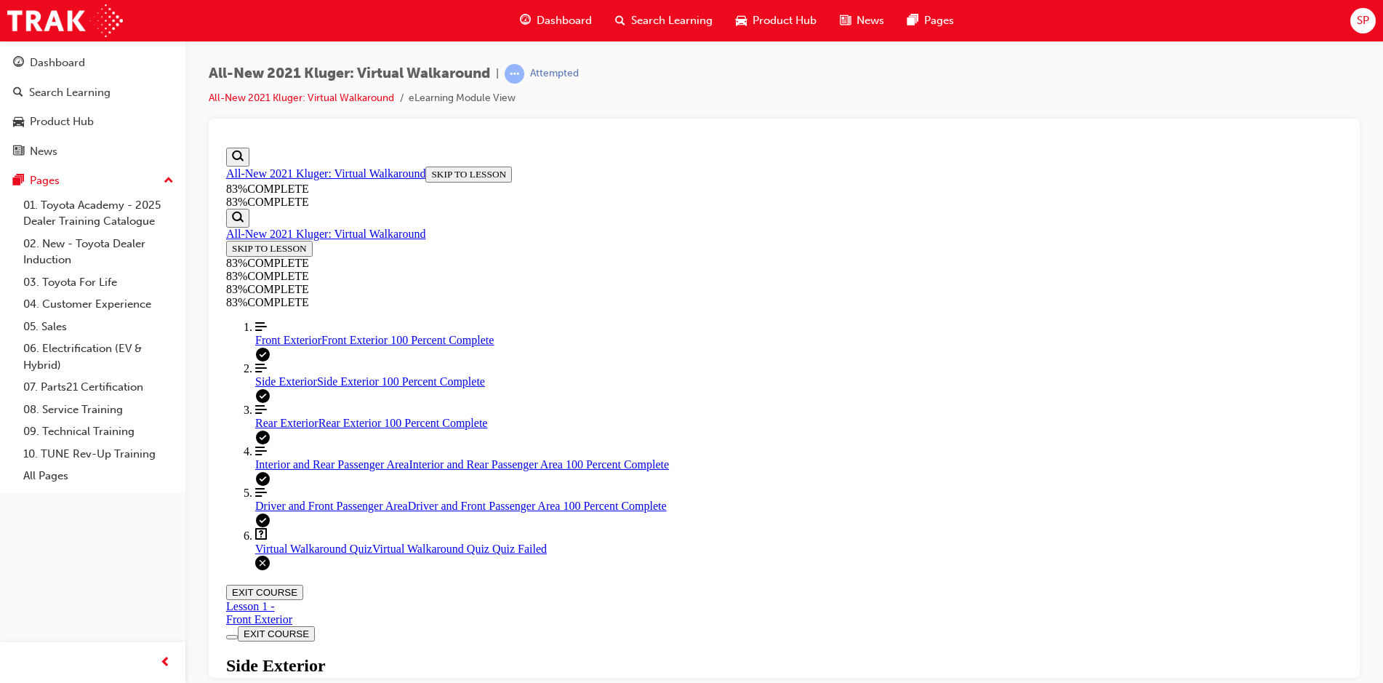
click at [276, 428] on span "Rear Exterior" at bounding box center [286, 422] width 63 height 12
click at [283, 554] on span "Virtual Walkaround Quiz" at bounding box center [313, 548] width 117 height 12
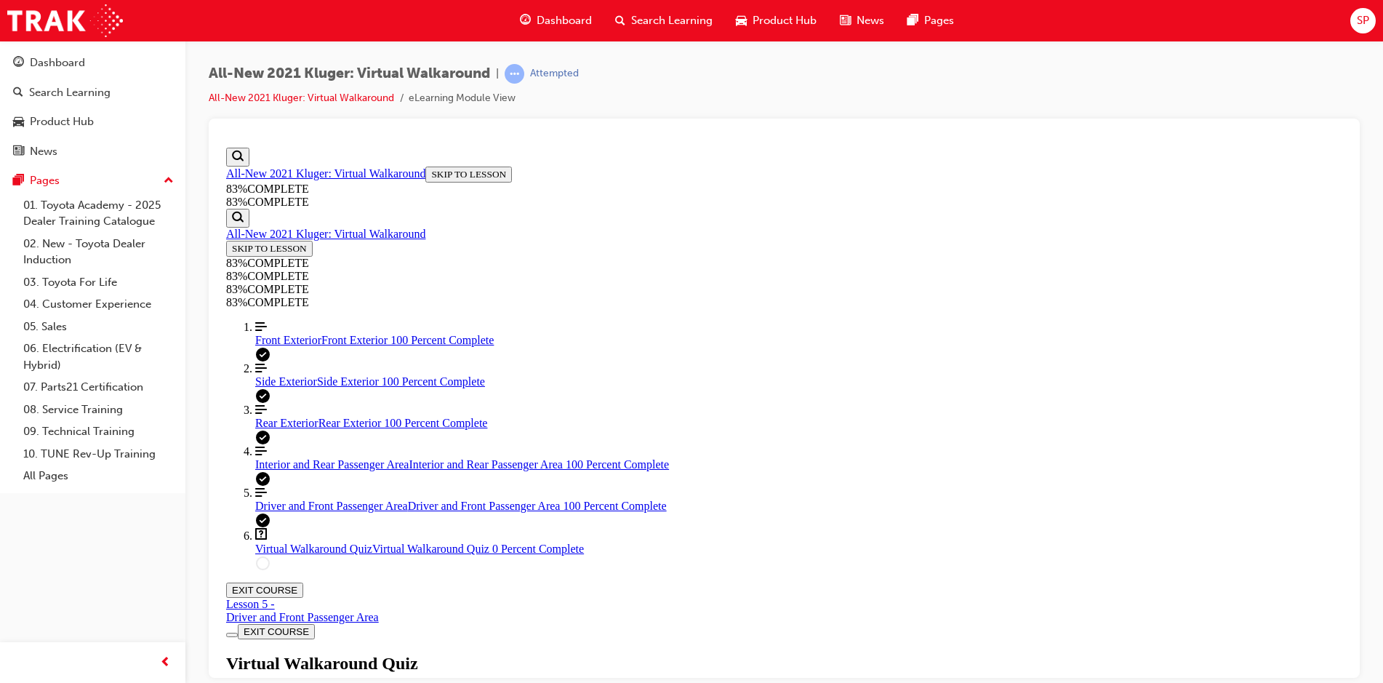
scroll to position [52, 0]
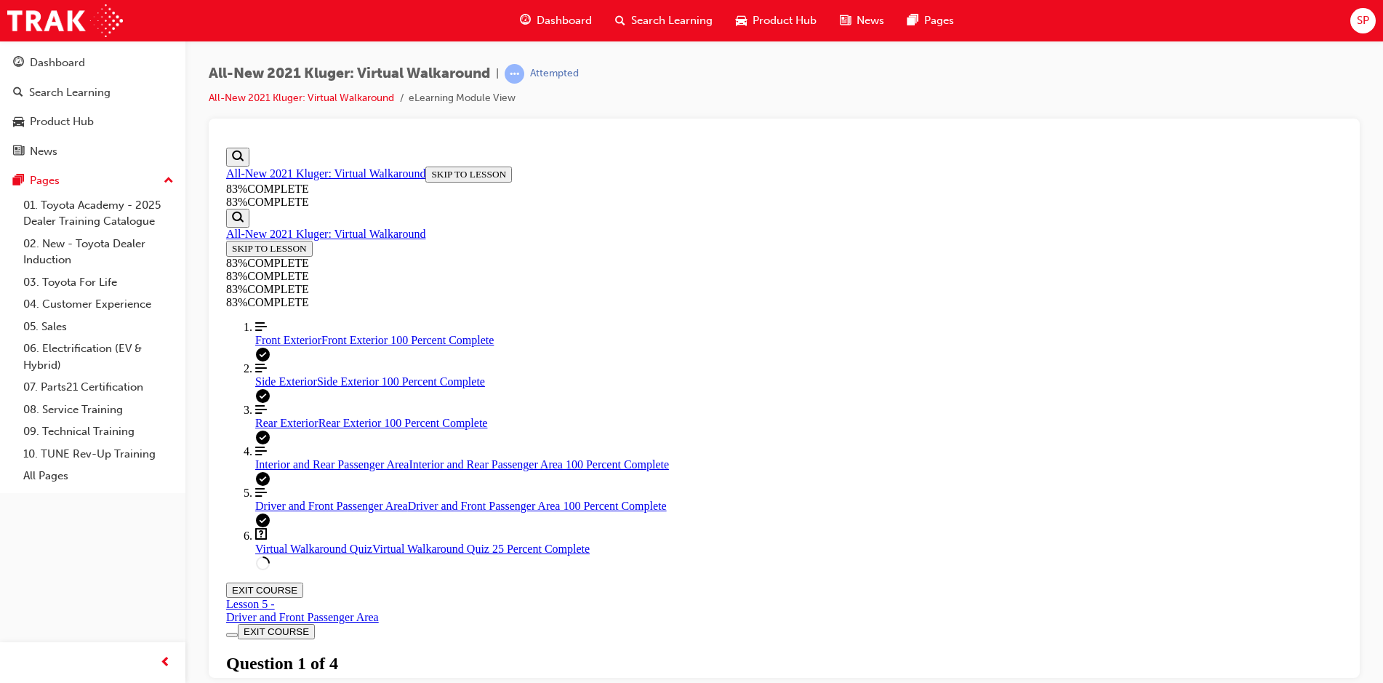
scroll to position [198, 0]
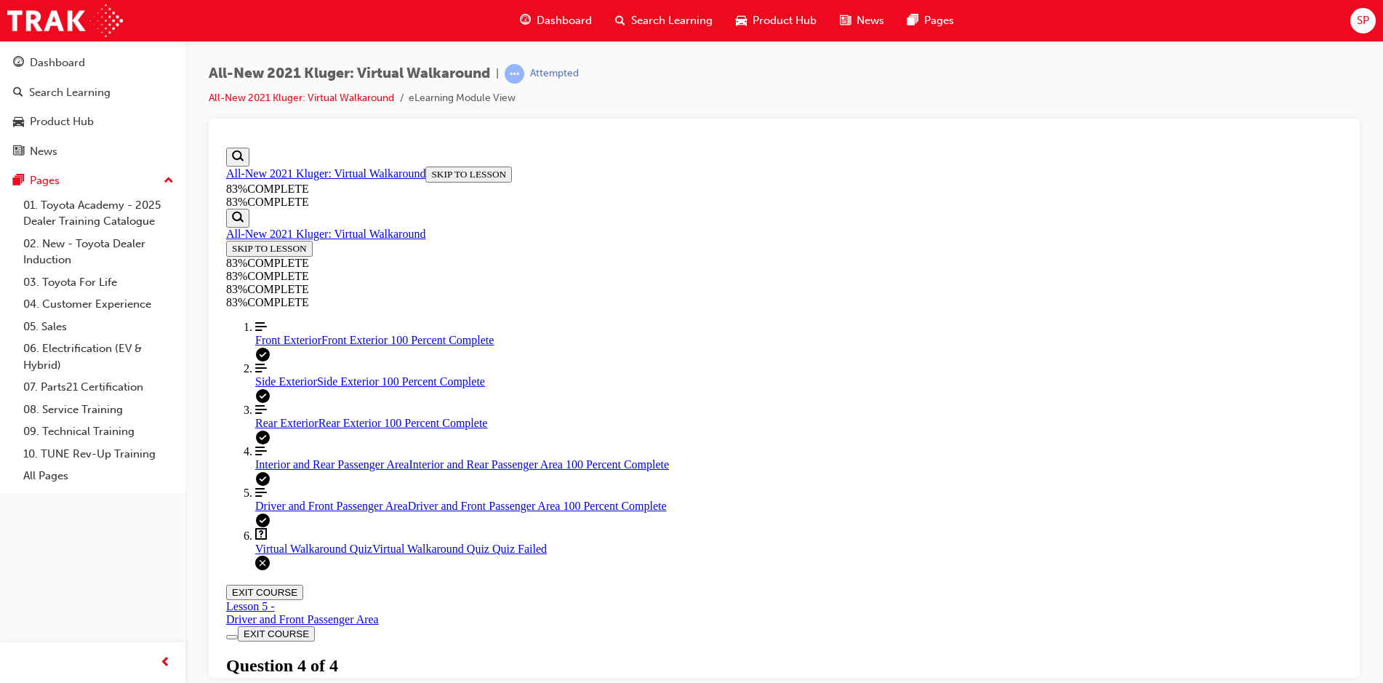
scroll to position [53, 0]
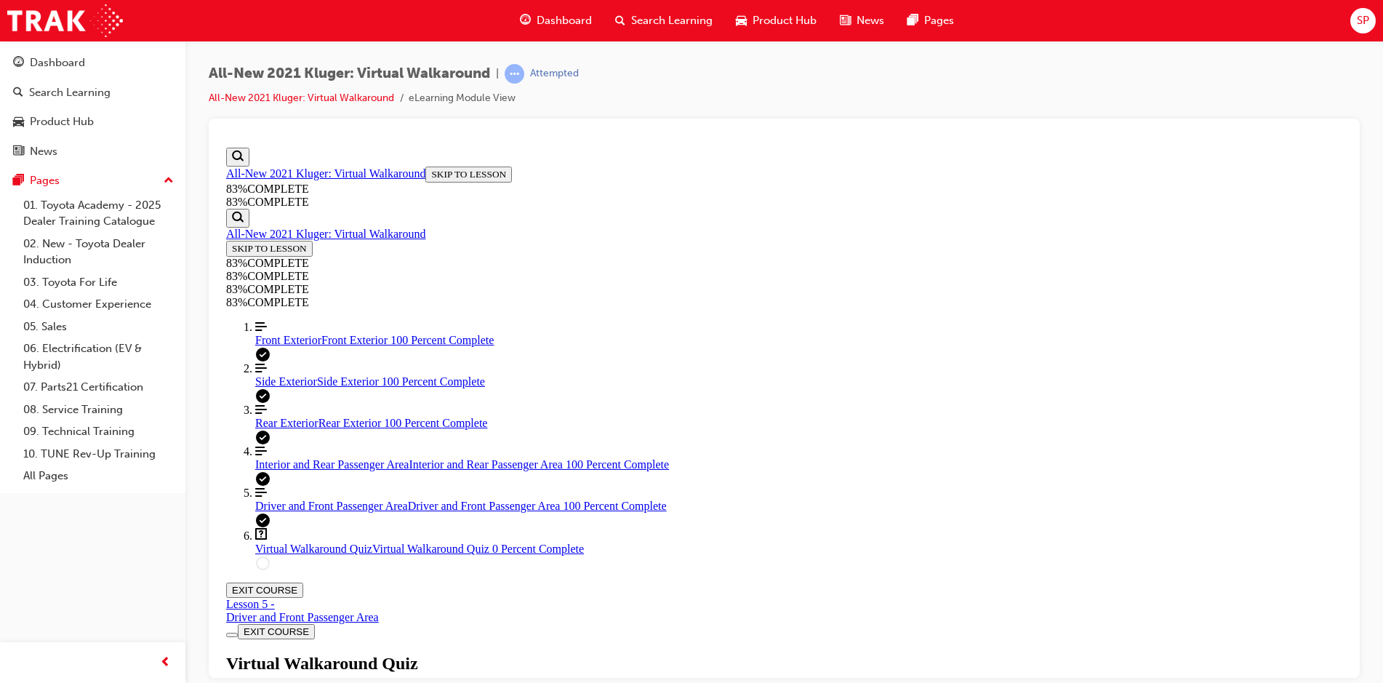
scroll to position [53, 0]
click at [333, 470] on span "Interior and Rear Passenger Area" at bounding box center [331, 463] width 153 height 12
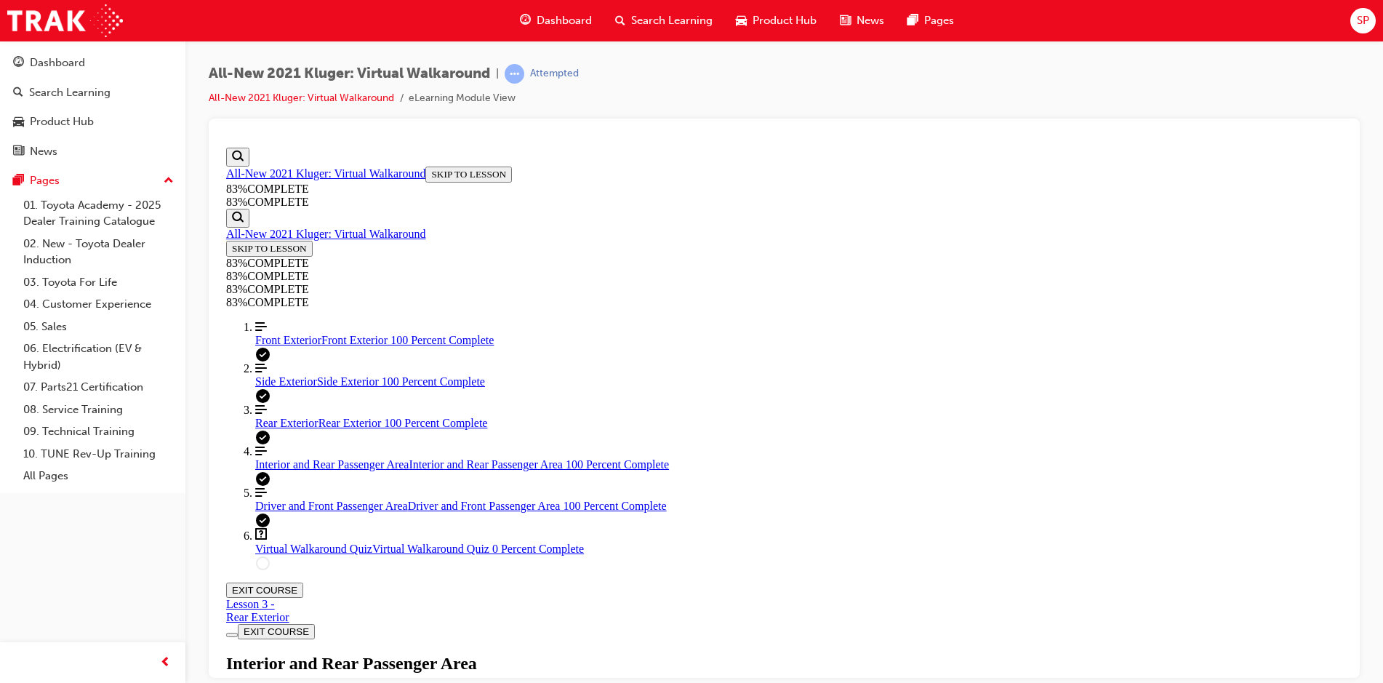
click at [270, 554] on span "Virtual Walkaround Quiz" at bounding box center [313, 548] width 117 height 12
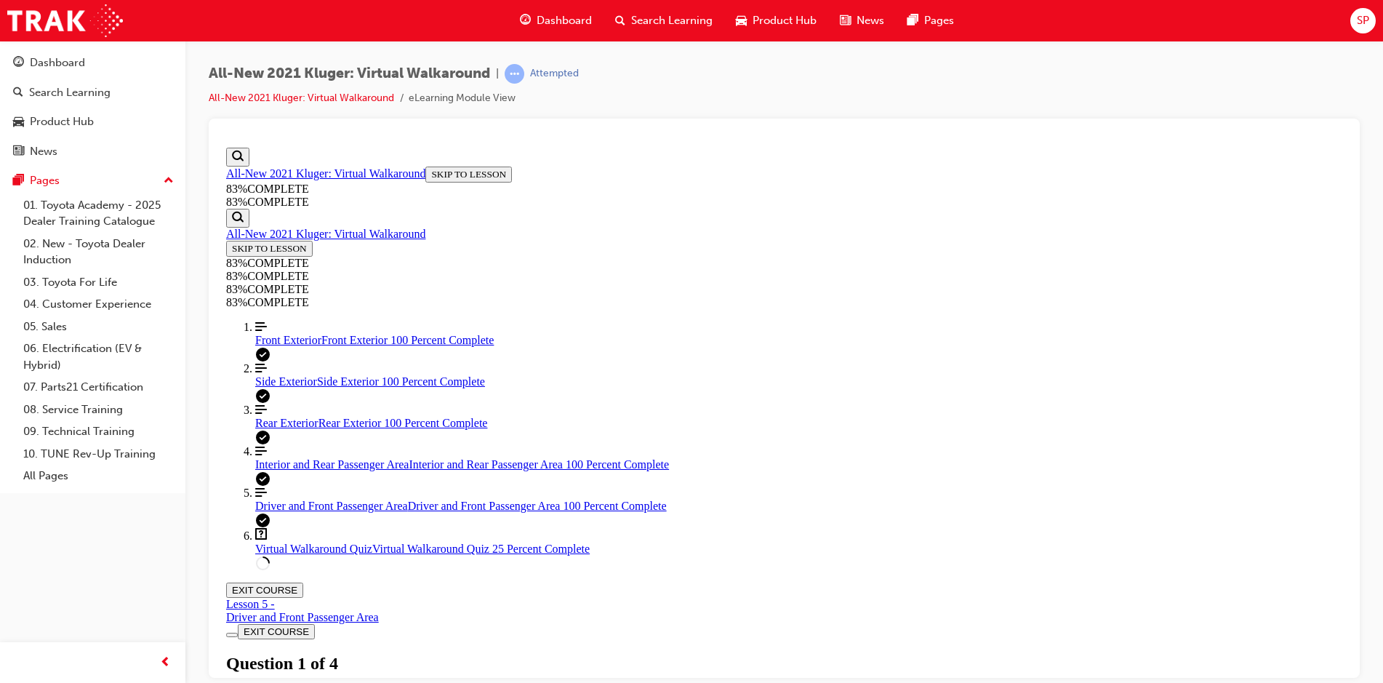
scroll to position [155, 0]
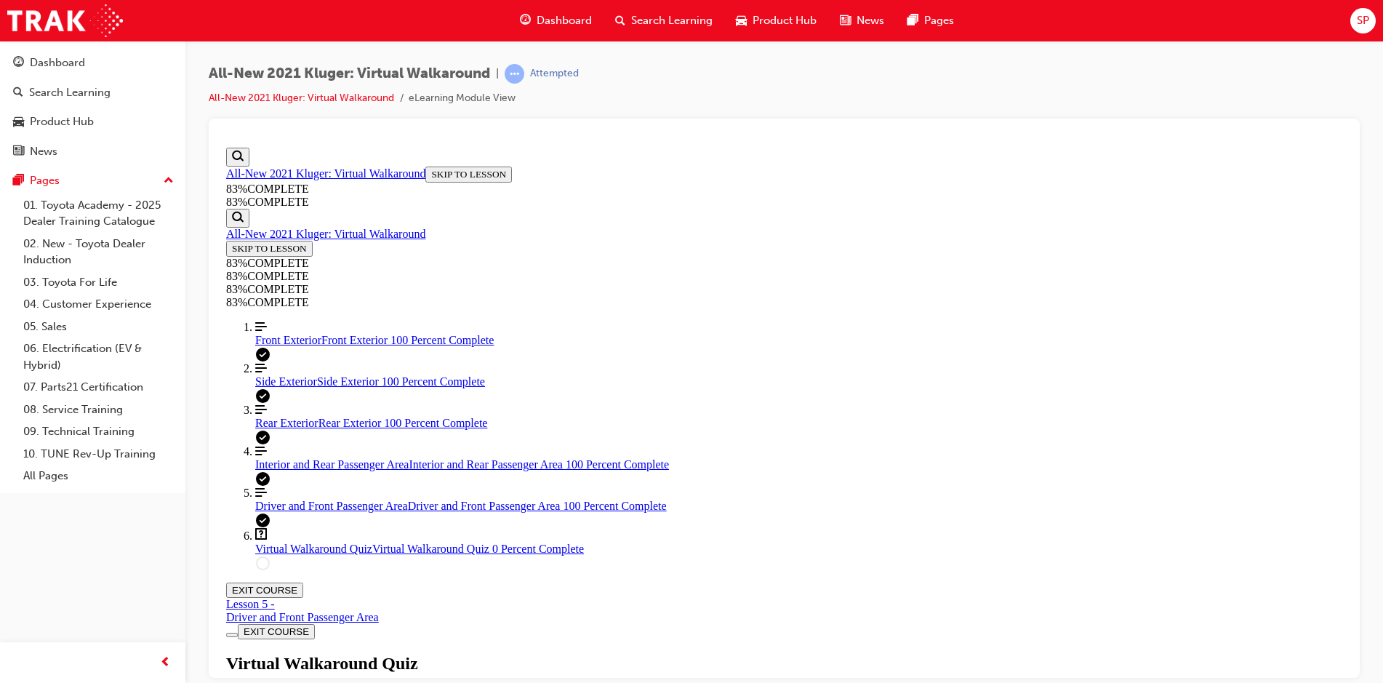
scroll to position [53, 0]
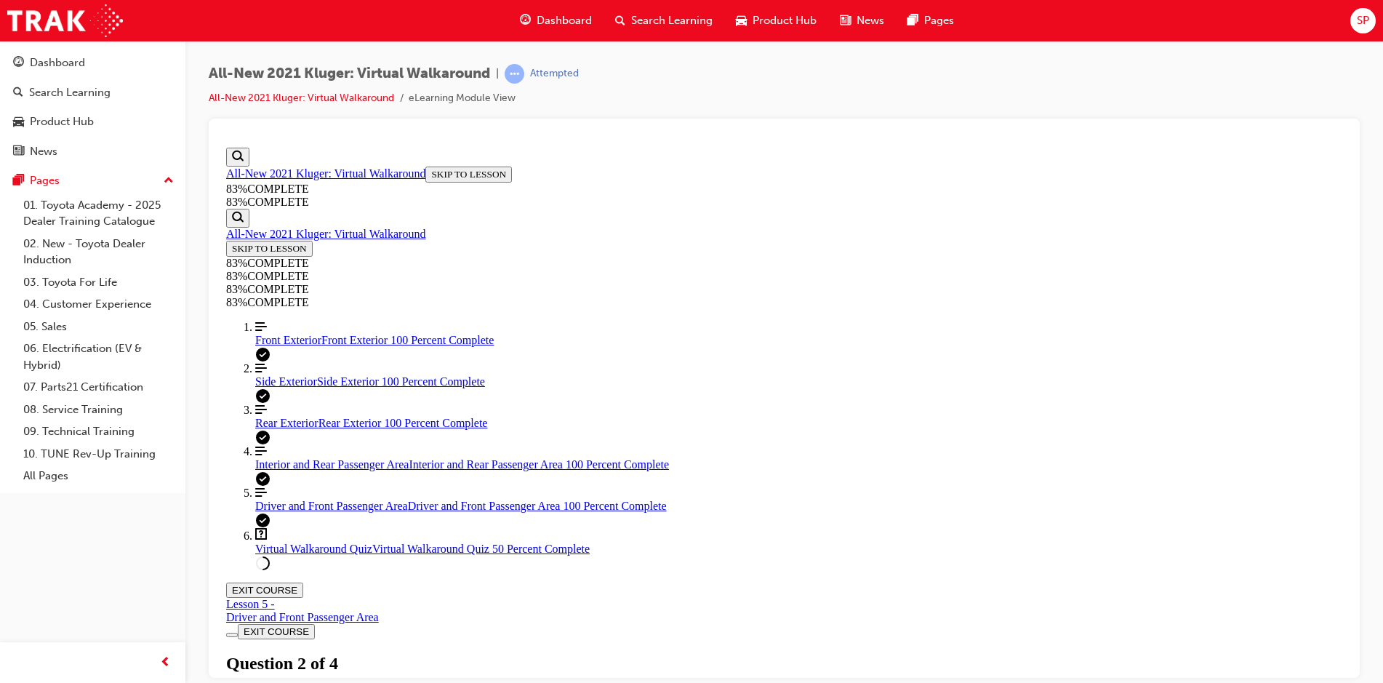
scroll to position [198, 0]
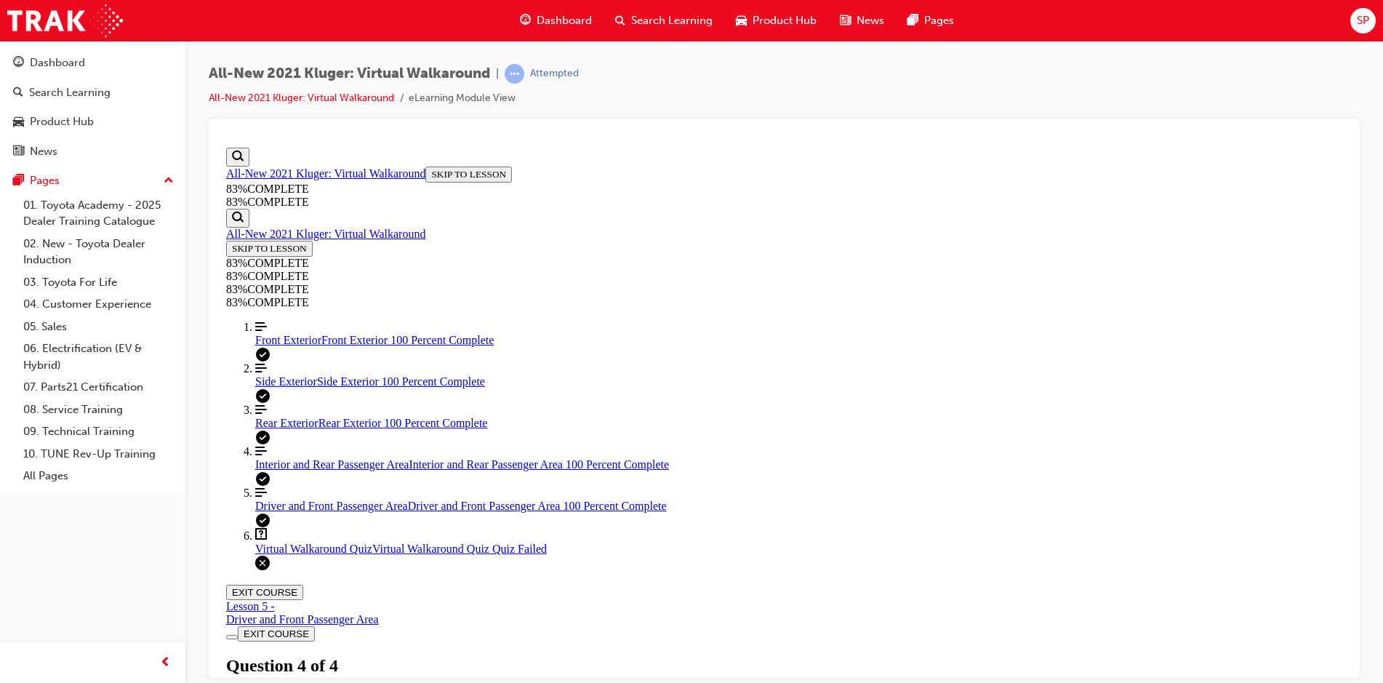
scroll to position [52, 0]
click at [291, 424] on link "Align left Three vertical lines aligned to the left Rear Exterior Rear Exterior…" at bounding box center [798, 416] width 1087 height 26
click at [299, 345] on span "Front Exterior" at bounding box center [288, 339] width 66 height 12
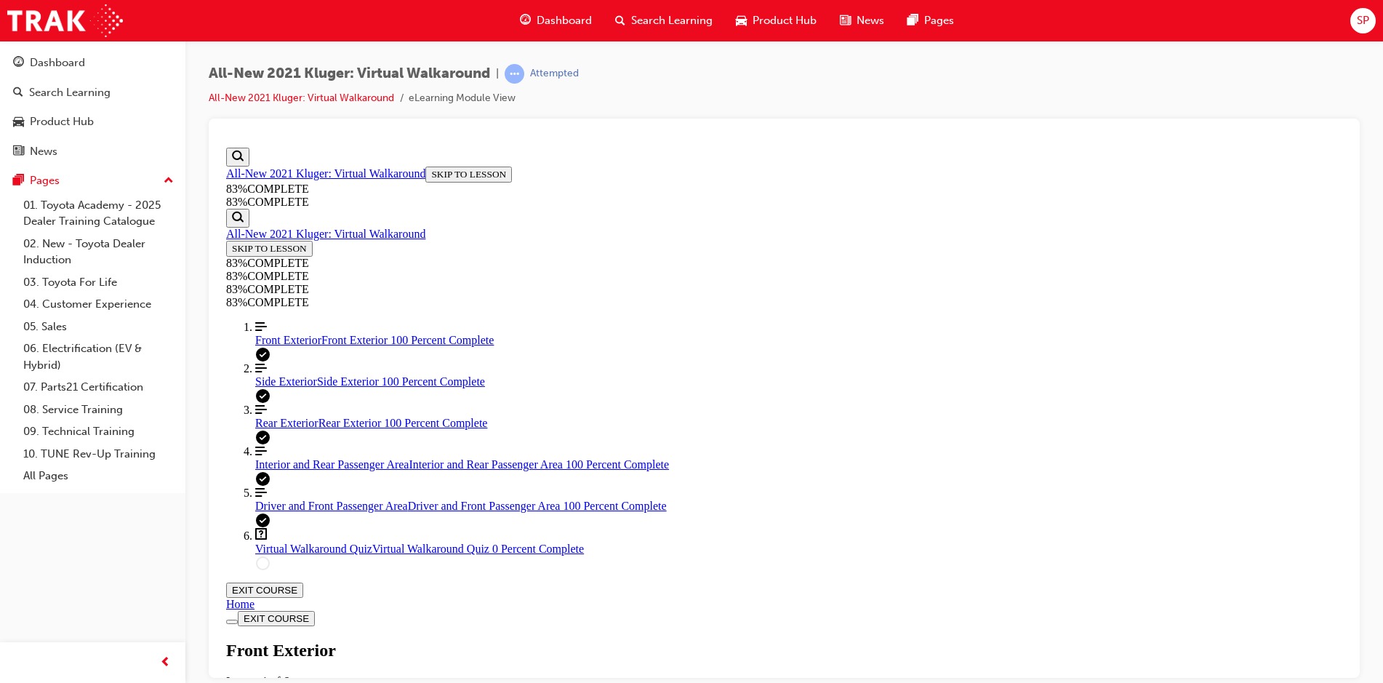
scroll to position [15, 0]
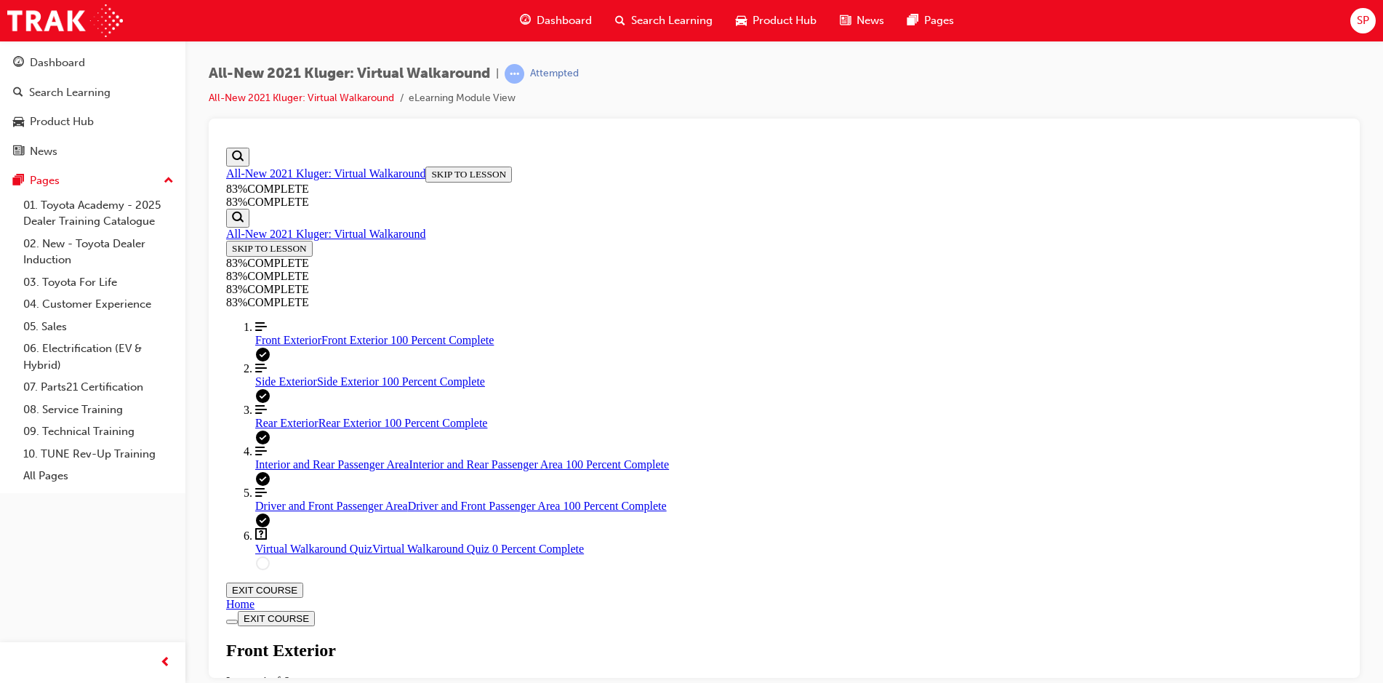
scroll to position [559, 0]
click at [289, 554] on span "Virtual Walkaround Quiz" at bounding box center [313, 548] width 117 height 12
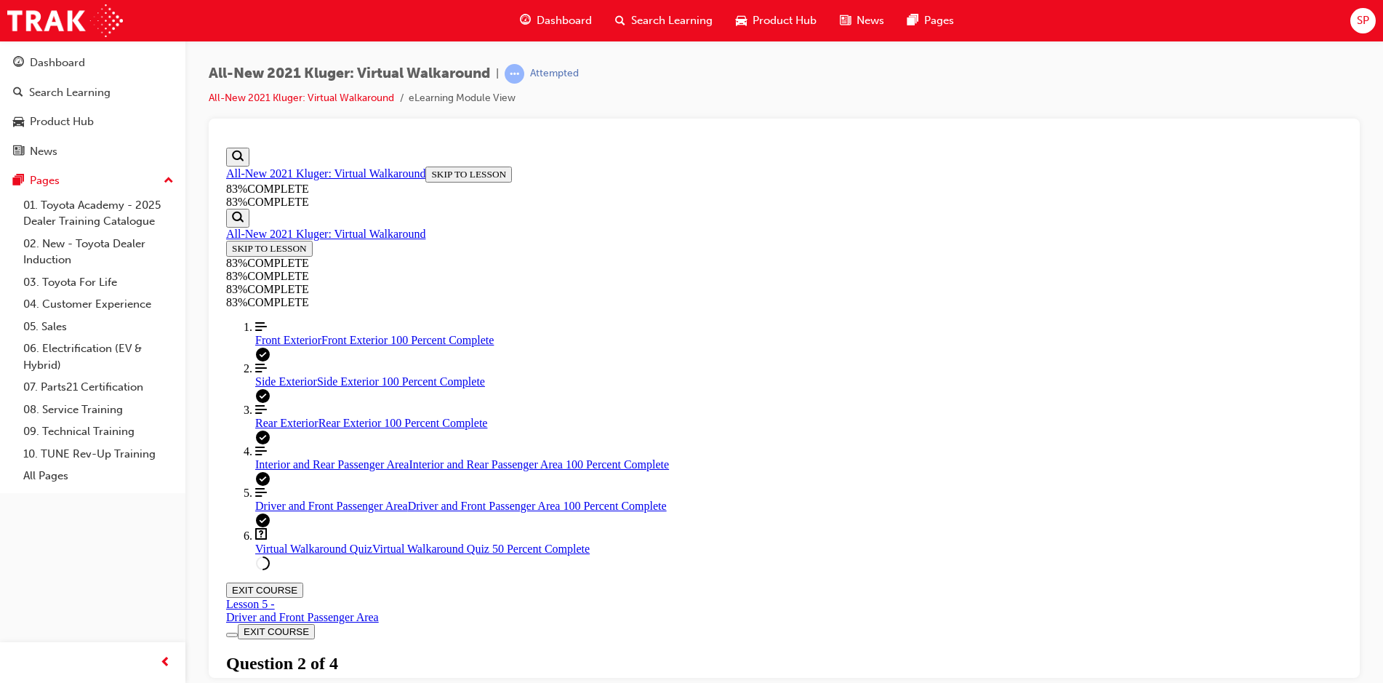
scroll to position [126, 0]
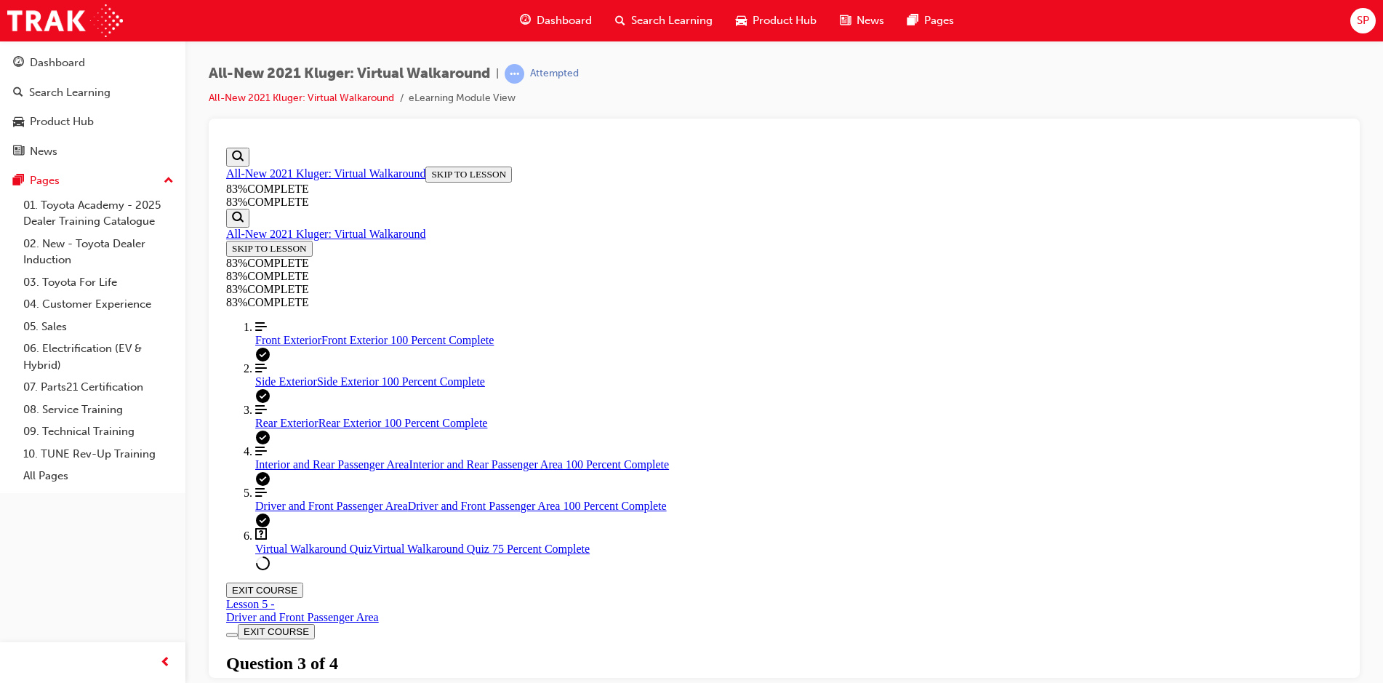
scroll to position [53, 0]
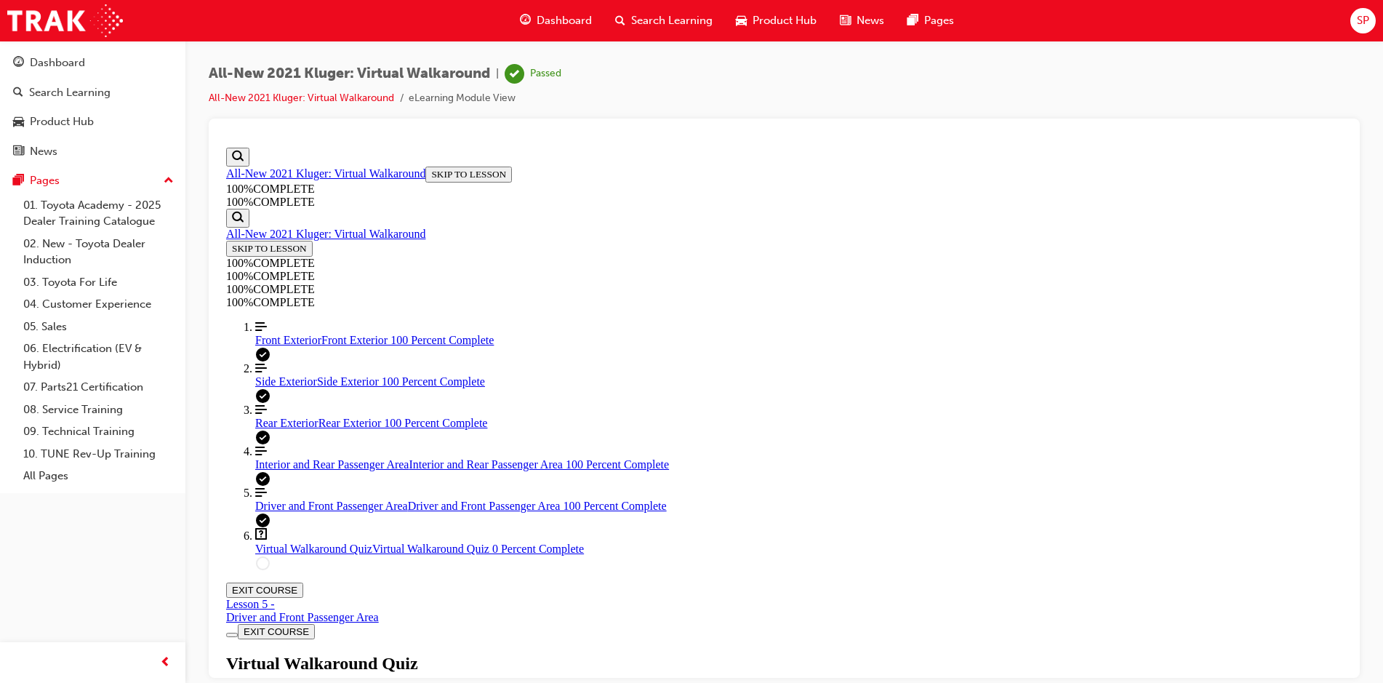
scroll to position [52, 0]
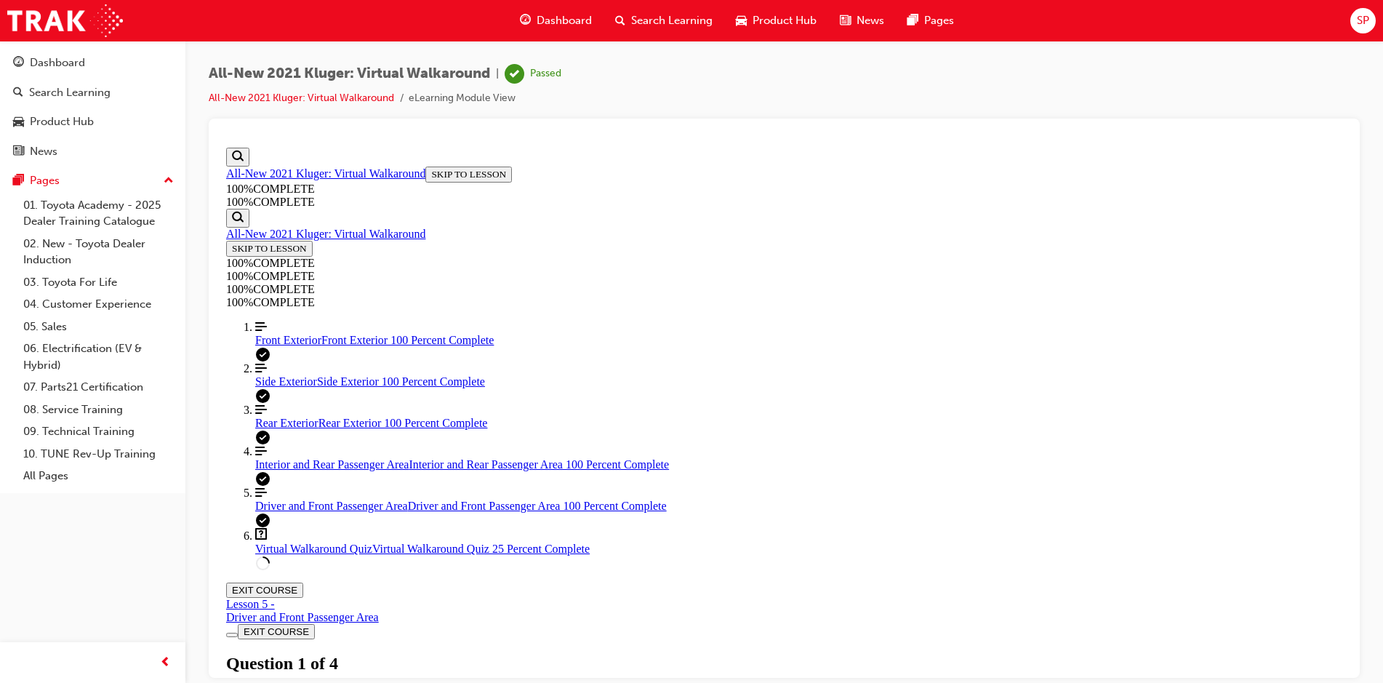
scroll to position [53, 0]
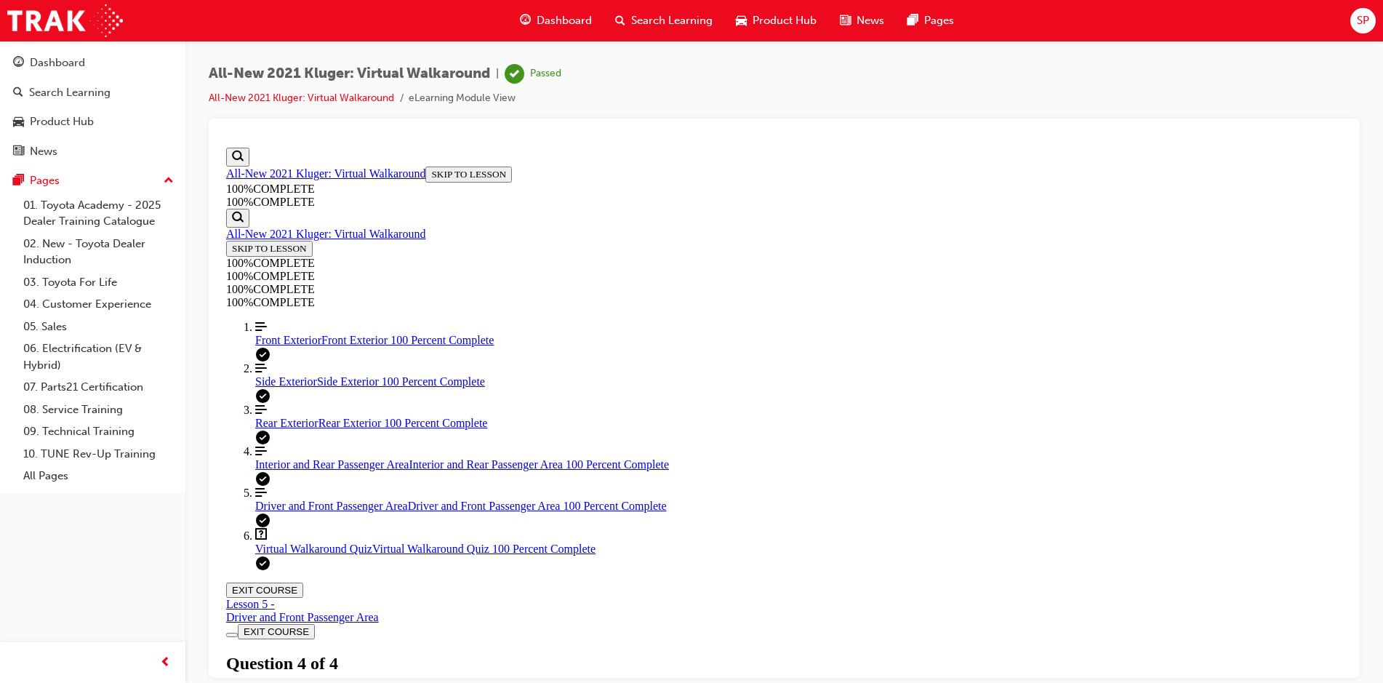
scroll to position [0, 0]
click at [303, 582] on button "EXIT COURSE" at bounding box center [264, 589] width 77 height 15
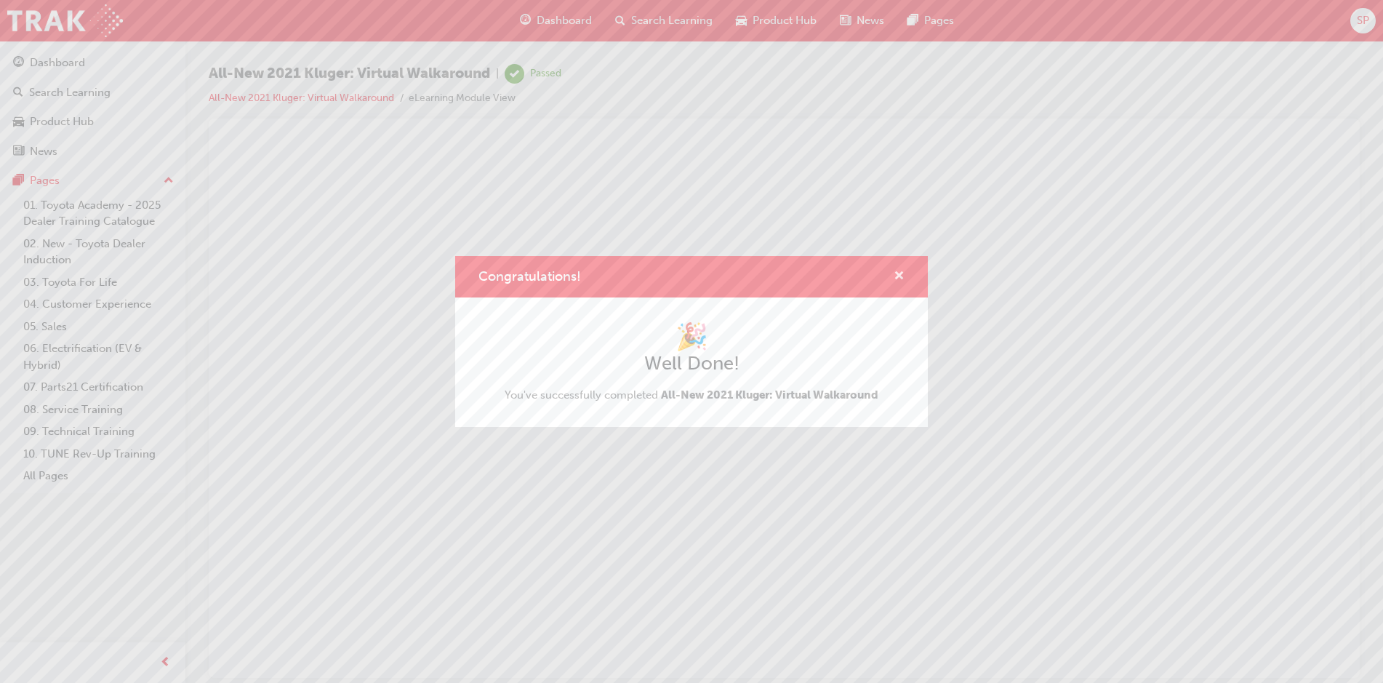
click at [900, 274] on span "cross-icon" at bounding box center [898, 276] width 11 height 13
